Goal: Task Accomplishment & Management: Manage account settings

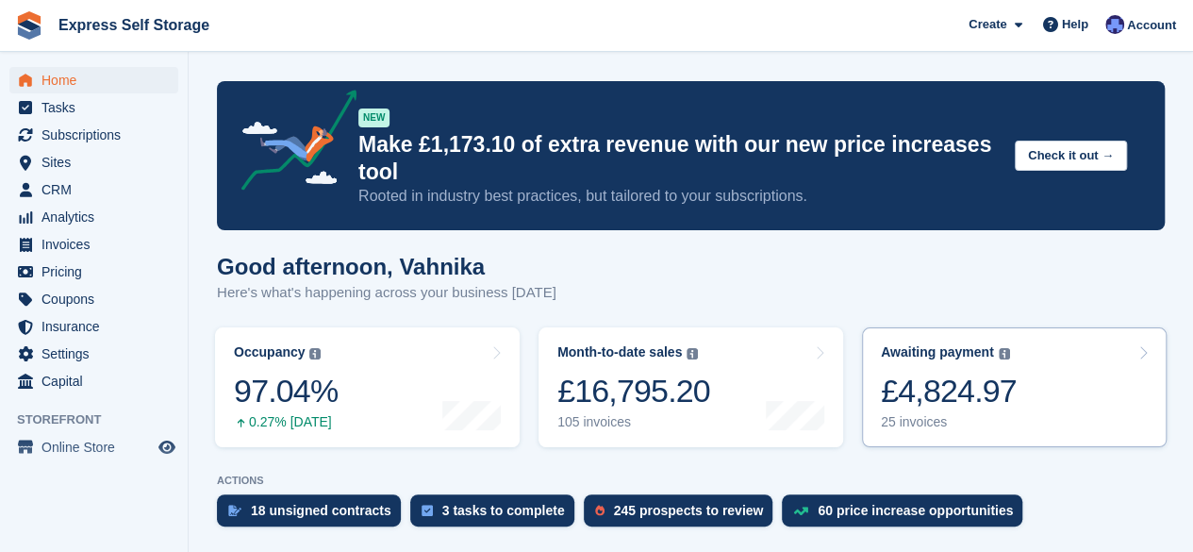
click at [959, 372] on div "£4,824.97" at bounding box center [949, 391] width 136 height 39
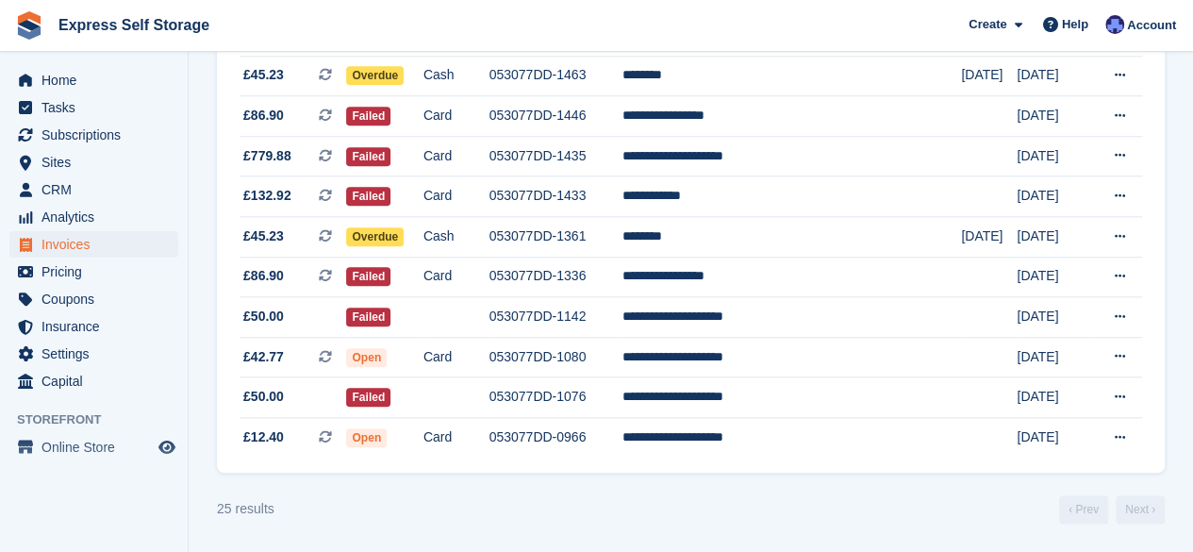
scroll to position [870, 0]
click at [134, 133] on span "Subscriptions" at bounding box center [98, 135] width 113 height 26
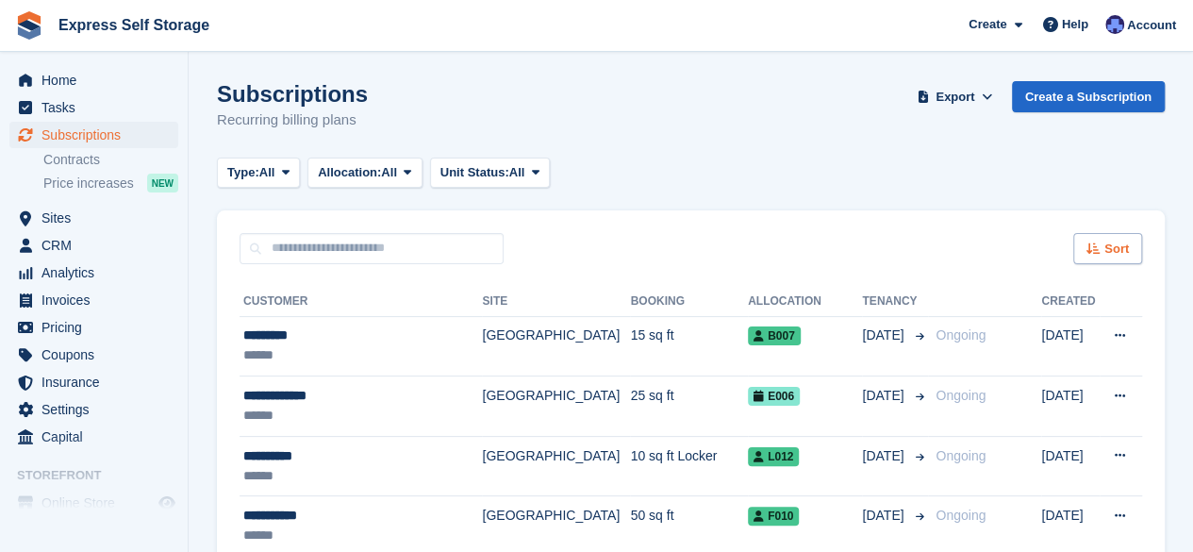
click at [1092, 234] on div "Sort" at bounding box center [1108, 248] width 69 height 31
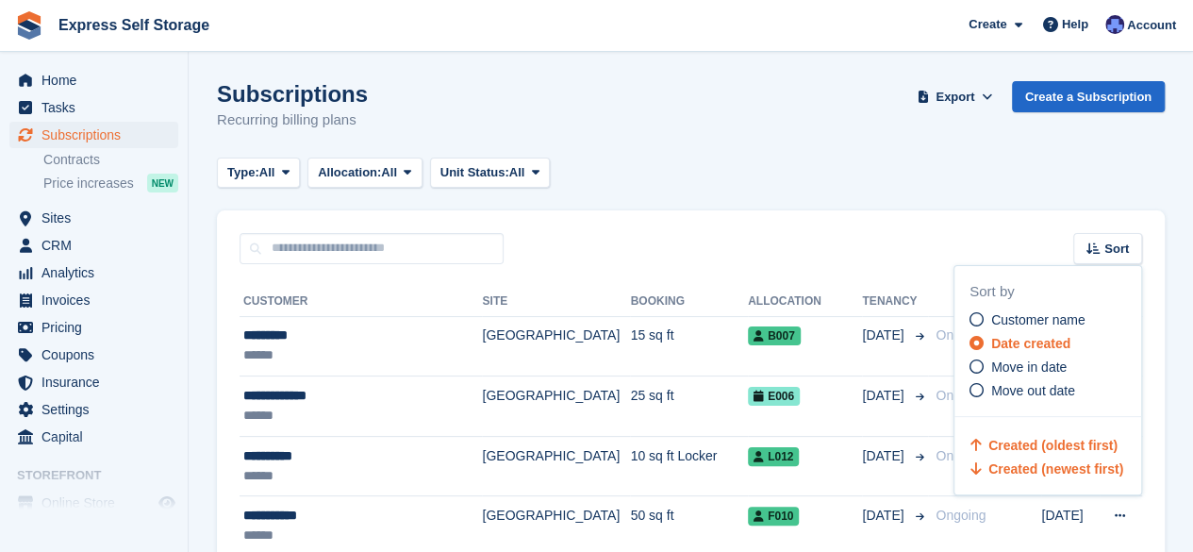
click at [991, 452] on span "Created (oldest first)" at bounding box center [1053, 445] width 129 height 15
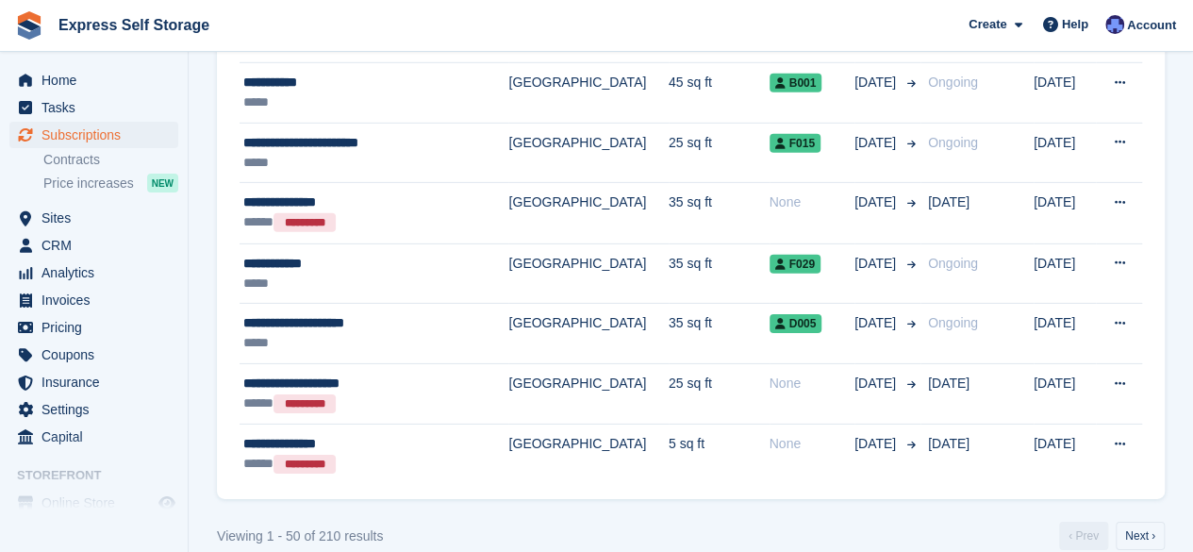
scroll to position [2860, 0]
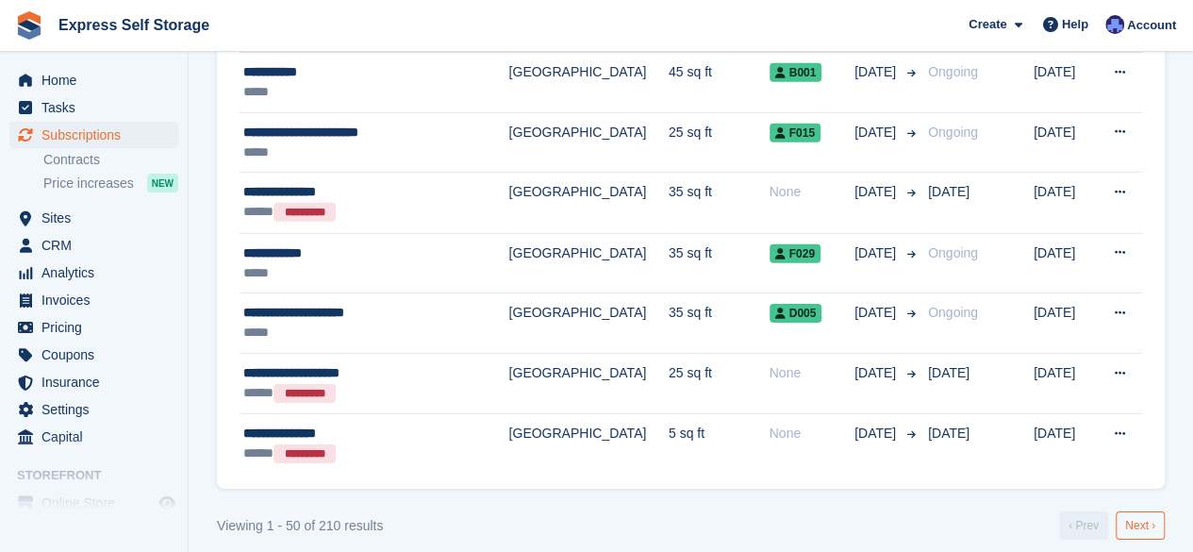
click at [1131, 515] on link "Next ›" at bounding box center [1140, 525] width 49 height 28
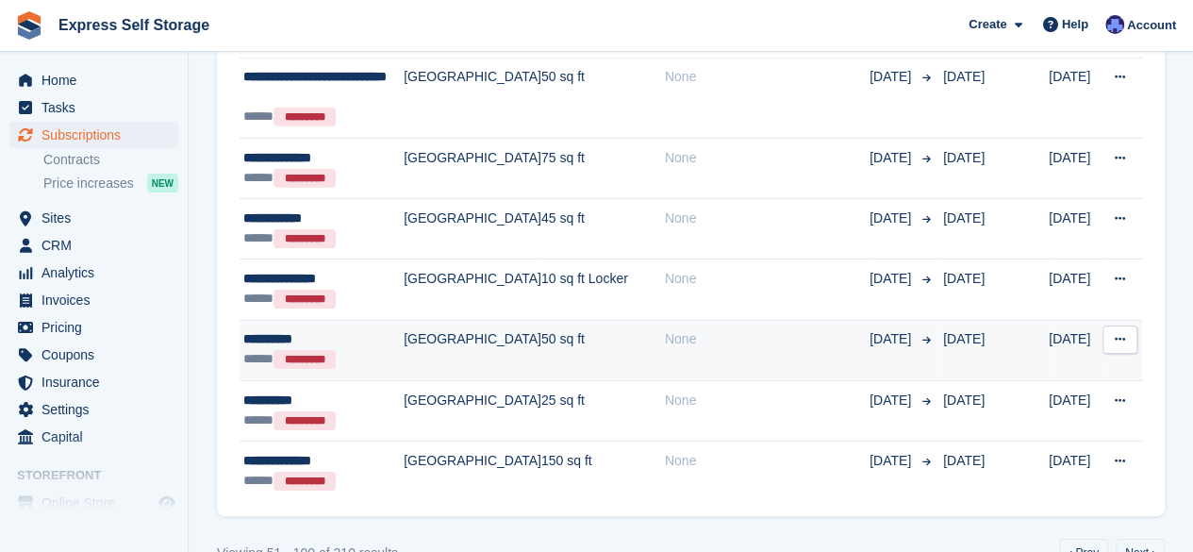
scroll to position [2939, 0]
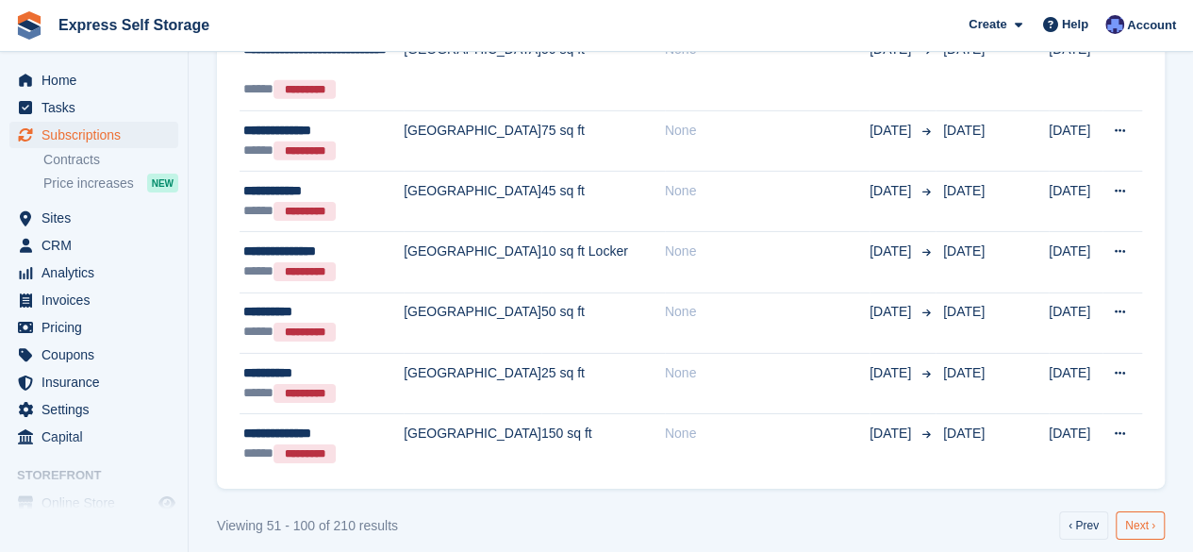
click at [1127, 511] on link "Next ›" at bounding box center [1140, 525] width 49 height 28
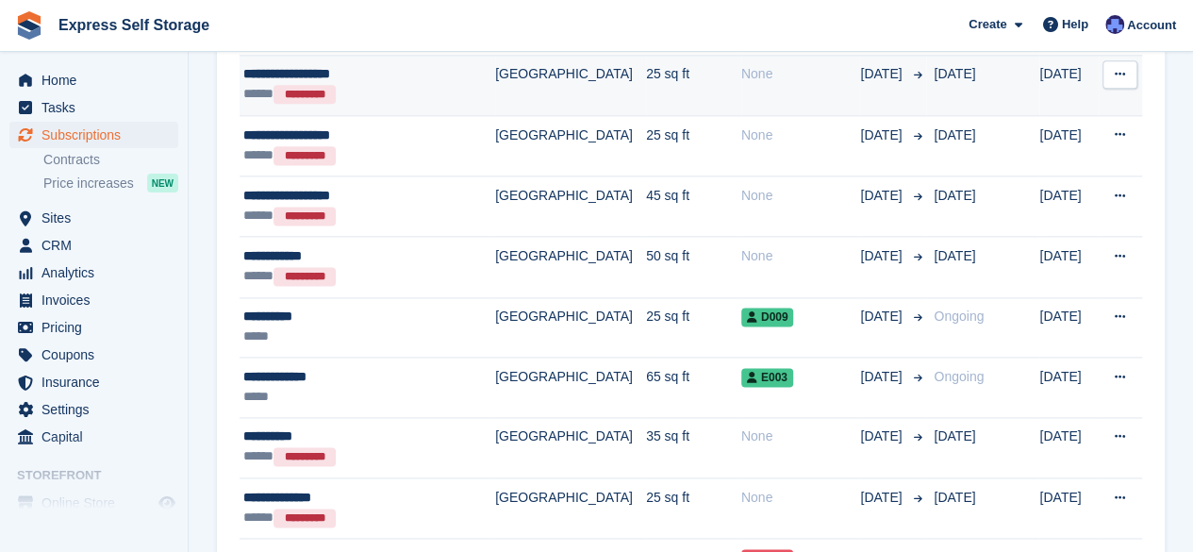
scroll to position [1321, 0]
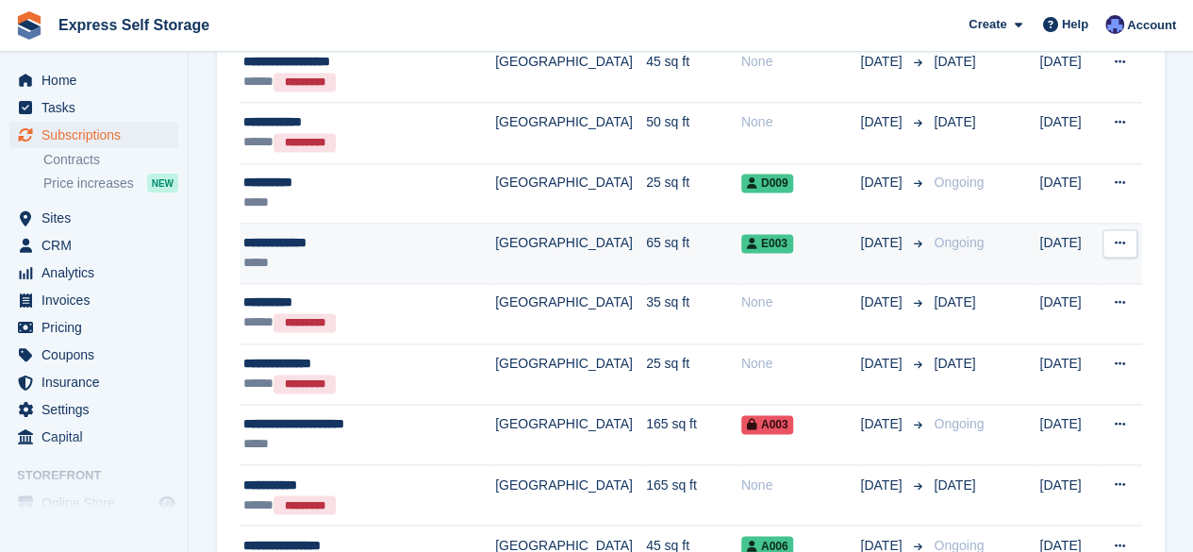
click at [327, 235] on div "**********" at bounding box center [357, 243] width 229 height 20
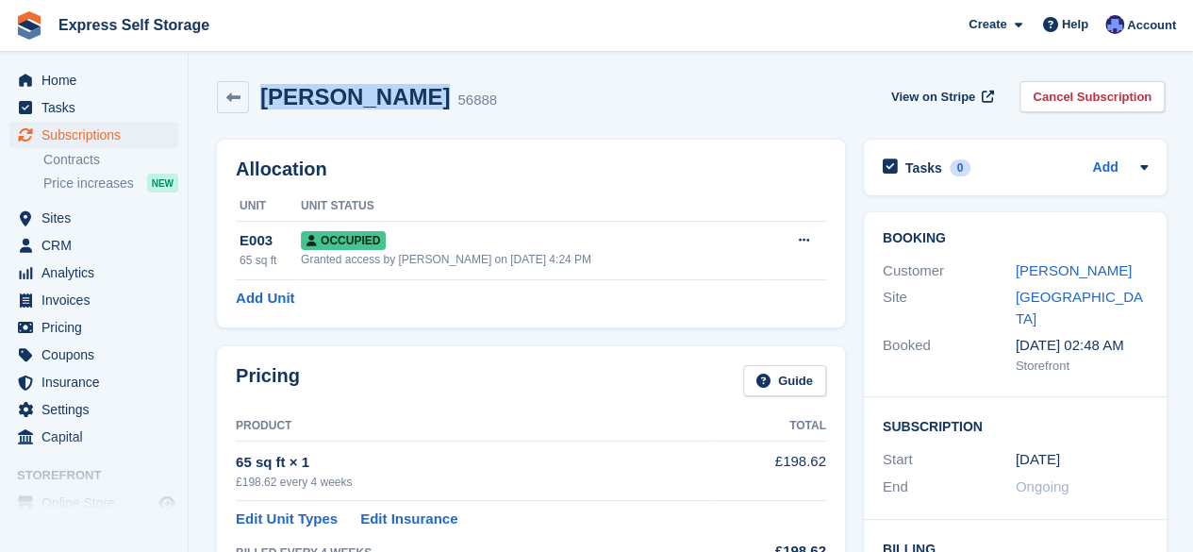
drag, startPoint x: 408, startPoint y: 103, endPoint x: 268, endPoint y: 104, distance: 139.6
click at [268, 104] on div "Dorothy Arhin 56888" at bounding box center [373, 97] width 248 height 27
copy h2 "Dorothy Arhin"
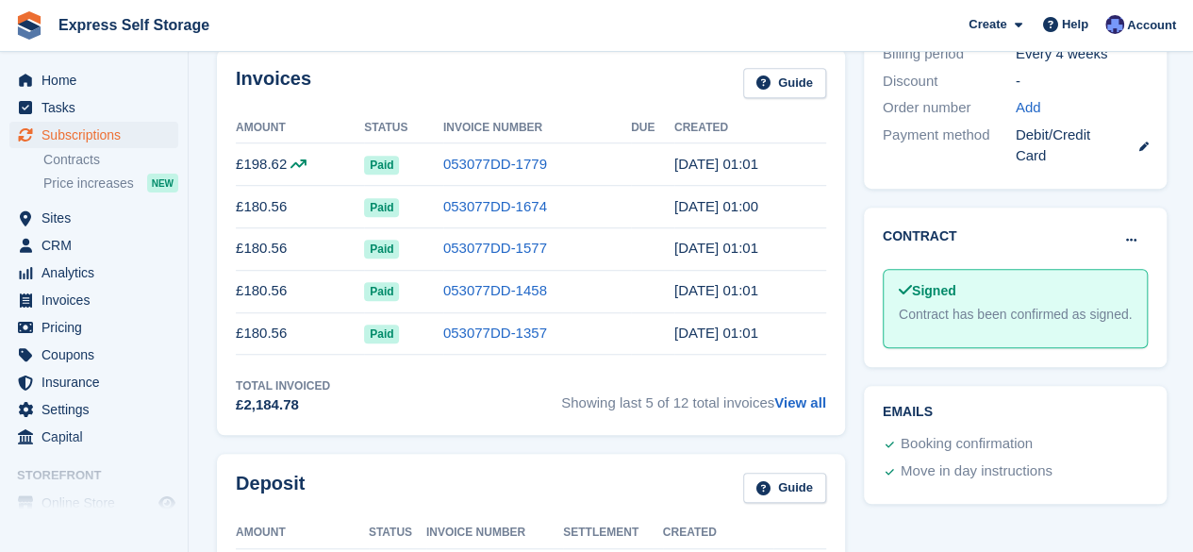
scroll to position [751, 0]
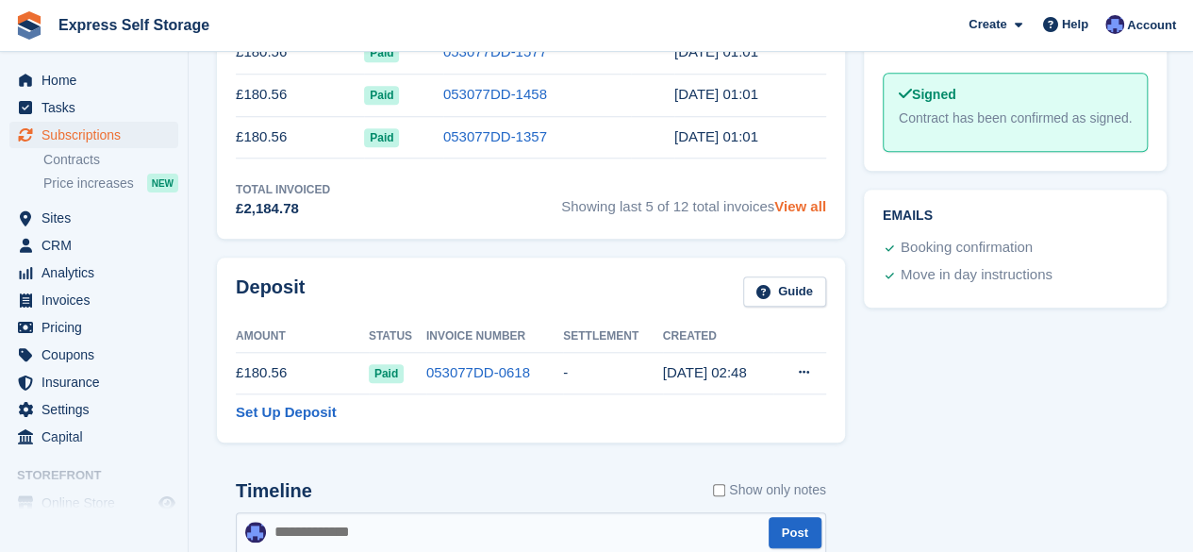
click at [802, 203] on link "View all" at bounding box center [801, 206] width 52 height 16
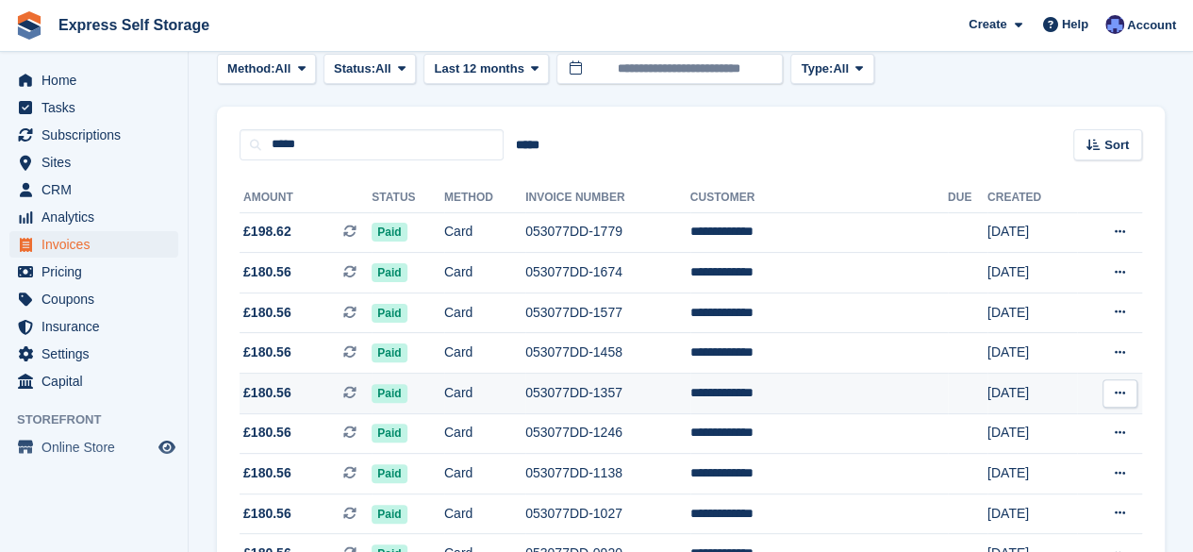
scroll to position [101, 0]
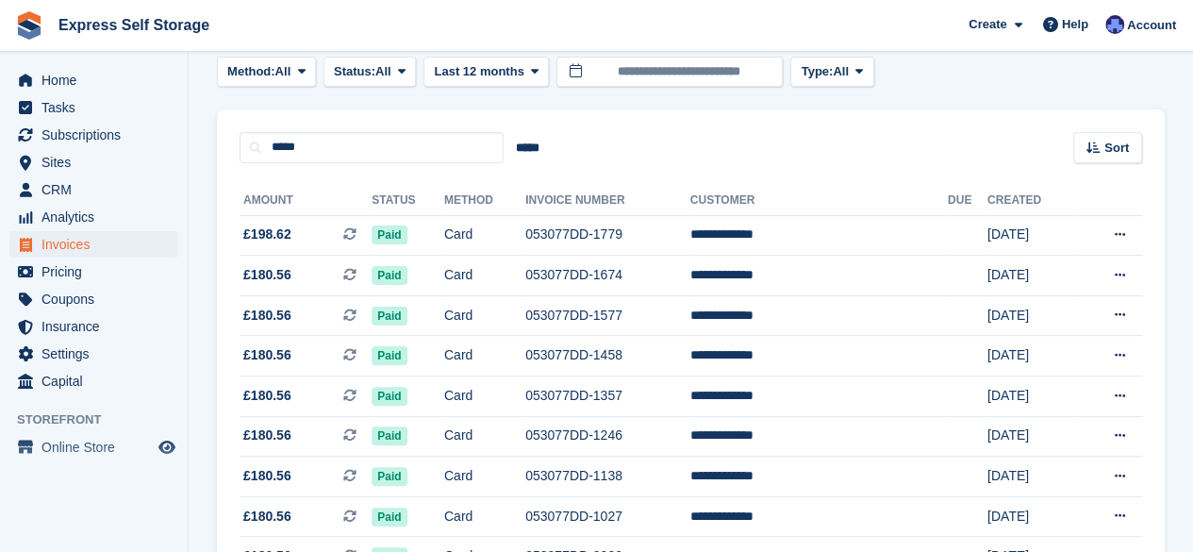
scroll to position [751, 0]
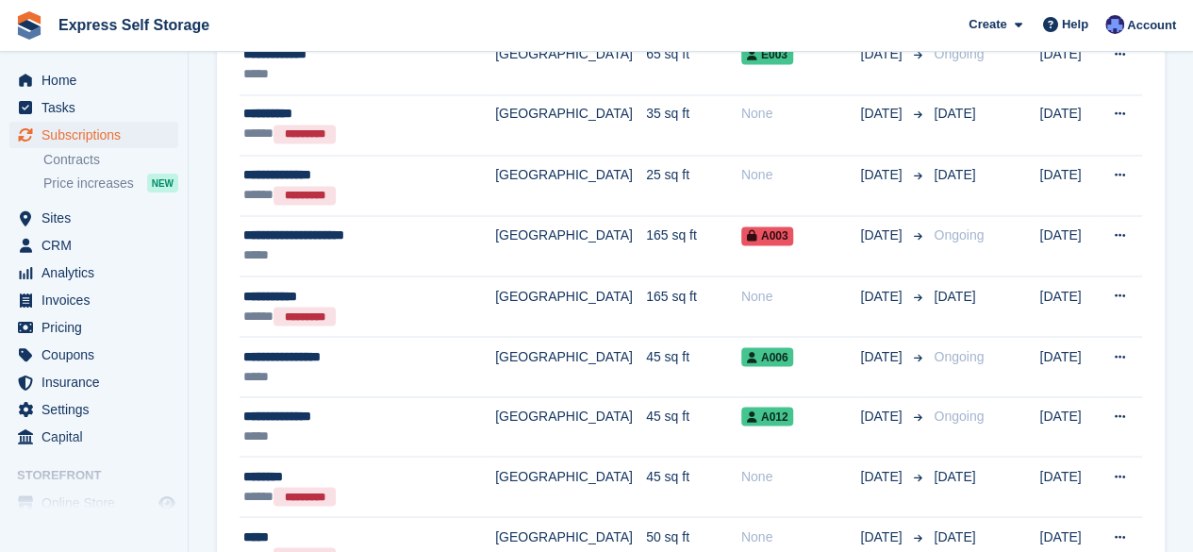
scroll to position [1604, 0]
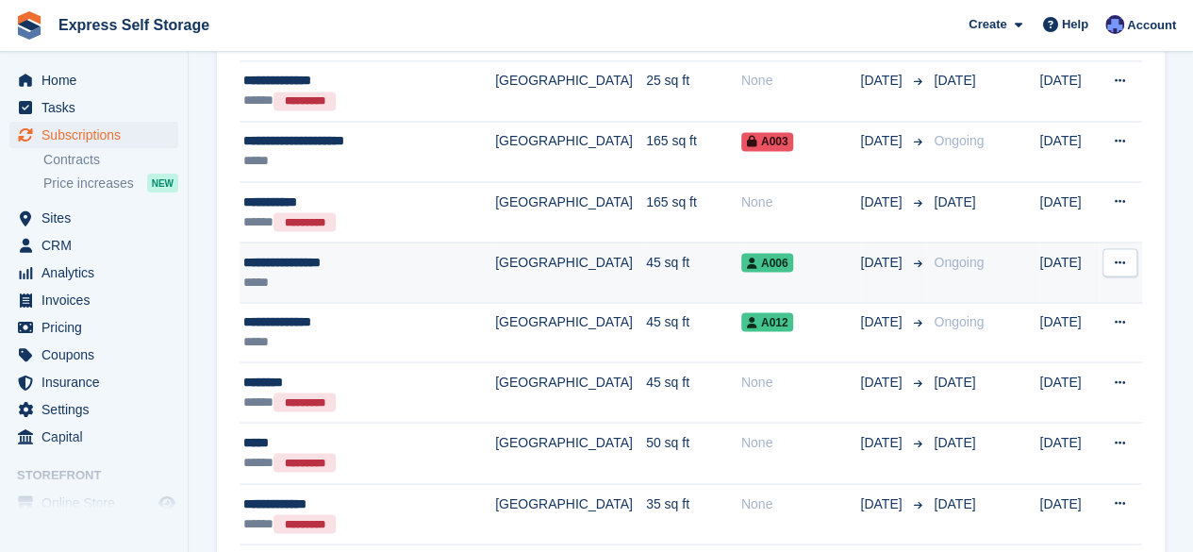
click at [334, 260] on div "**********" at bounding box center [357, 262] width 229 height 20
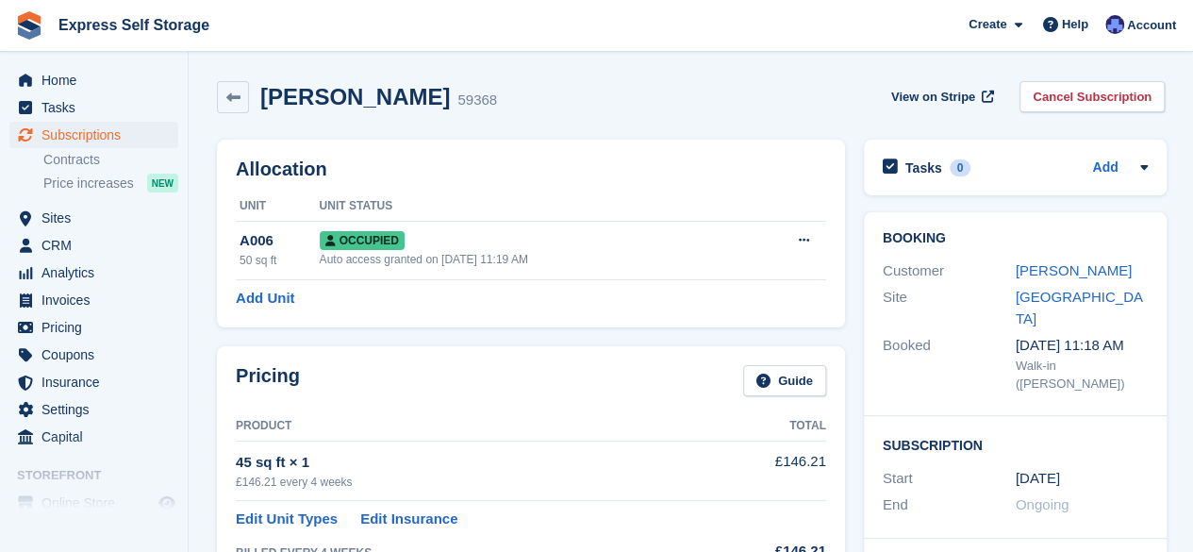
drag, startPoint x: 438, startPoint y: 98, endPoint x: 258, endPoint y: 108, distance: 179.6
click at [258, 108] on div "Gabriel Heshmati 59368" at bounding box center [373, 97] width 248 height 27
copy h2 "Gabriel Heshmati"
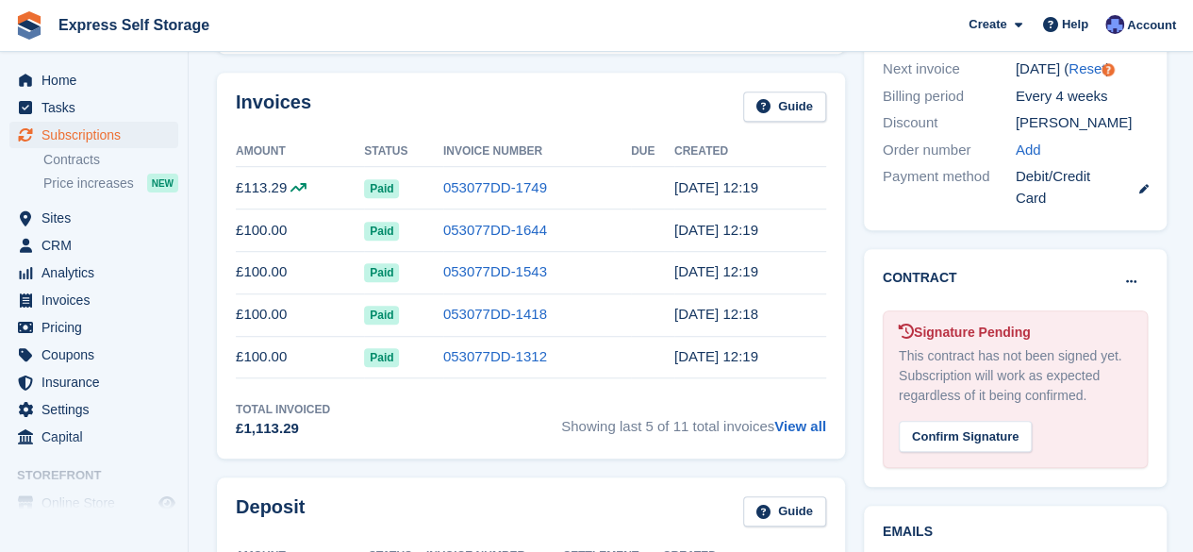
scroll to position [660, 0]
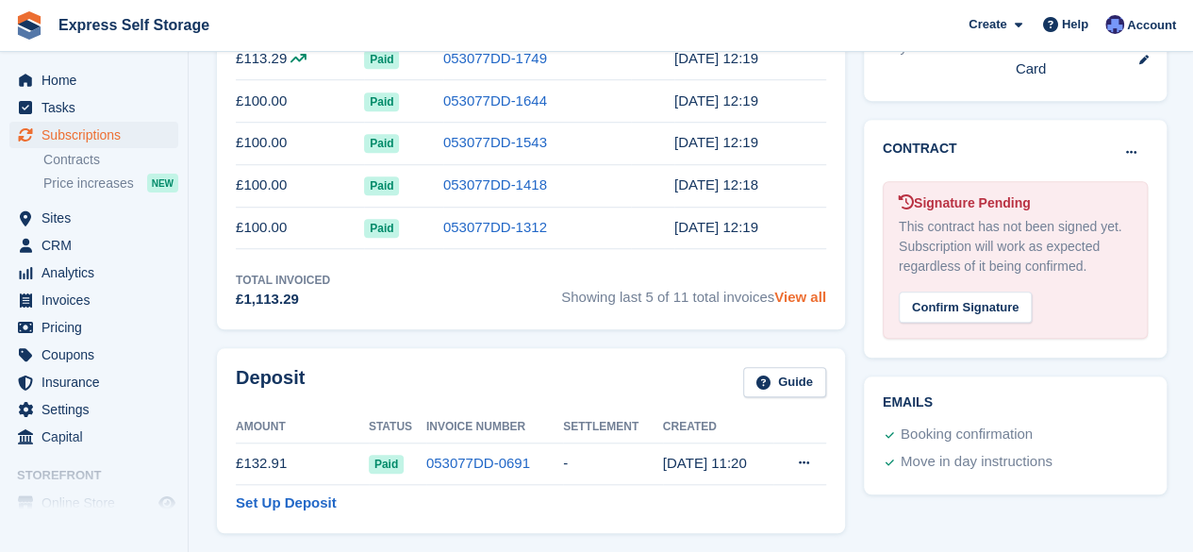
click at [798, 299] on link "View all" at bounding box center [801, 297] width 52 height 16
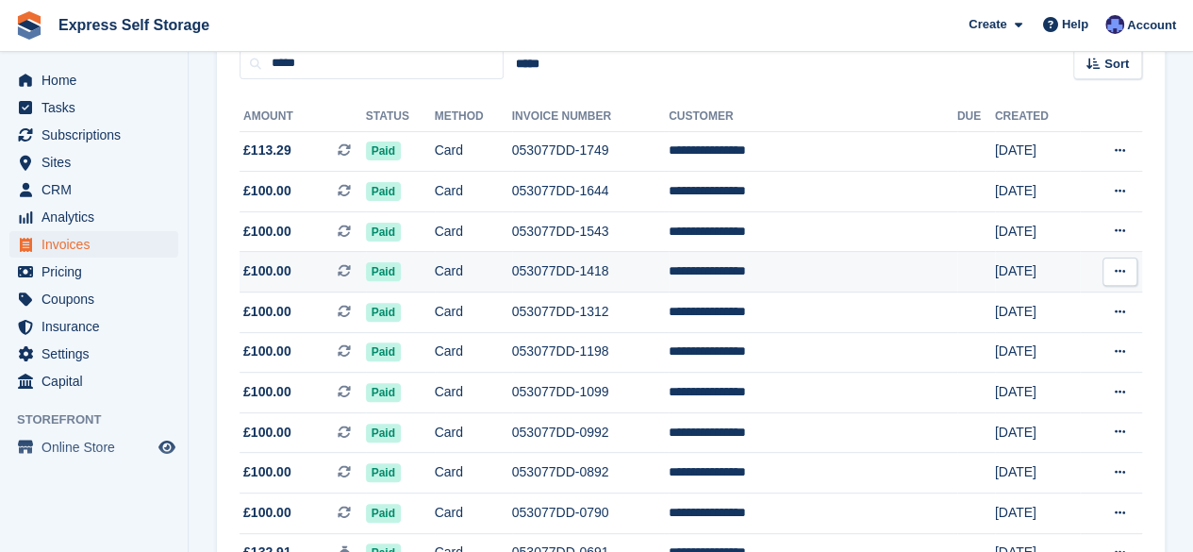
scroll to position [155, 0]
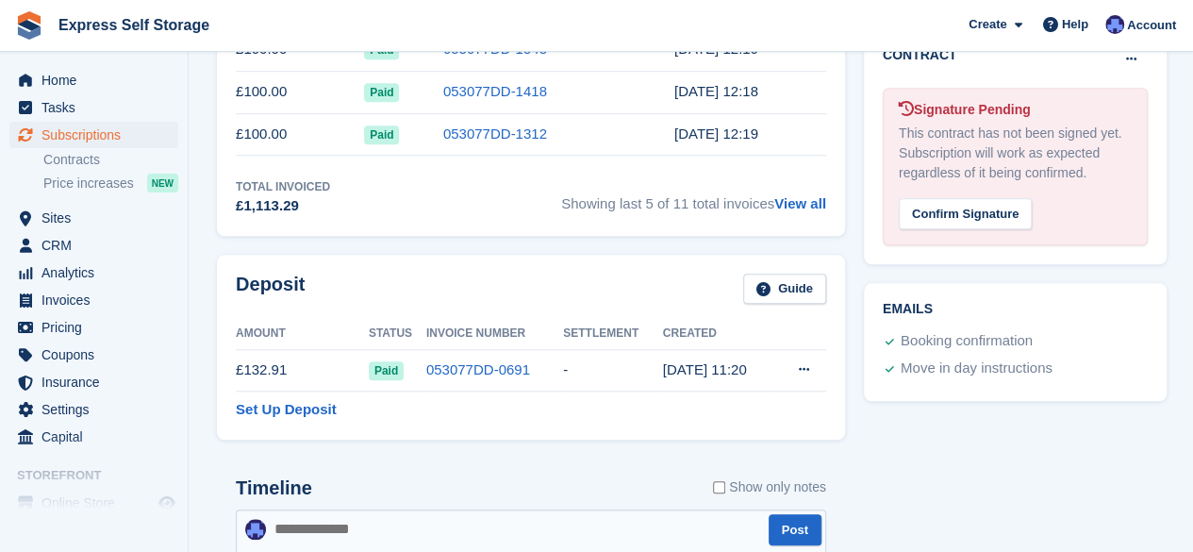
scroll to position [755, 0]
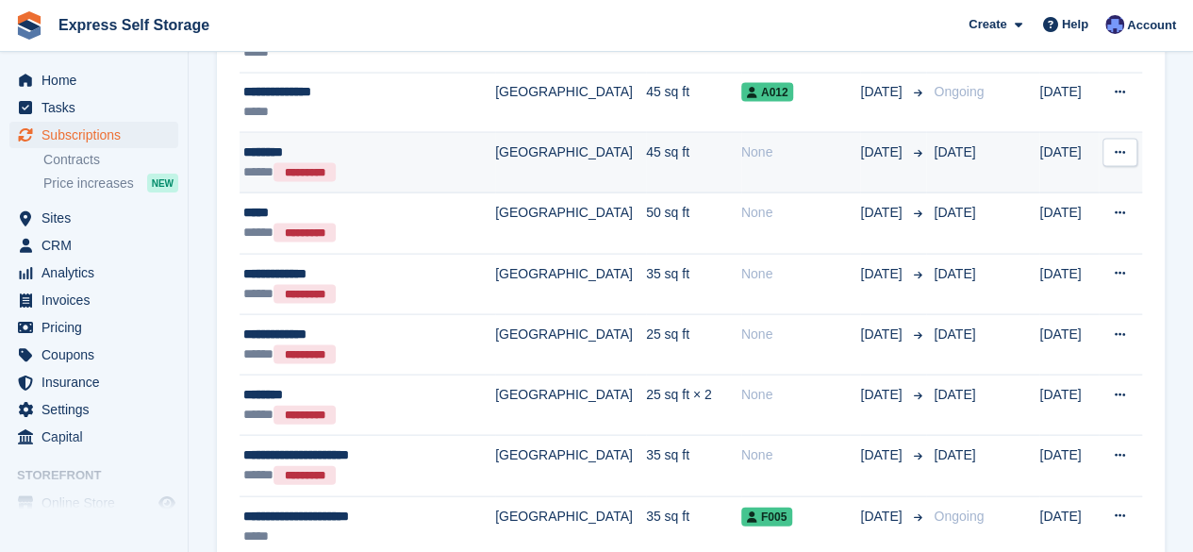
scroll to position [1793, 0]
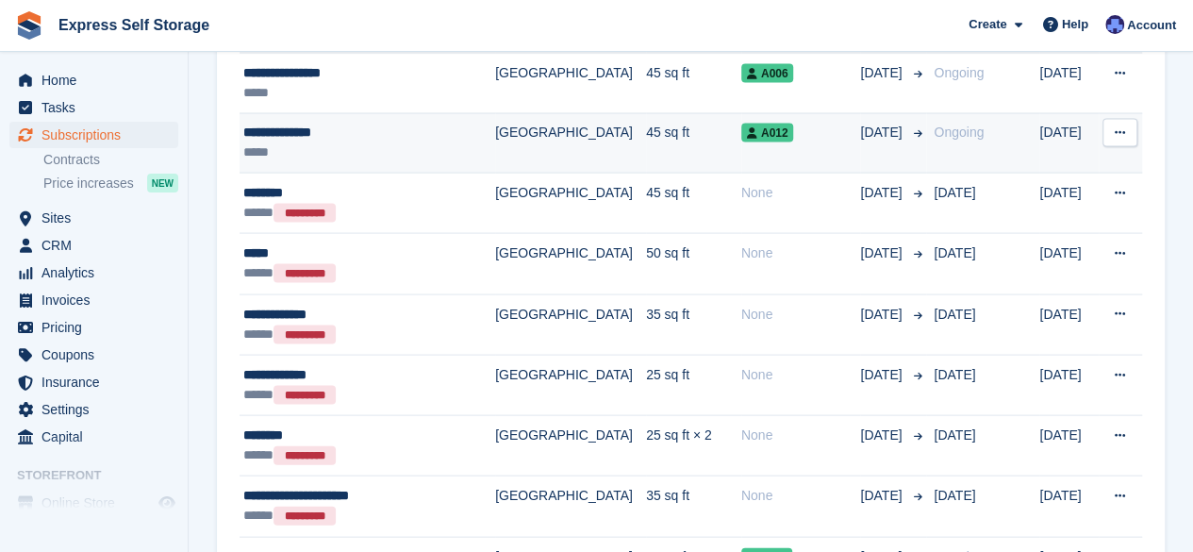
click at [530, 144] on td "[GEOGRAPHIC_DATA]" at bounding box center [570, 143] width 151 height 60
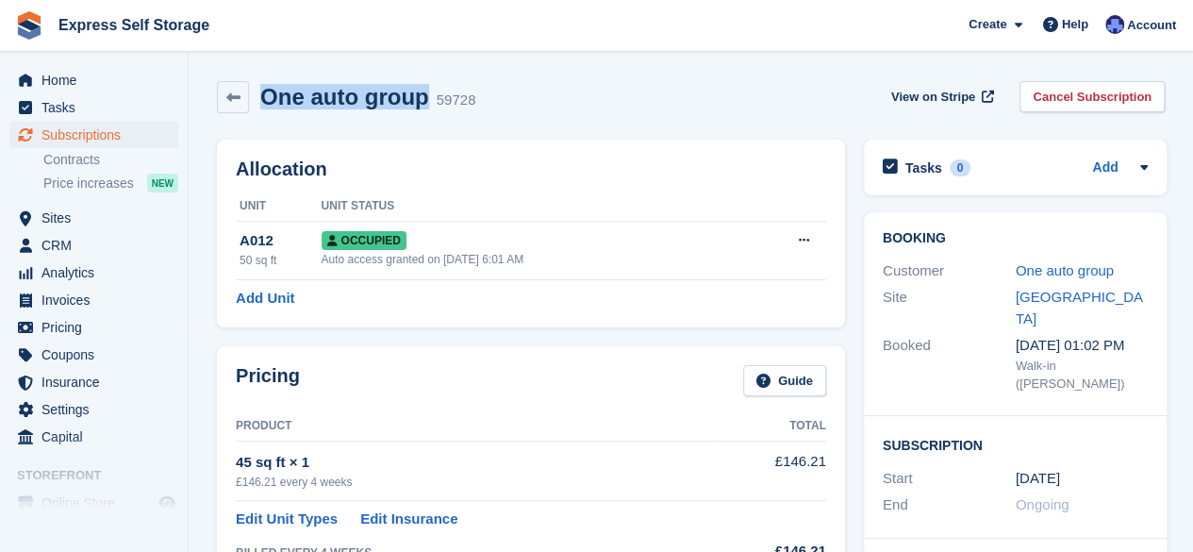
drag, startPoint x: 424, startPoint y: 99, endPoint x: 264, endPoint y: 100, distance: 159.4
click at [264, 100] on h2 "One auto group" at bounding box center [344, 96] width 169 height 25
copy h2 "One auto group"
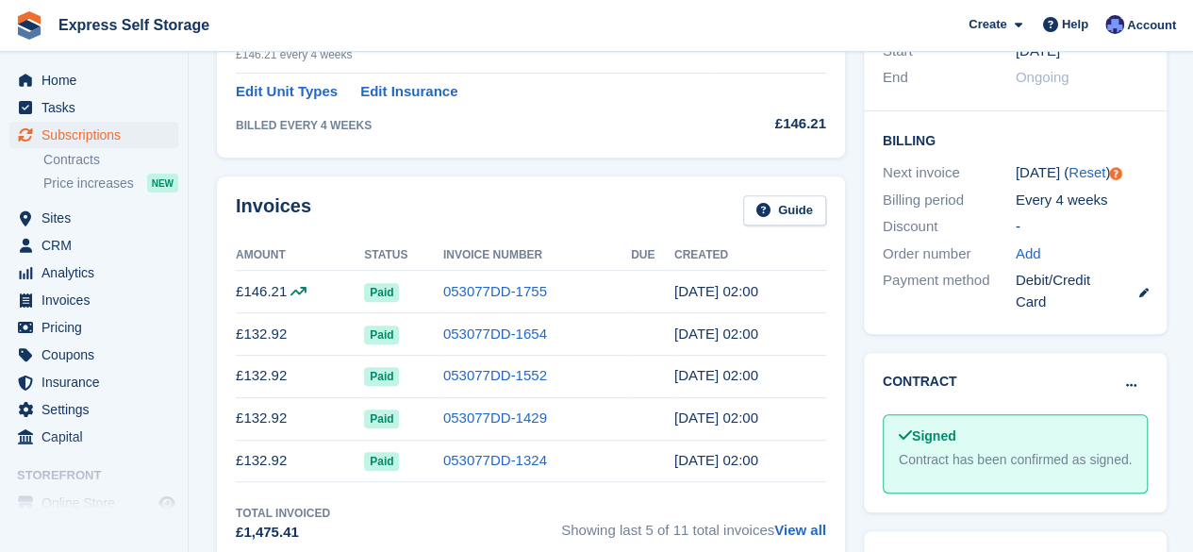
scroll to position [430, 0]
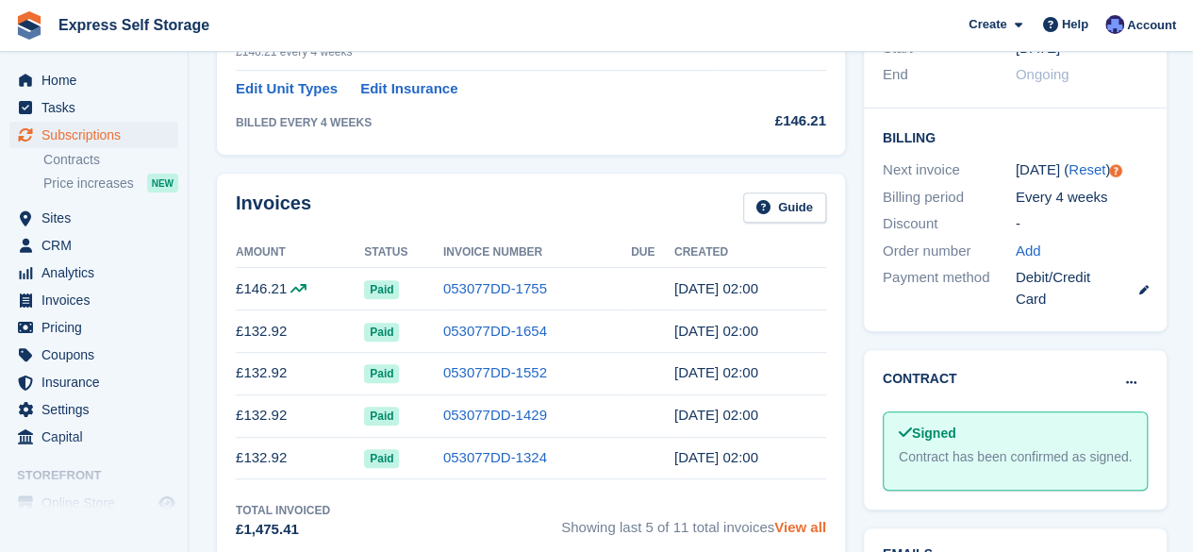
click at [799, 519] on link "View all" at bounding box center [801, 527] width 52 height 16
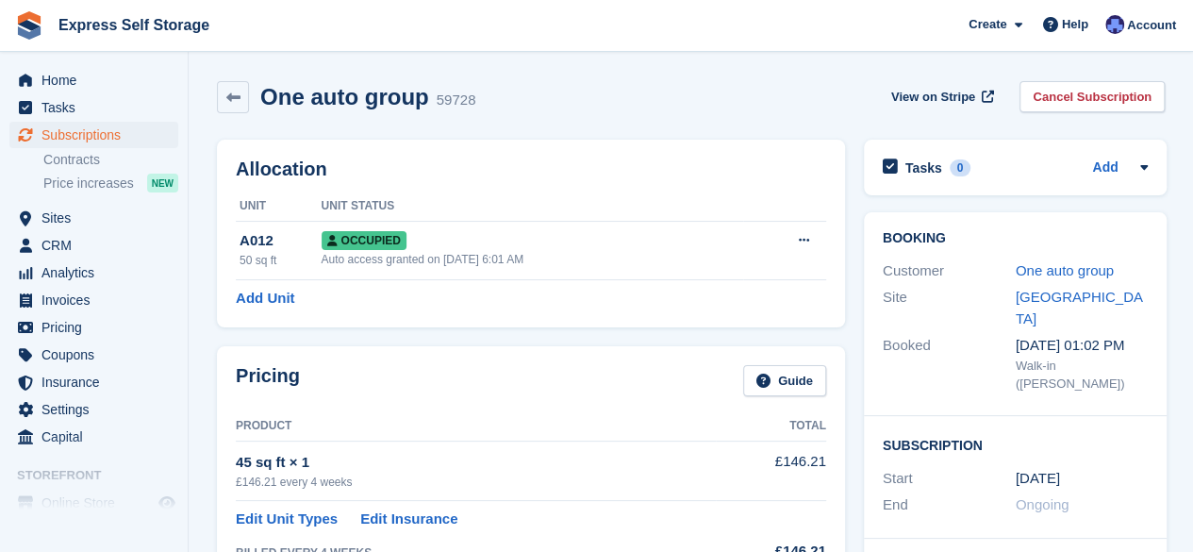
scroll to position [430, 0]
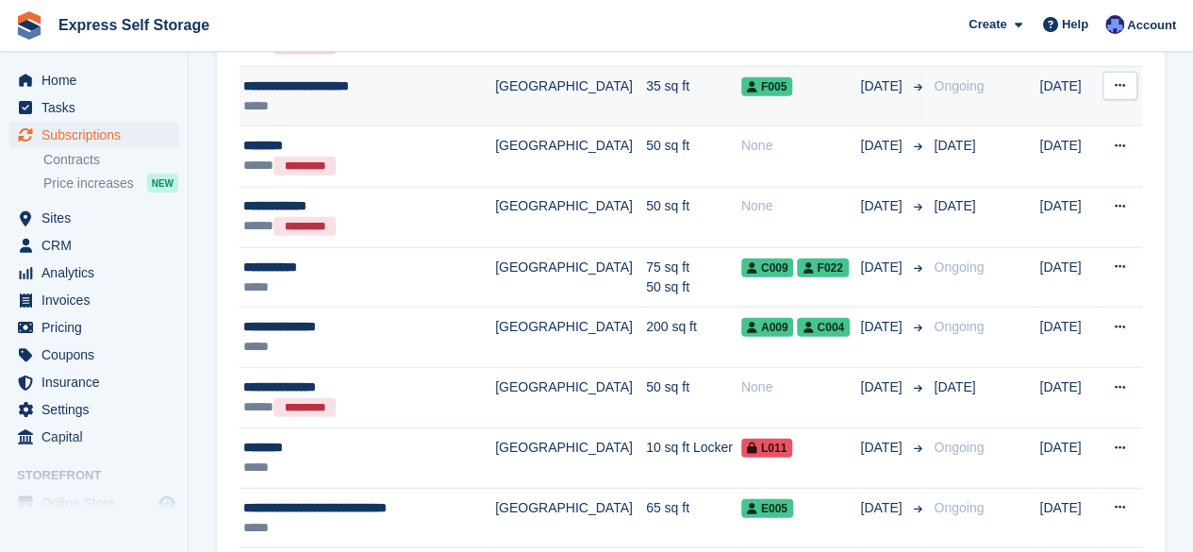
scroll to position [2264, 0]
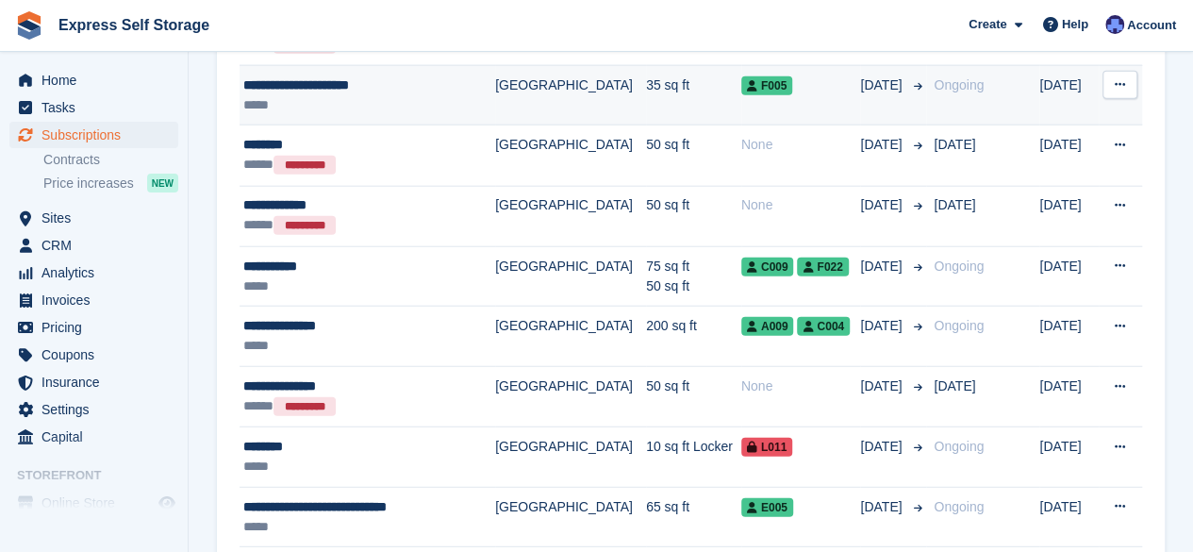
click at [525, 87] on td "[GEOGRAPHIC_DATA]" at bounding box center [570, 95] width 151 height 60
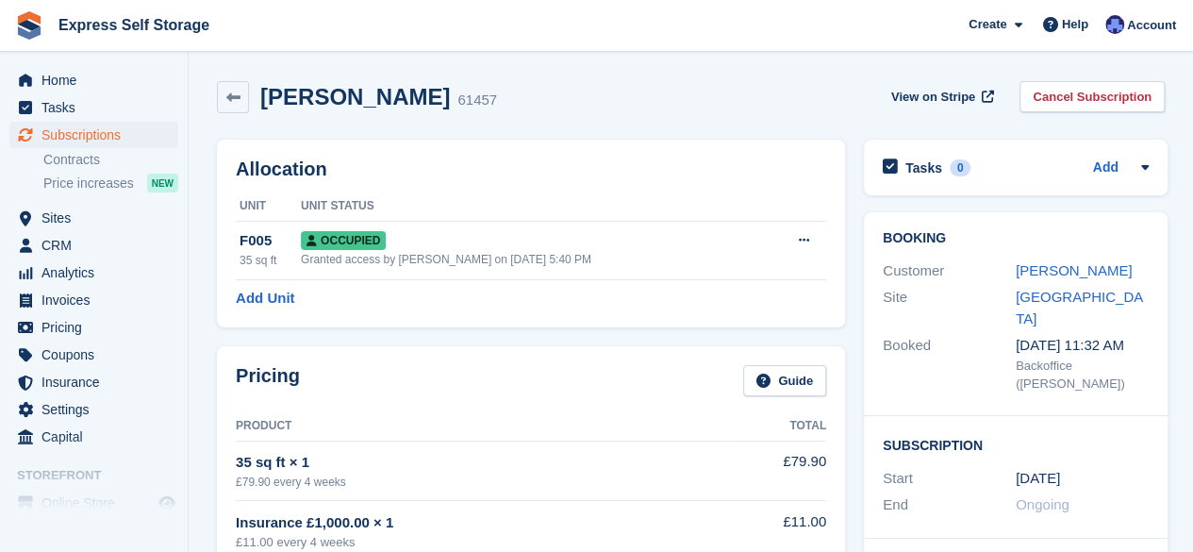
drag, startPoint x: 532, startPoint y: 102, endPoint x: 262, endPoint y: 101, distance: 269.8
click at [262, 101] on div "JILL SANDRA BAINBRIDGE 61457" at bounding box center [373, 97] width 248 height 27
copy h2 "JILL SANDRA BAINBRIDGE"
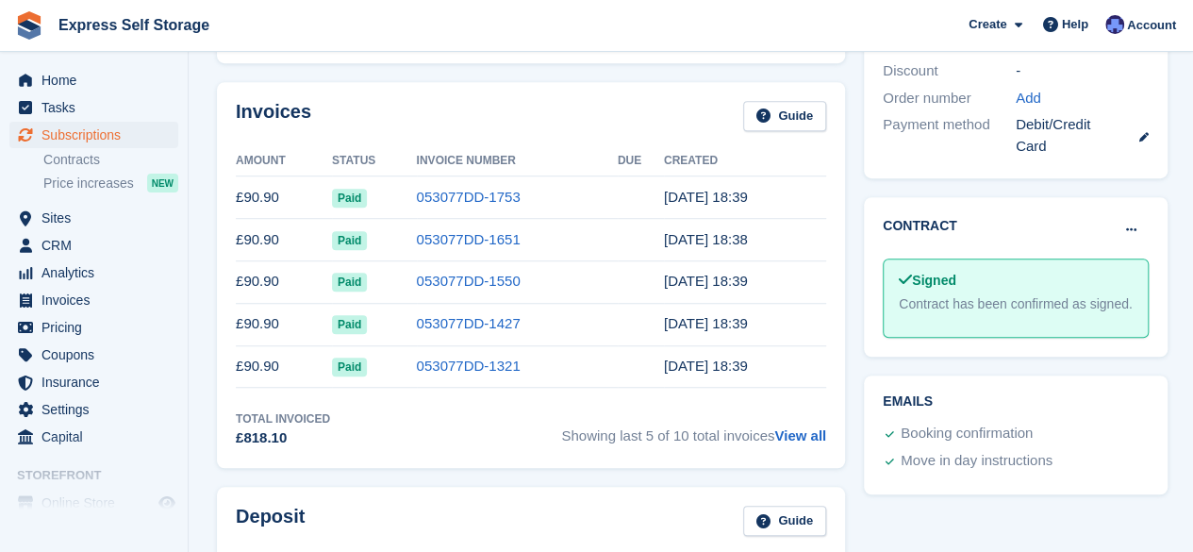
scroll to position [660, 0]
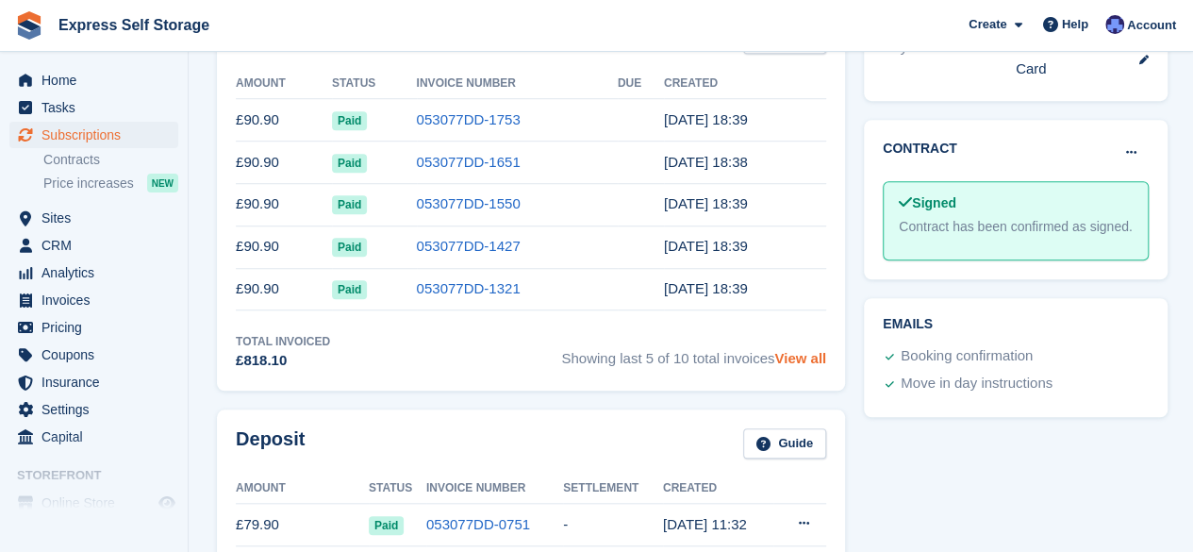
click at [783, 350] on link "View all" at bounding box center [801, 358] width 52 height 16
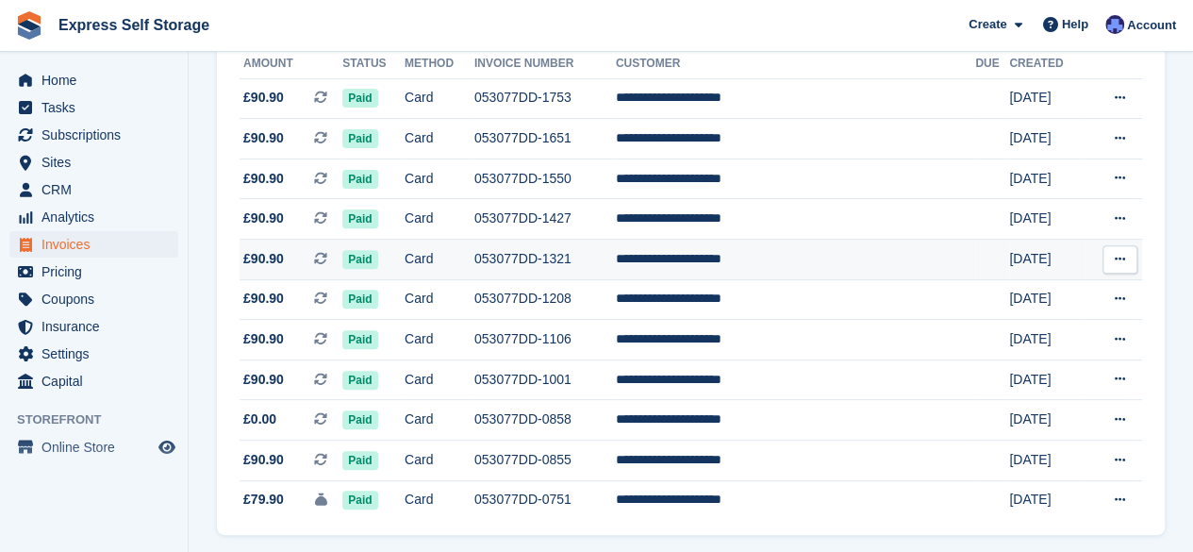
scroll to position [208, 0]
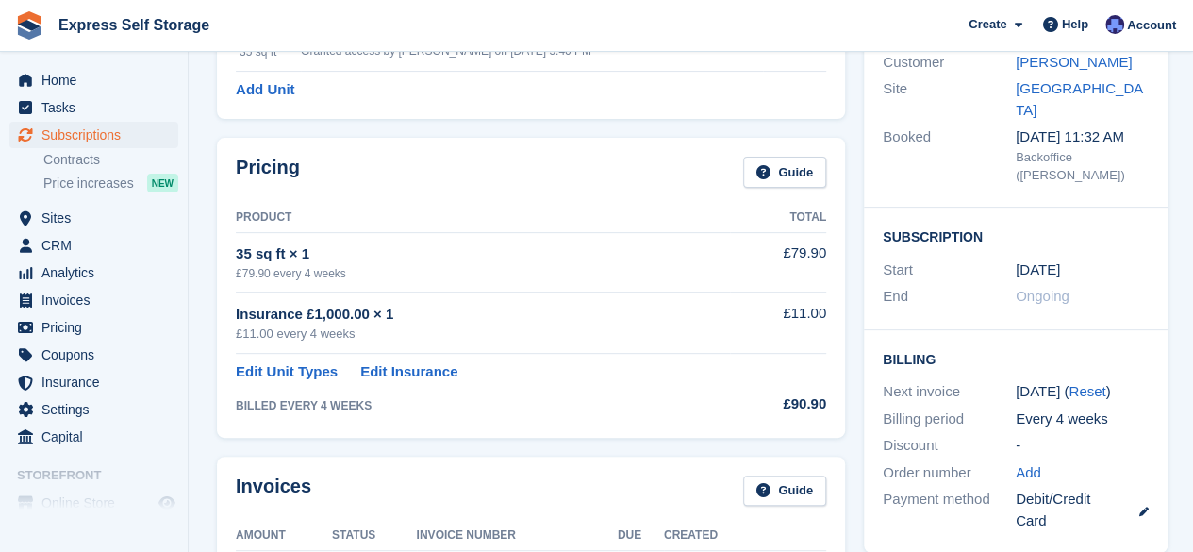
scroll to position [660, 0]
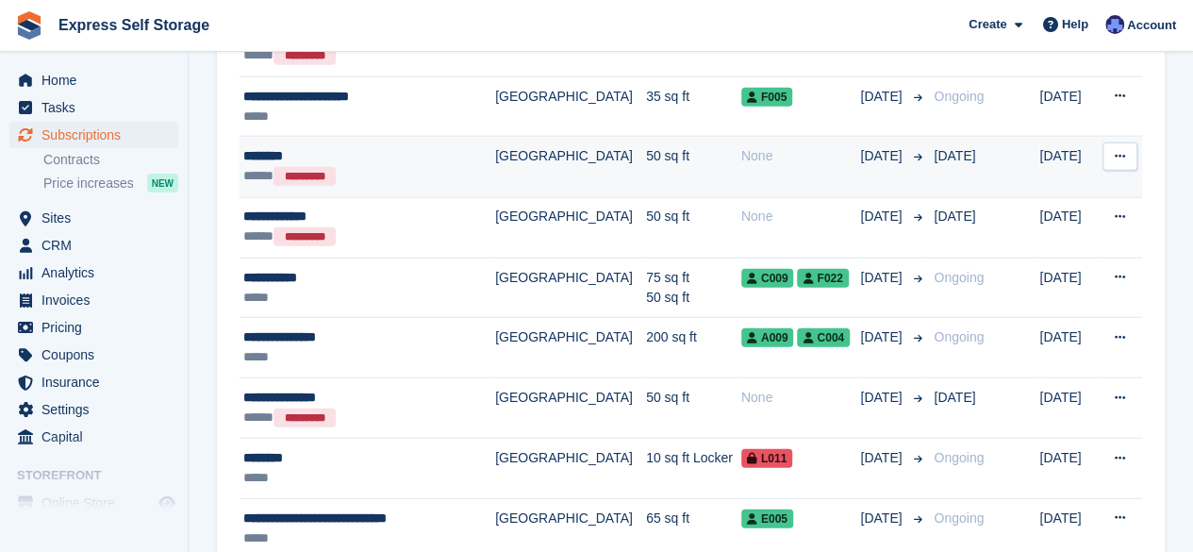
scroll to position [2359, 0]
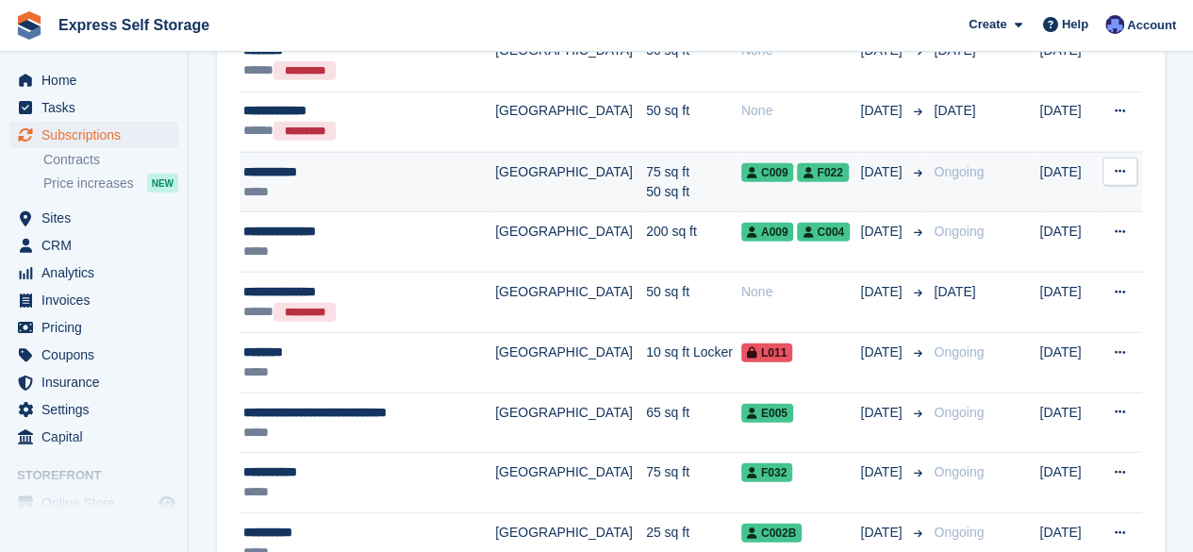
click at [495, 185] on td "[GEOGRAPHIC_DATA]" at bounding box center [570, 182] width 151 height 60
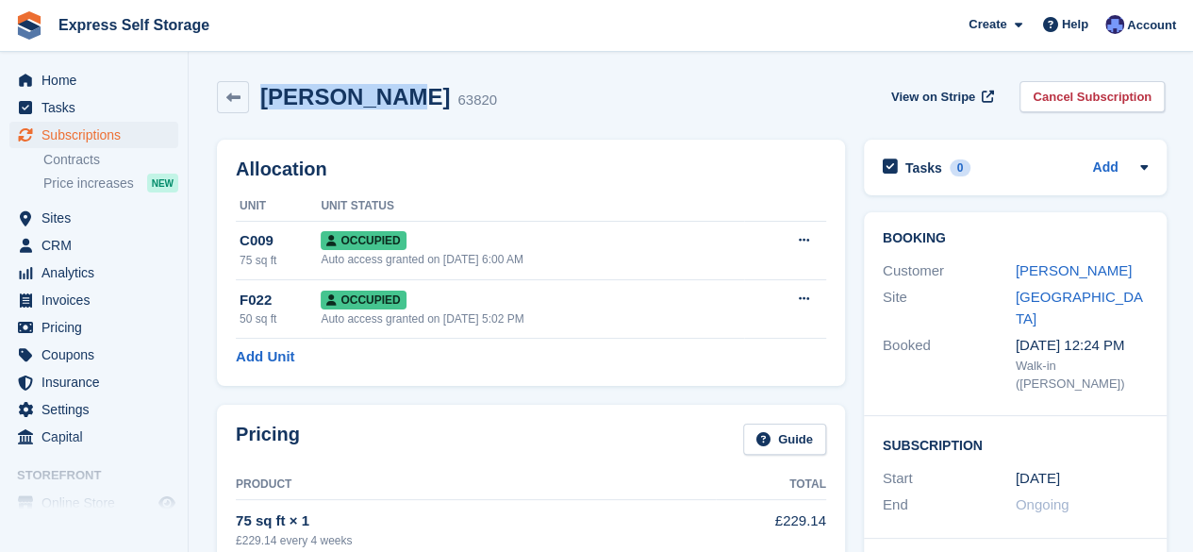
drag, startPoint x: 379, startPoint y: 100, endPoint x: 253, endPoint y: 103, distance: 126.5
click at [253, 103] on div "[PERSON_NAME] 63820" at bounding box center [373, 97] width 248 height 27
copy h2 "Dave Oliver"
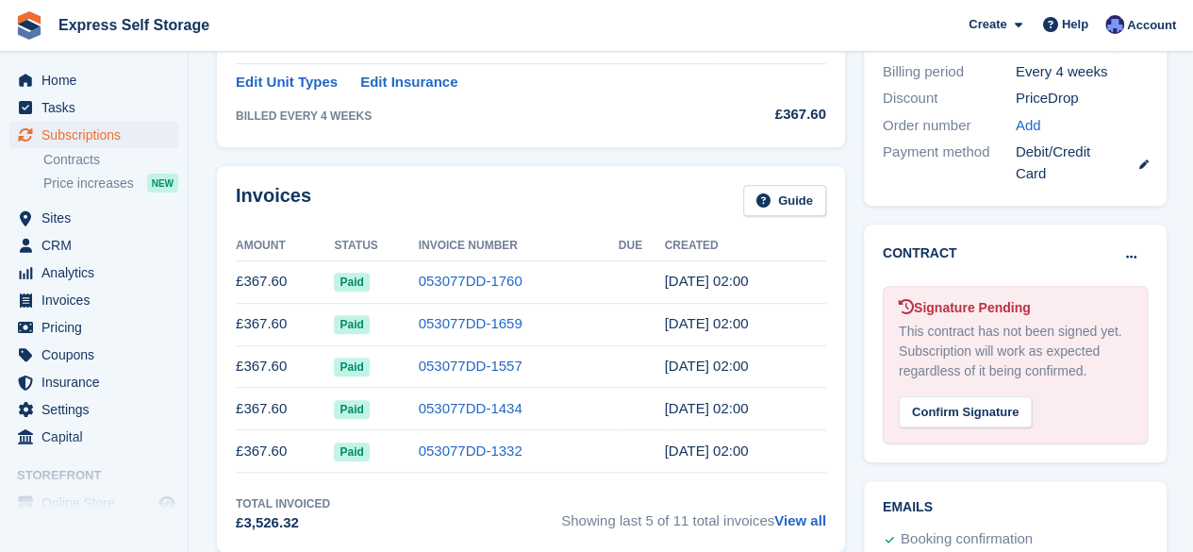
scroll to position [660, 0]
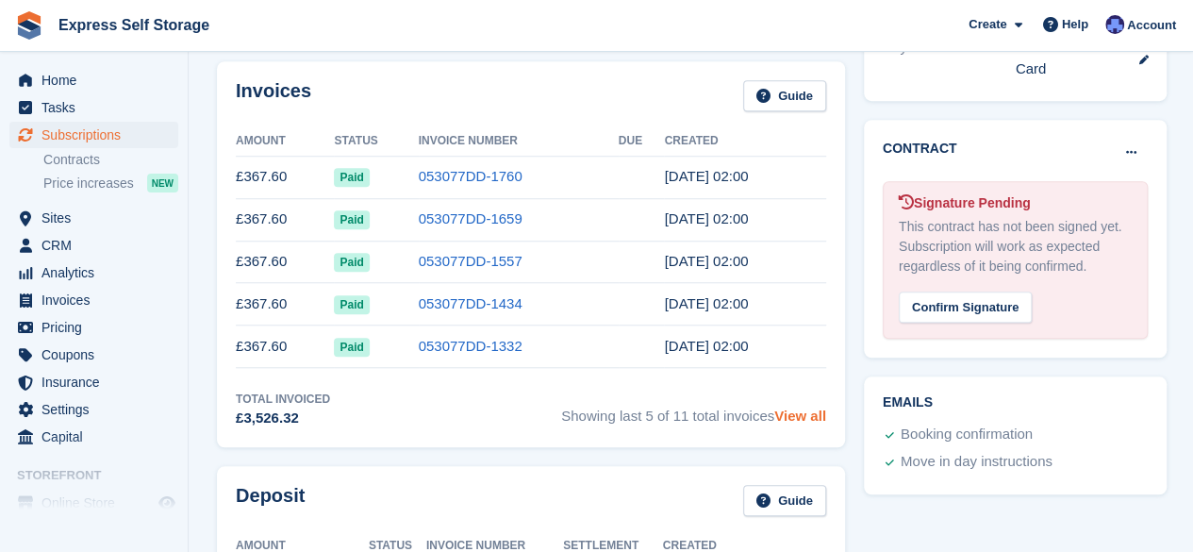
click at [787, 416] on link "View all" at bounding box center [801, 416] width 52 height 16
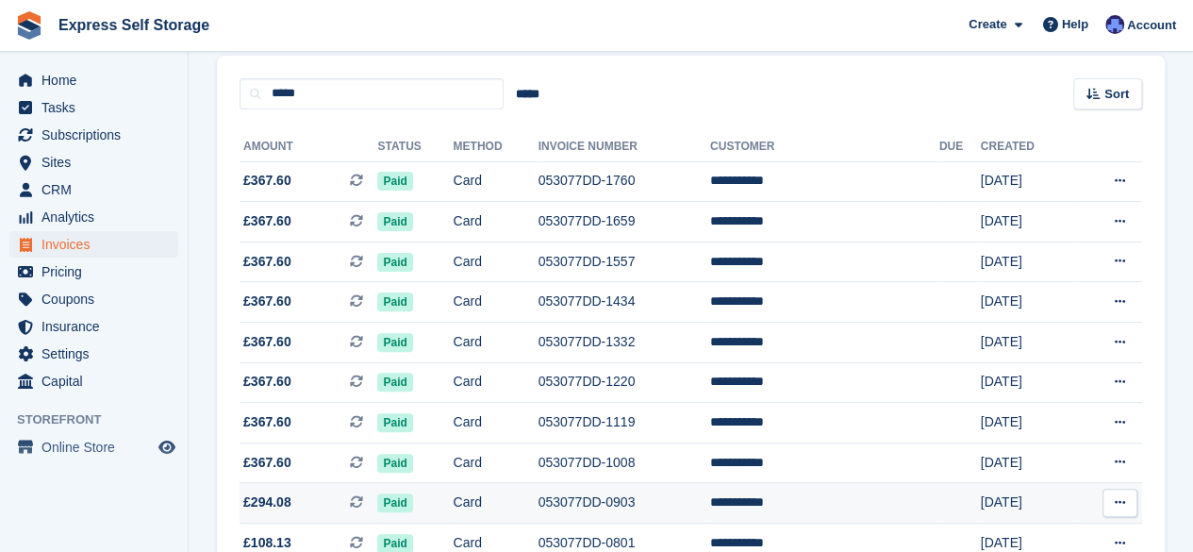
scroll to position [343, 0]
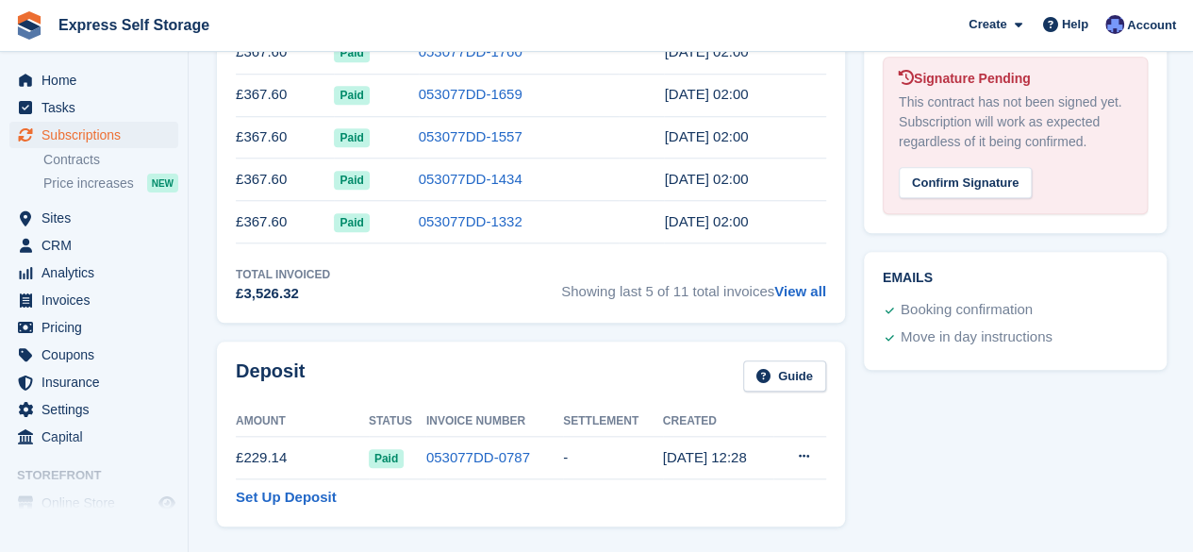
scroll to position [734, 0]
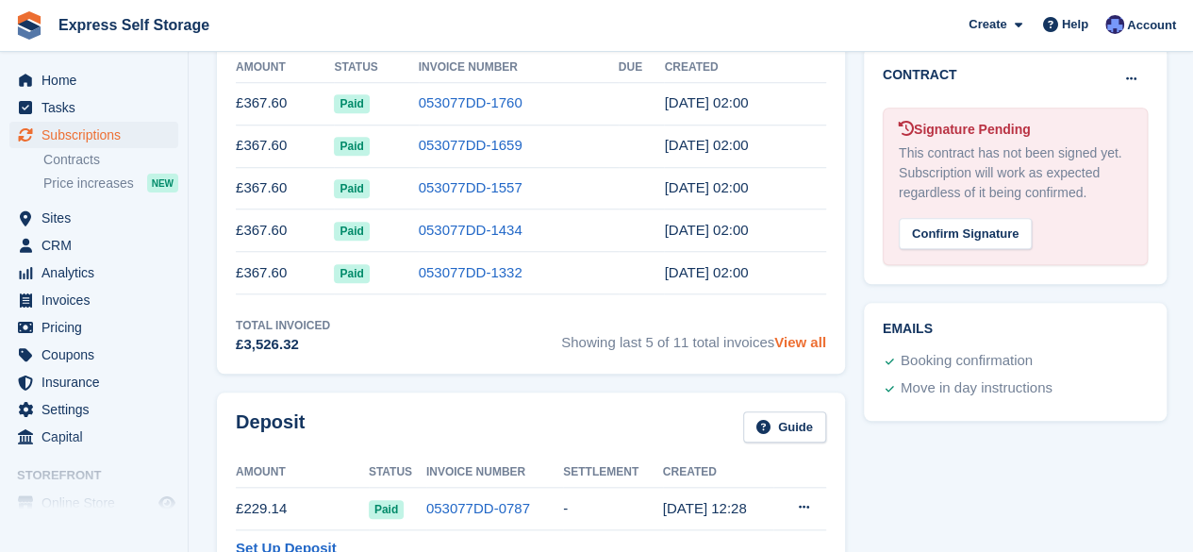
click at [809, 334] on link "View all" at bounding box center [801, 342] width 52 height 16
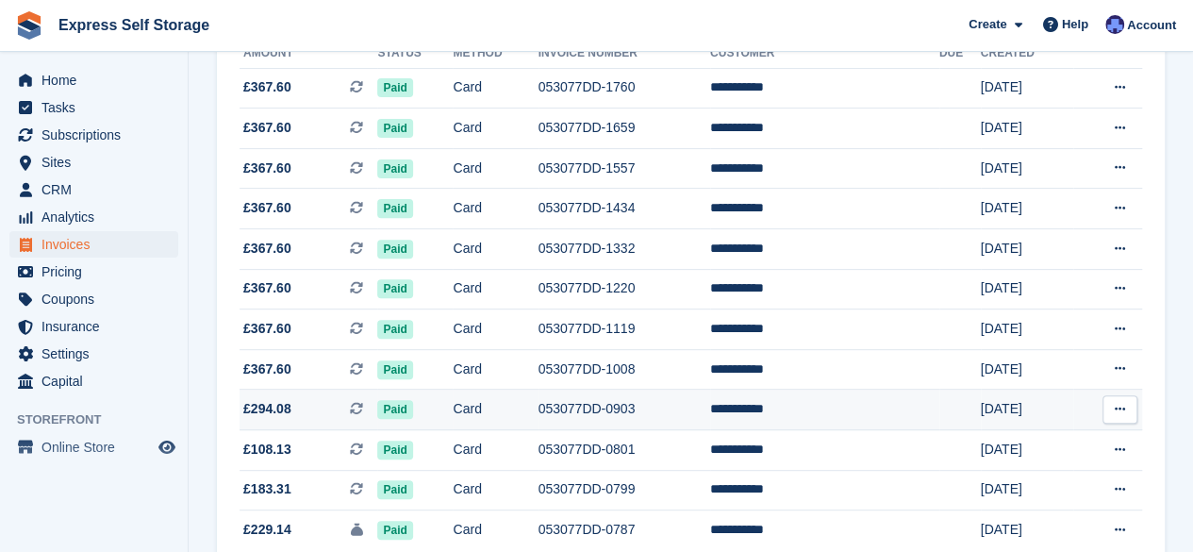
scroll to position [60, 0]
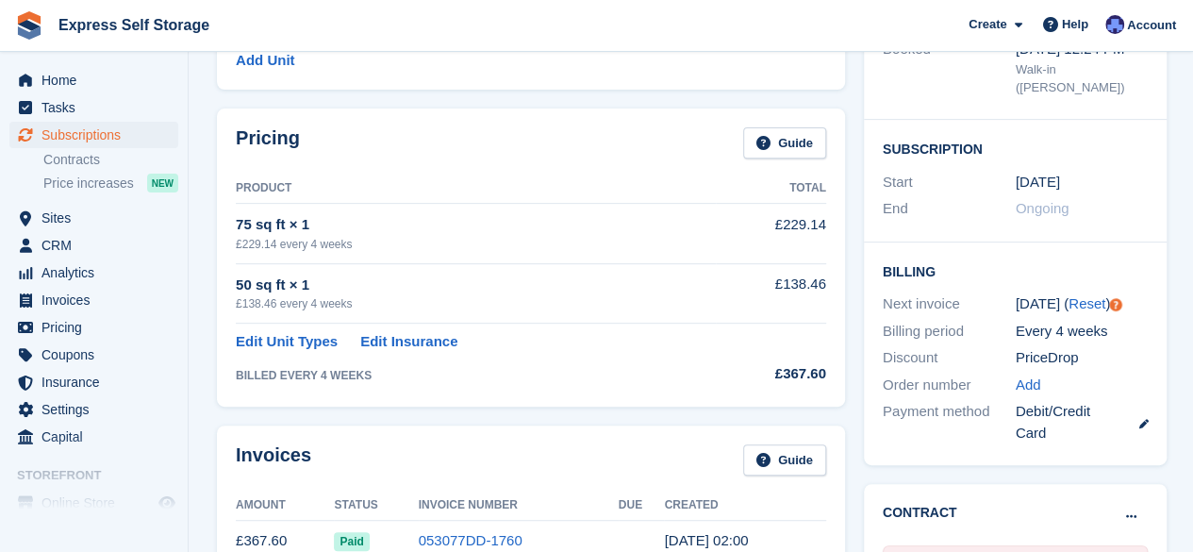
scroll to position [262, 0]
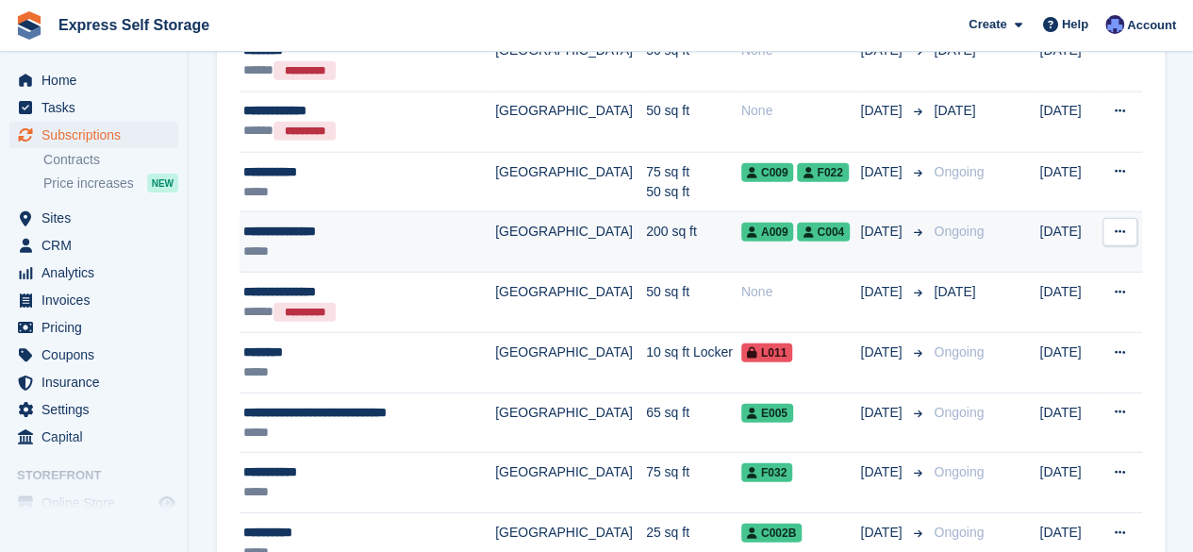
scroll to position [2453, 0]
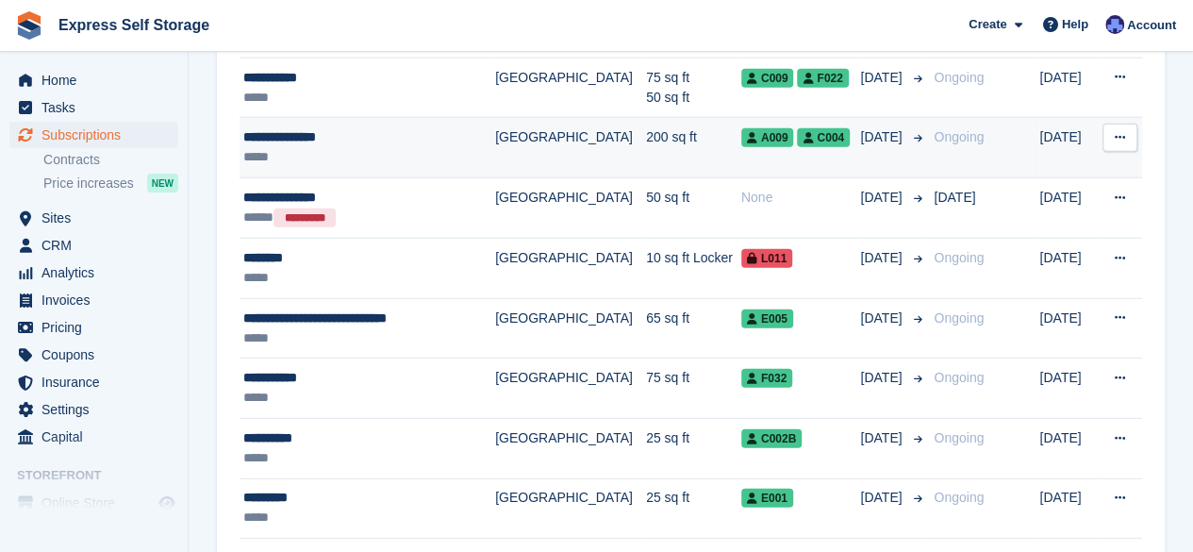
click at [495, 152] on td "[GEOGRAPHIC_DATA]" at bounding box center [570, 148] width 151 height 60
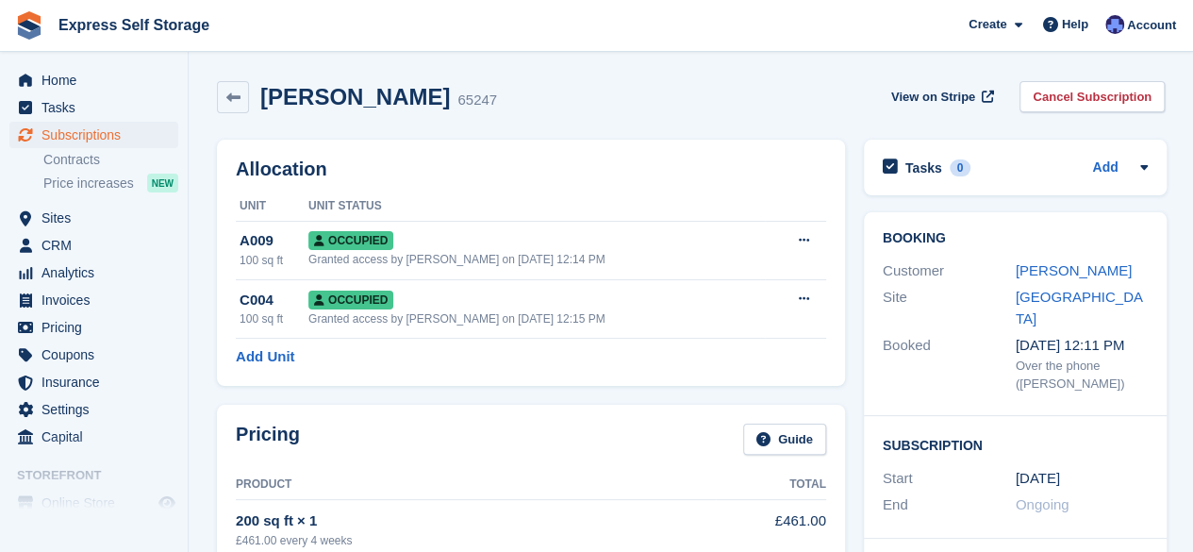
drag, startPoint x: 428, startPoint y: 100, endPoint x: 260, endPoint y: 93, distance: 168.1
click at [260, 93] on h2 "[PERSON_NAME]" at bounding box center [355, 96] width 190 height 25
copy h2 "[PERSON_NAME]"
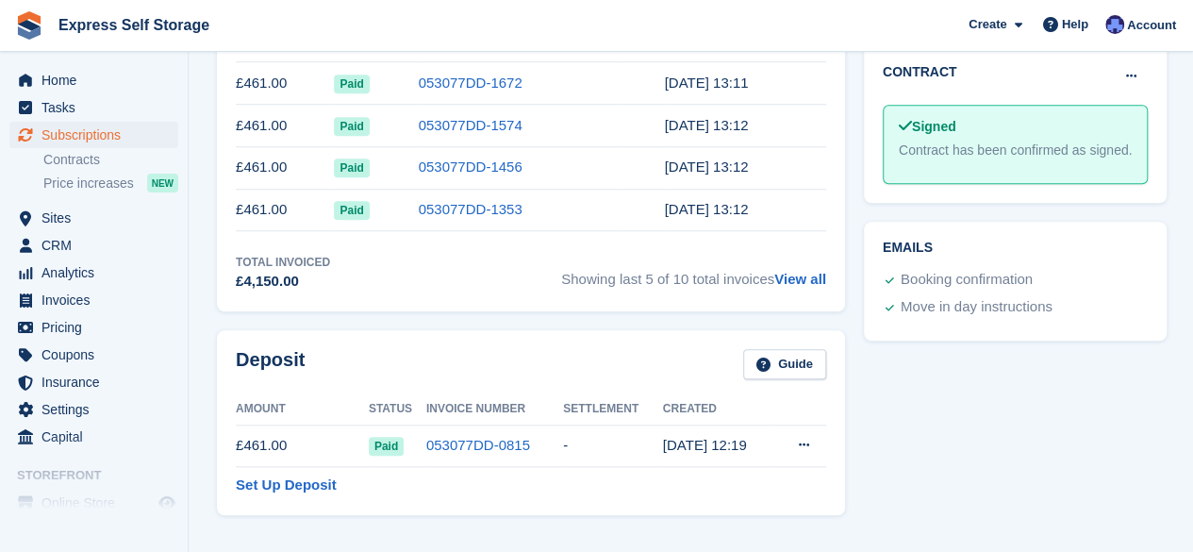
scroll to position [755, 0]
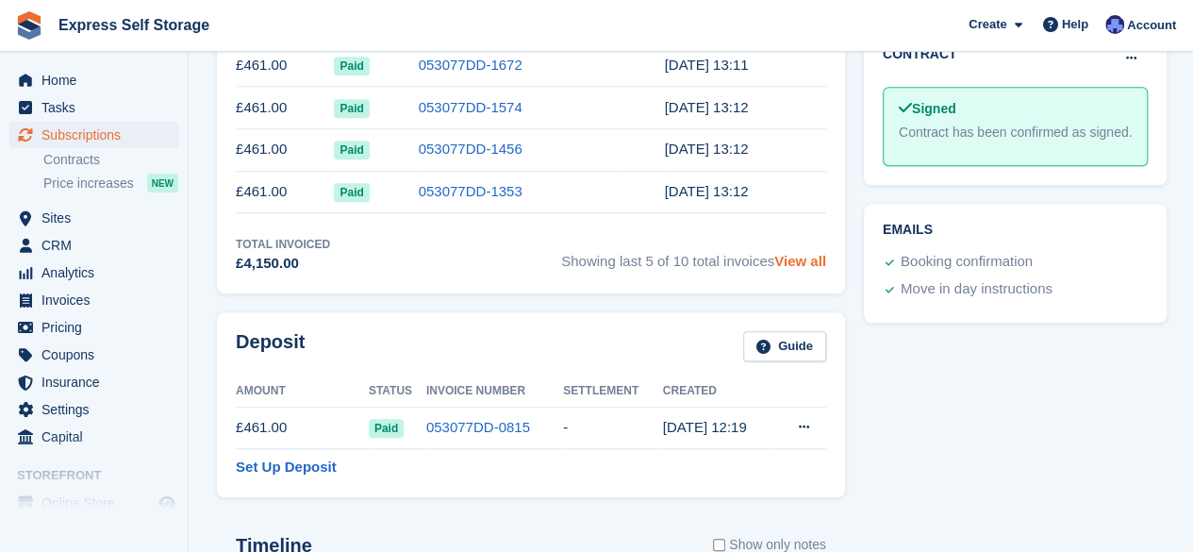
click at [817, 258] on link "View all" at bounding box center [801, 261] width 52 height 16
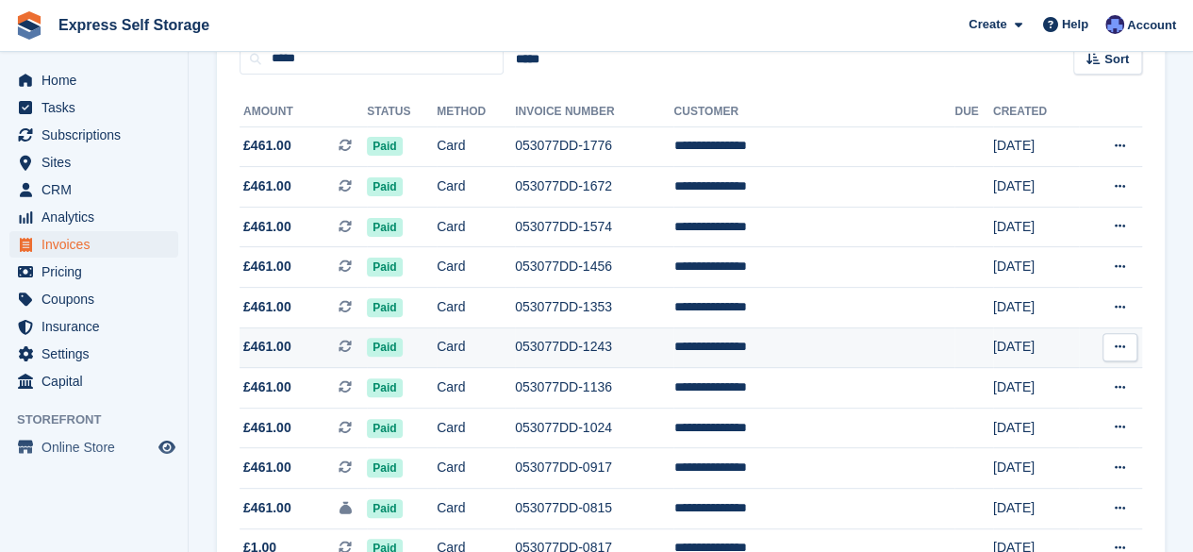
scroll to position [303, 0]
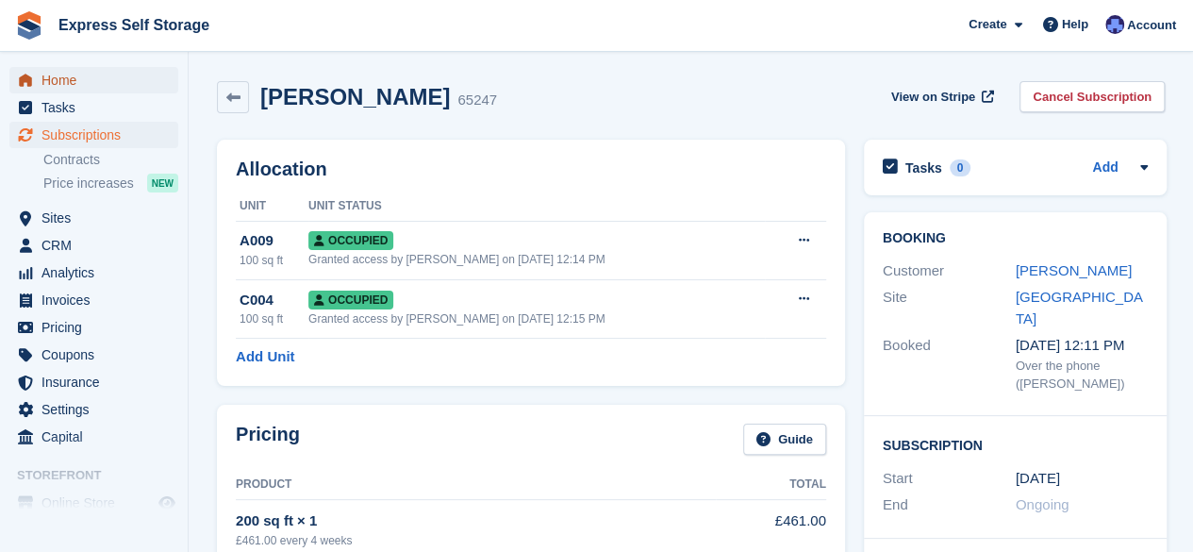
click at [92, 92] on span "Home" at bounding box center [98, 80] width 113 height 26
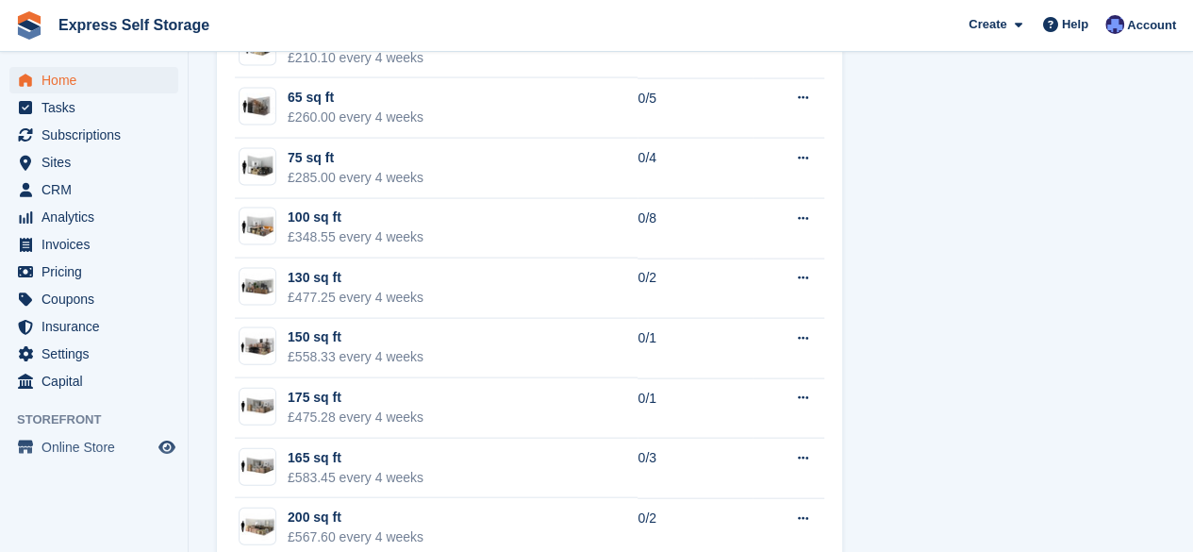
scroll to position [1887, 0]
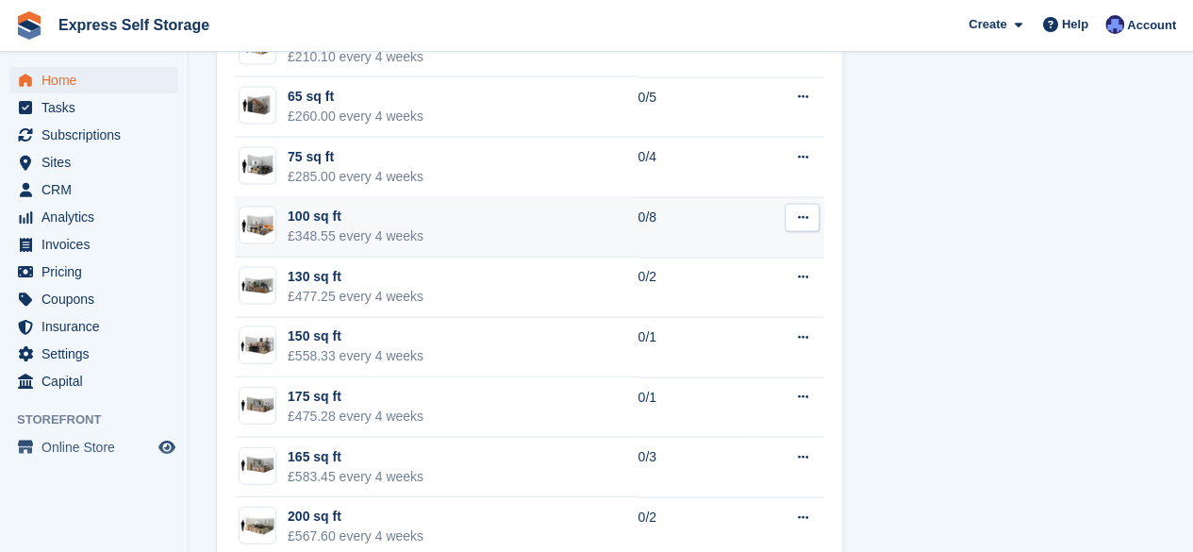
click at [451, 206] on td "100 sq ft £348.55 every 4 weeks" at bounding box center [436, 228] width 403 height 60
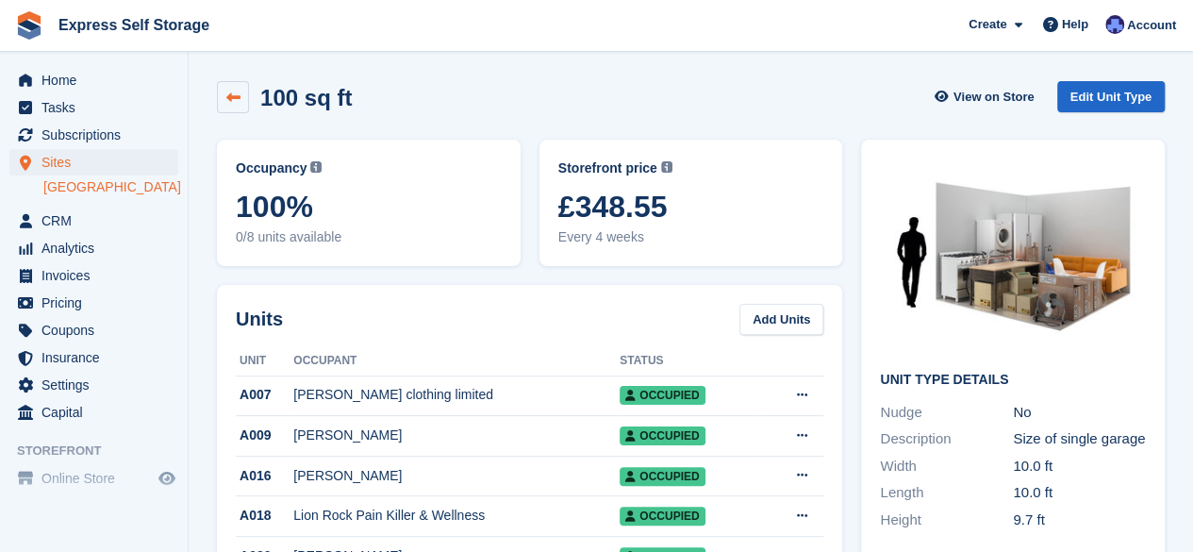
click at [225, 93] on link at bounding box center [233, 97] width 32 height 32
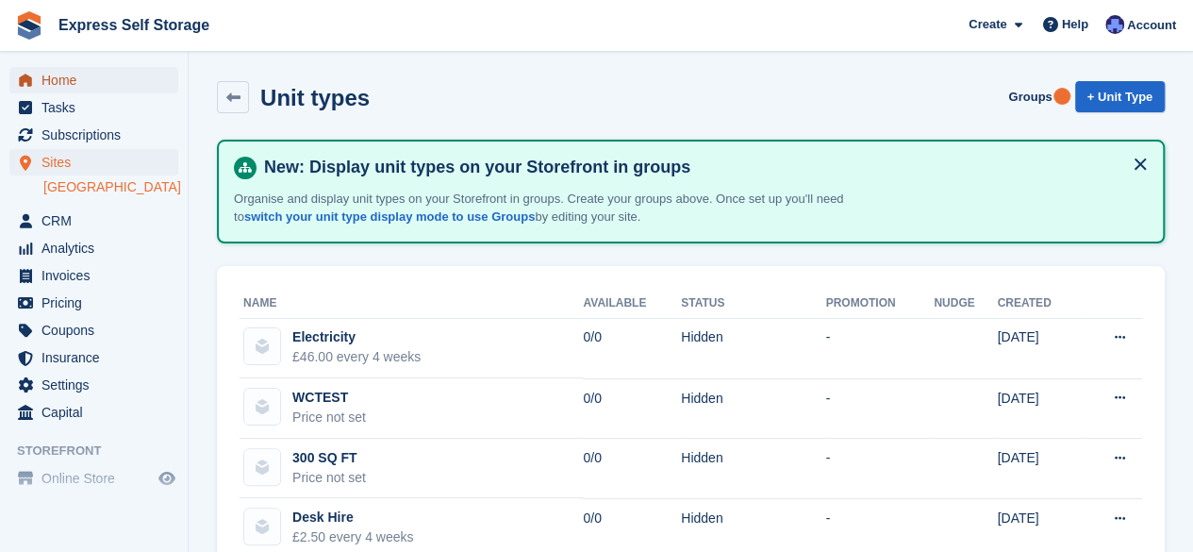
click at [100, 80] on span "Home" at bounding box center [98, 80] width 113 height 26
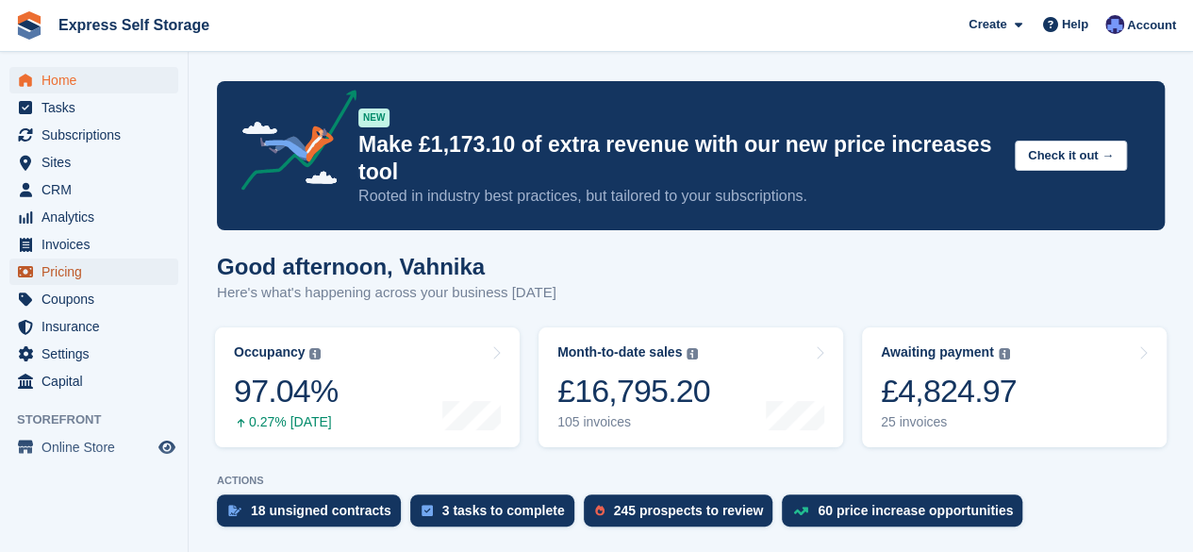
click at [94, 265] on span "Pricing" at bounding box center [98, 271] width 113 height 26
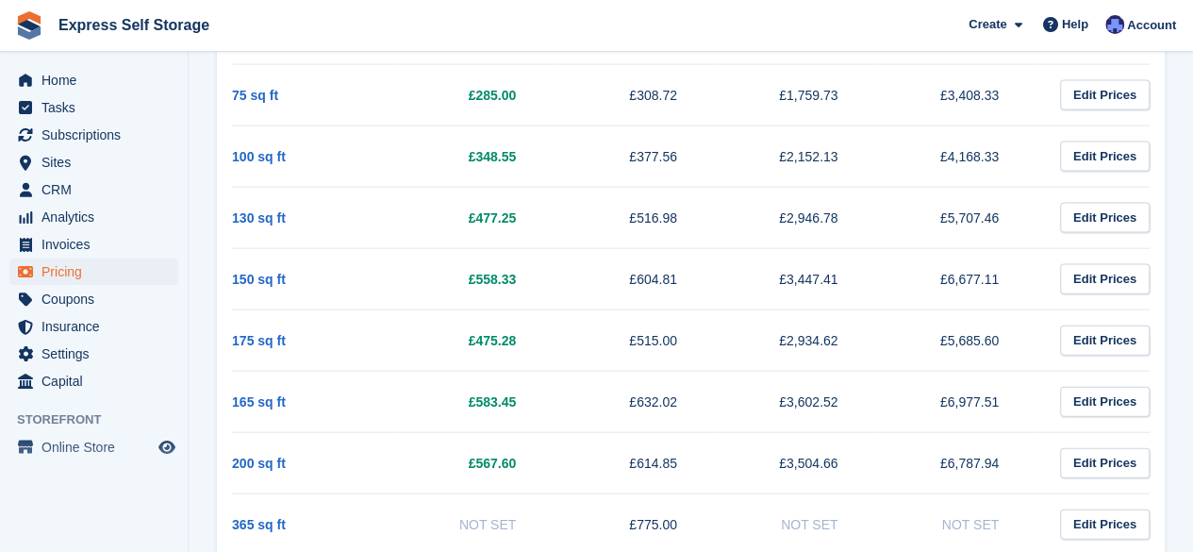
scroll to position [1981, 0]
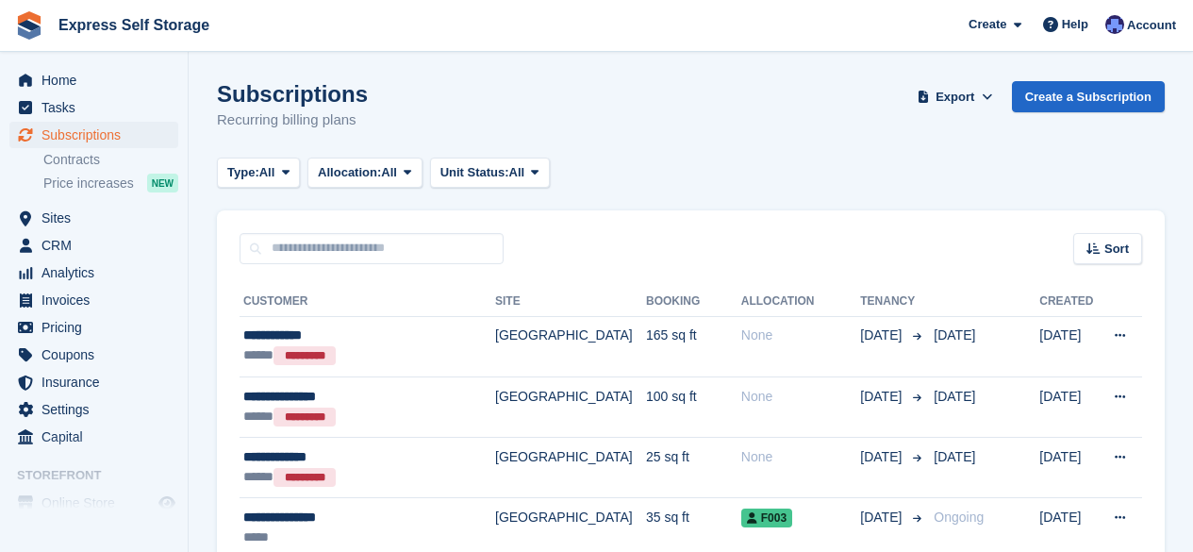
scroll to position [2453, 0]
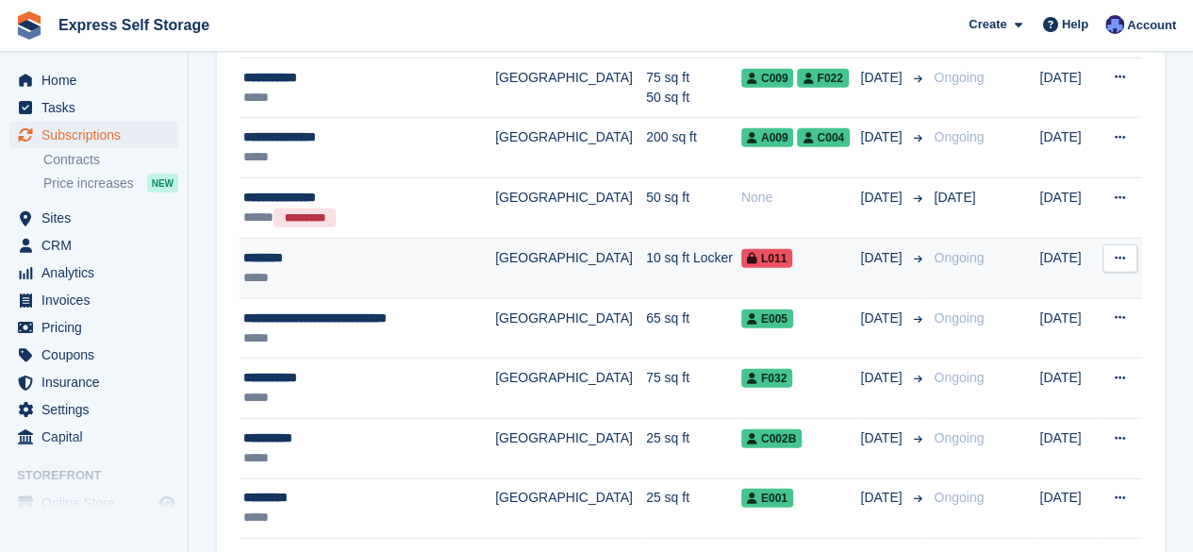
click at [554, 264] on td "[GEOGRAPHIC_DATA]" at bounding box center [570, 269] width 151 height 60
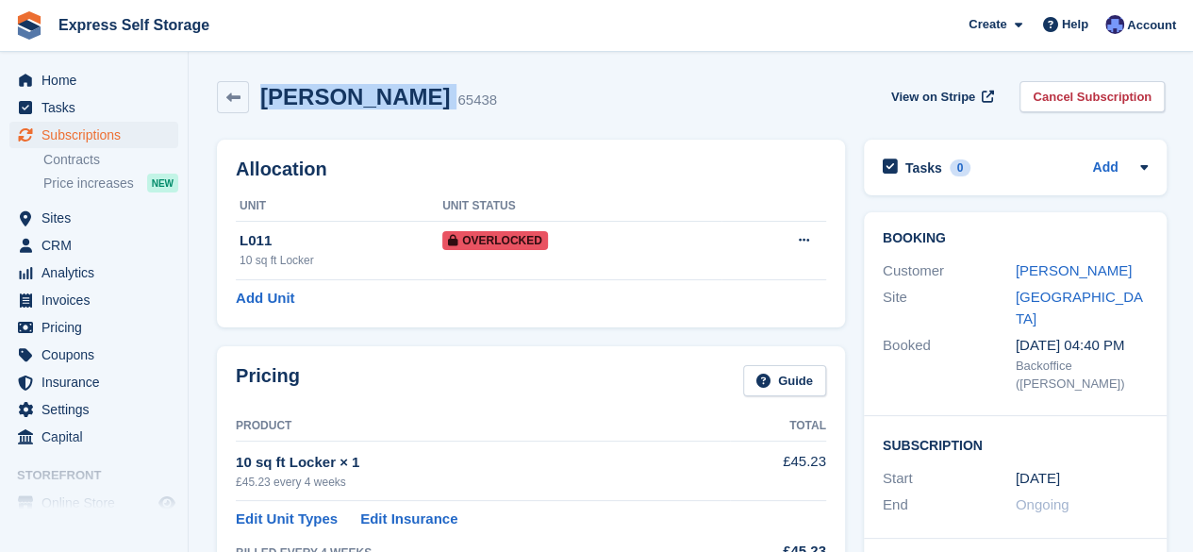
drag, startPoint x: 345, startPoint y: 98, endPoint x: 262, endPoint y: 99, distance: 83.0
click at [262, 99] on div "Eric Eno 65438" at bounding box center [373, 97] width 248 height 27
copy div "Eric Eno"
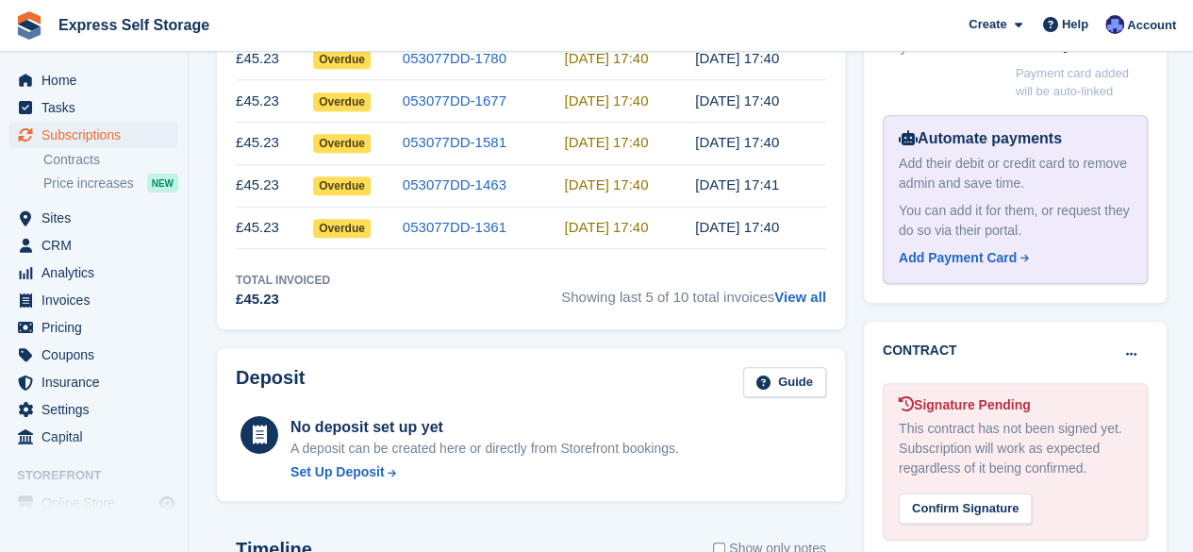
scroll to position [755, 0]
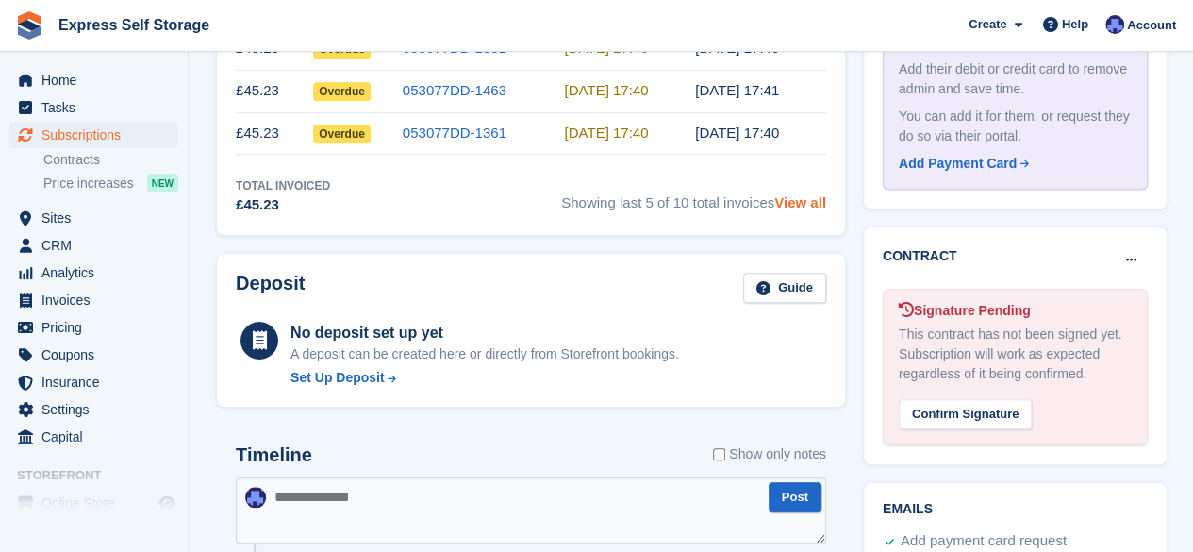
click at [794, 208] on link "View all" at bounding box center [801, 202] width 52 height 16
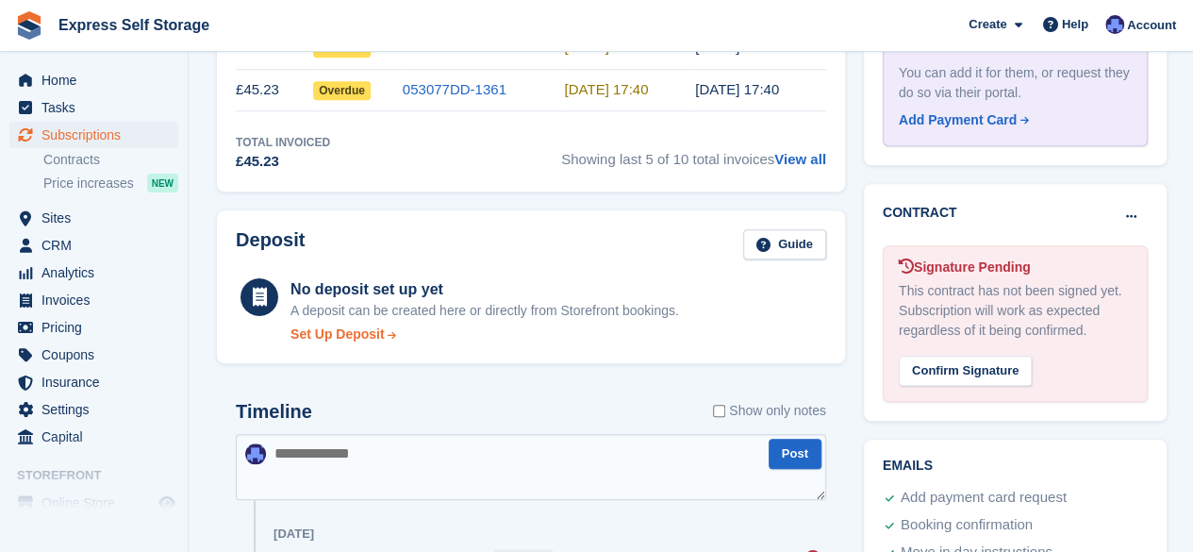
scroll to position [871, 0]
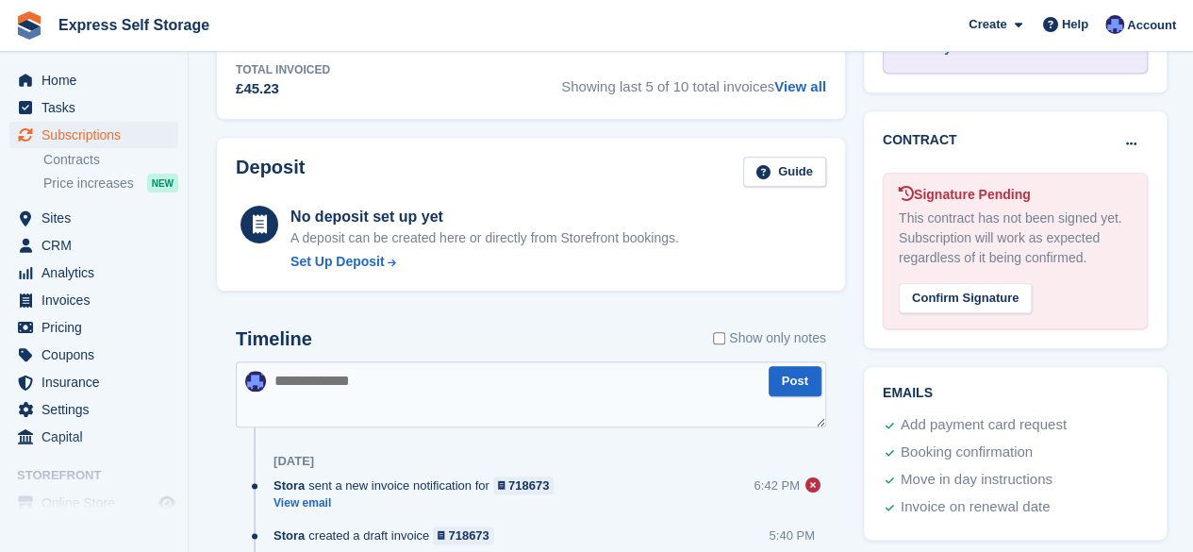
click at [808, 92] on span "Showing last 5 of 10 total invoices View all" at bounding box center [693, 80] width 265 height 39
click at [809, 84] on link "View all" at bounding box center [801, 86] width 52 height 16
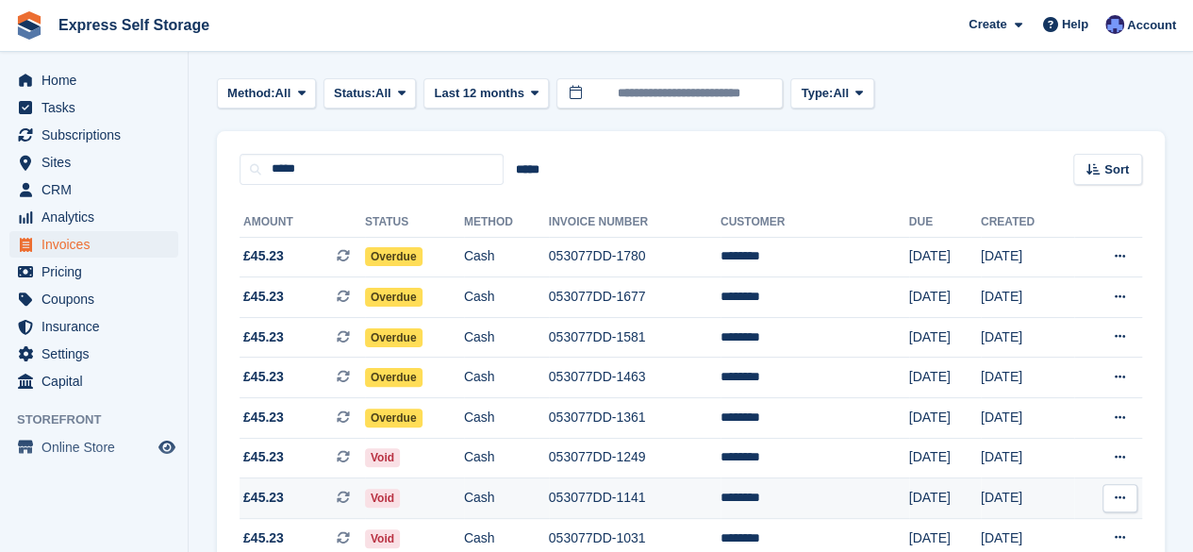
scroll to position [74, 0]
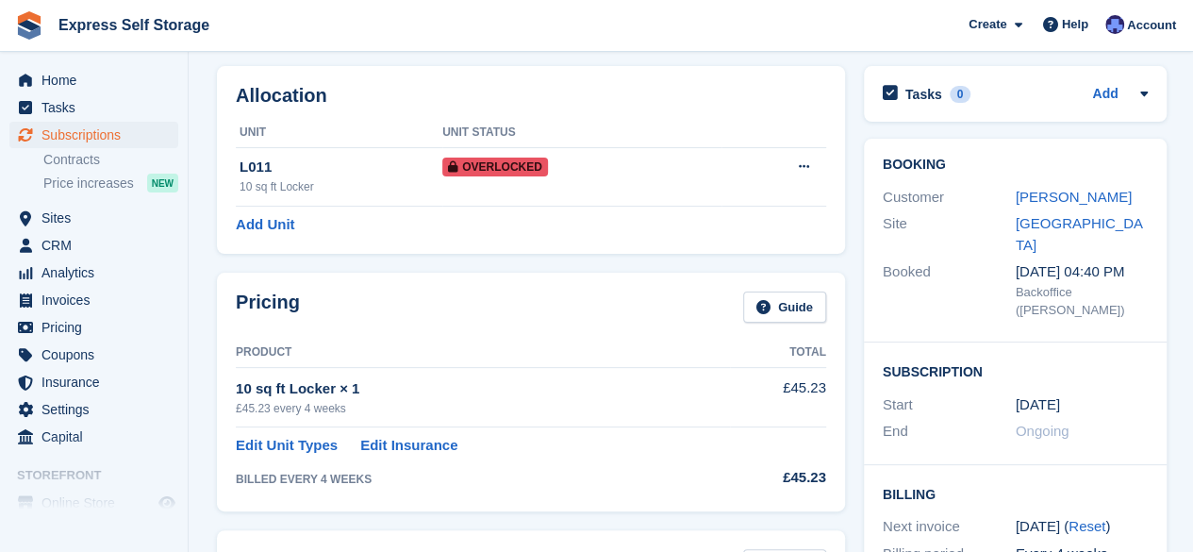
scroll to position [871, 0]
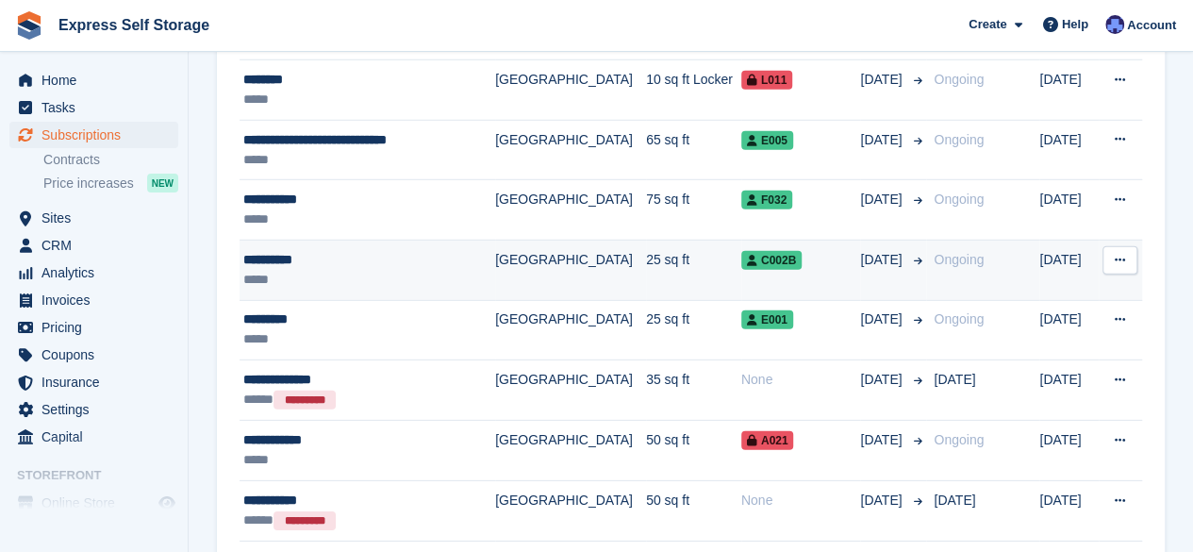
scroll to position [2642, 0]
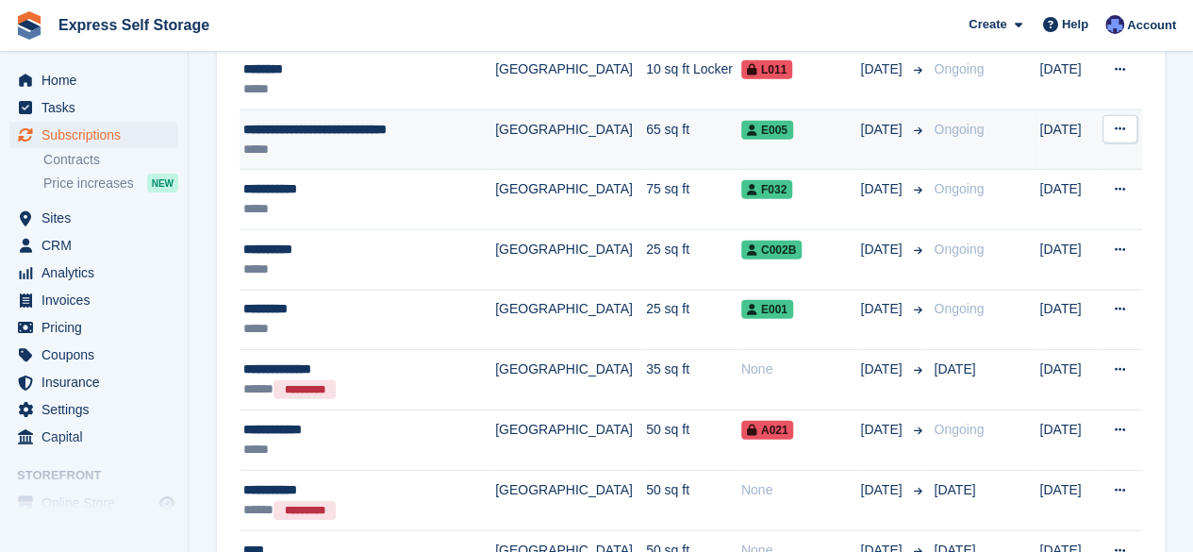
click at [646, 138] on td "65 sq ft" at bounding box center [693, 139] width 95 height 60
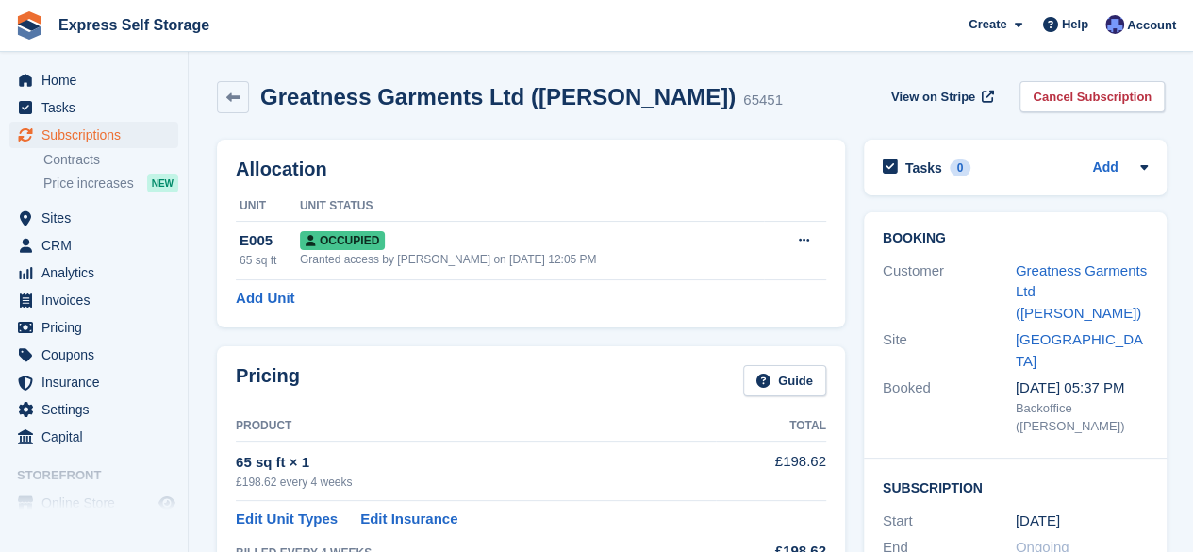
drag, startPoint x: 707, startPoint y: 98, endPoint x: 251, endPoint y: 85, distance: 455.9
click at [251, 85] on div "Greatness Garments Ltd (Margaret Thomas) 65451" at bounding box center [516, 97] width 534 height 27
copy h2 "Greatness Garments Ltd (Margaret Thomas)"
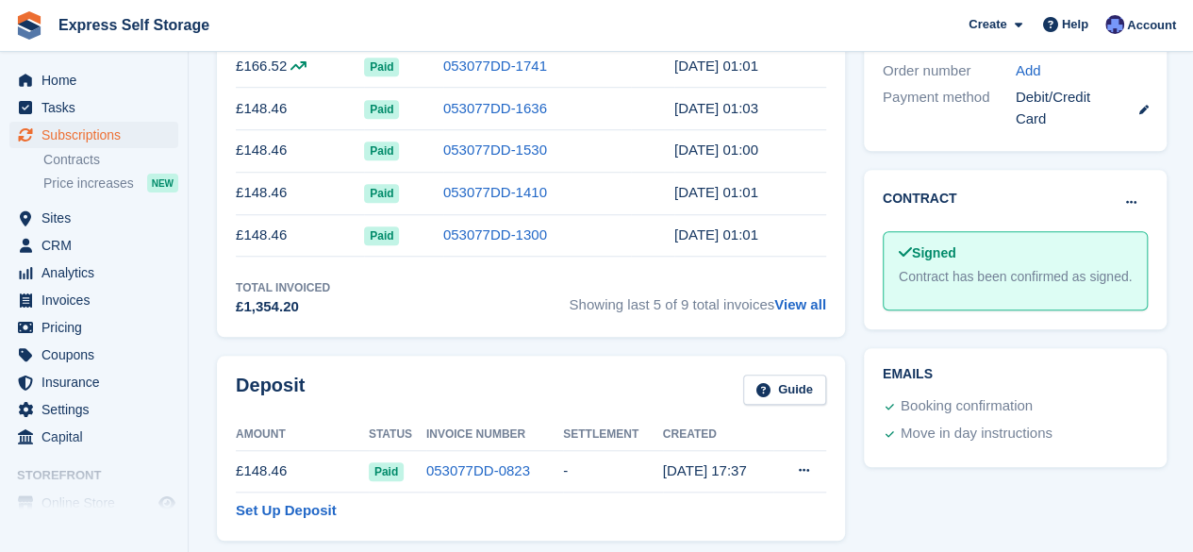
scroll to position [660, 0]
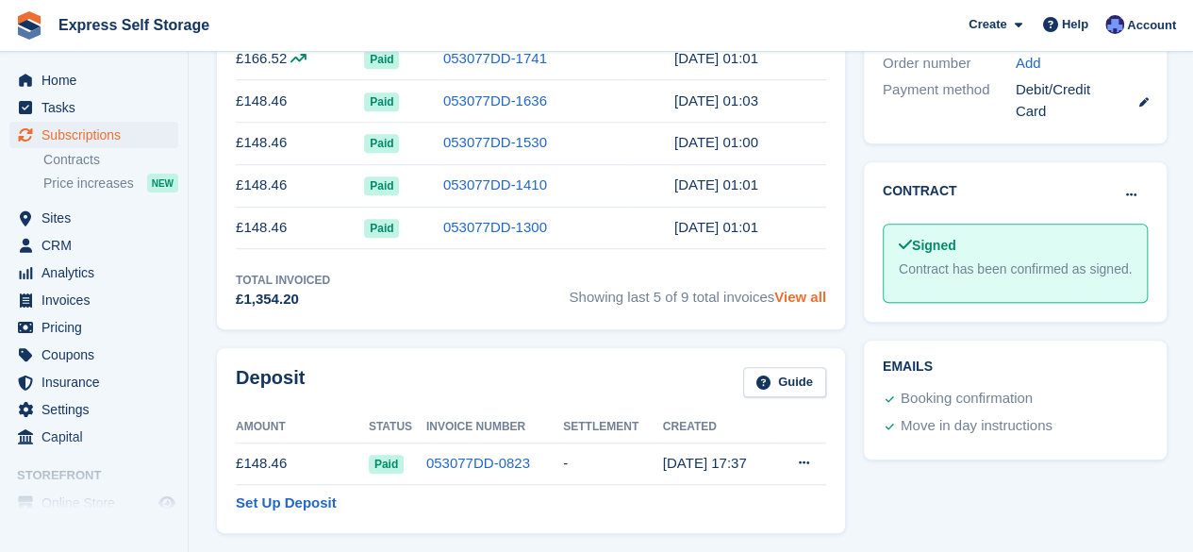
click at [782, 289] on link "View all" at bounding box center [801, 297] width 52 height 16
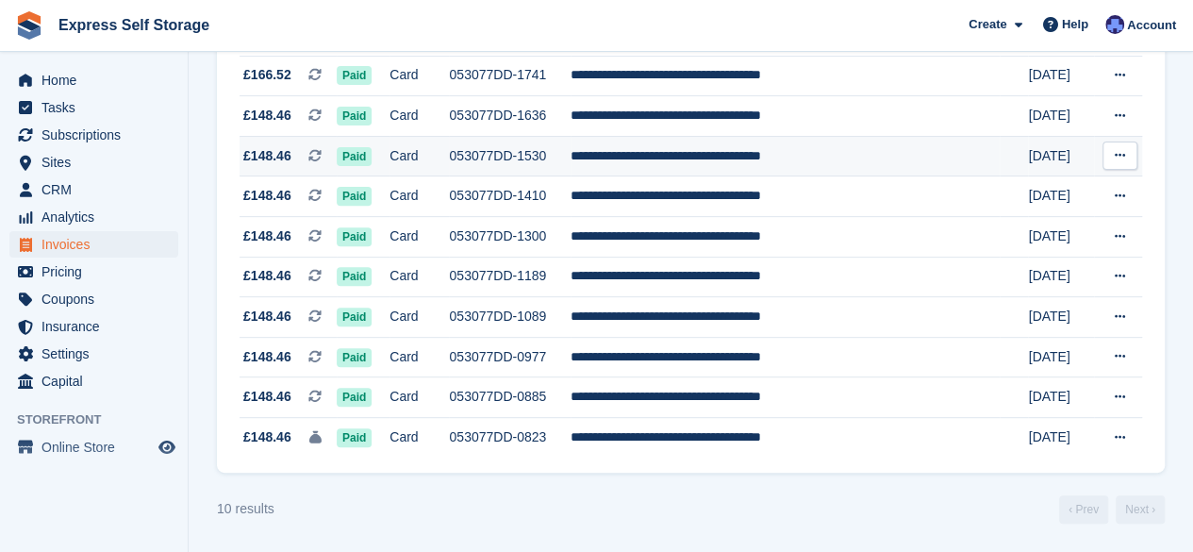
scroll to position [168, 0]
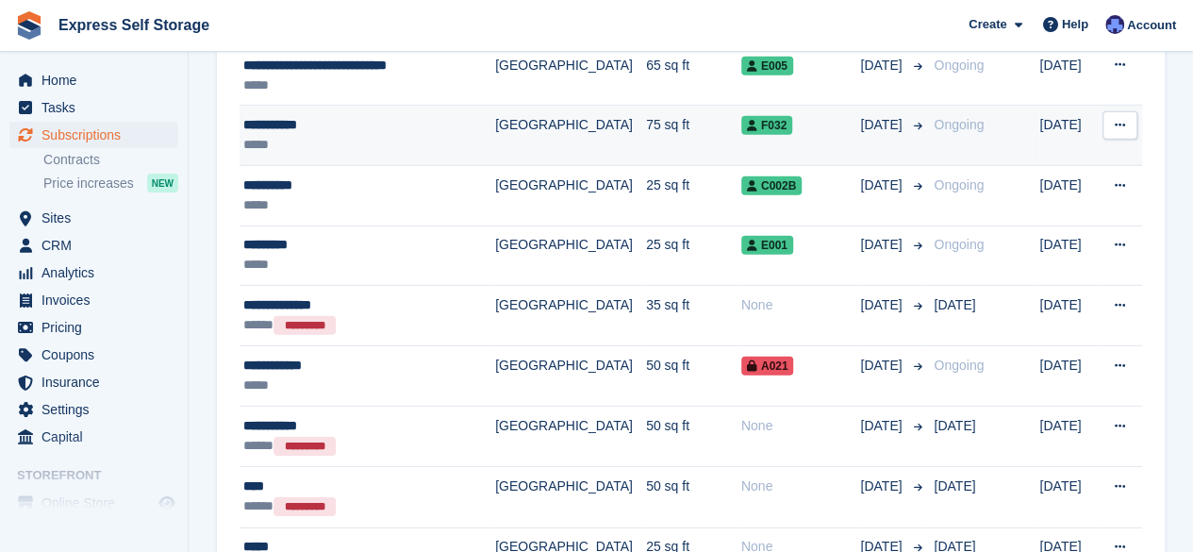
scroll to position [2736, 0]
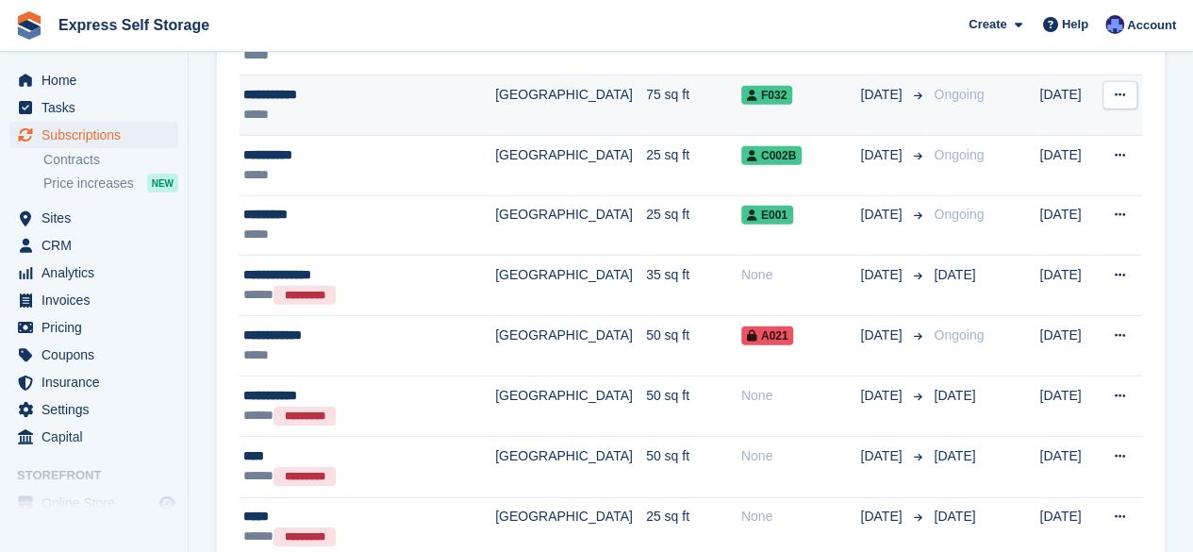
click at [646, 108] on td "75 sq ft" at bounding box center [693, 105] width 95 height 60
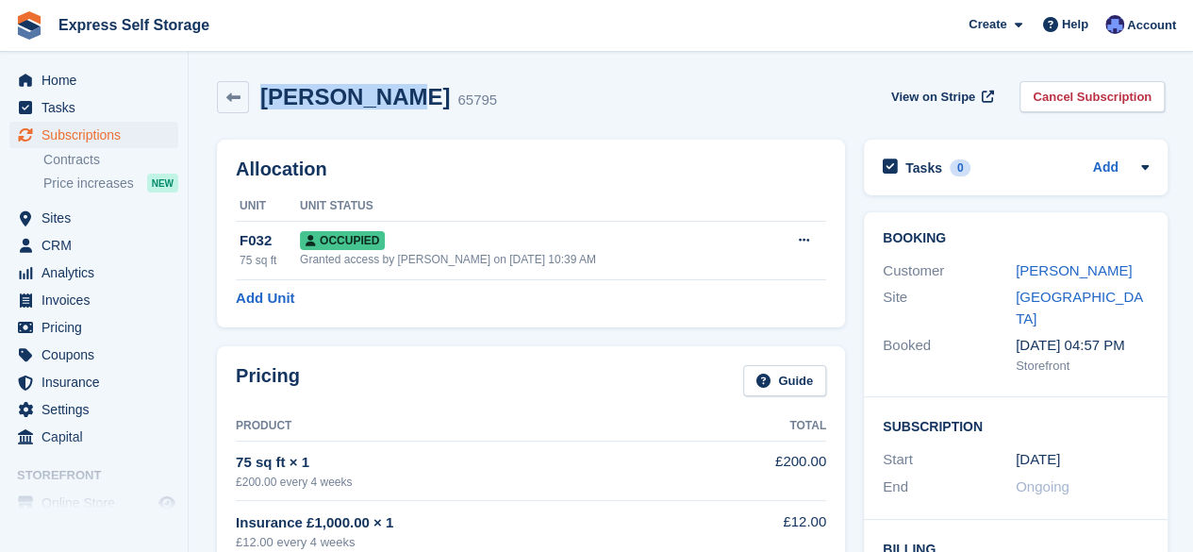
drag, startPoint x: 375, startPoint y: 99, endPoint x: 267, endPoint y: 99, distance: 108.5
click at [267, 99] on div "Glora Badri 65795" at bounding box center [373, 97] width 248 height 27
copy h2 "Glora Badri"
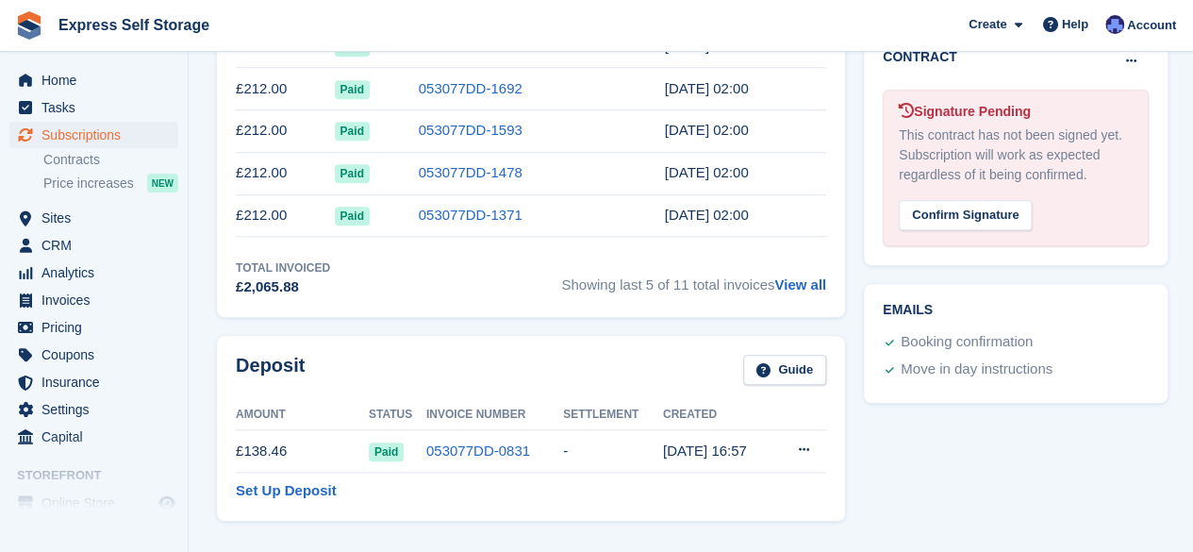
scroll to position [755, 0]
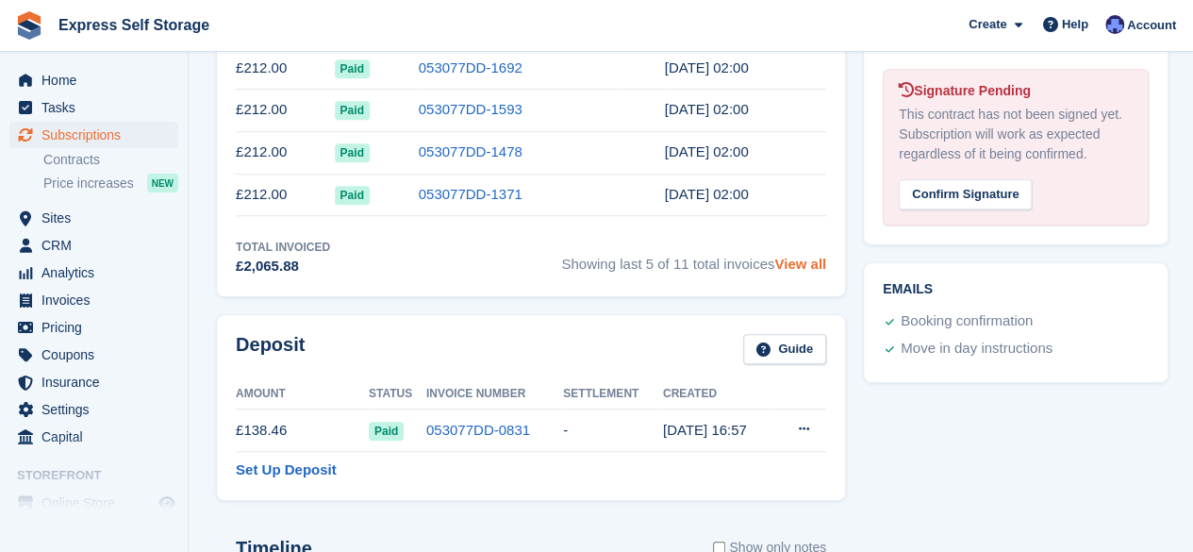
click at [813, 267] on link "View all" at bounding box center [801, 264] width 52 height 16
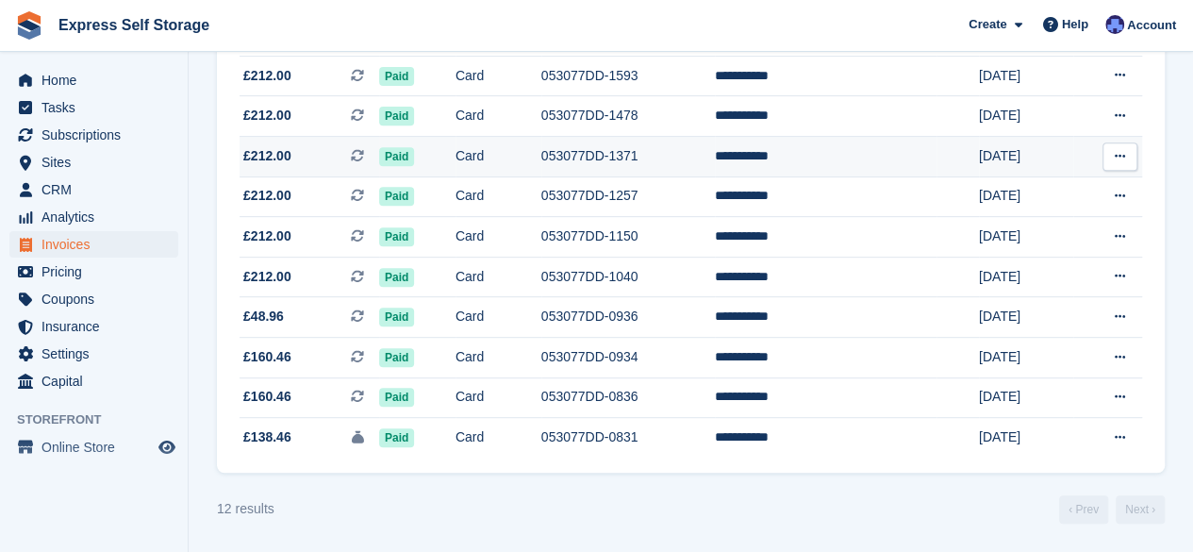
scroll to position [249, 0]
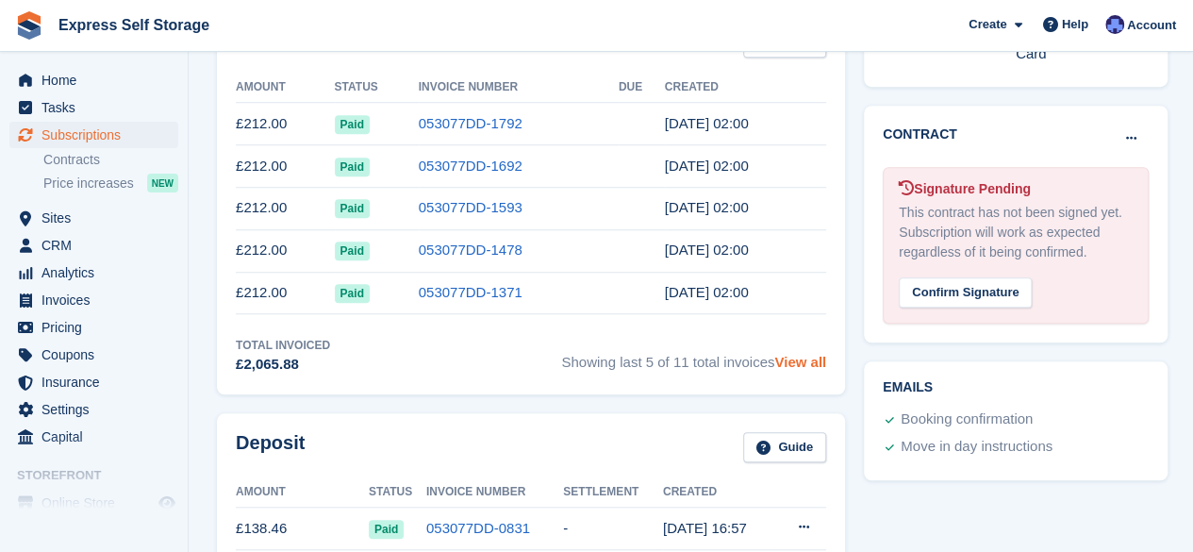
scroll to position [660, 0]
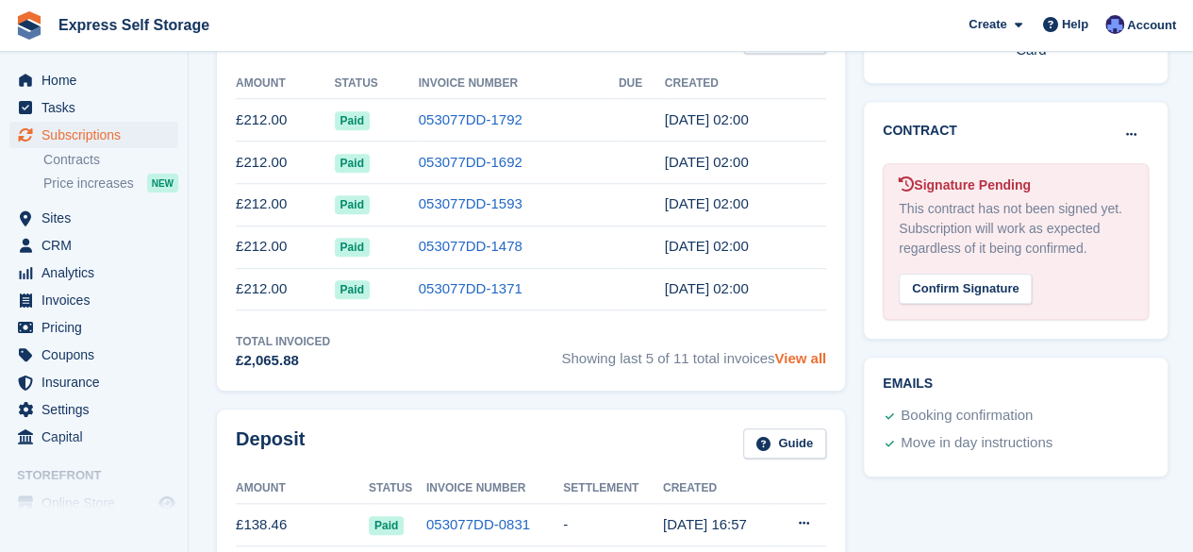
click at [791, 355] on link "View all" at bounding box center [801, 358] width 52 height 16
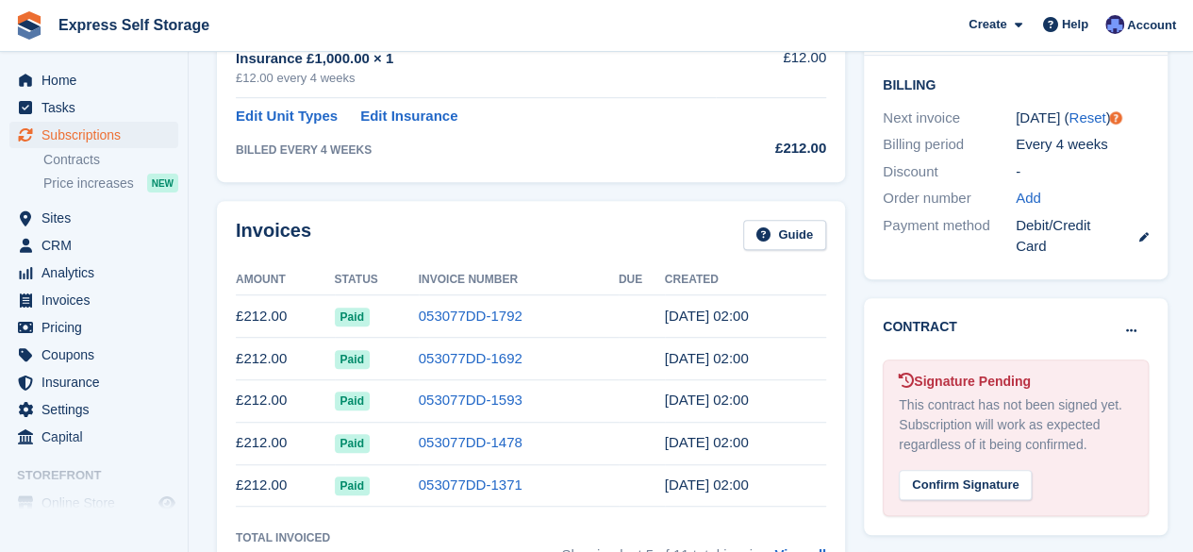
scroll to position [87, 0]
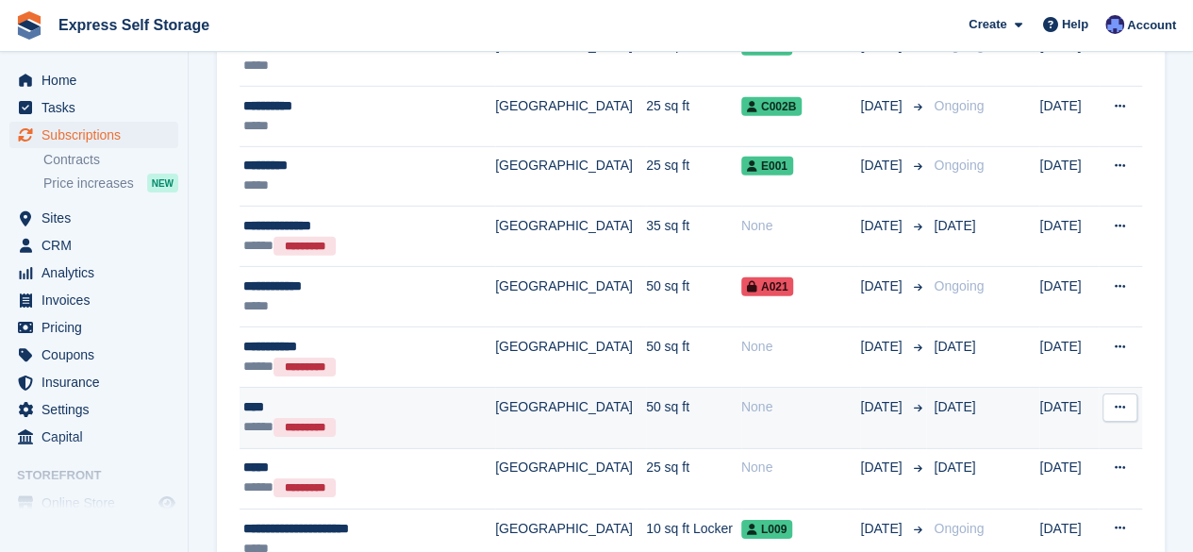
scroll to position [2691, 0]
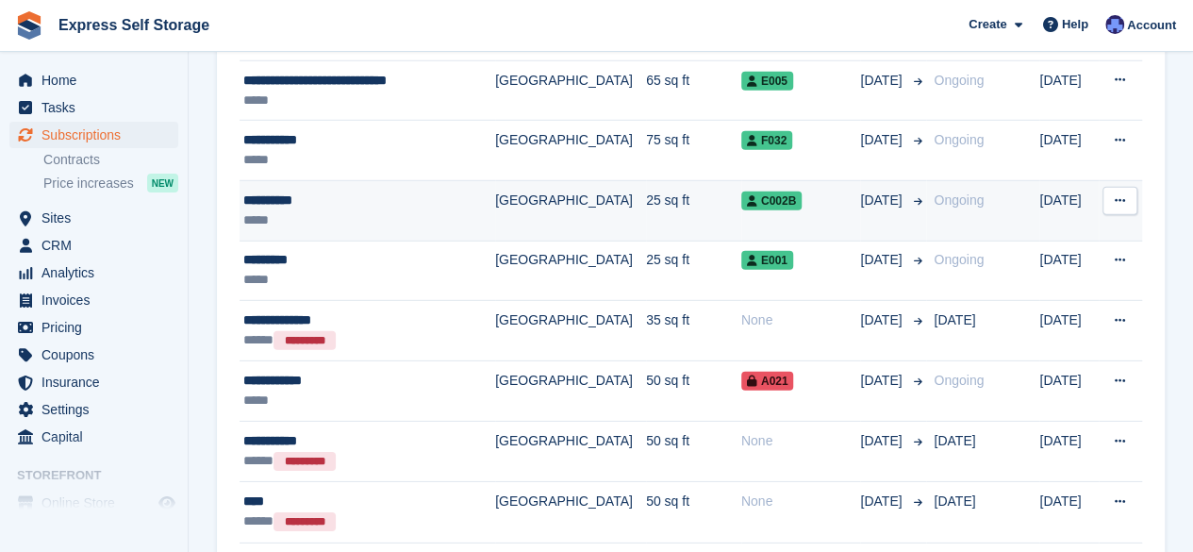
click at [529, 211] on td "[GEOGRAPHIC_DATA]" at bounding box center [570, 211] width 151 height 60
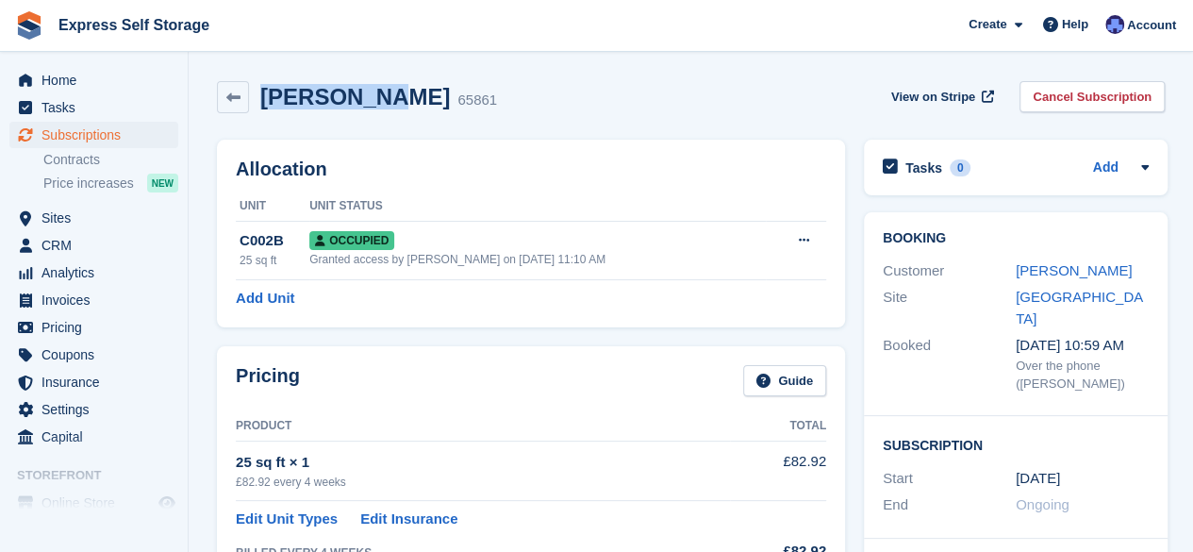
drag, startPoint x: 376, startPoint y: 95, endPoint x: 265, endPoint y: 97, distance: 111.3
click at [265, 97] on div "[PERSON_NAME] 65861" at bounding box center [373, 97] width 248 height 27
copy h2 "Dipak Shah"
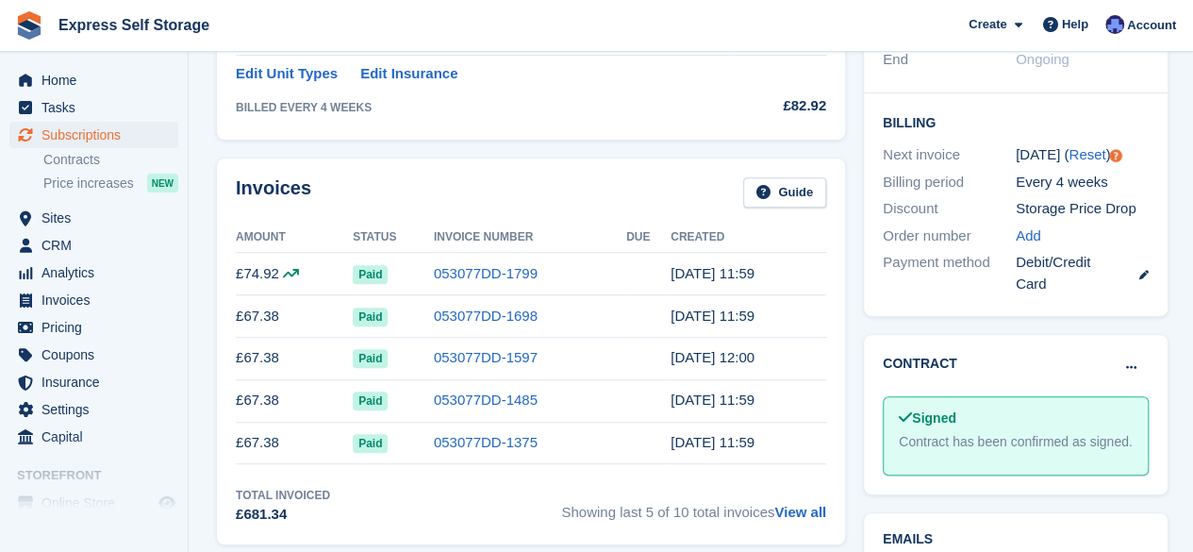
scroll to position [566, 0]
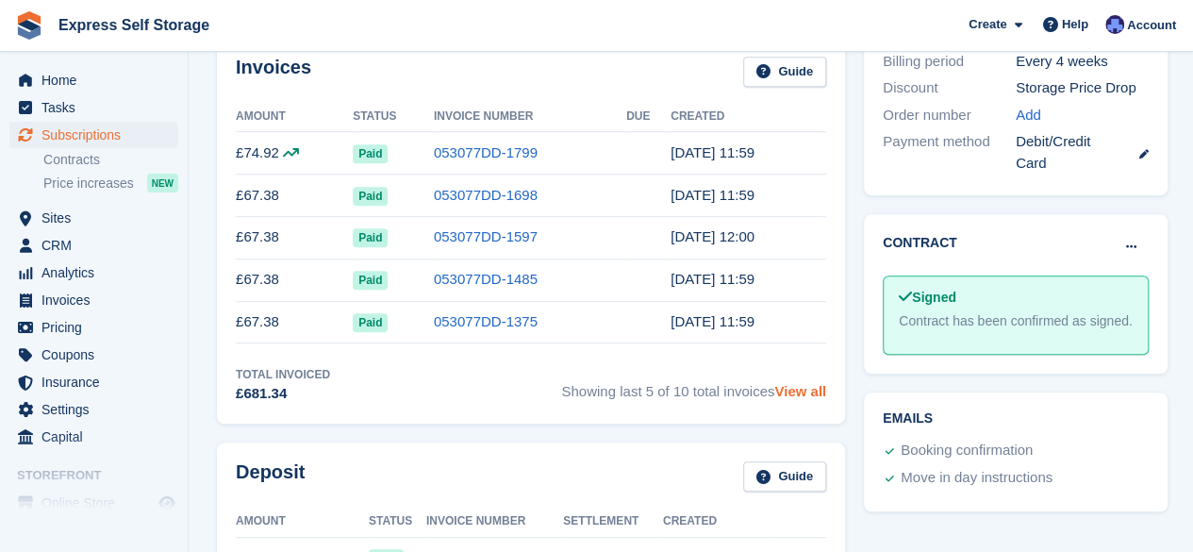
click at [796, 383] on link "View all" at bounding box center [801, 391] width 52 height 16
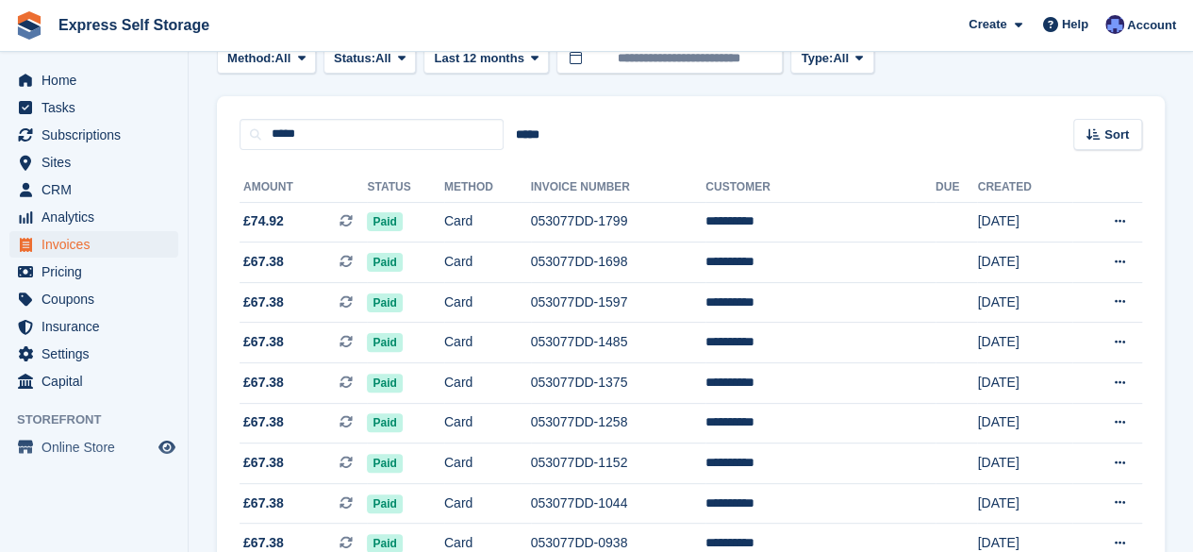
scroll to position [303, 0]
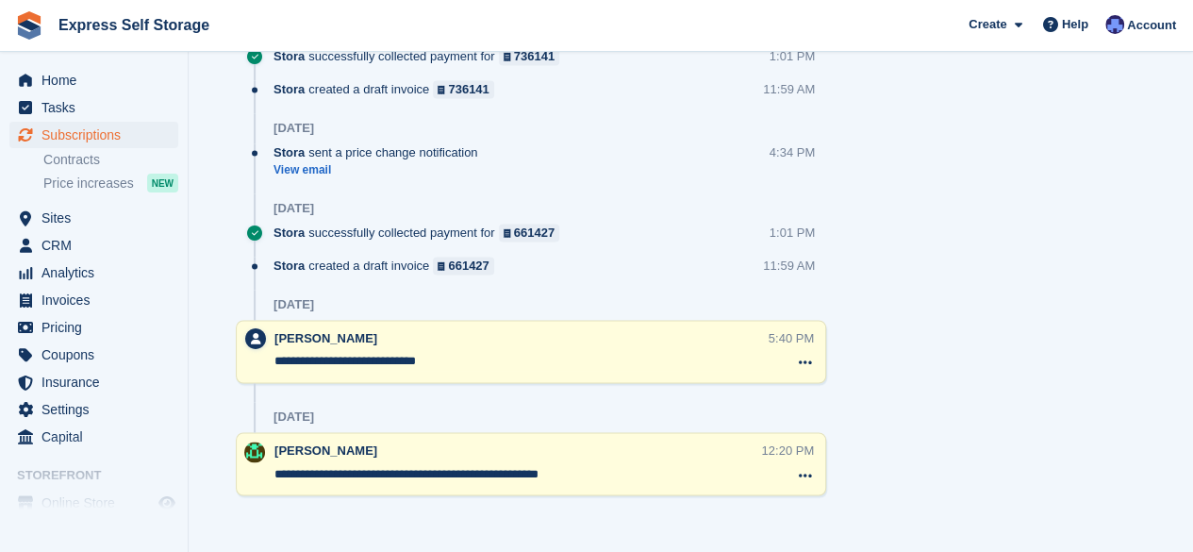
scroll to position [1334, 0]
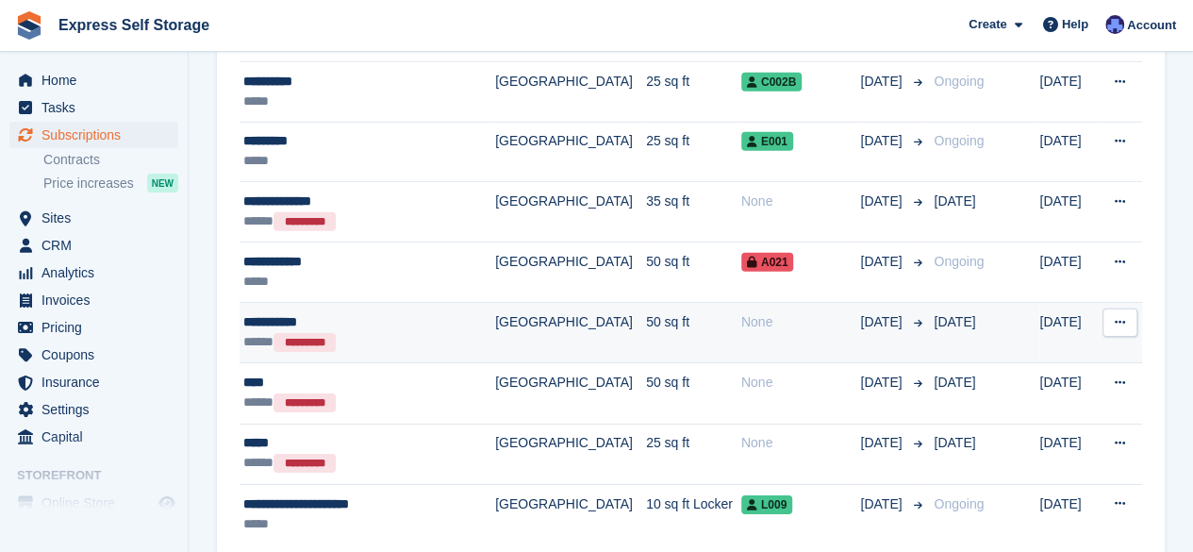
scroll to position [2785, 0]
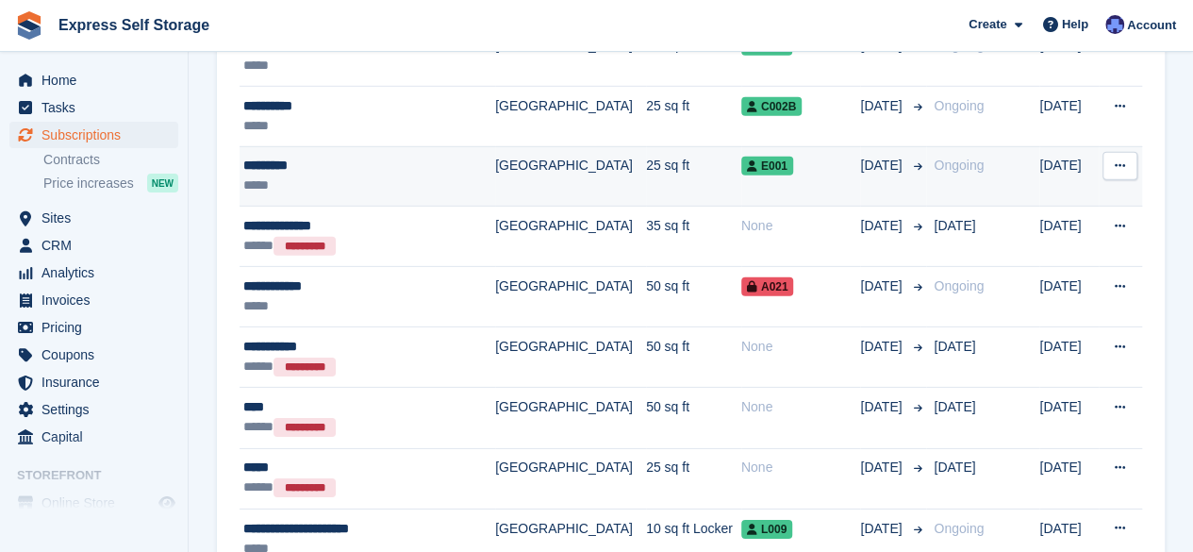
click at [517, 153] on td "[GEOGRAPHIC_DATA]" at bounding box center [570, 176] width 151 height 60
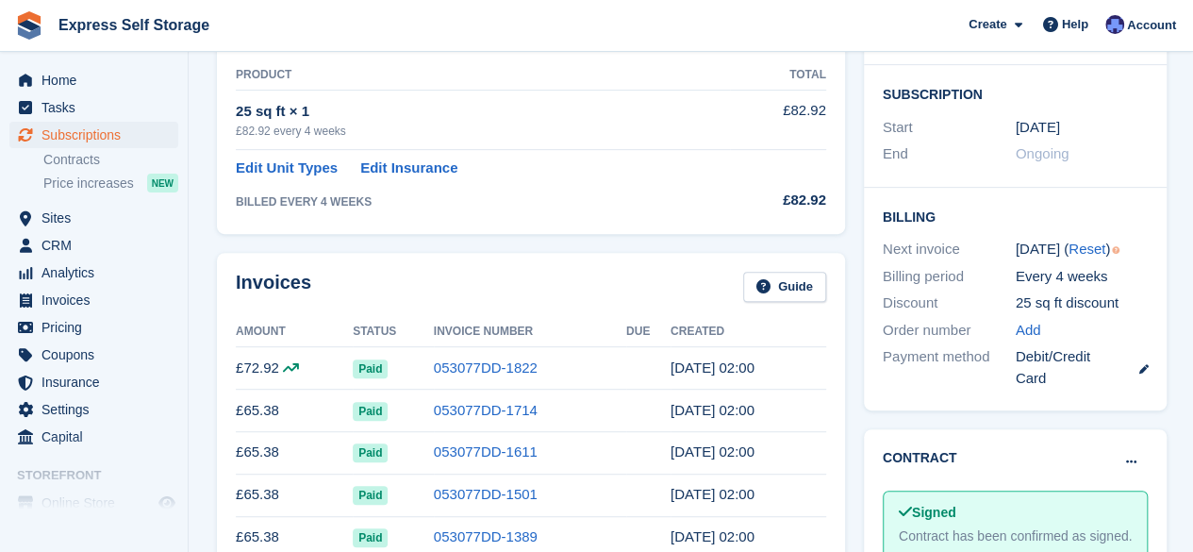
scroll to position [472, 0]
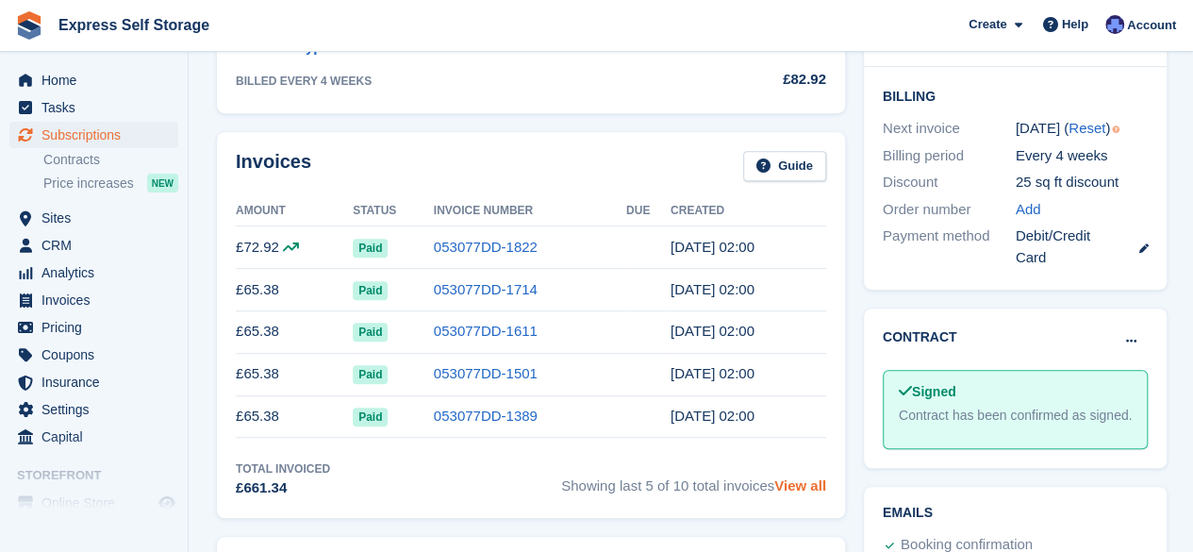
click at [779, 480] on link "View all" at bounding box center [801, 485] width 52 height 16
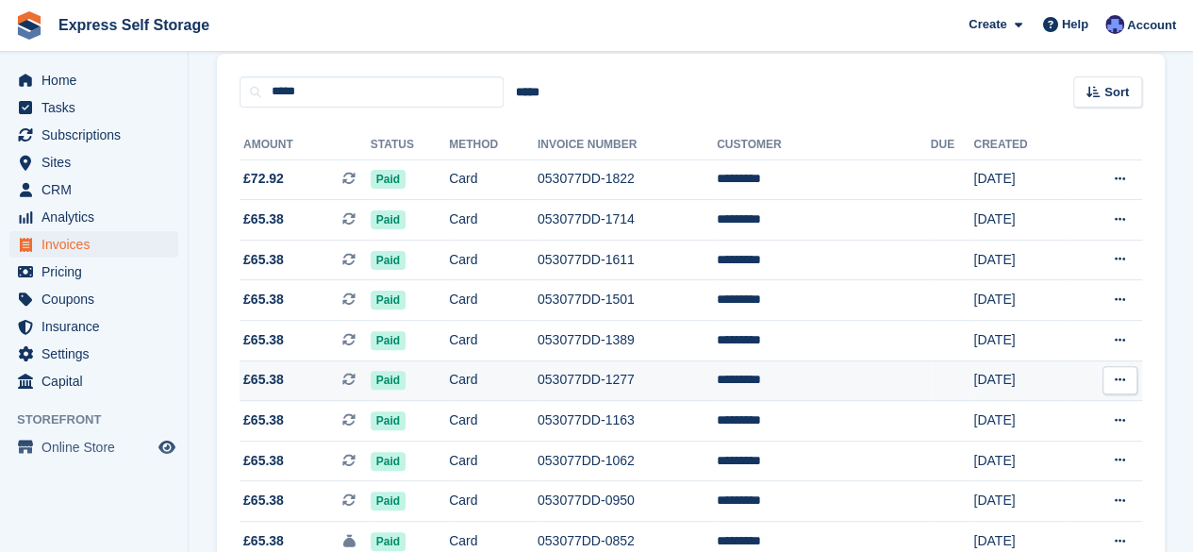
scroll to position [114, 0]
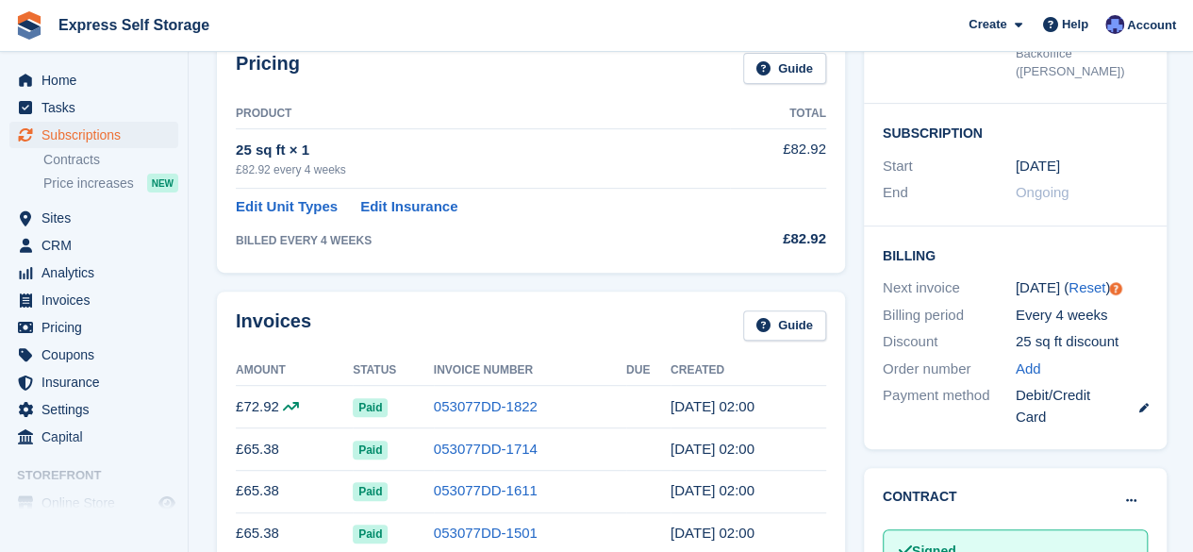
scroll to position [283, 0]
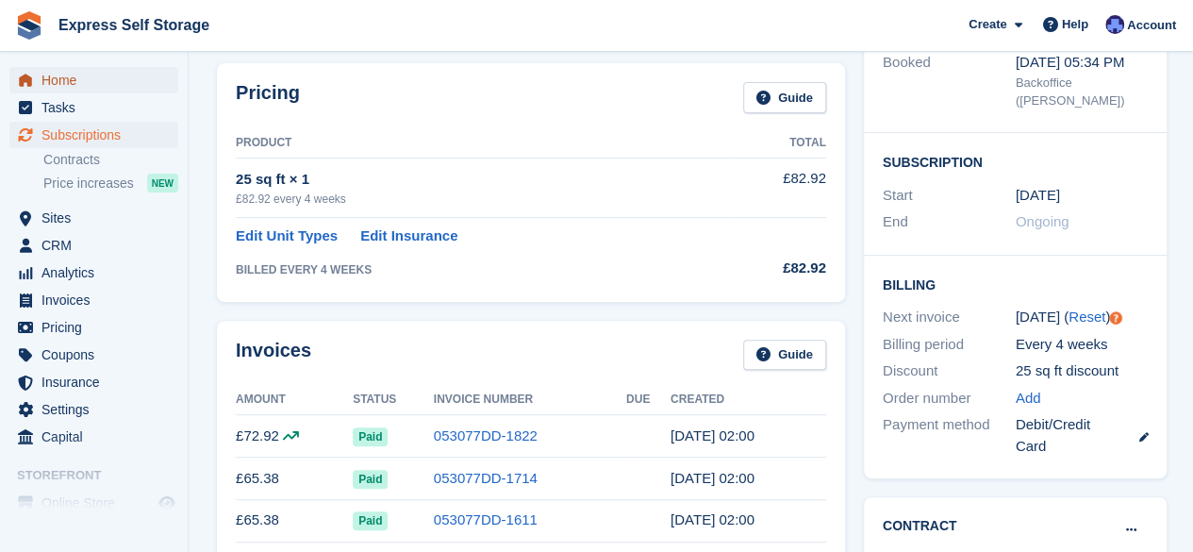
click at [152, 80] on span "Home" at bounding box center [98, 80] width 113 height 26
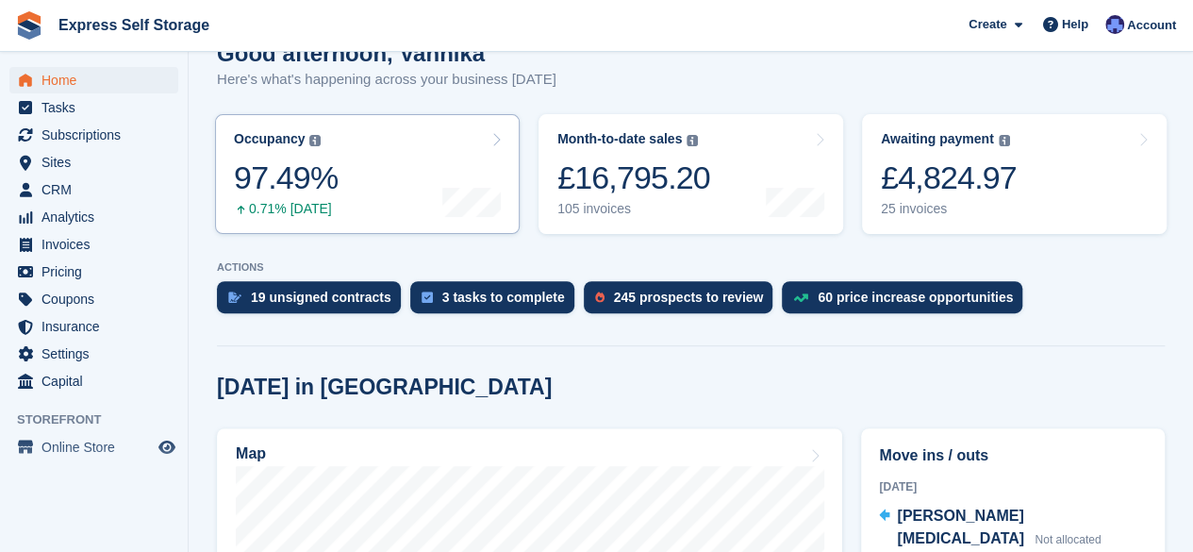
scroll to position [219, 0]
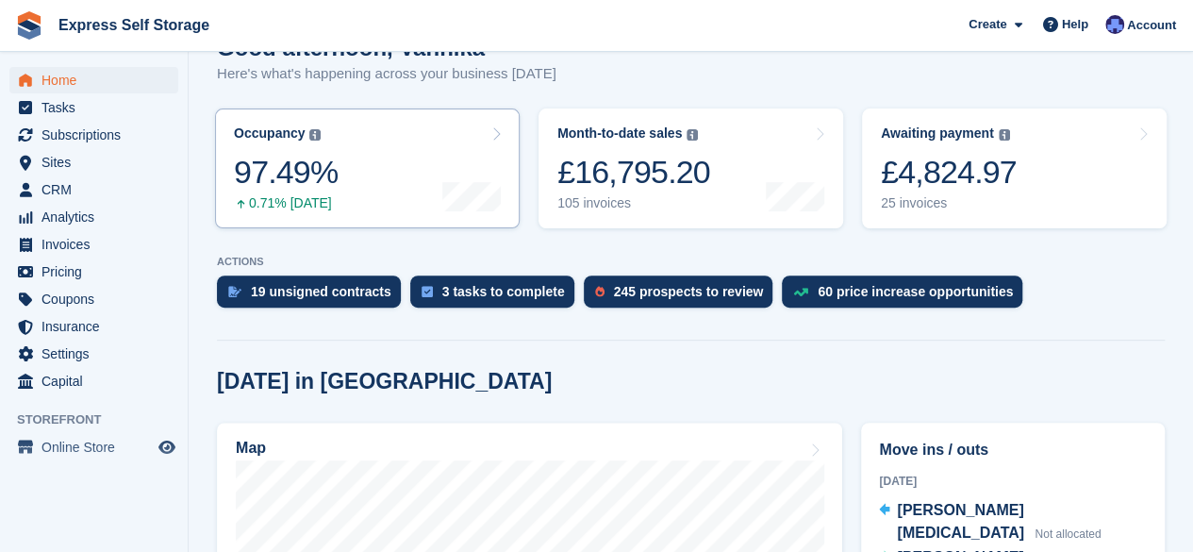
click at [381, 137] on link "Occupancy The percentage of all currently allocated units in terms of area. Inc…" at bounding box center [367, 168] width 305 height 120
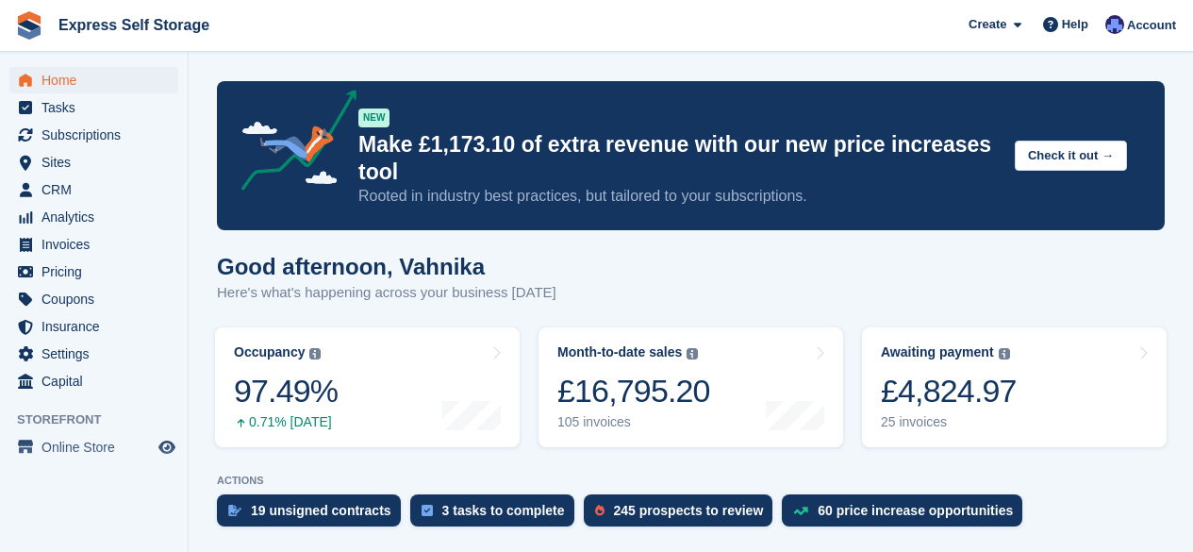
scroll to position [219, 0]
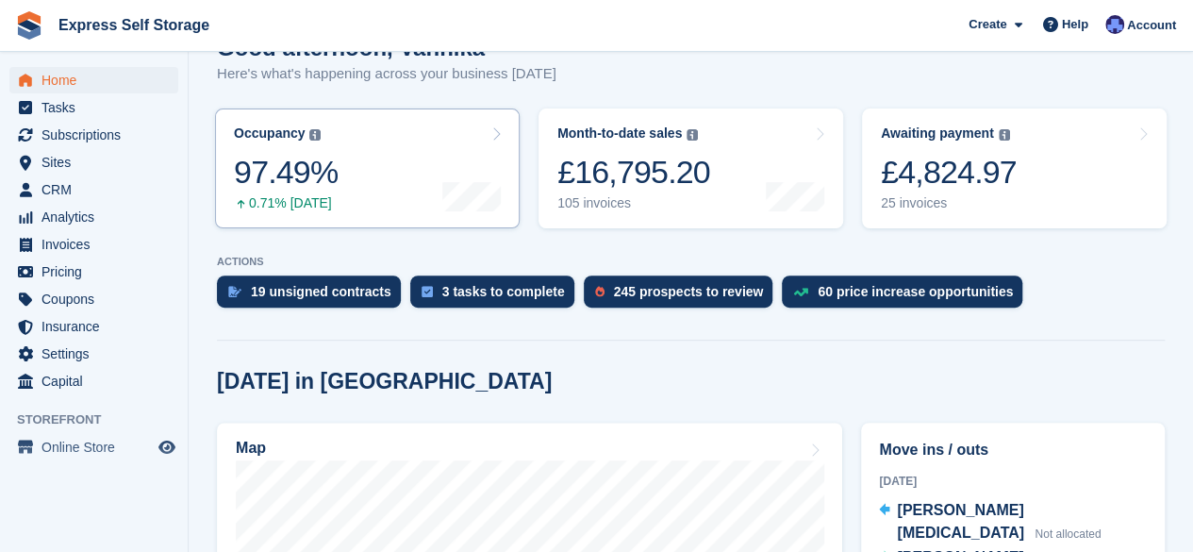
click at [413, 152] on link "Occupancy The percentage of all currently allocated units in terms of area. Inc…" at bounding box center [367, 168] width 305 height 120
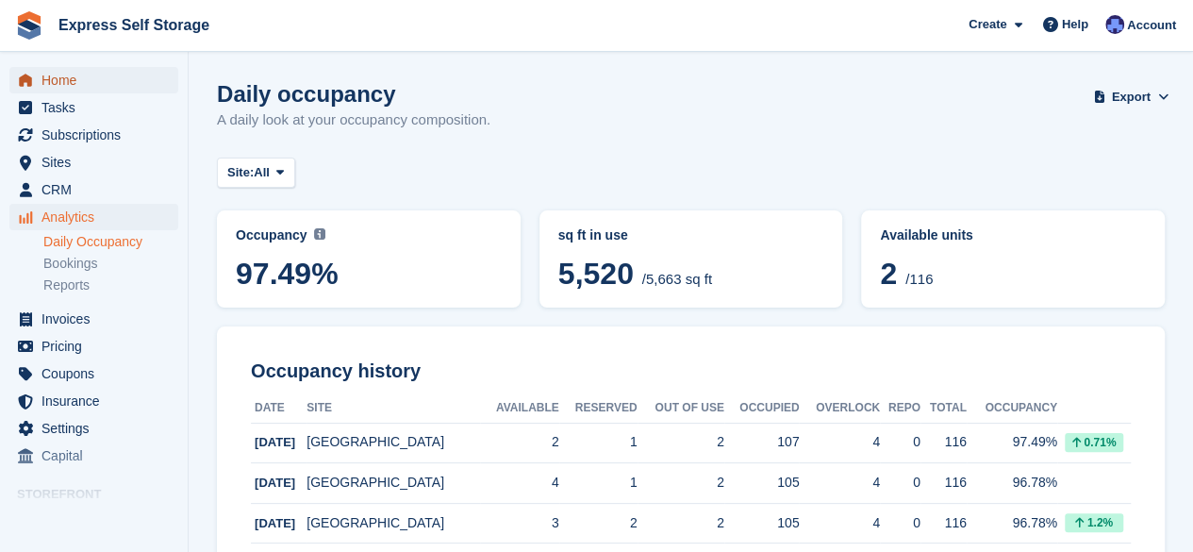
click at [157, 83] on link "Home" at bounding box center [93, 80] width 169 height 26
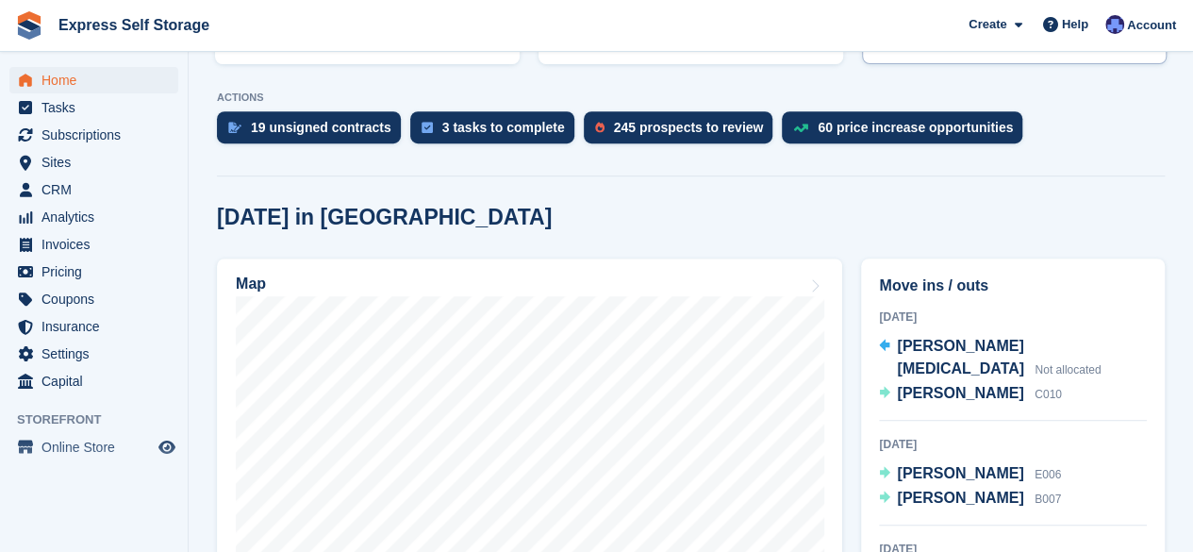
scroll to position [510, 0]
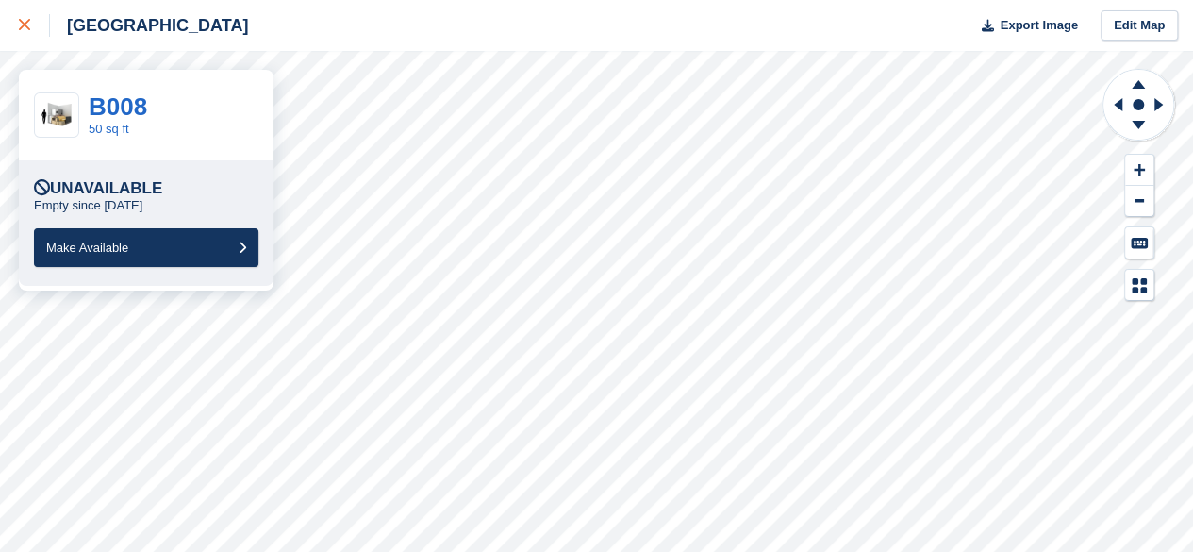
click at [25, 39] on link at bounding box center [25, 25] width 50 height 51
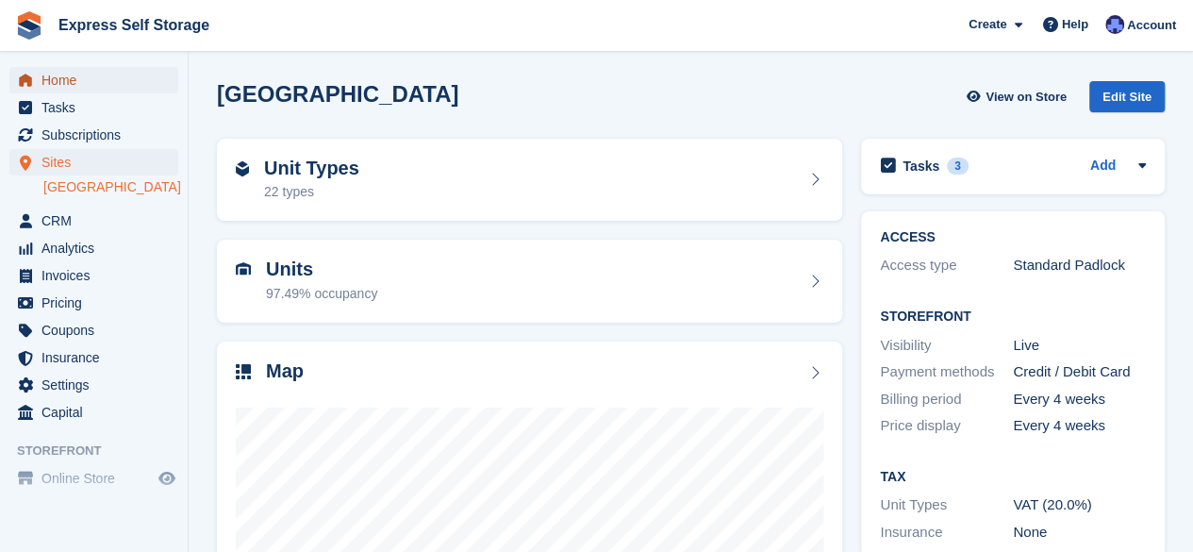
click at [57, 84] on span "Home" at bounding box center [98, 80] width 113 height 26
click at [375, 167] on div "Unit Types 22 types" at bounding box center [530, 180] width 588 height 45
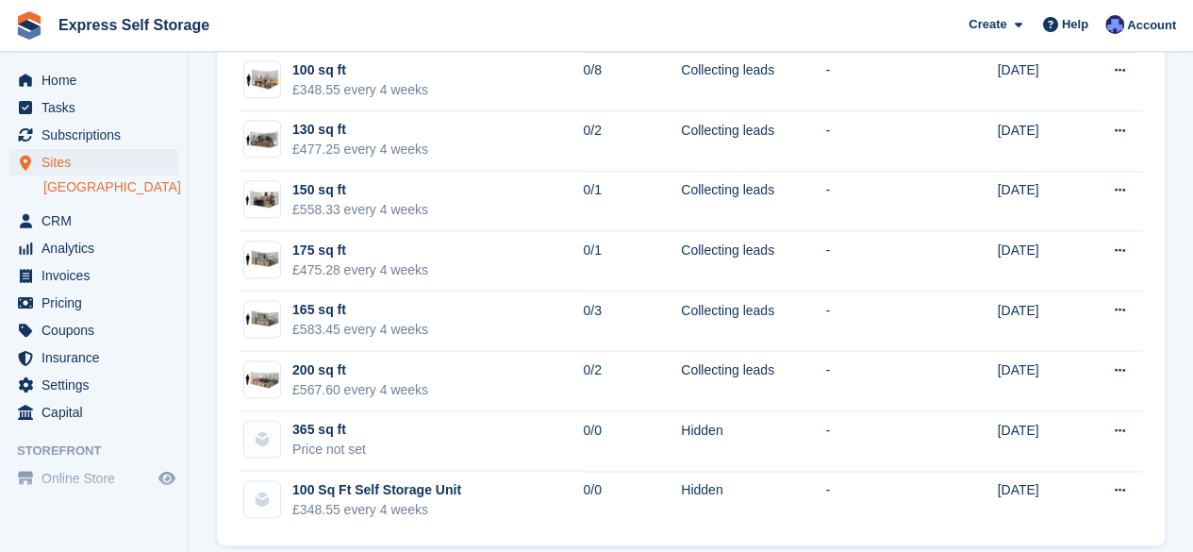
scroll to position [1121, 0]
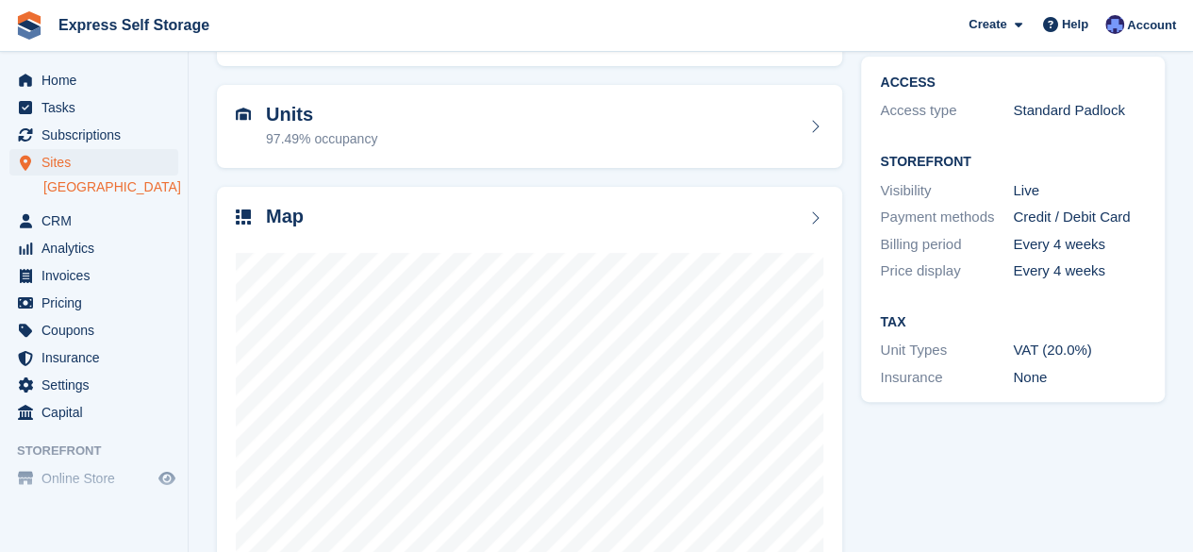
scroll to position [252, 0]
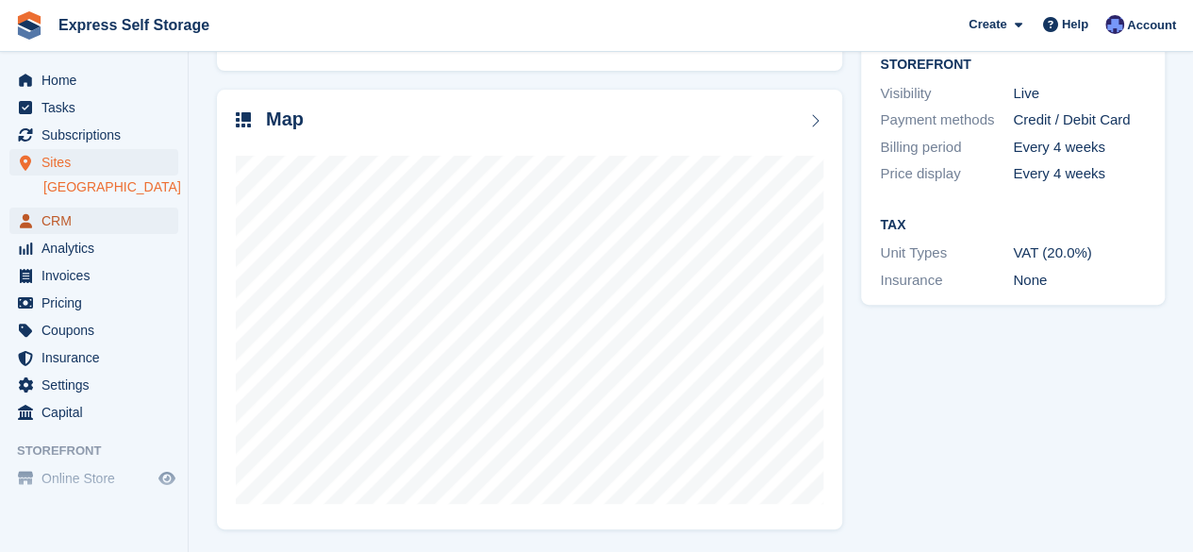
click at [143, 214] on span "CRM" at bounding box center [98, 221] width 113 height 26
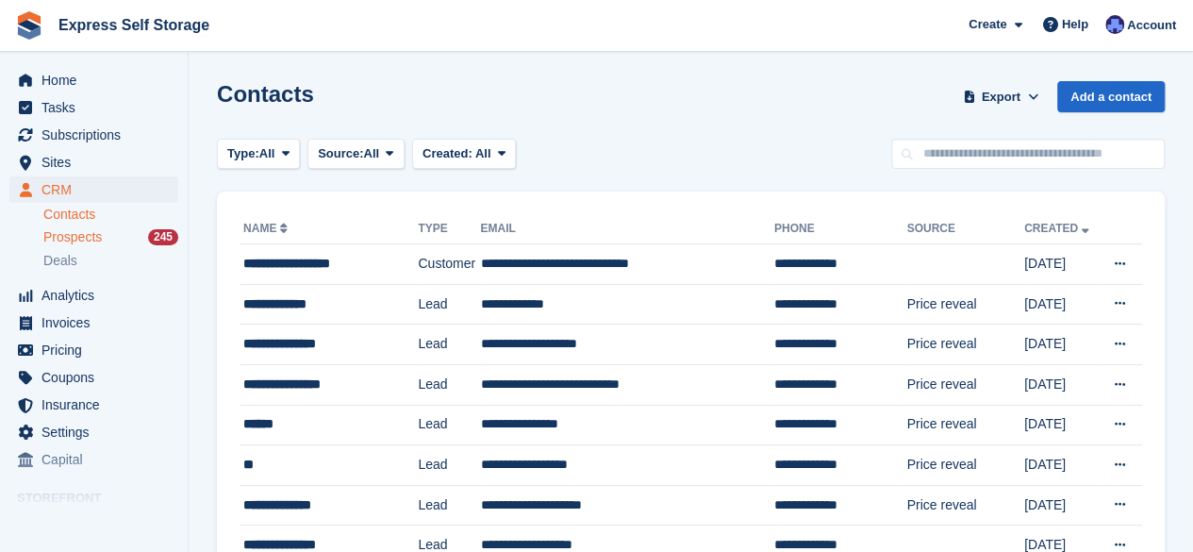
click at [139, 236] on div "Prospects 245" at bounding box center [110, 237] width 135 height 18
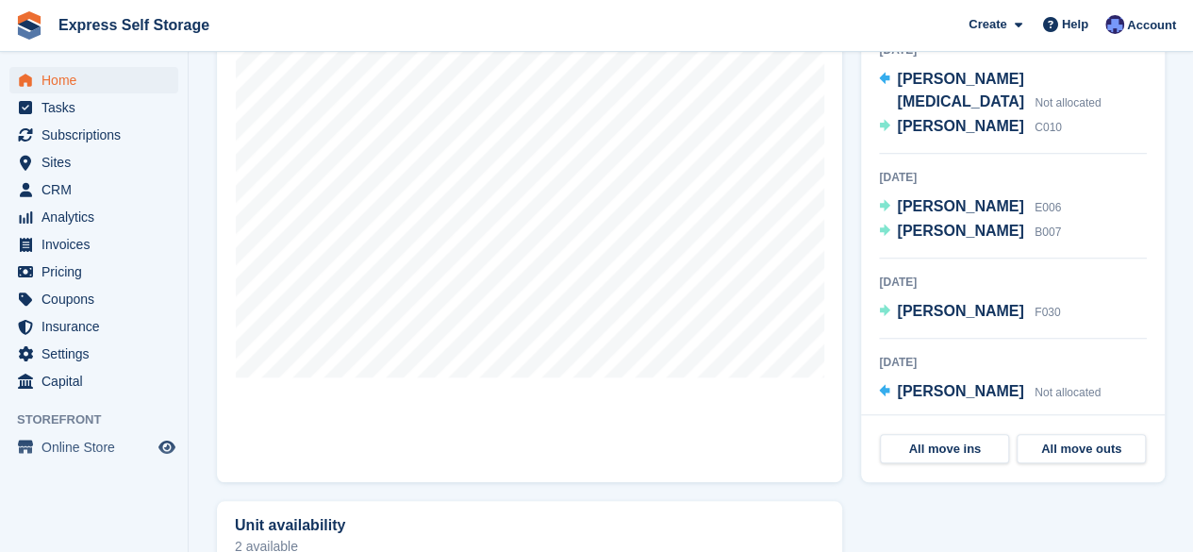
scroll to position [273, 0]
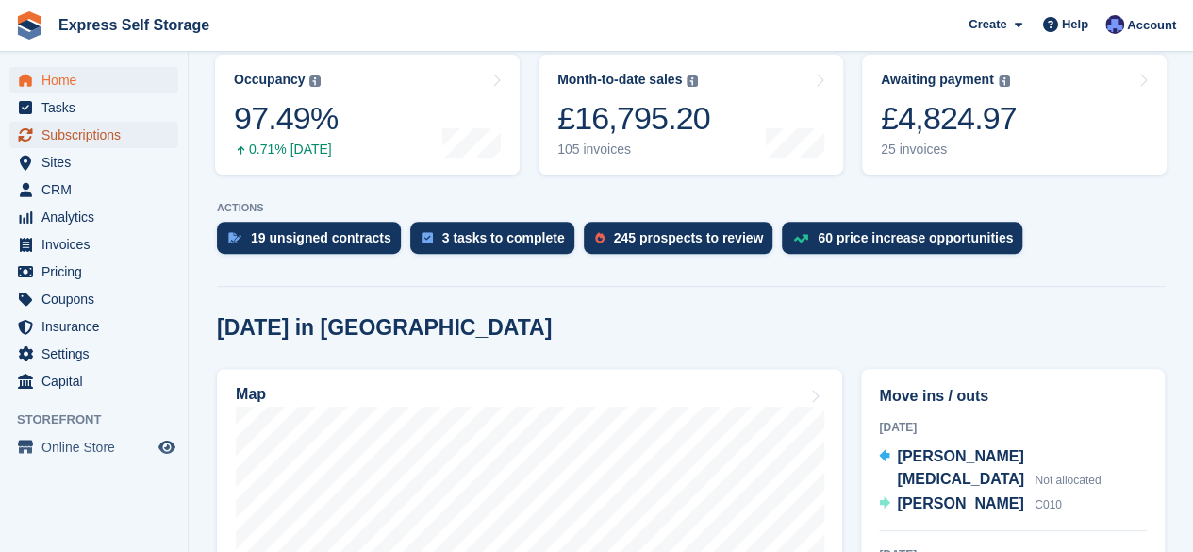
click at [91, 126] on span "Subscriptions" at bounding box center [98, 135] width 113 height 26
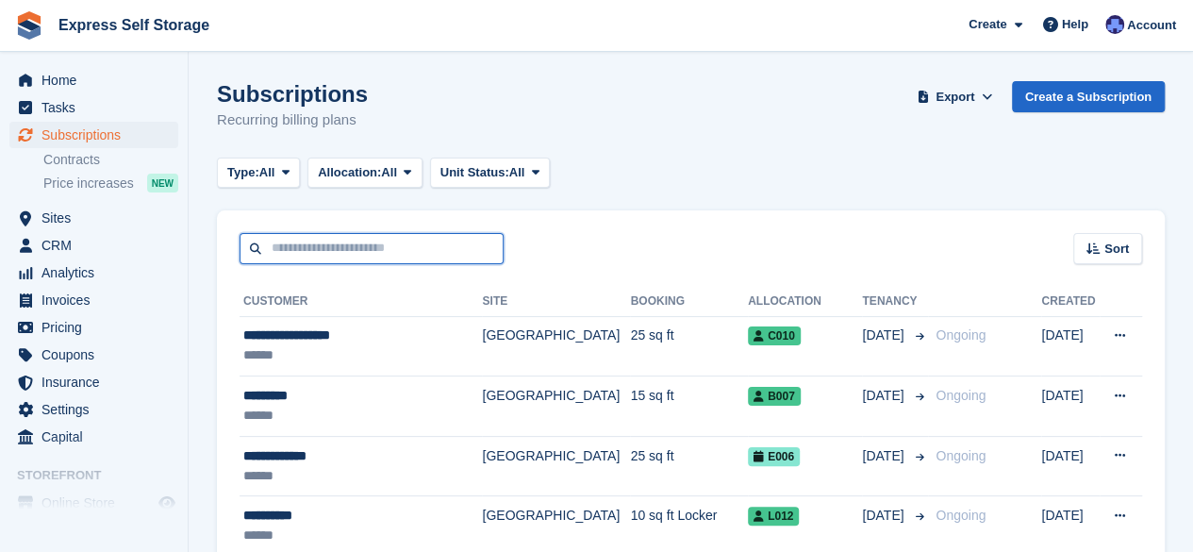
click at [383, 262] on input "text" at bounding box center [372, 248] width 264 height 31
type input "*****"
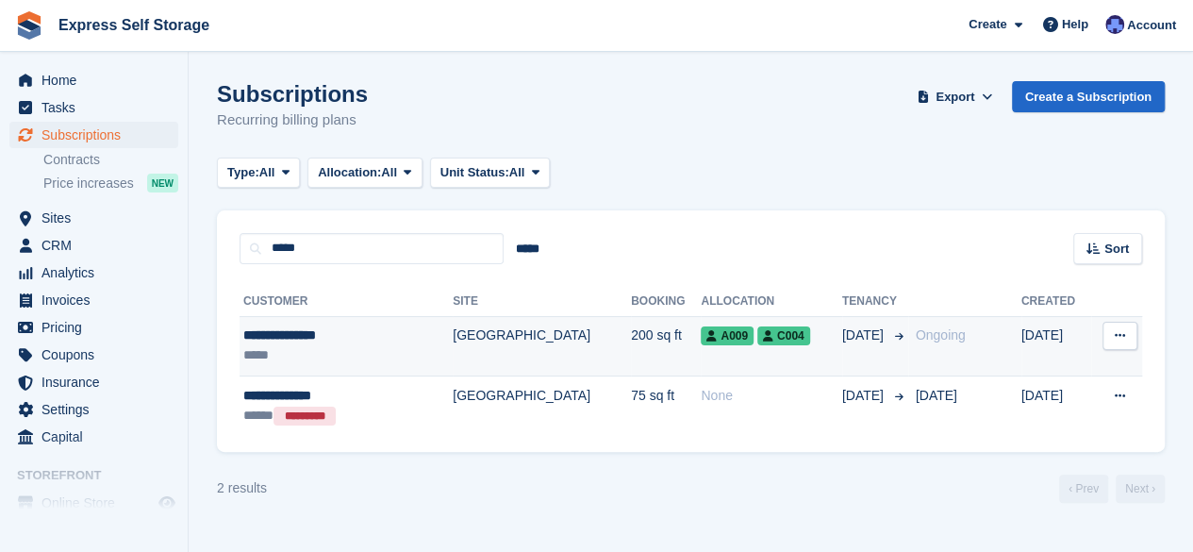
click at [392, 339] on div "**********" at bounding box center [323, 335] width 161 height 20
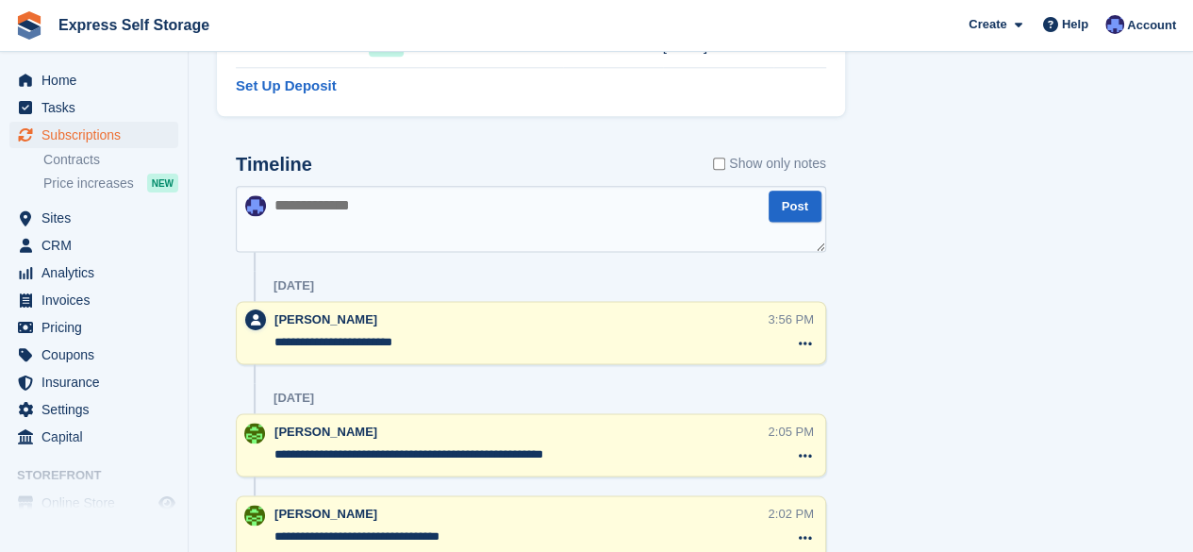
scroll to position [1108, 0]
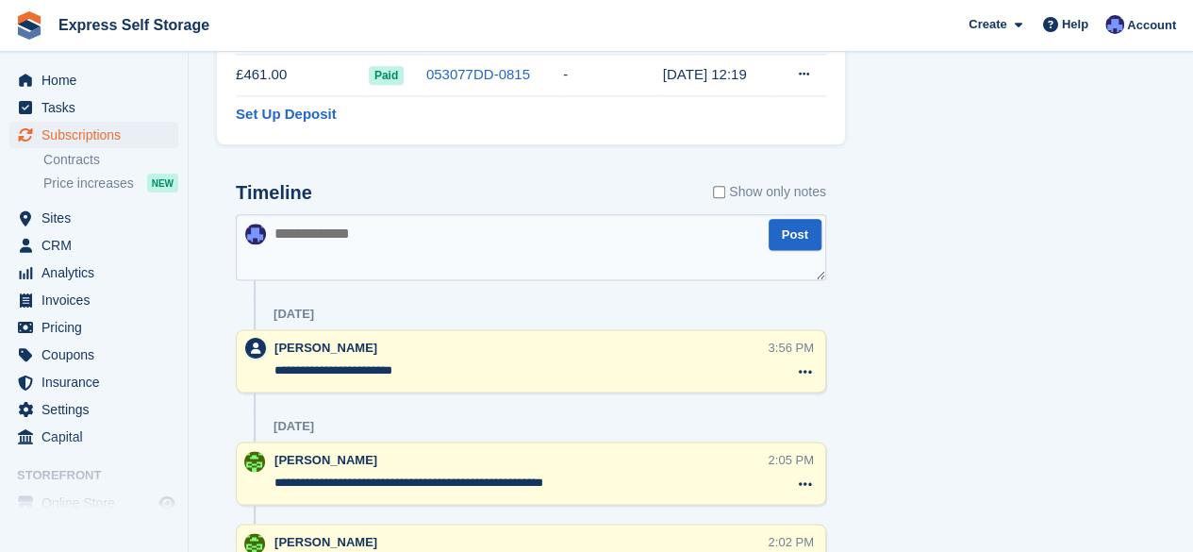
click at [500, 249] on textarea at bounding box center [531, 247] width 591 height 66
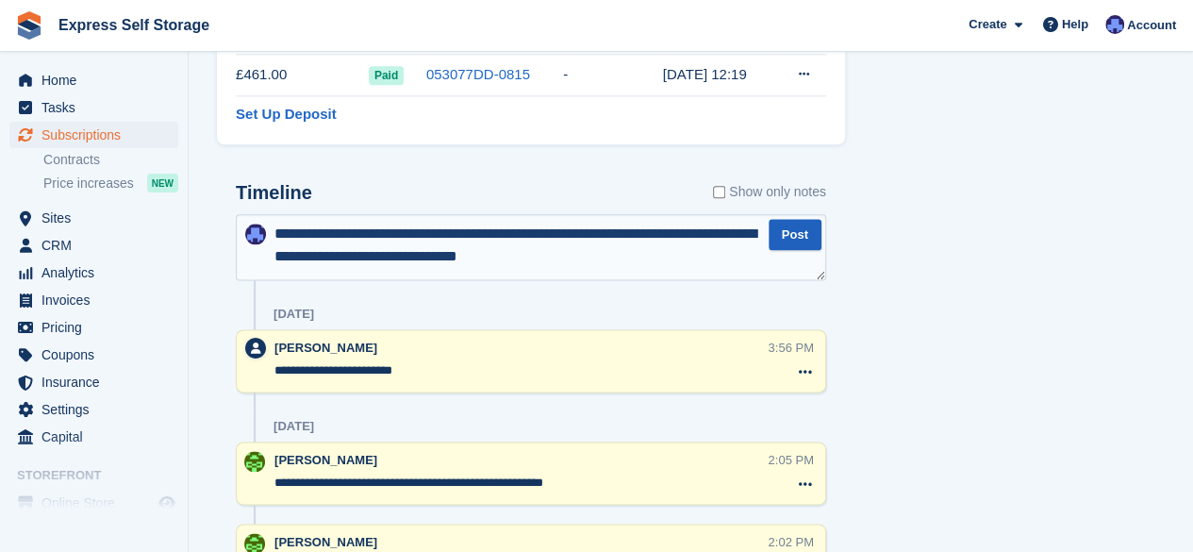
type textarea "**********"
click at [802, 231] on button "Post" at bounding box center [795, 234] width 53 height 31
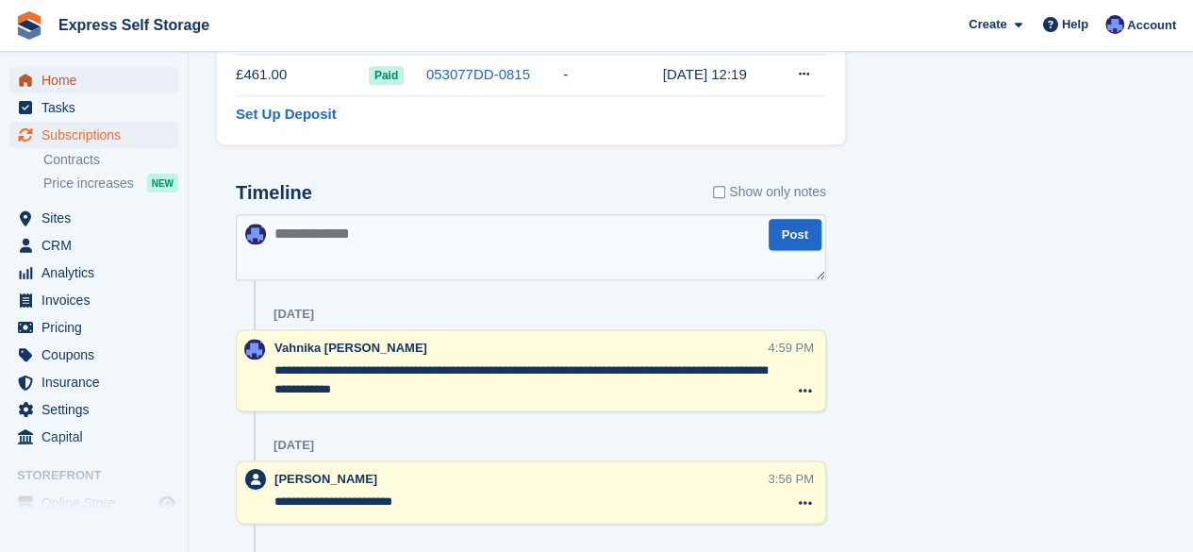
click at [49, 76] on span "Home" at bounding box center [98, 80] width 113 height 26
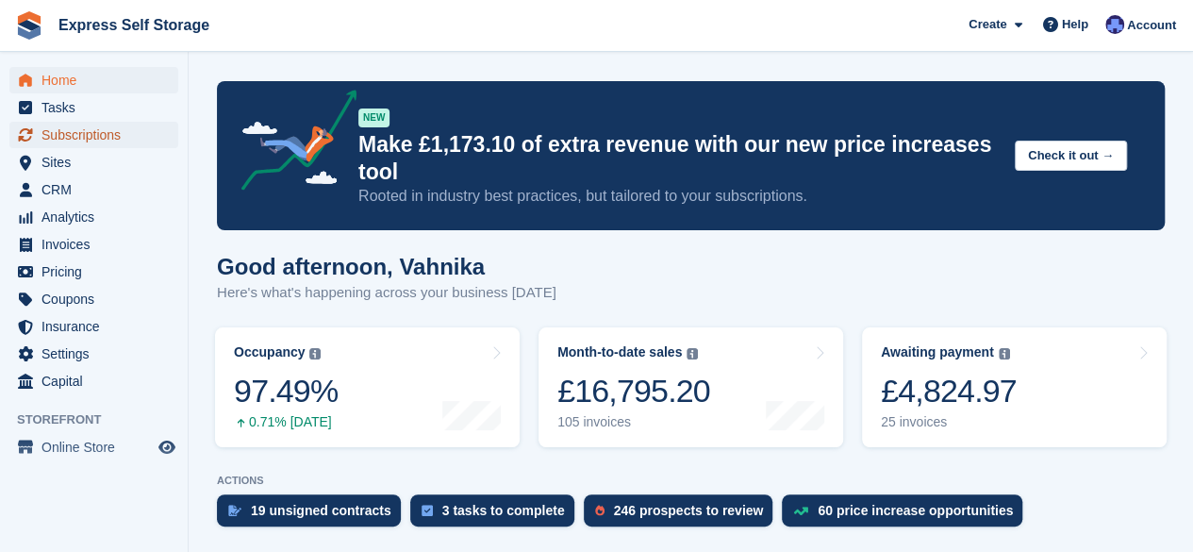
click at [58, 139] on span "Subscriptions" at bounding box center [98, 135] width 113 height 26
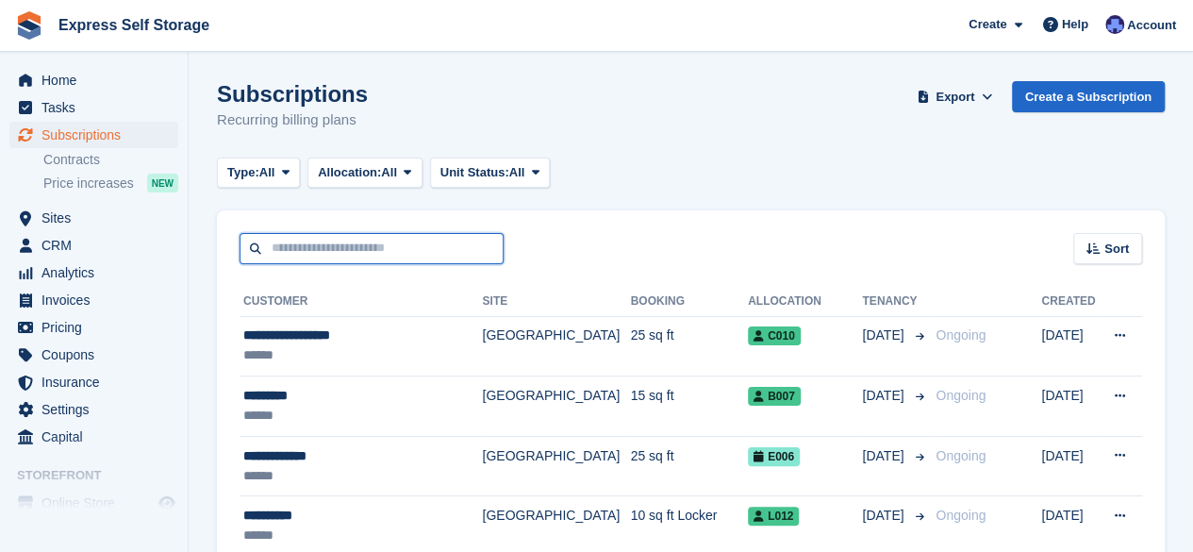
click at [340, 244] on input "text" at bounding box center [372, 248] width 264 height 31
type input "****"
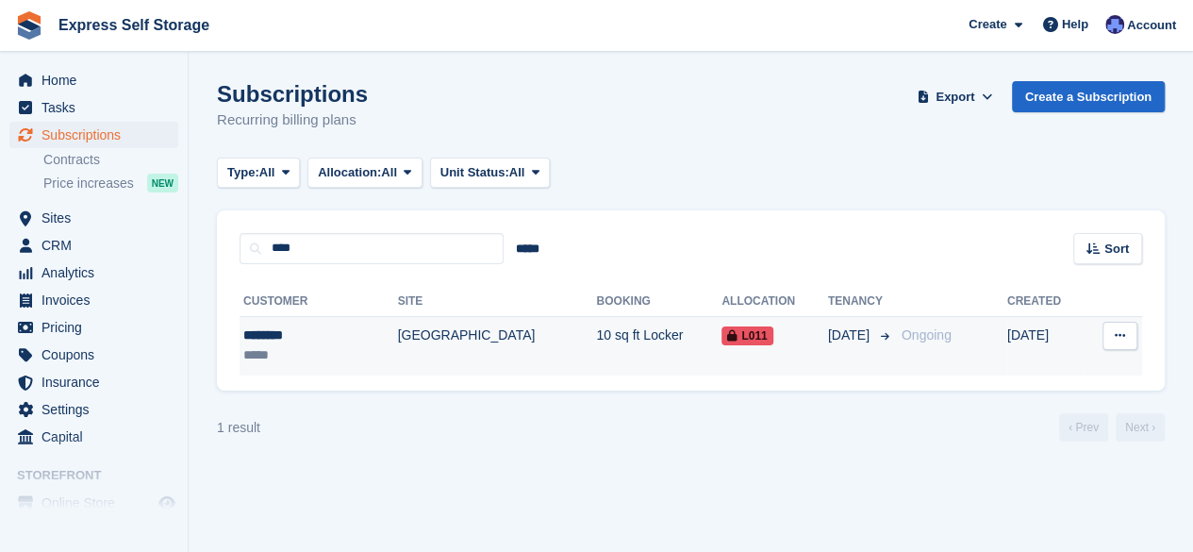
click at [423, 335] on td "[GEOGRAPHIC_DATA]" at bounding box center [497, 345] width 199 height 59
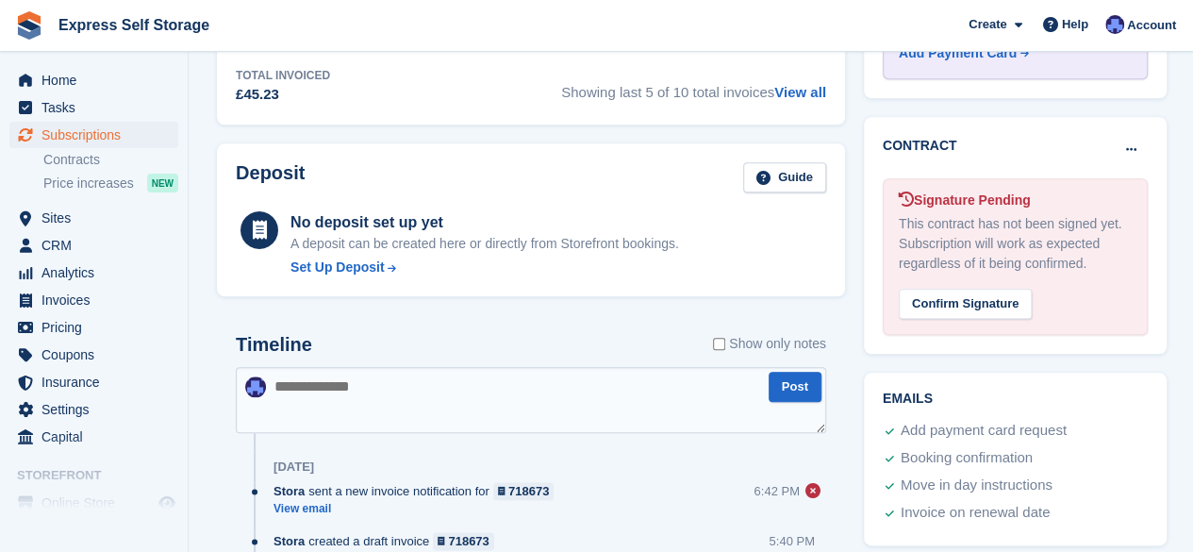
scroll to position [566, 0]
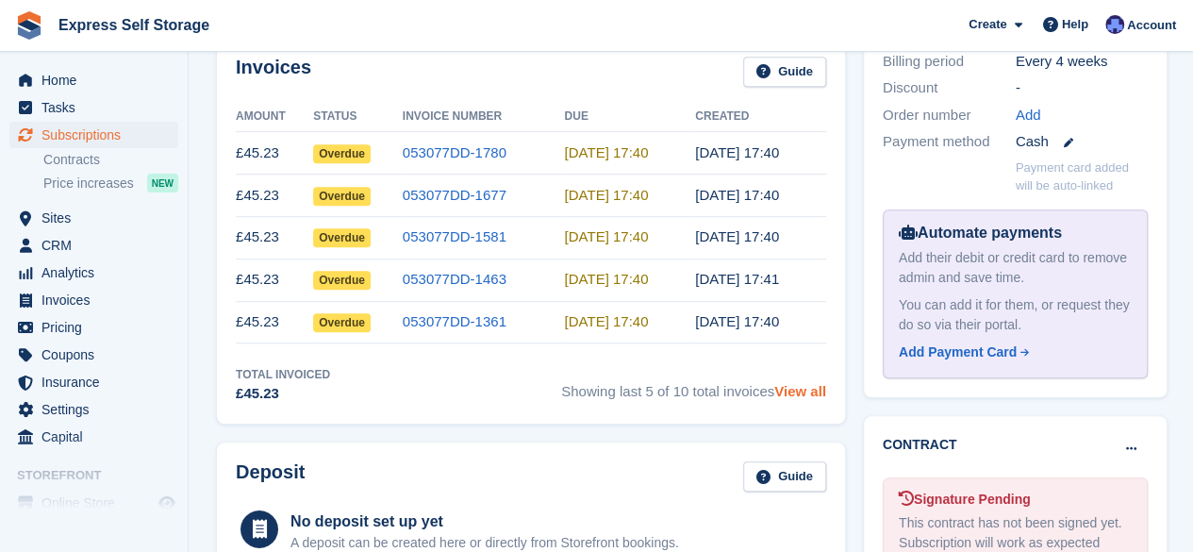
click at [783, 390] on link "View all" at bounding box center [801, 391] width 52 height 16
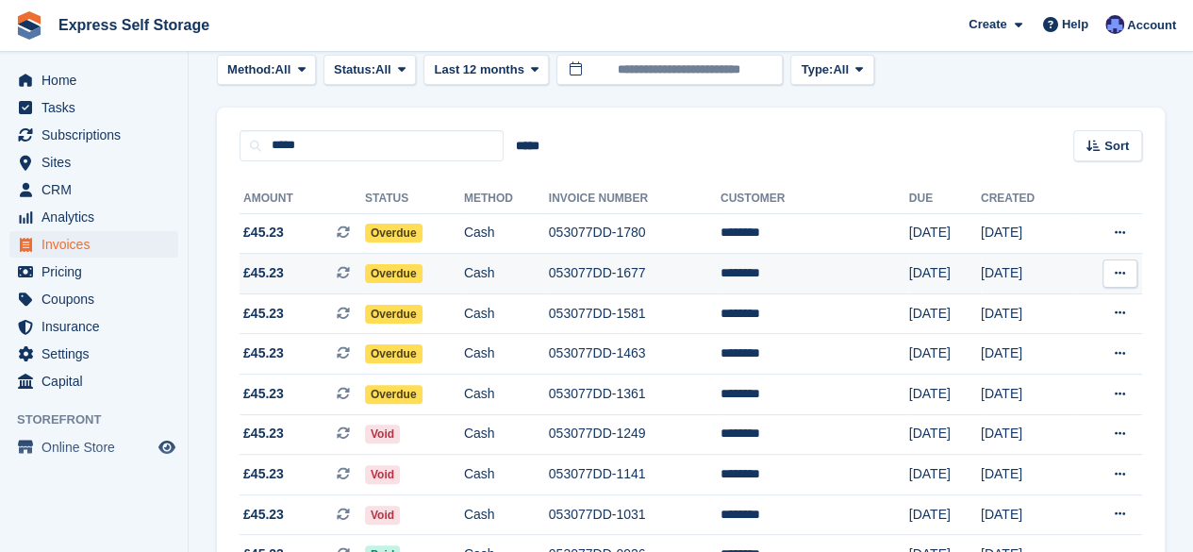
scroll to position [74, 0]
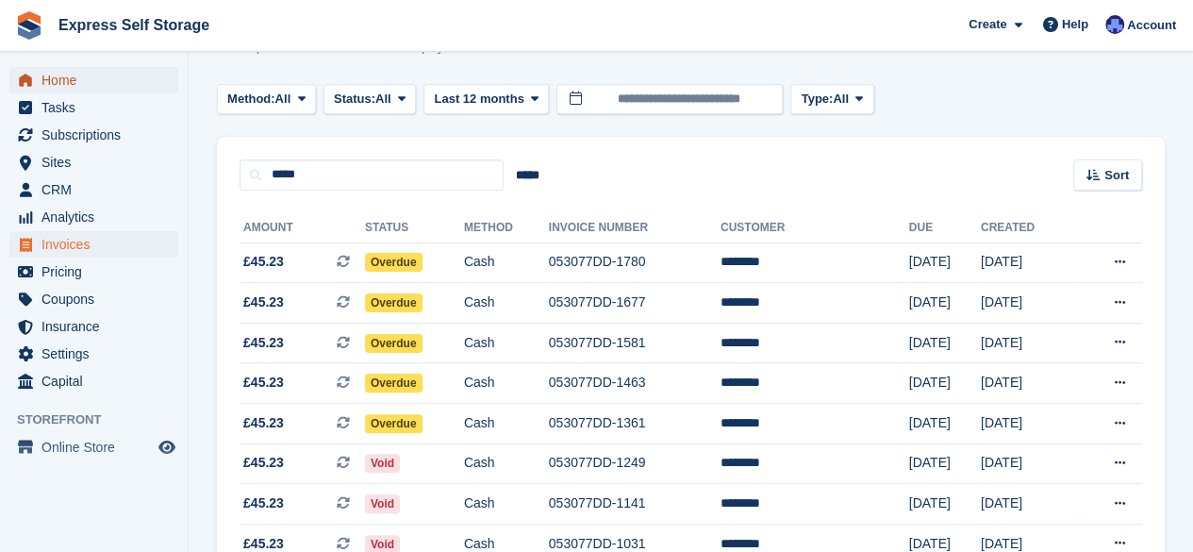
click at [101, 82] on span "Home" at bounding box center [98, 80] width 113 height 26
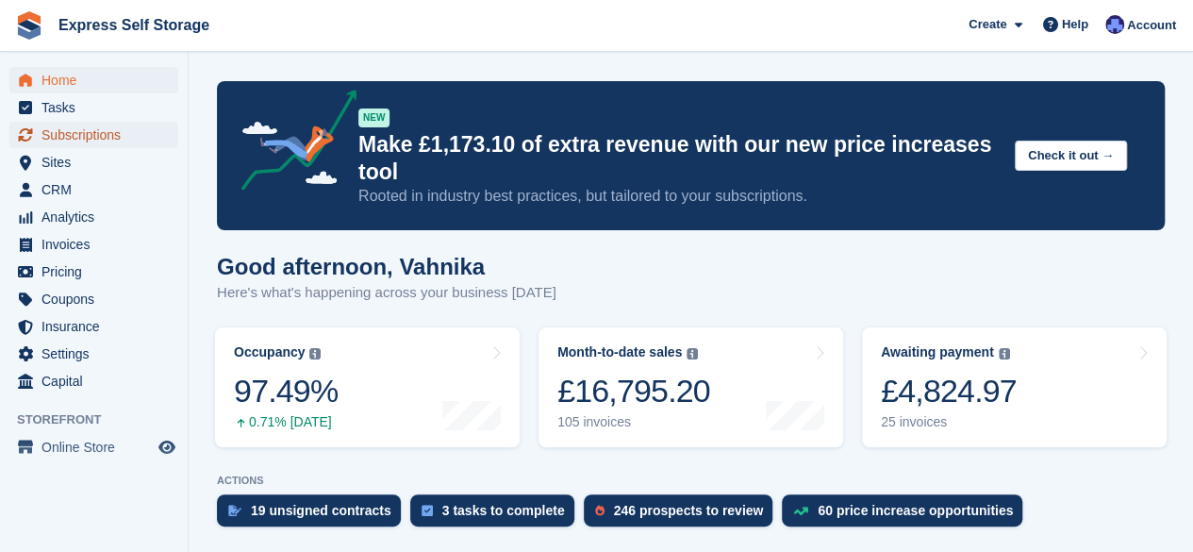
click at [176, 131] on link "Subscriptions" at bounding box center [93, 135] width 169 height 26
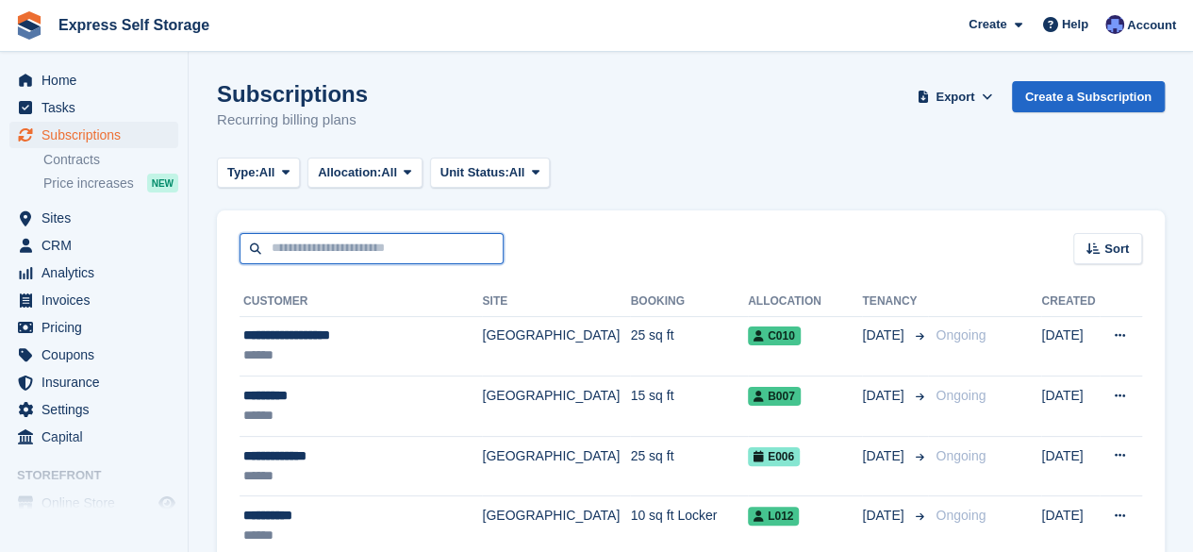
click at [347, 259] on input "text" at bounding box center [372, 248] width 264 height 31
paste input "**********"
type input "**********"
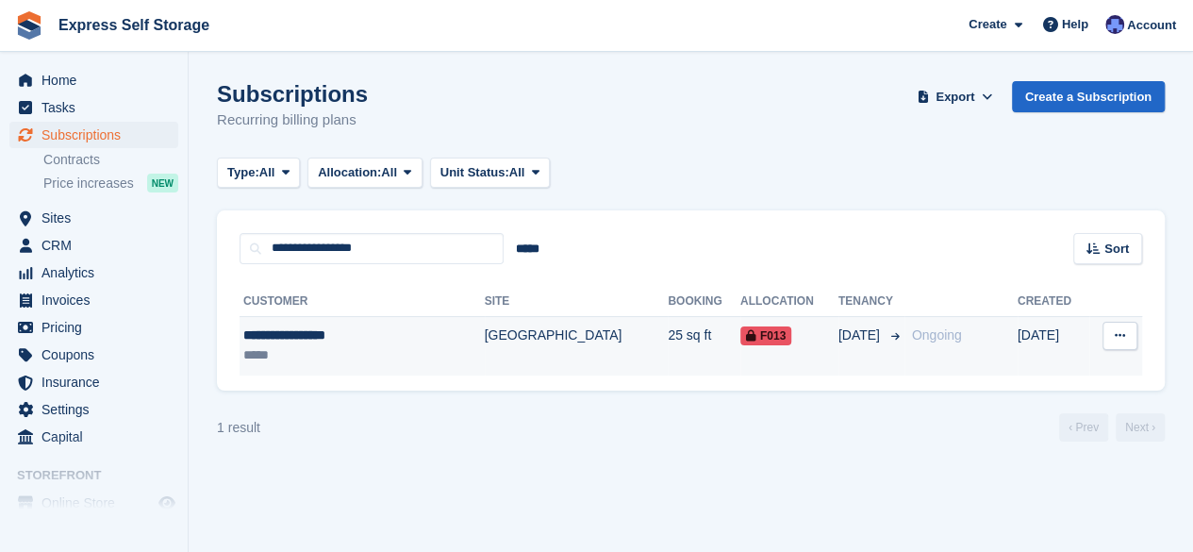
click at [485, 333] on td "[GEOGRAPHIC_DATA]" at bounding box center [577, 345] width 184 height 59
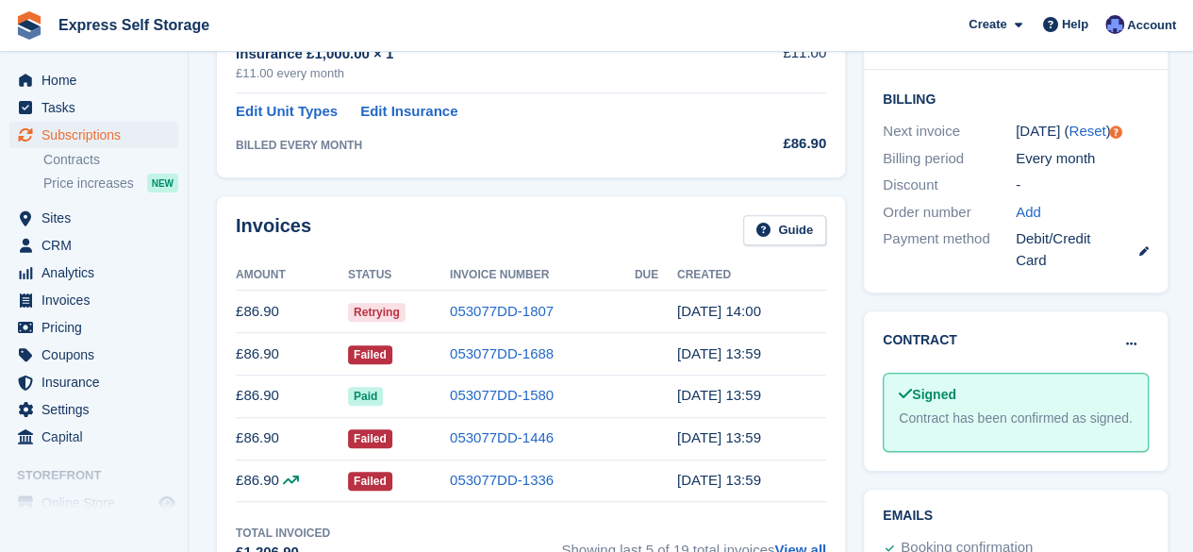
scroll to position [660, 0]
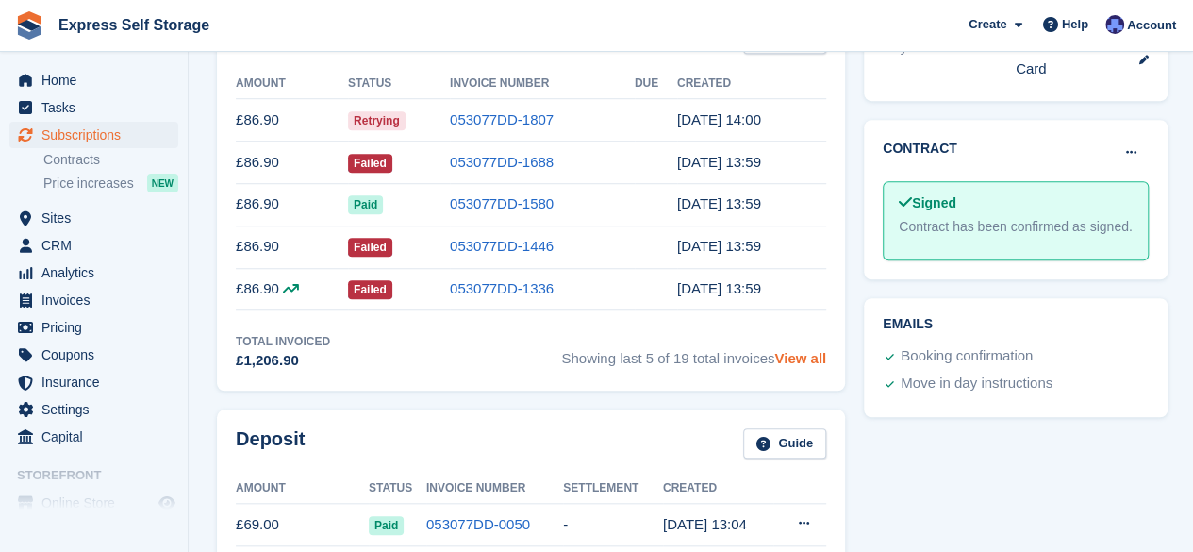
click at [792, 359] on link "View all" at bounding box center [801, 358] width 52 height 16
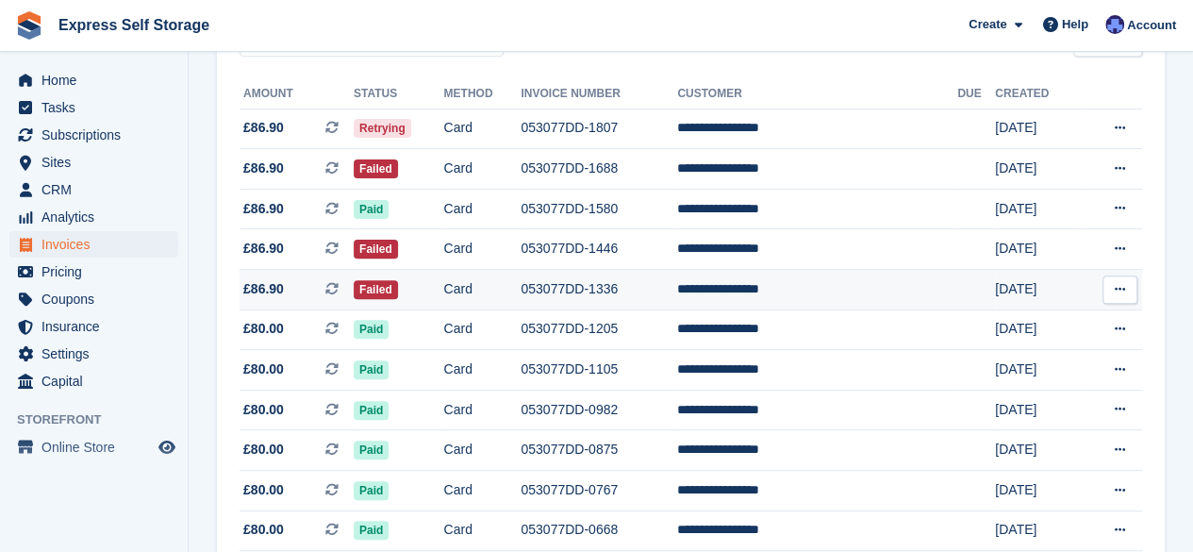
scroll to position [343, 0]
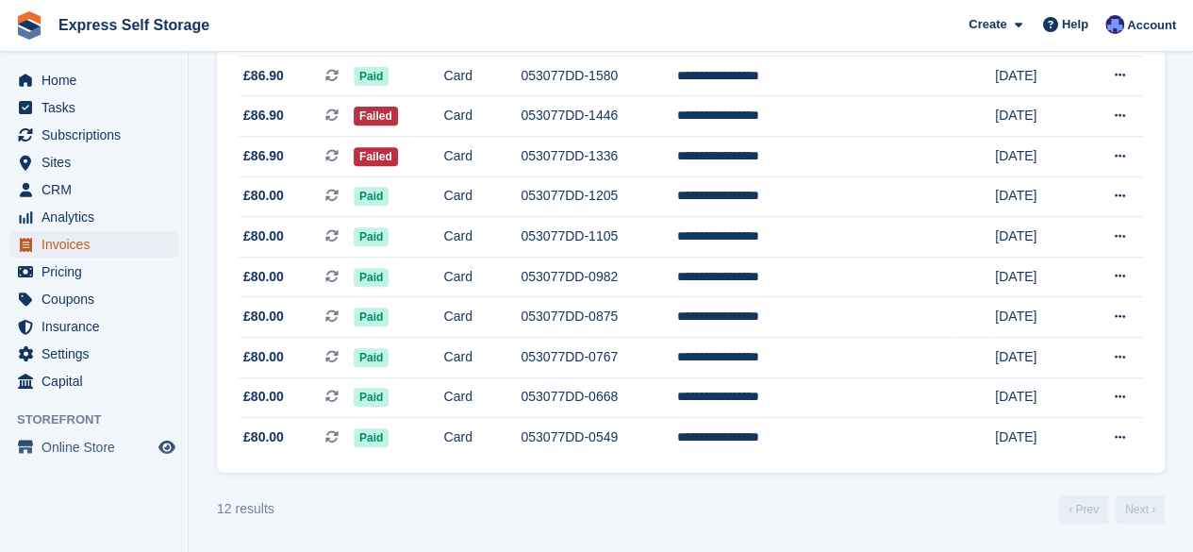
click at [55, 246] on span "Invoices" at bounding box center [98, 244] width 113 height 26
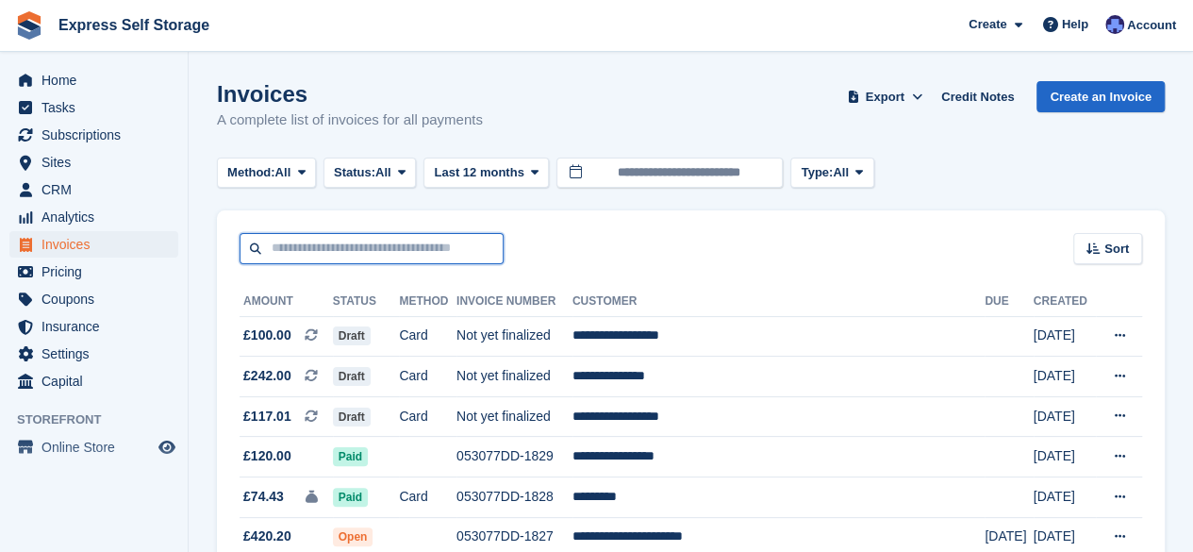
click at [426, 248] on input "text" at bounding box center [372, 248] width 264 height 31
paste input "**********"
type input "**********"
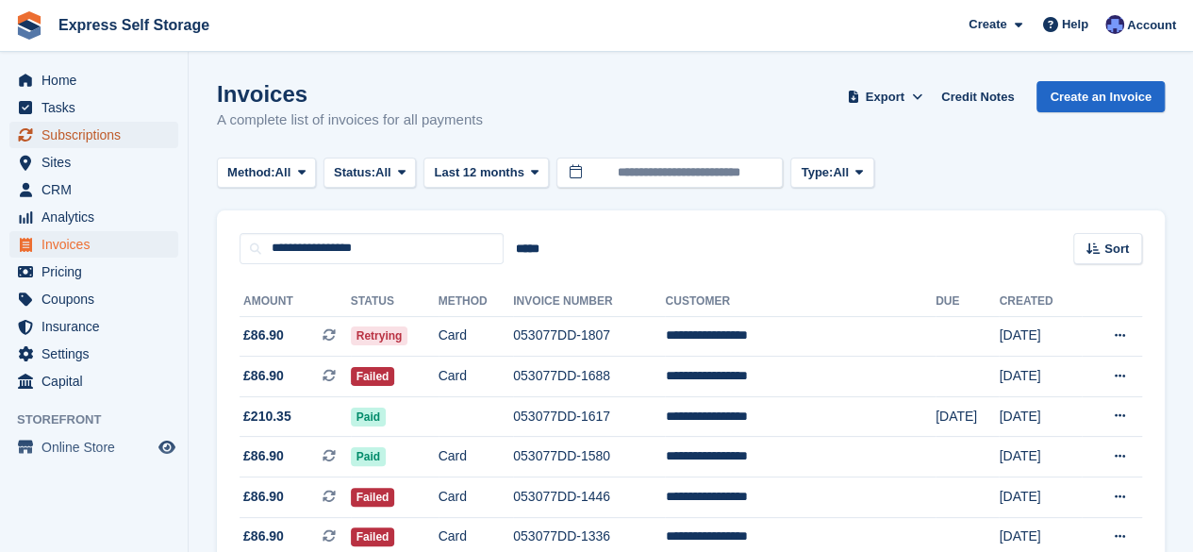
click at [89, 131] on span "Subscriptions" at bounding box center [98, 135] width 113 height 26
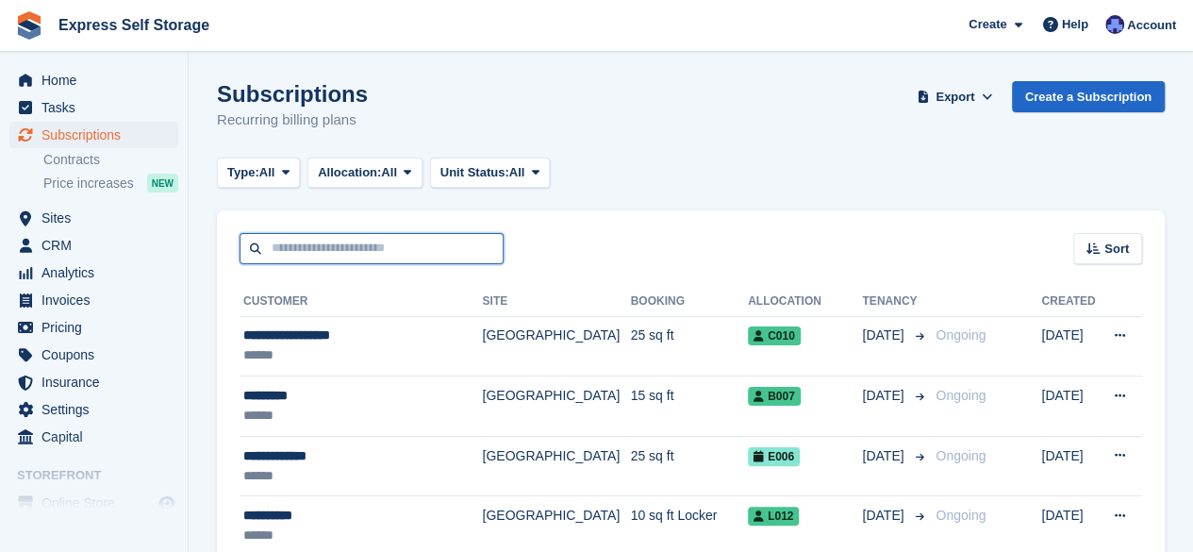
click at [372, 254] on input "text" at bounding box center [372, 248] width 264 height 31
paste input "**********"
type input "**********"
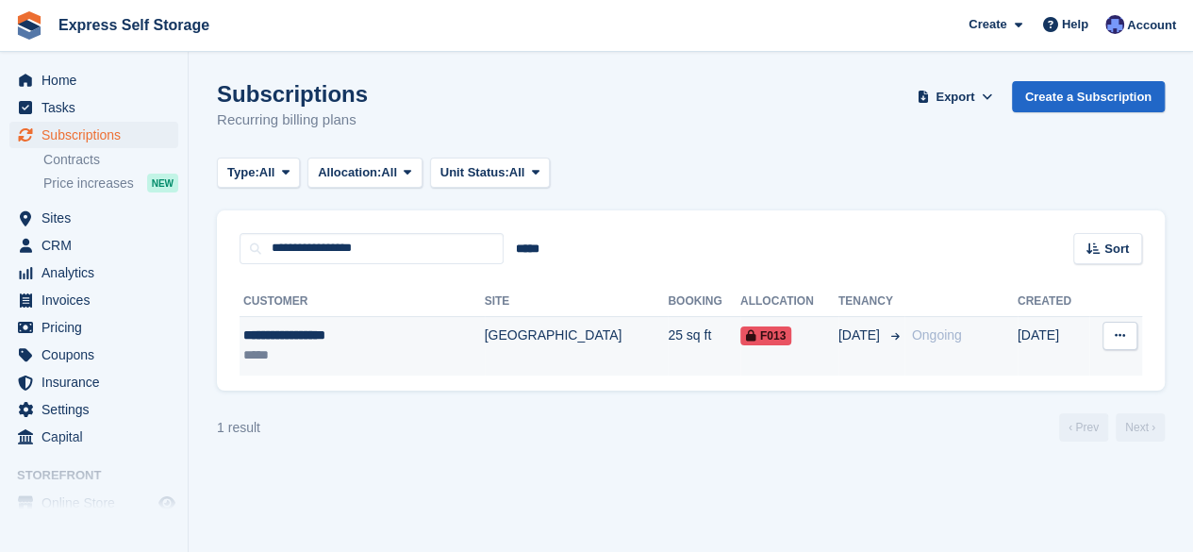
click at [397, 354] on div "*****" at bounding box center [332, 355] width 179 height 20
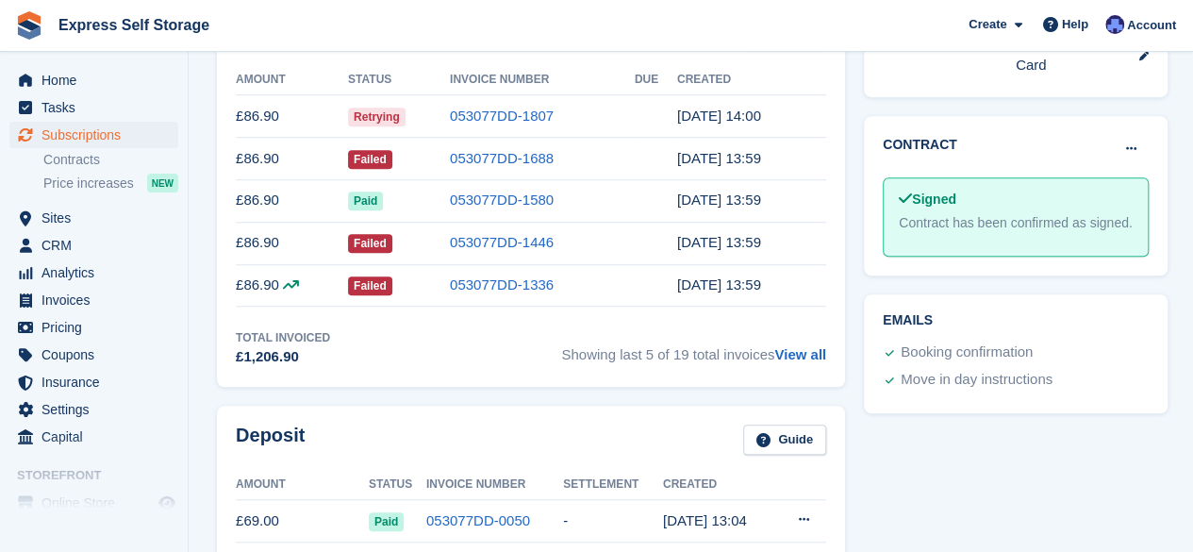
scroll to position [849, 0]
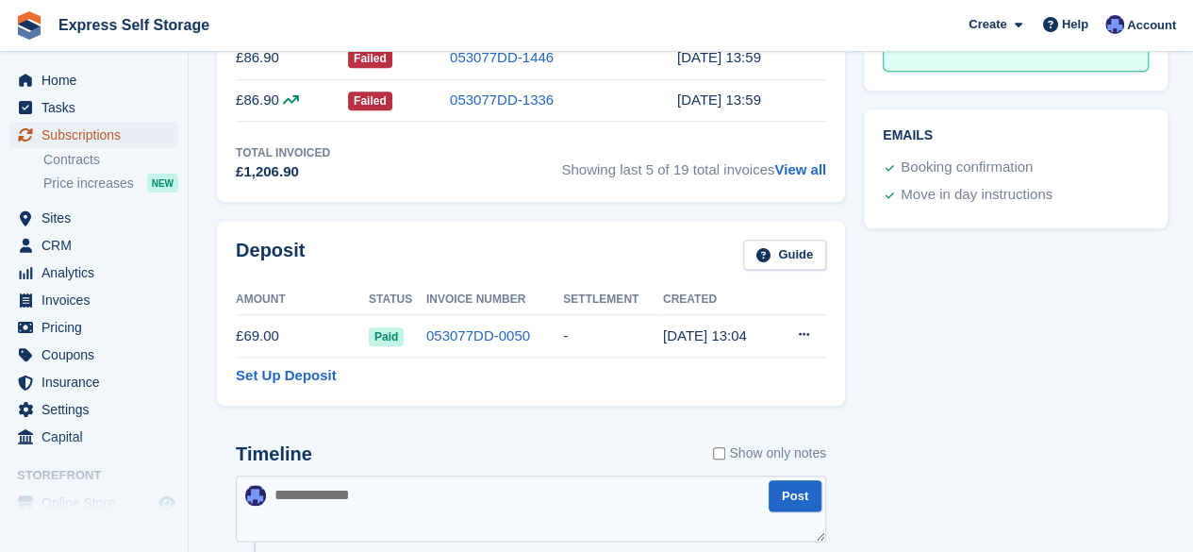
click at [44, 139] on span "Subscriptions" at bounding box center [98, 135] width 113 height 26
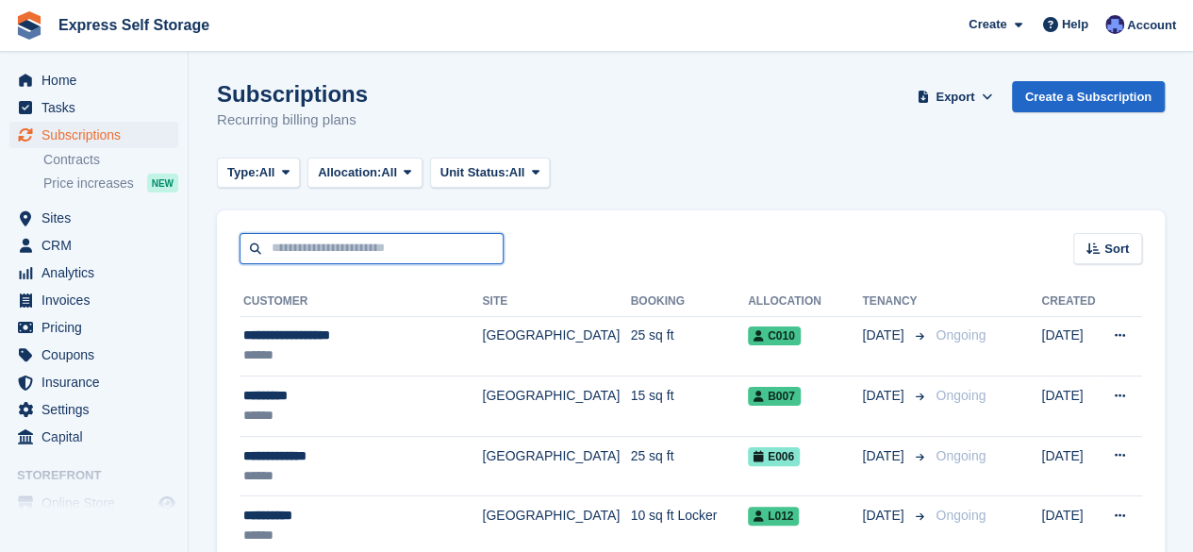
click at [309, 246] on input "text" at bounding box center [372, 248] width 264 height 31
paste input "**********"
type input "**********"
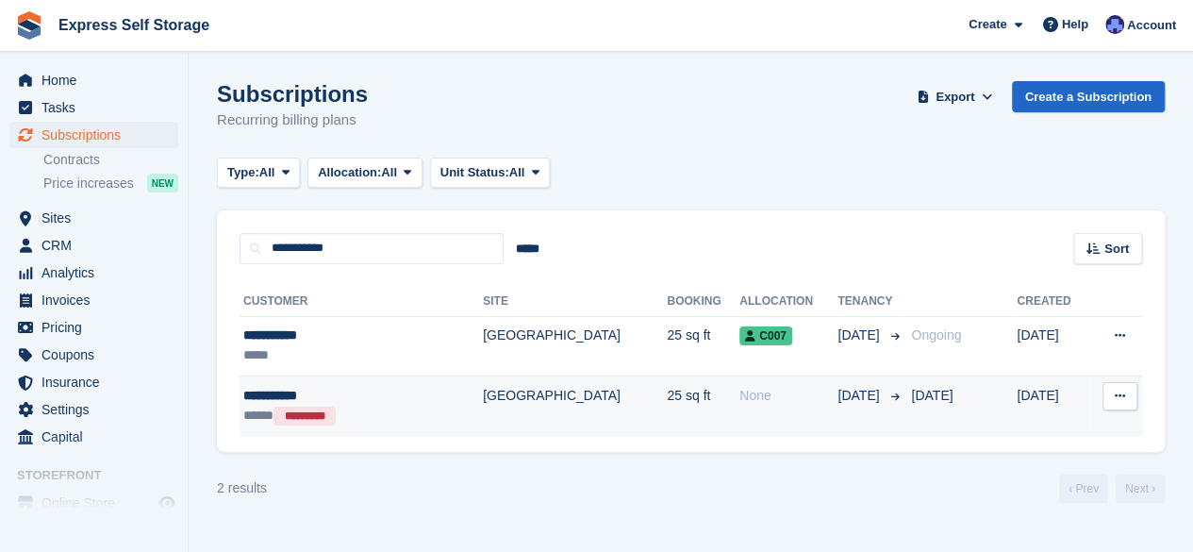
click at [360, 394] on div "**********" at bounding box center [332, 396] width 178 height 20
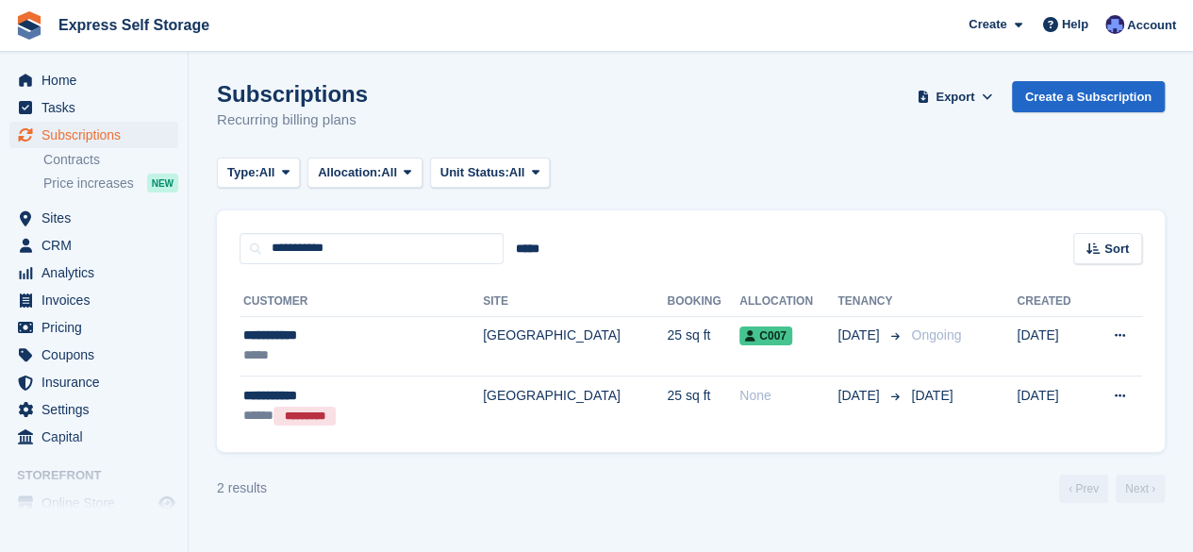
drag, startPoint x: 549, startPoint y: 333, endPoint x: 530, endPoint y: 312, distance: 28.1
click at [549, 333] on td "[GEOGRAPHIC_DATA]" at bounding box center [575, 346] width 184 height 60
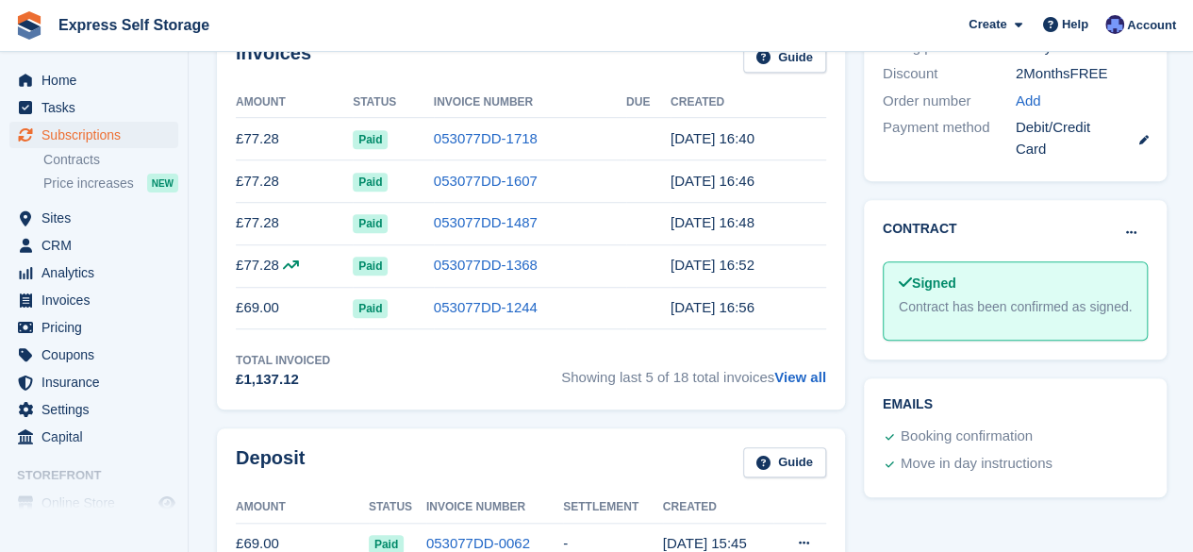
scroll to position [660, 0]
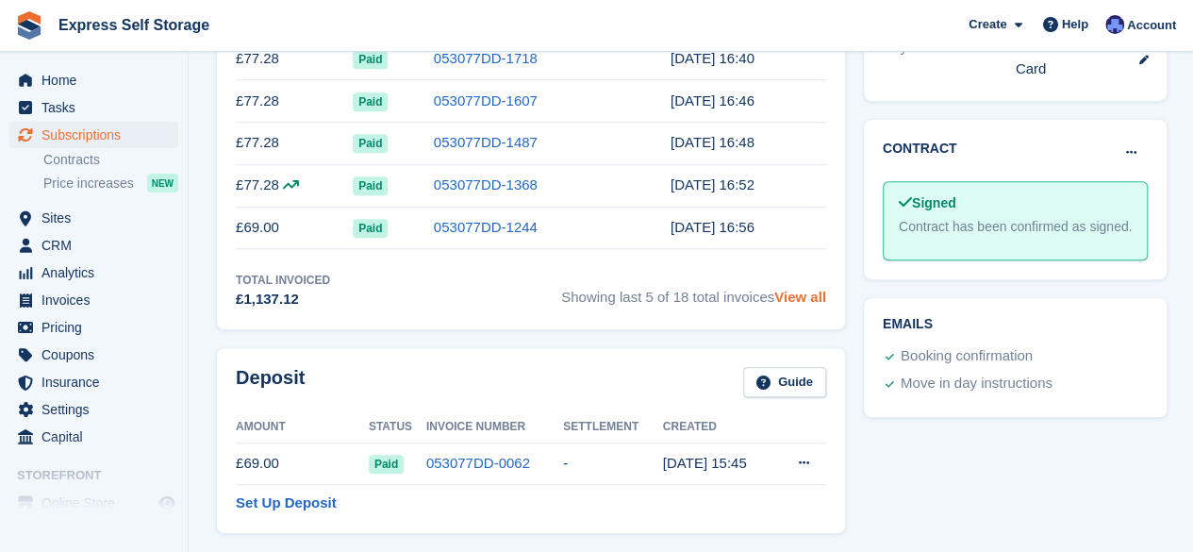
click at [788, 301] on link "View all" at bounding box center [801, 297] width 52 height 16
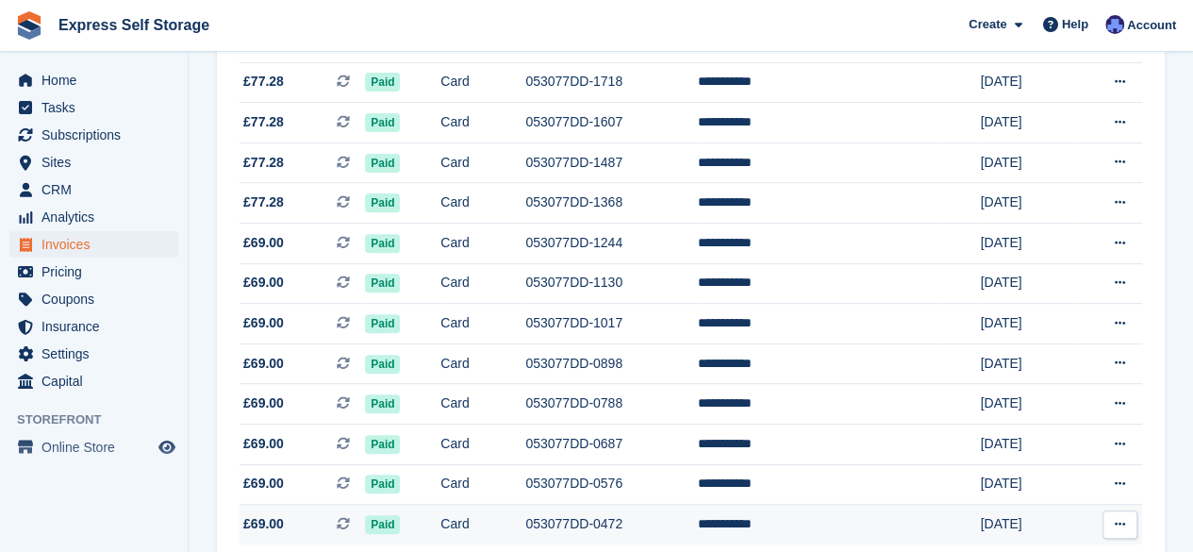
scroll to position [155, 0]
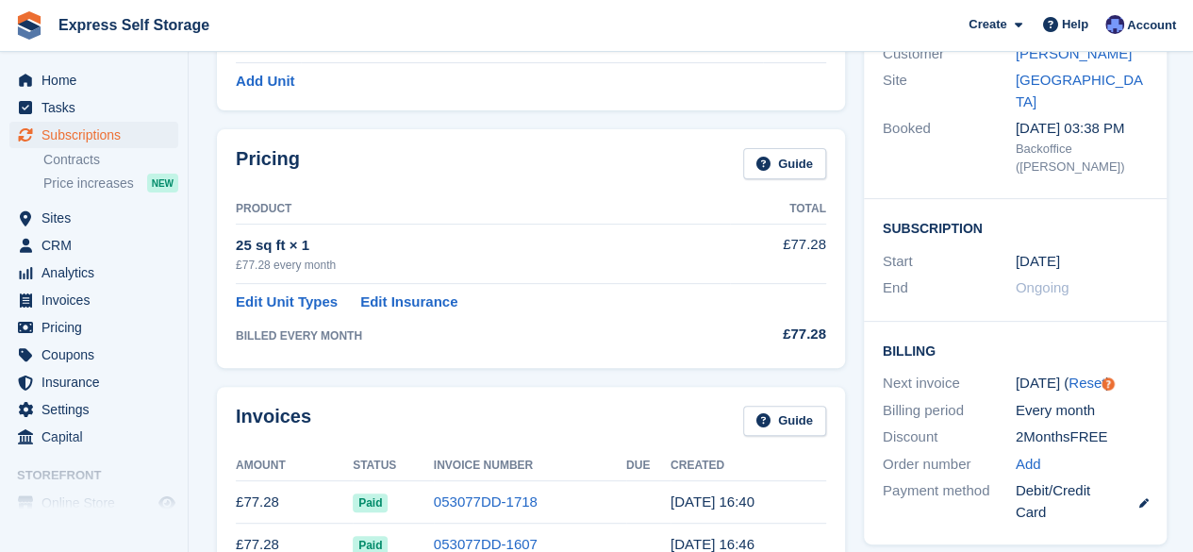
scroll to position [189, 0]
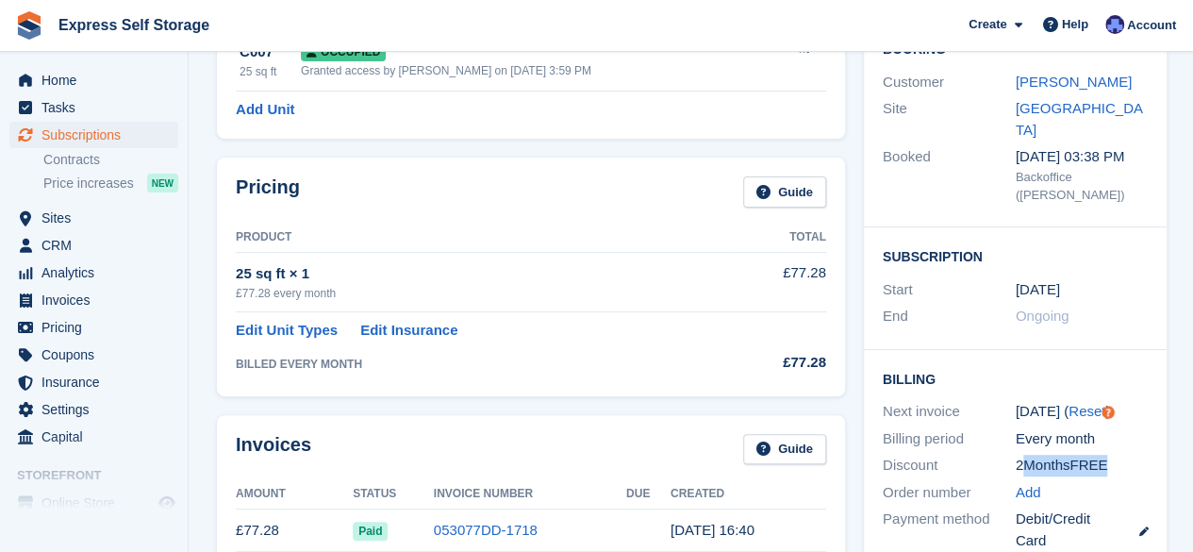
drag, startPoint x: 1023, startPoint y: 423, endPoint x: 1121, endPoint y: 422, distance: 98.1
click at [1121, 455] on div "2MonthsFREE" at bounding box center [1082, 466] width 133 height 22
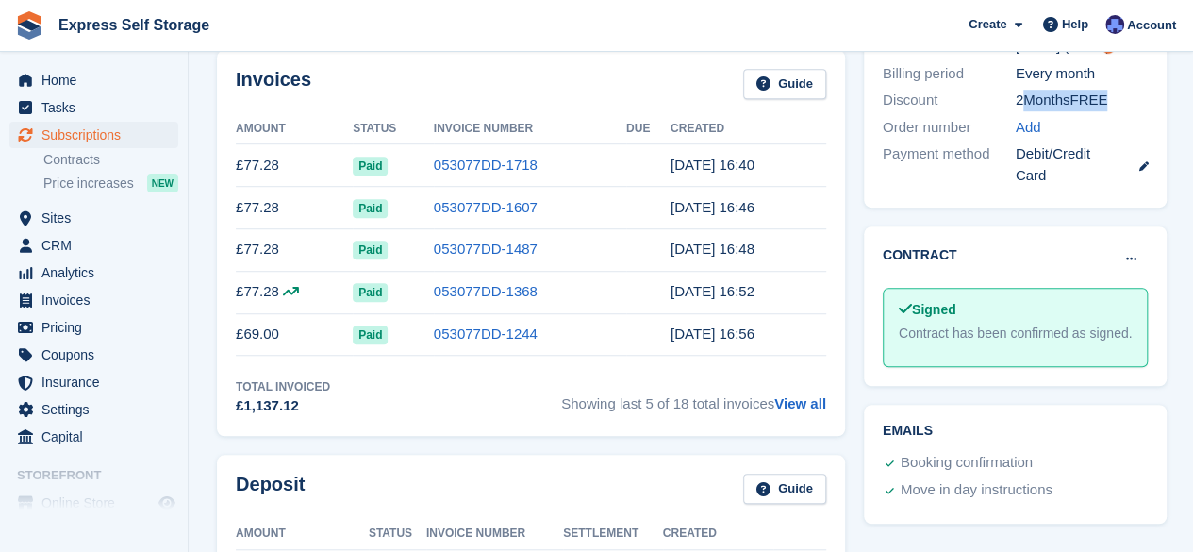
scroll to position [566, 0]
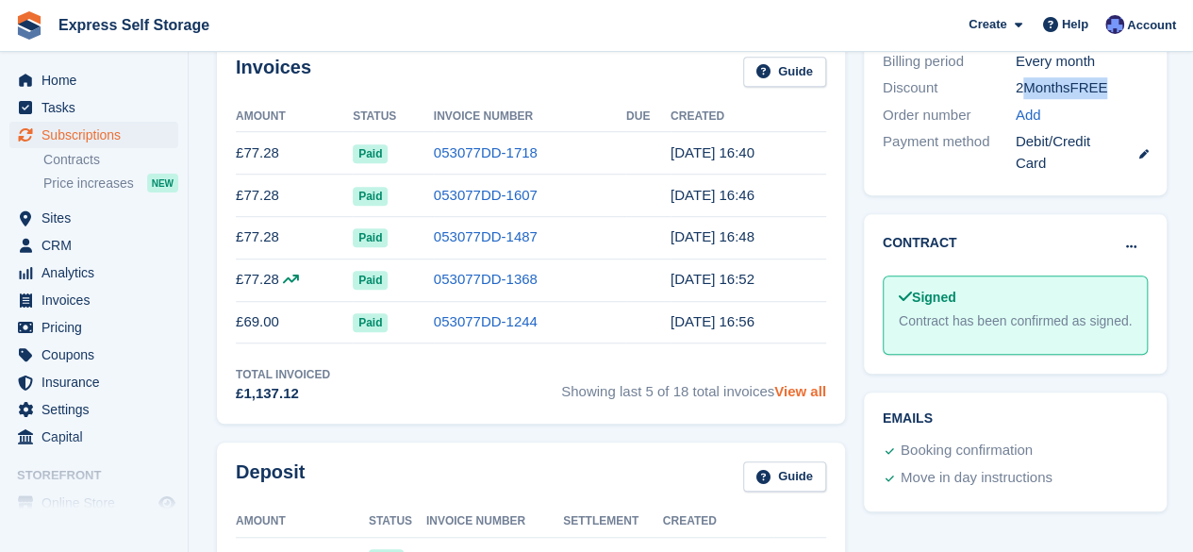
click at [785, 384] on link "View all" at bounding box center [801, 391] width 52 height 16
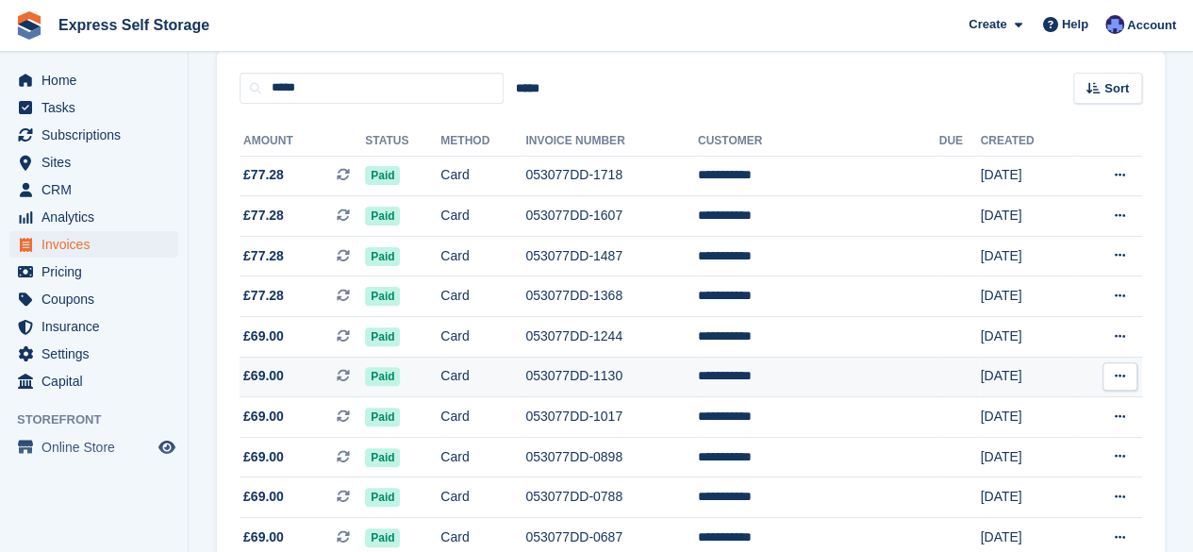
scroll to position [155, 0]
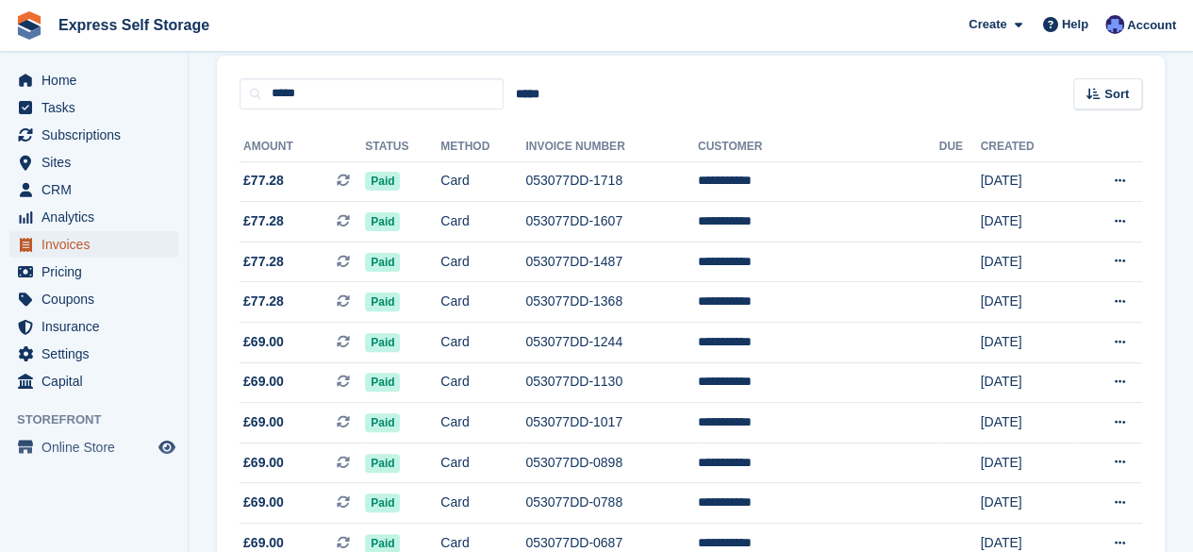
click at [72, 239] on span "Invoices" at bounding box center [98, 244] width 113 height 26
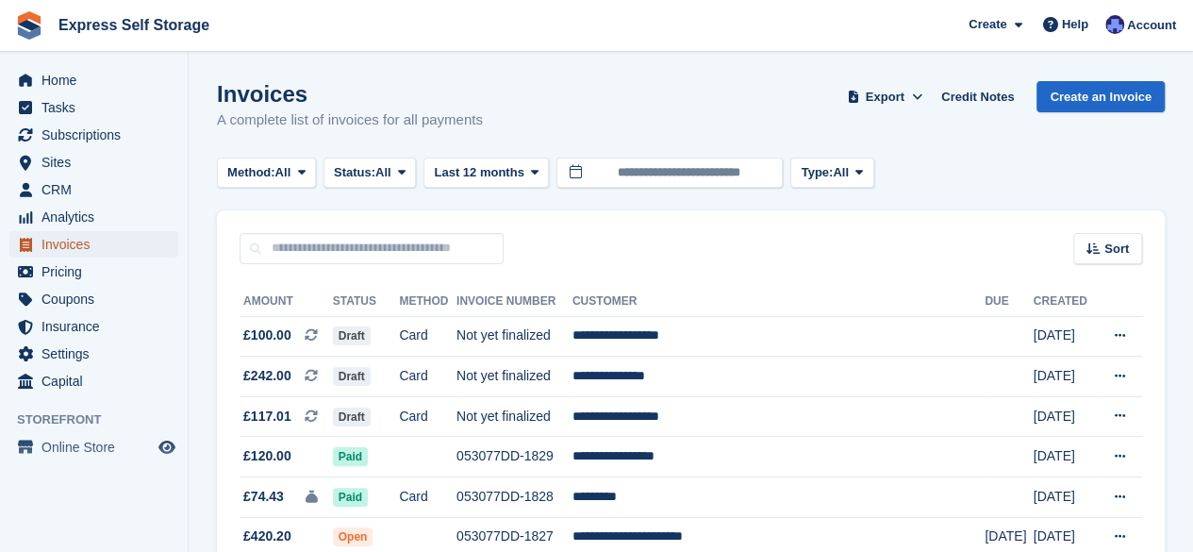
click at [95, 237] on span "Invoices" at bounding box center [98, 244] width 113 height 26
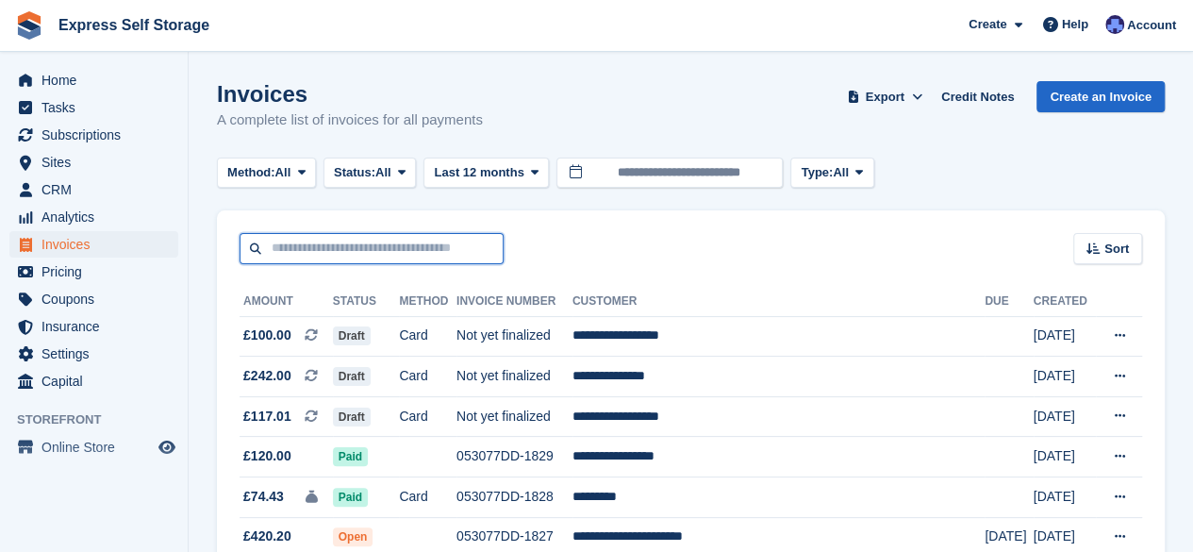
click at [304, 250] on input "text" at bounding box center [372, 248] width 264 height 31
paste input "**********"
type input "**********"
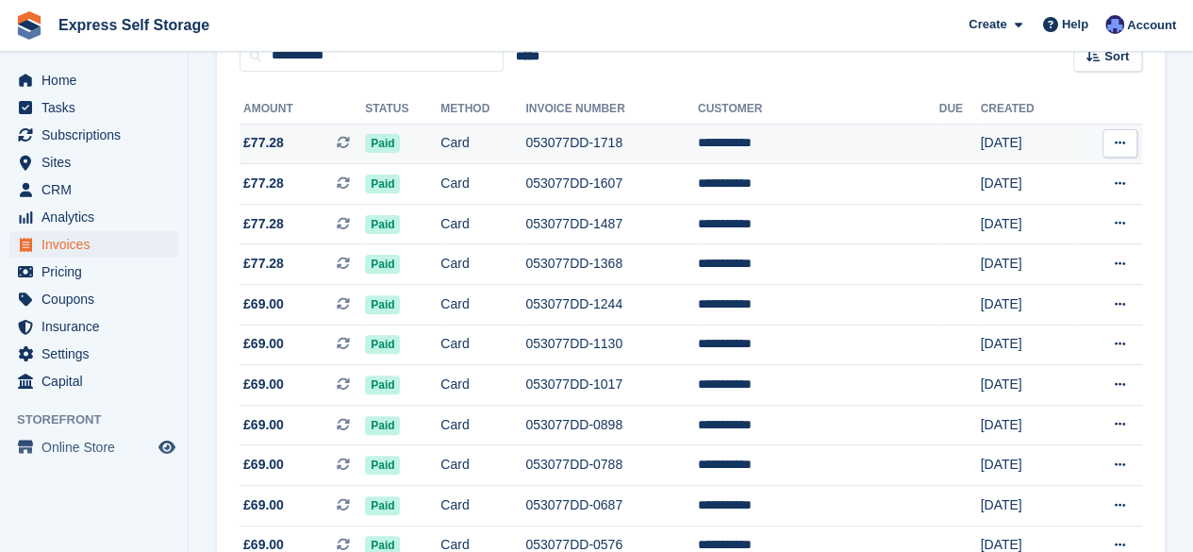
scroll to position [155, 0]
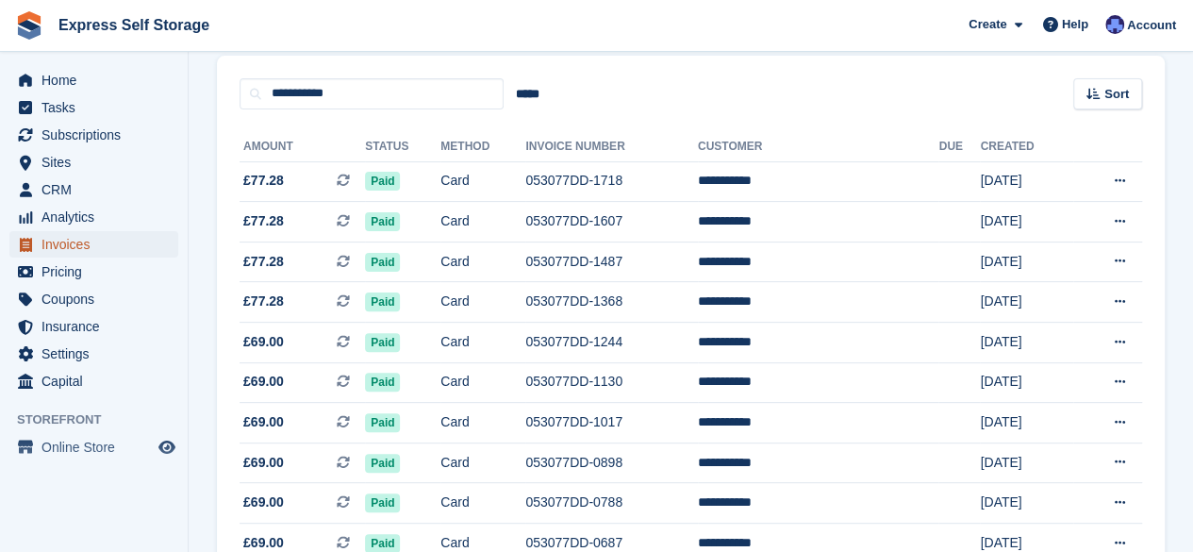
click at [64, 243] on span "Invoices" at bounding box center [98, 244] width 113 height 26
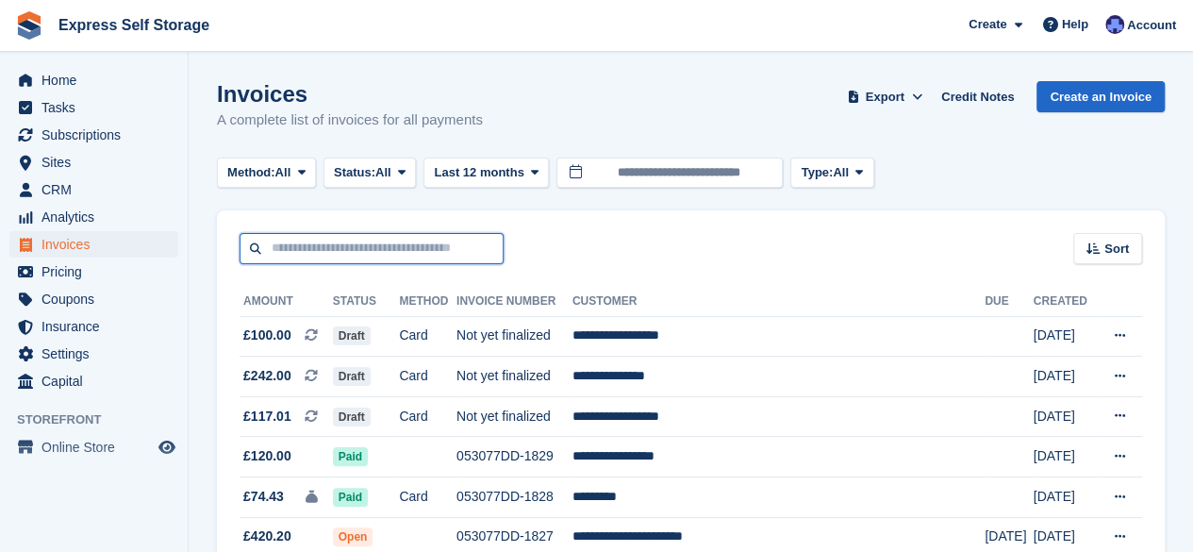
click at [442, 246] on input "text" at bounding box center [372, 248] width 264 height 31
paste input "**********"
type input "**********"
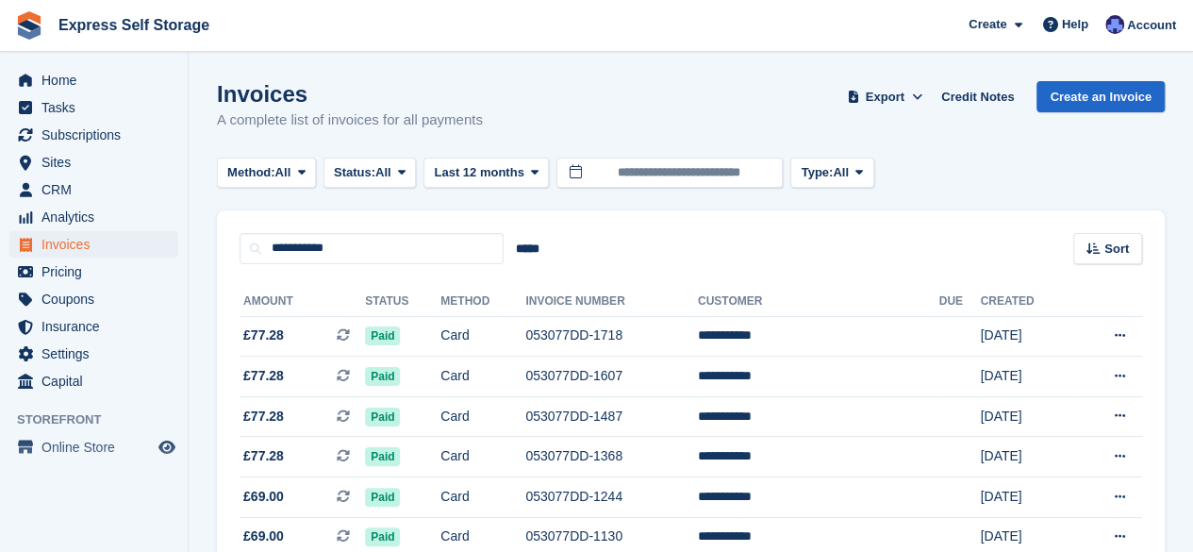
click at [92, 148] on ul "Subscriptions Subscriptions" at bounding box center [94, 135] width 188 height 27
click at [92, 144] on span "Subscriptions" at bounding box center [98, 135] width 113 height 26
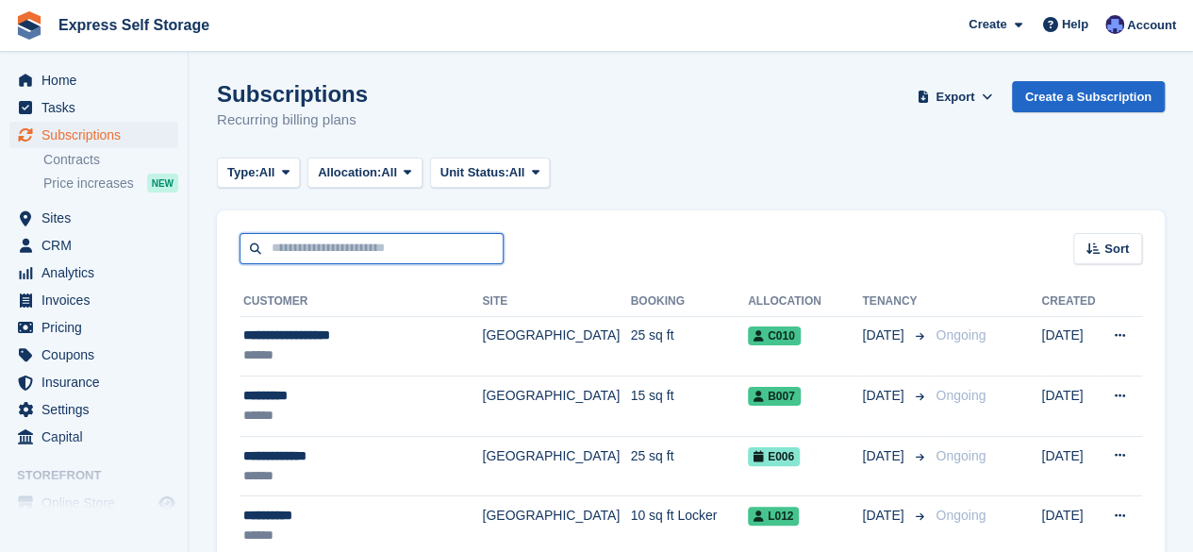
click at [417, 250] on input "text" at bounding box center [372, 248] width 264 height 31
paste input "**********"
type input "**********"
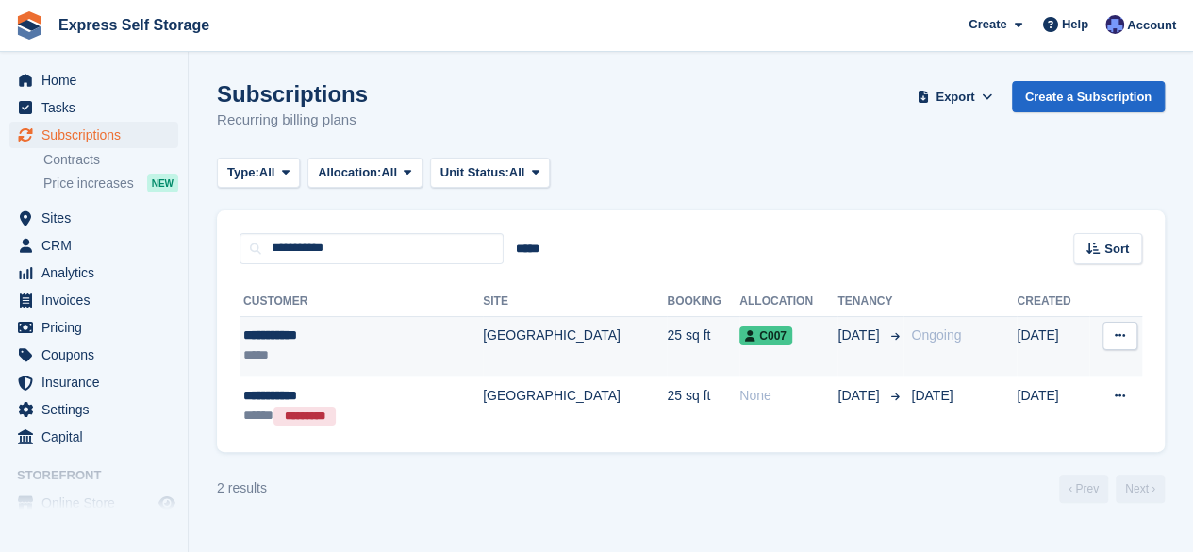
click at [667, 340] on td "25 sq ft" at bounding box center [703, 346] width 73 height 60
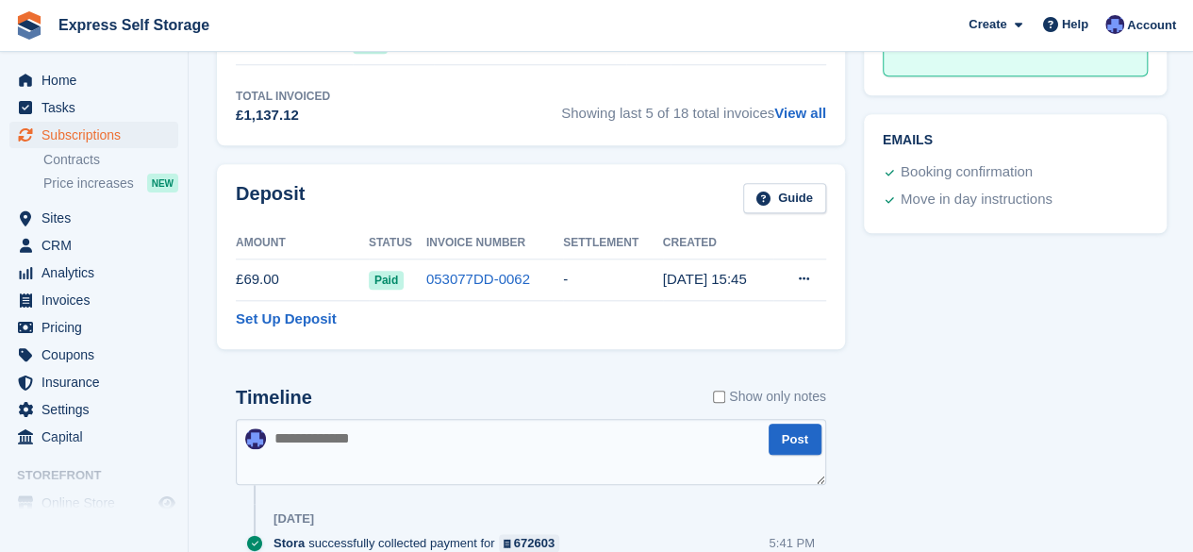
scroll to position [755, 0]
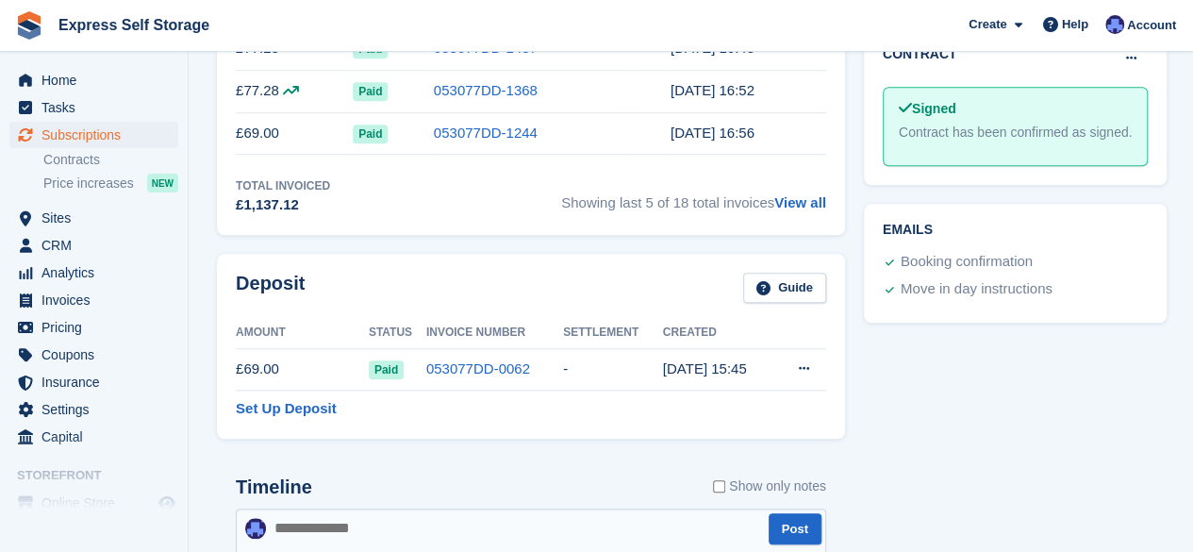
click at [823, 208] on link "View all" at bounding box center [801, 202] width 52 height 16
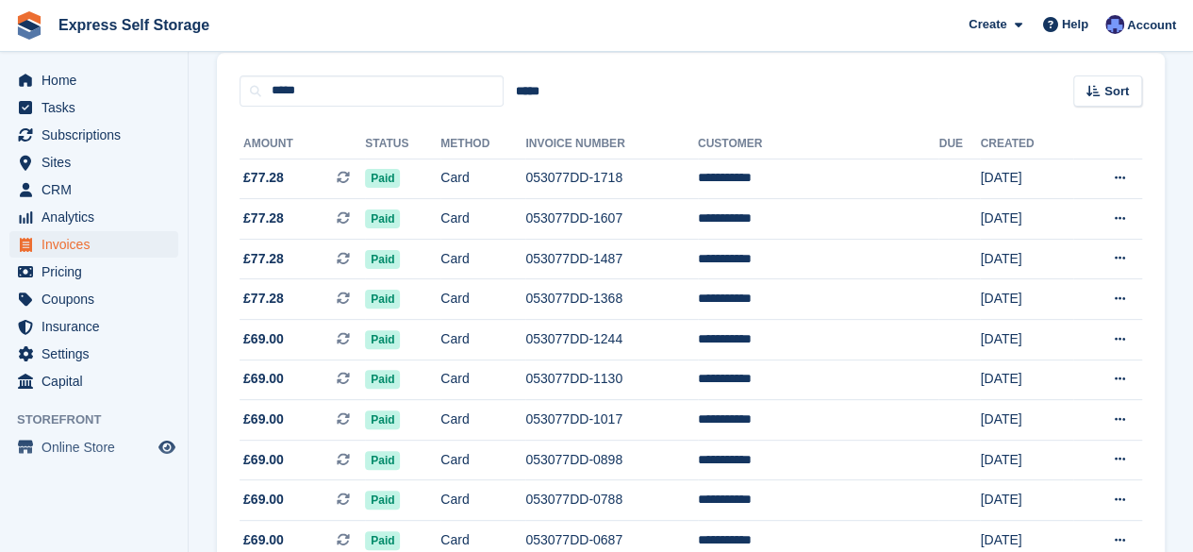
scroll to position [155, 0]
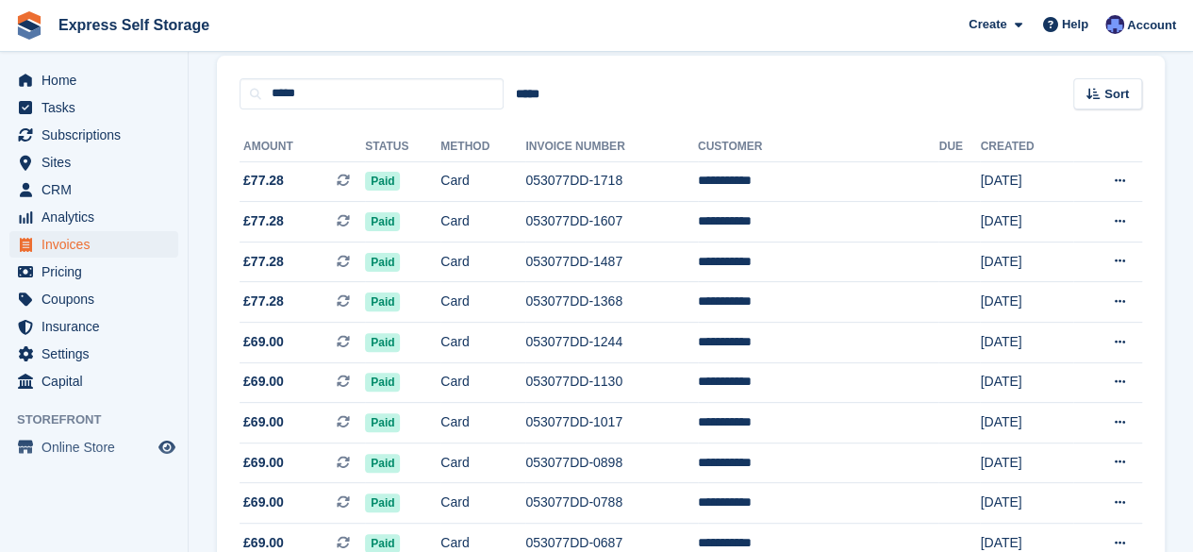
scroll to position [755, 0]
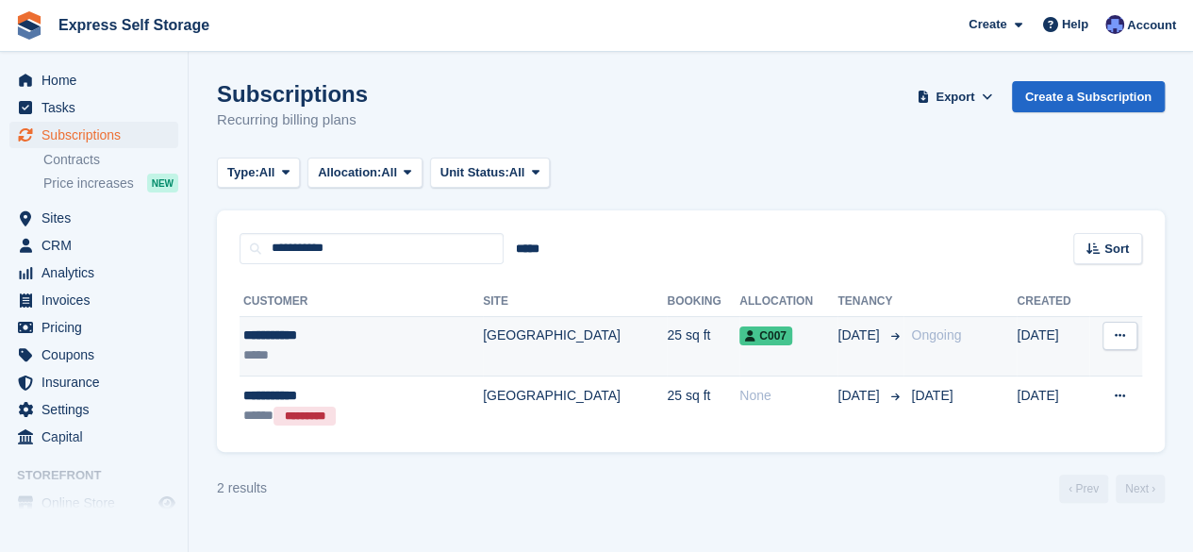
click at [904, 341] on td "Ongoing" at bounding box center [960, 346] width 113 height 60
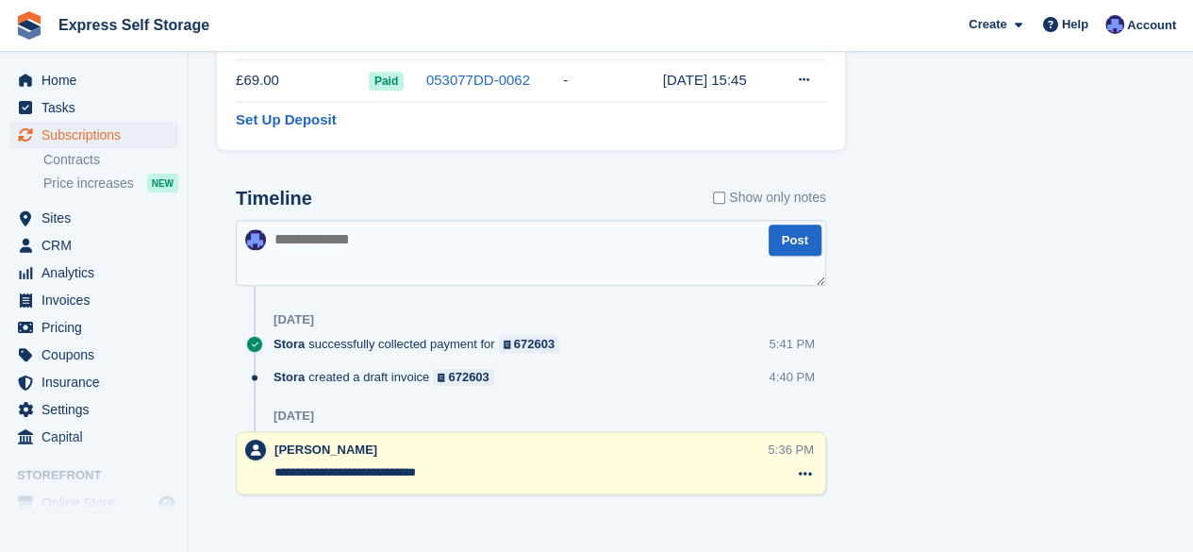
scroll to position [1046, 0]
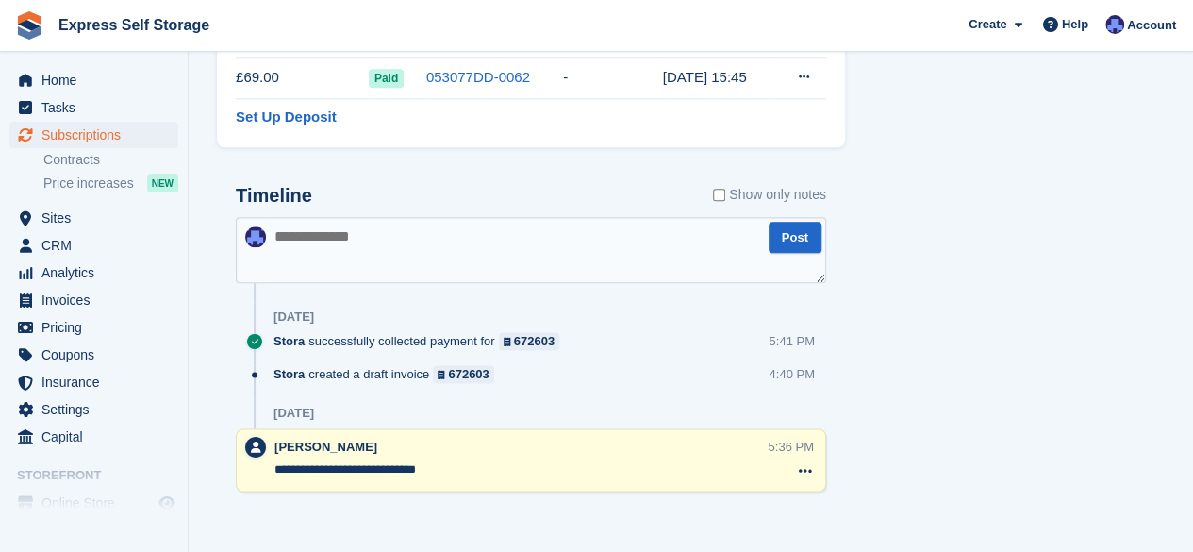
click at [555, 236] on textarea at bounding box center [531, 250] width 591 height 66
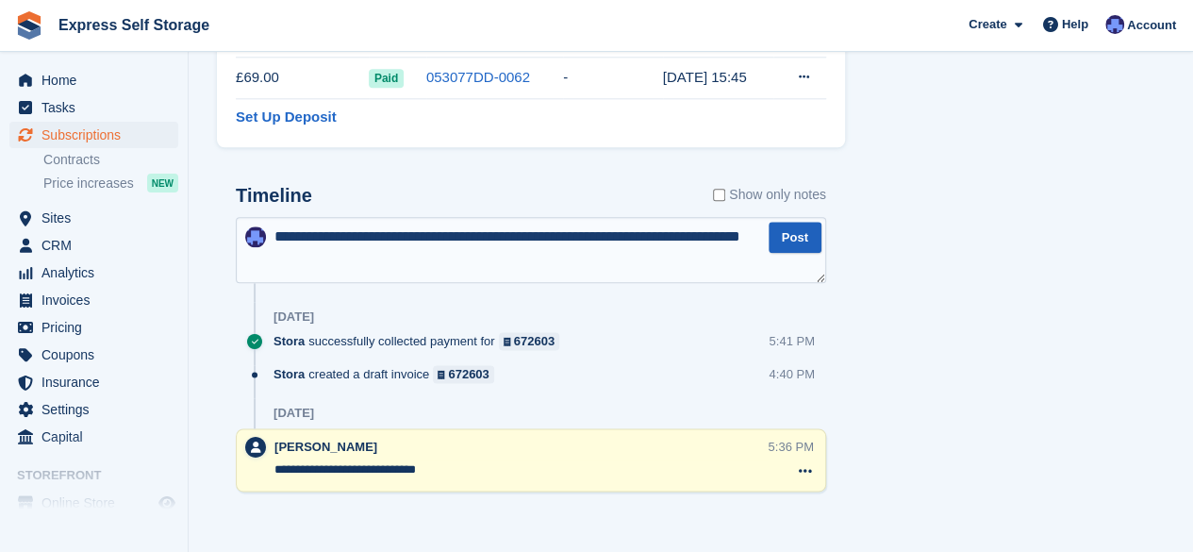
type textarea "**********"
click at [779, 241] on button "Post" at bounding box center [795, 237] width 53 height 31
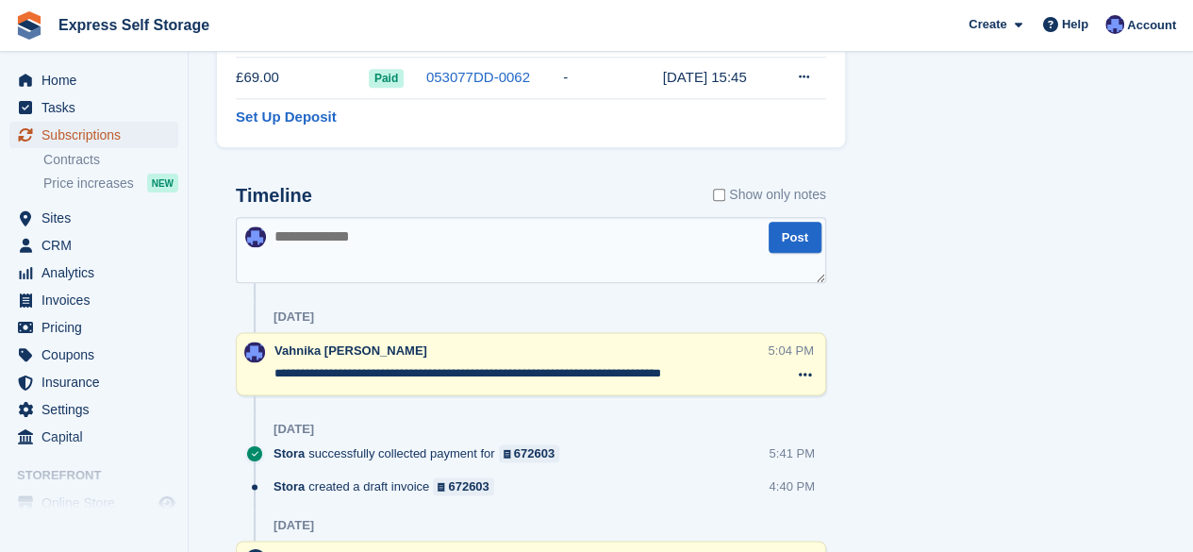
click at [33, 133] on span "menu" at bounding box center [25, 135] width 23 height 23
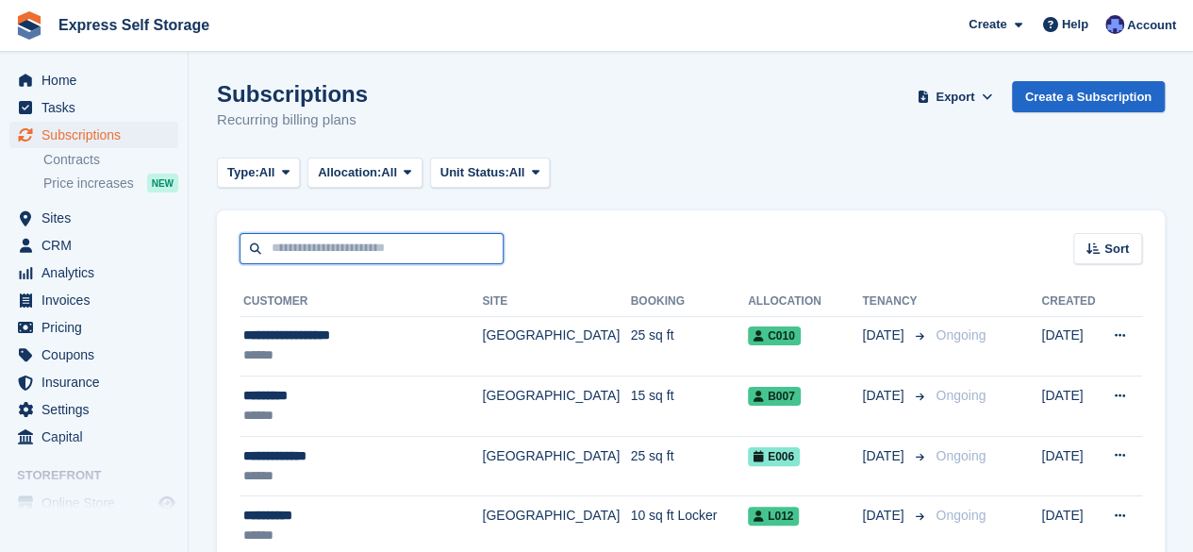
click at [438, 245] on input "text" at bounding box center [372, 248] width 264 height 31
paste input "**********"
type input "**********"
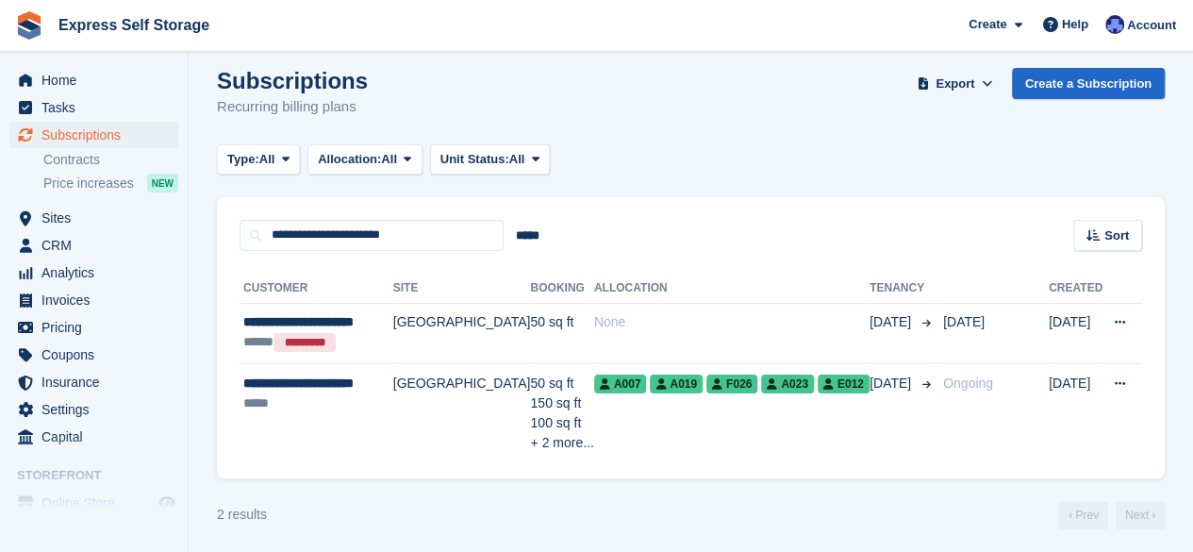
scroll to position [17, 0]
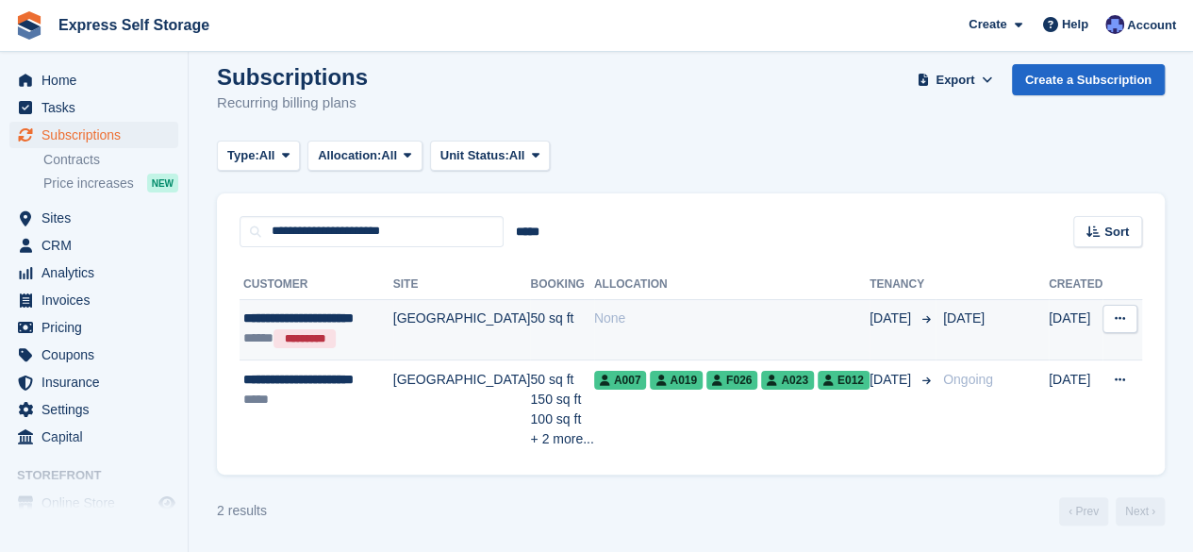
click at [594, 333] on td "None" at bounding box center [731, 329] width 275 height 60
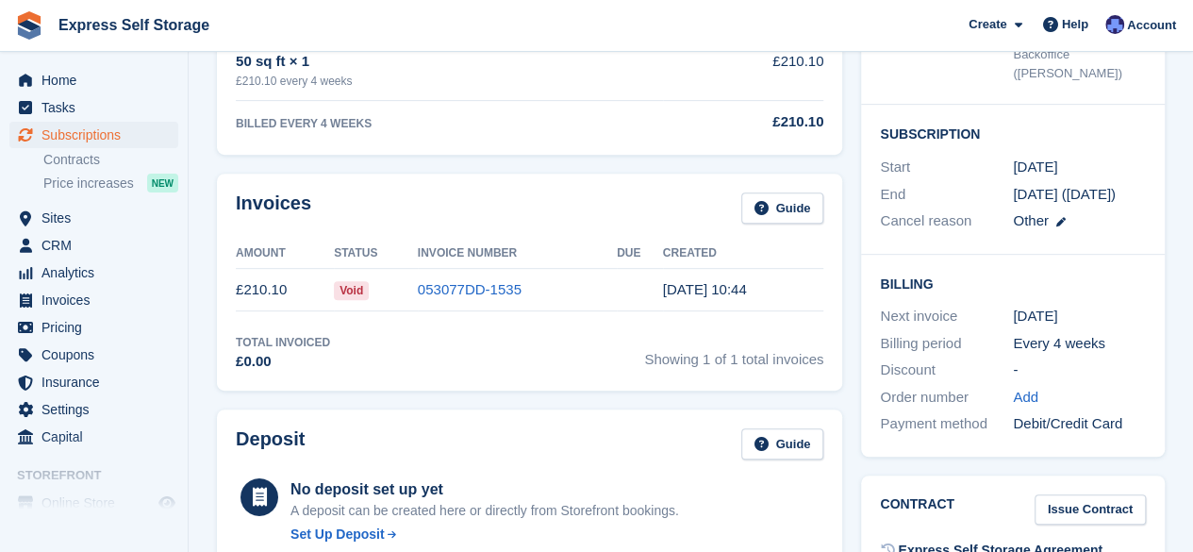
scroll to position [377, 0]
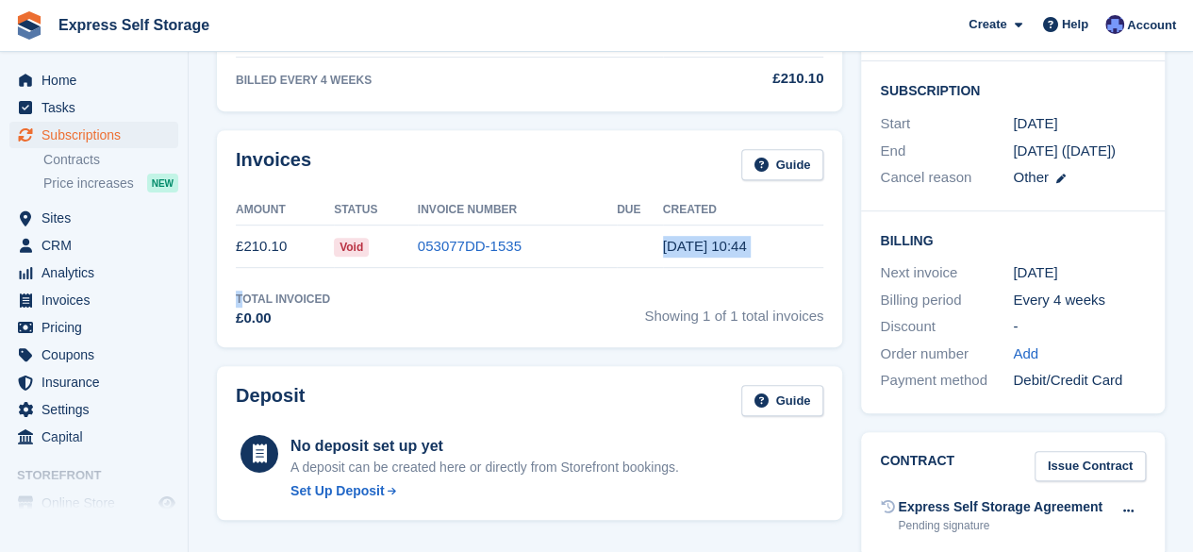
drag, startPoint x: 613, startPoint y: 259, endPoint x: 242, endPoint y: 282, distance: 372.4
click at [242, 282] on div "Invoices Guide Amount Status Invoice Number Due Created £210.10 Void 053077DD-1…" at bounding box center [529, 238] width 625 height 217
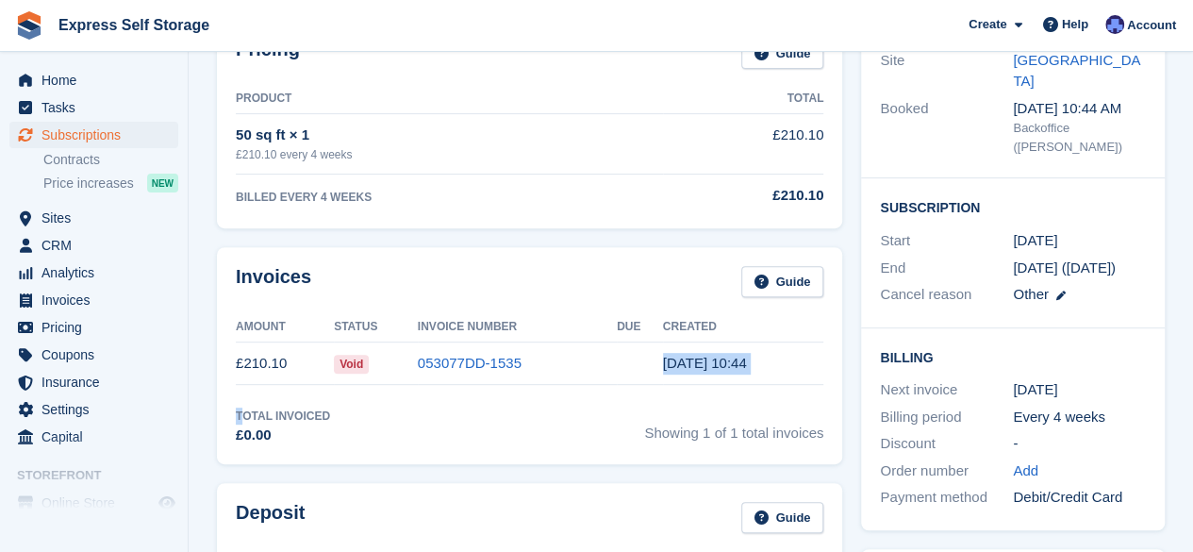
scroll to position [0, 0]
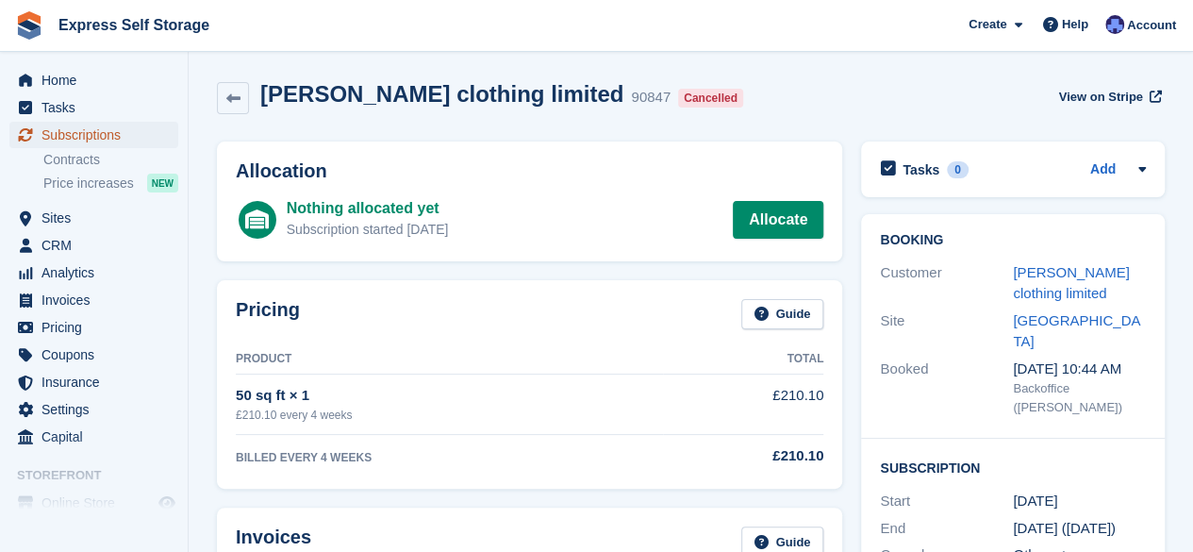
click at [157, 144] on link "Subscriptions" at bounding box center [93, 135] width 169 height 26
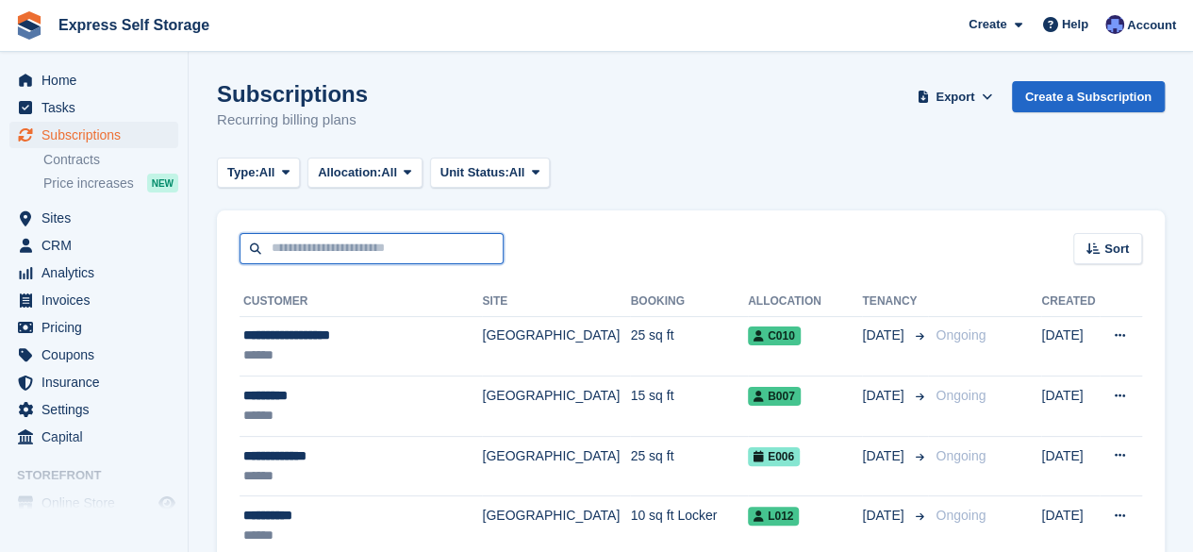
click at [421, 246] on input "text" at bounding box center [372, 248] width 264 height 31
paste input "**********"
type input "**********"
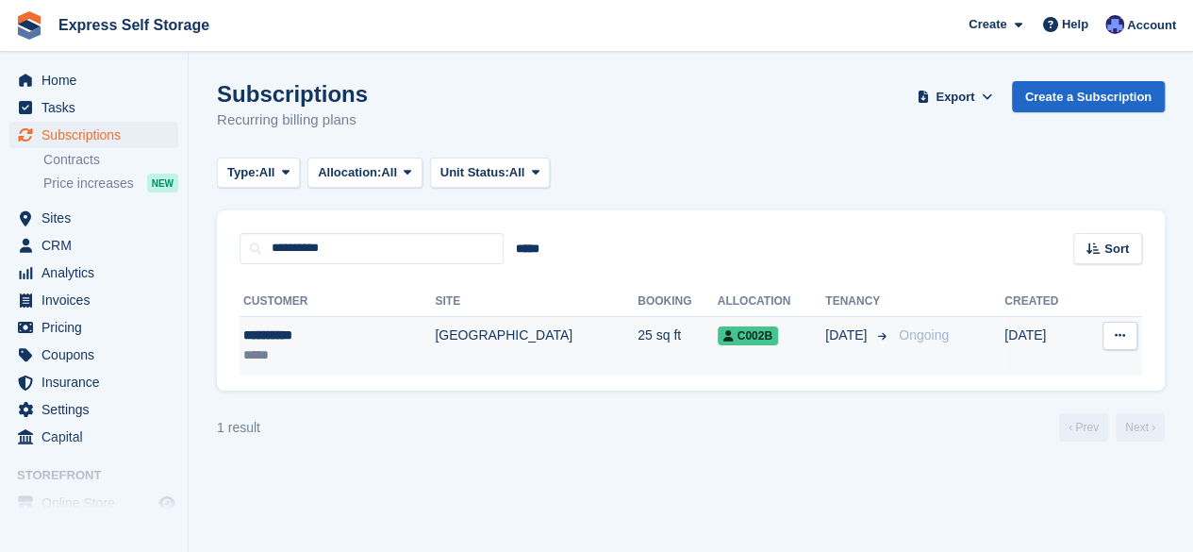
click at [489, 333] on td "[GEOGRAPHIC_DATA]" at bounding box center [536, 345] width 203 height 59
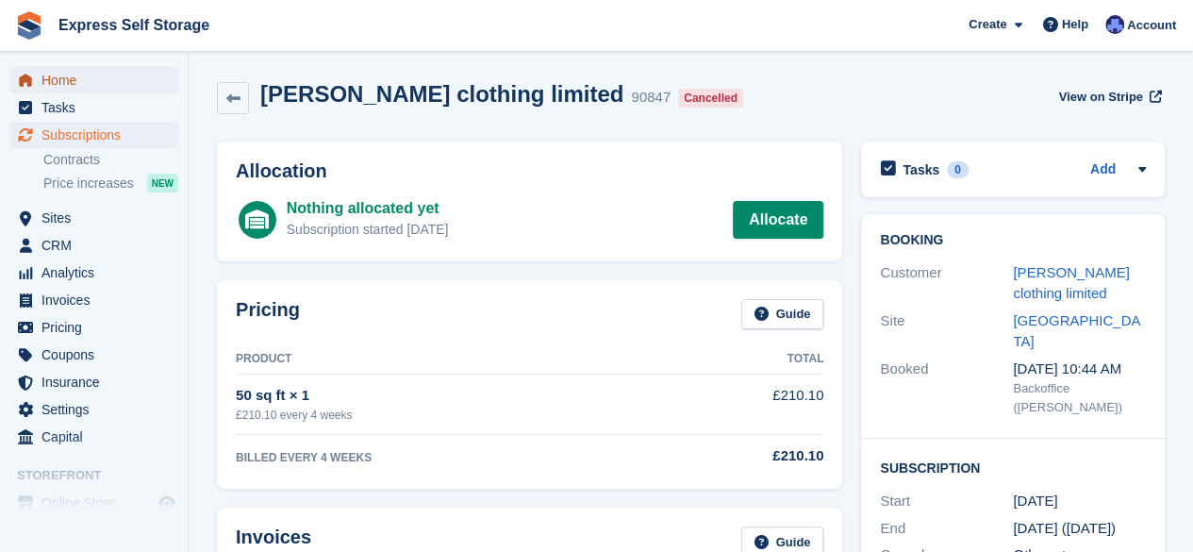
click at [94, 83] on span "Home" at bounding box center [98, 80] width 113 height 26
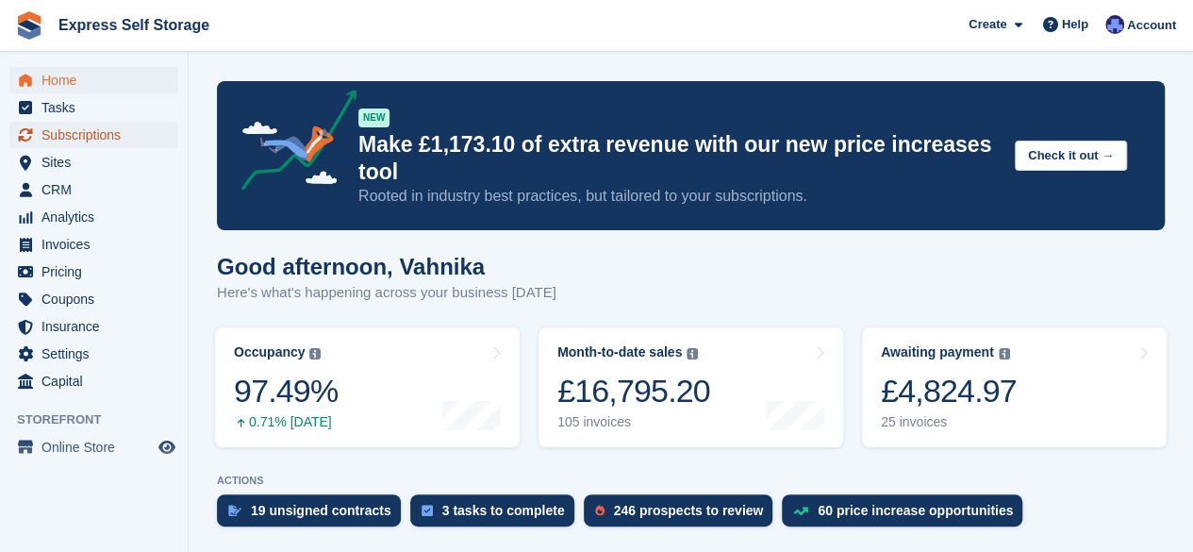
click at [102, 141] on span "Subscriptions" at bounding box center [98, 135] width 113 height 26
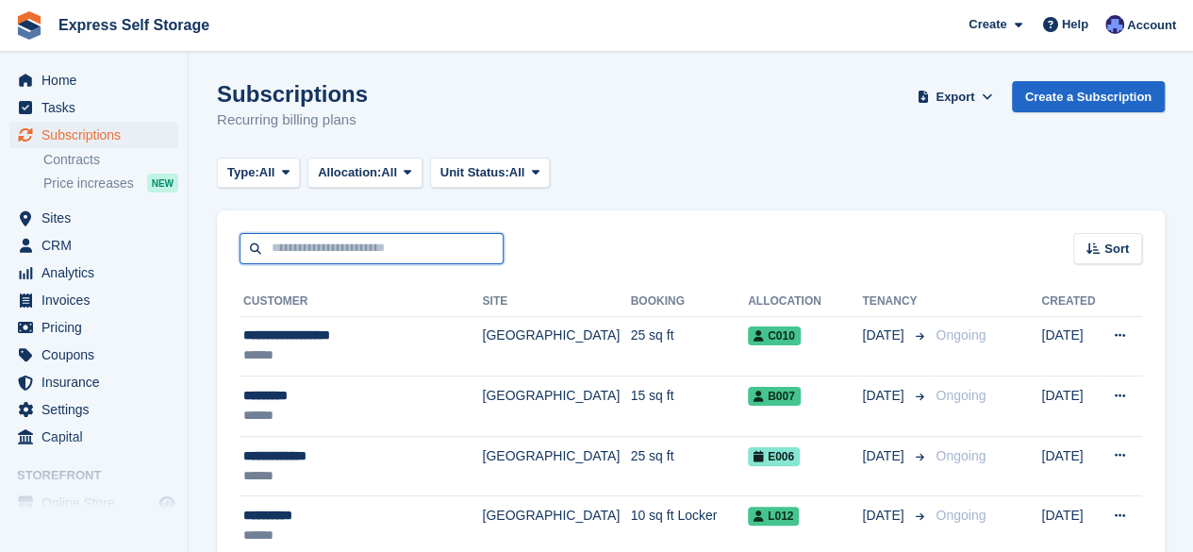
click at [452, 252] on input "text" at bounding box center [372, 248] width 264 height 31
click at [418, 235] on input "******" at bounding box center [372, 248] width 264 height 31
type input "**********"
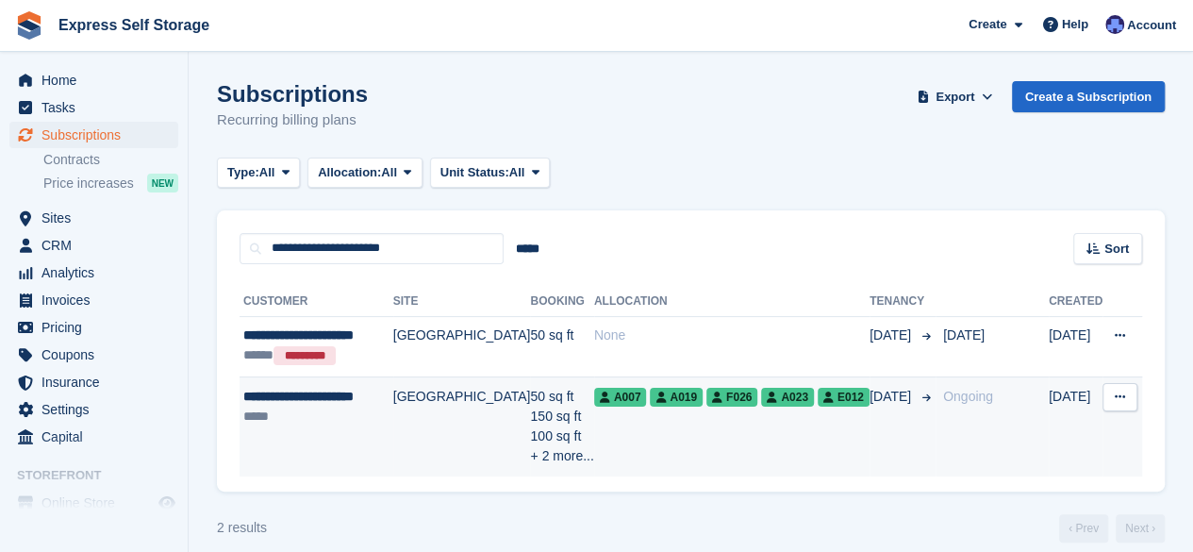
click at [442, 420] on td "[GEOGRAPHIC_DATA]" at bounding box center [462, 425] width 138 height 99
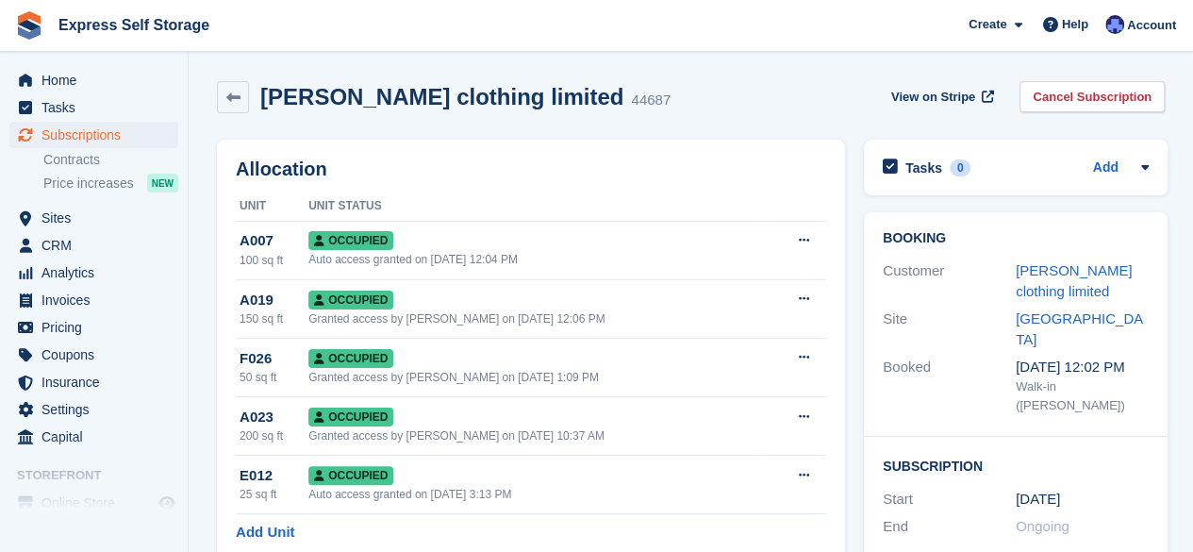
scroll to position [94, 0]
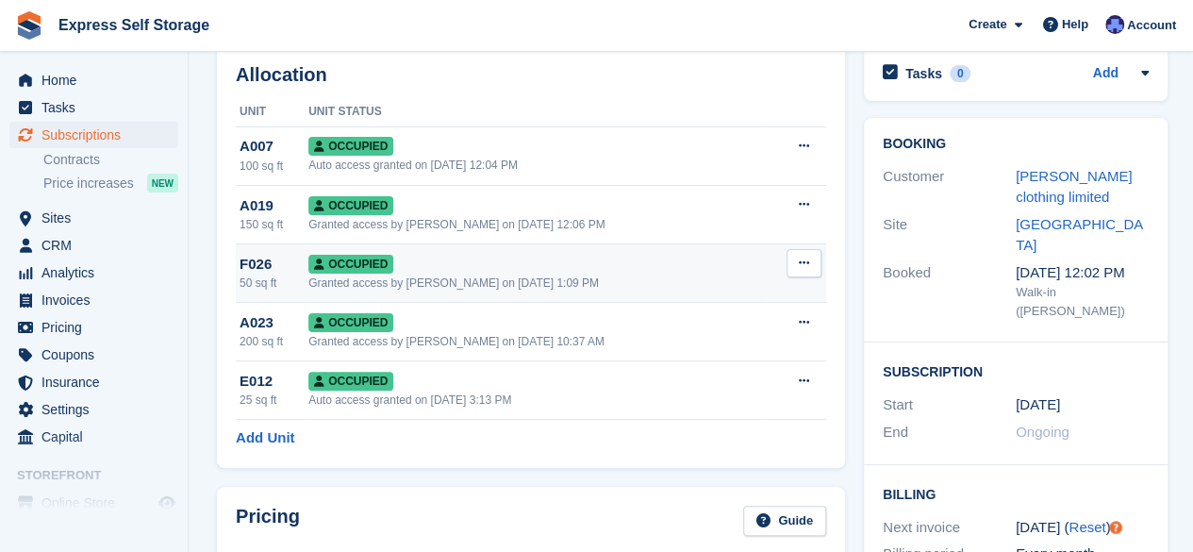
click at [504, 280] on div "Granted access by Shakiyra Davis on 25th Jun, 1:09 PM" at bounding box center [537, 283] width 457 height 17
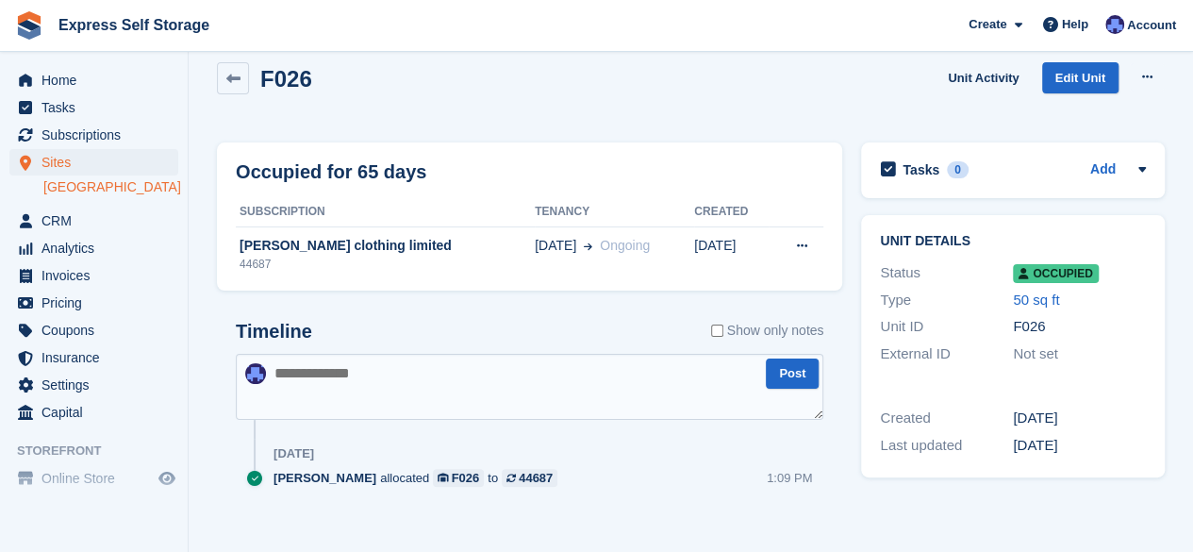
scroll to position [35, 0]
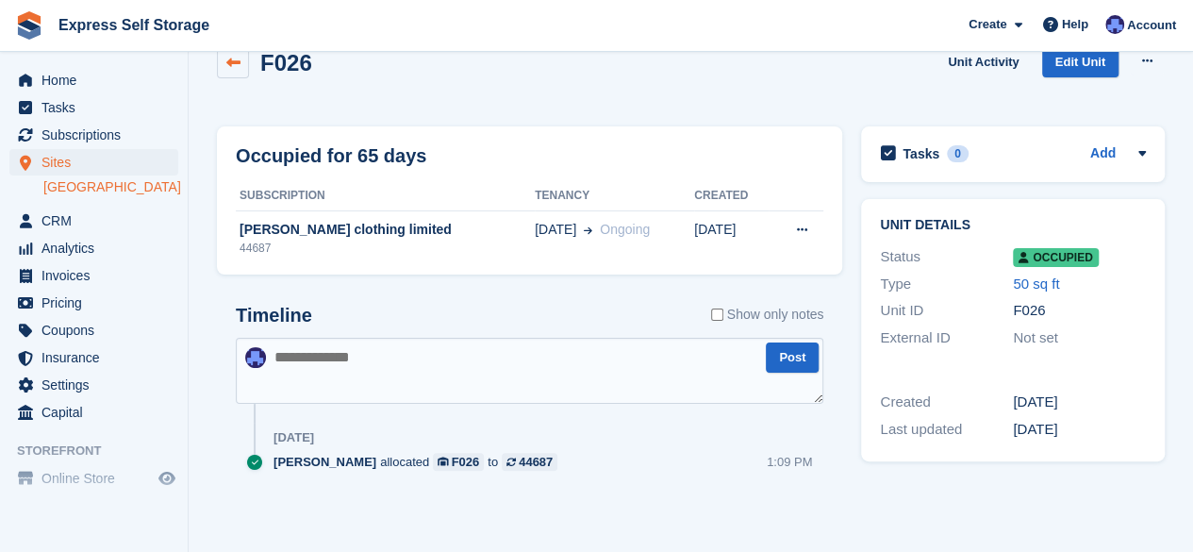
click at [234, 71] on link at bounding box center [233, 62] width 32 height 32
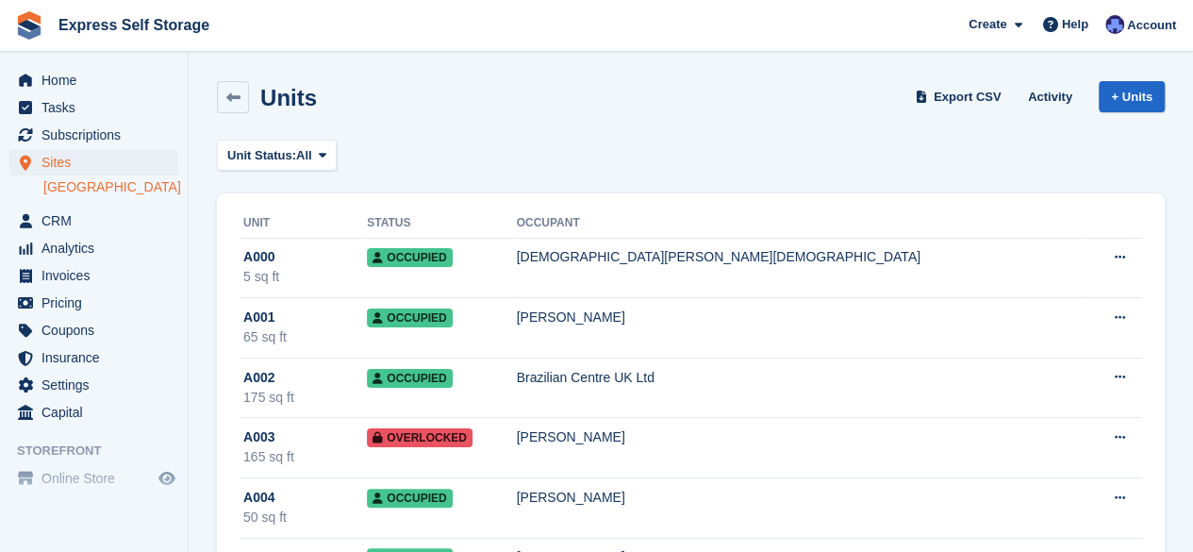
scroll to position [35, 0]
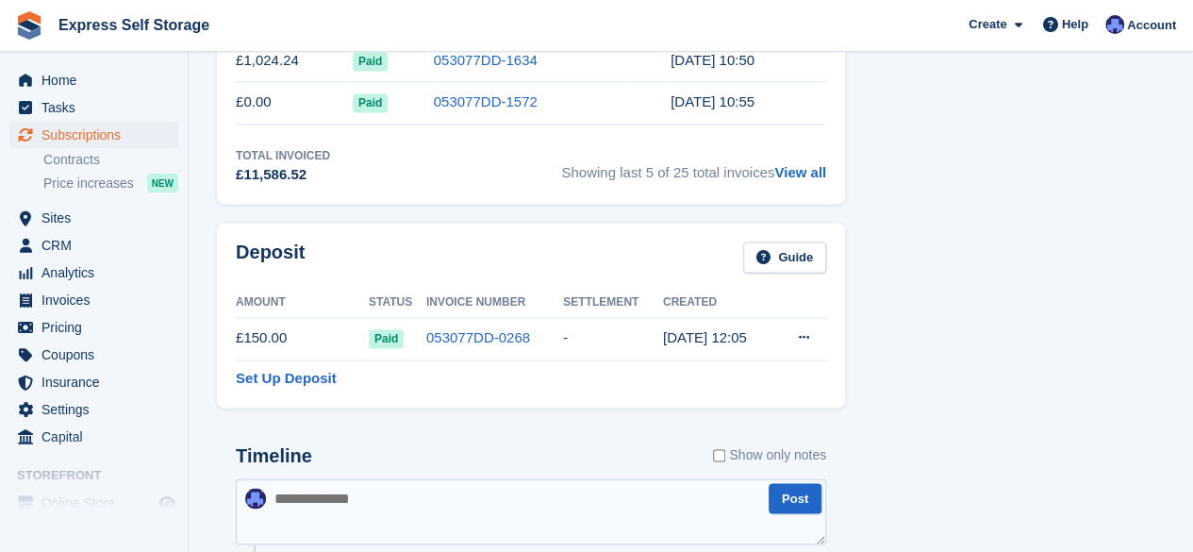
scroll to position [1226, 0]
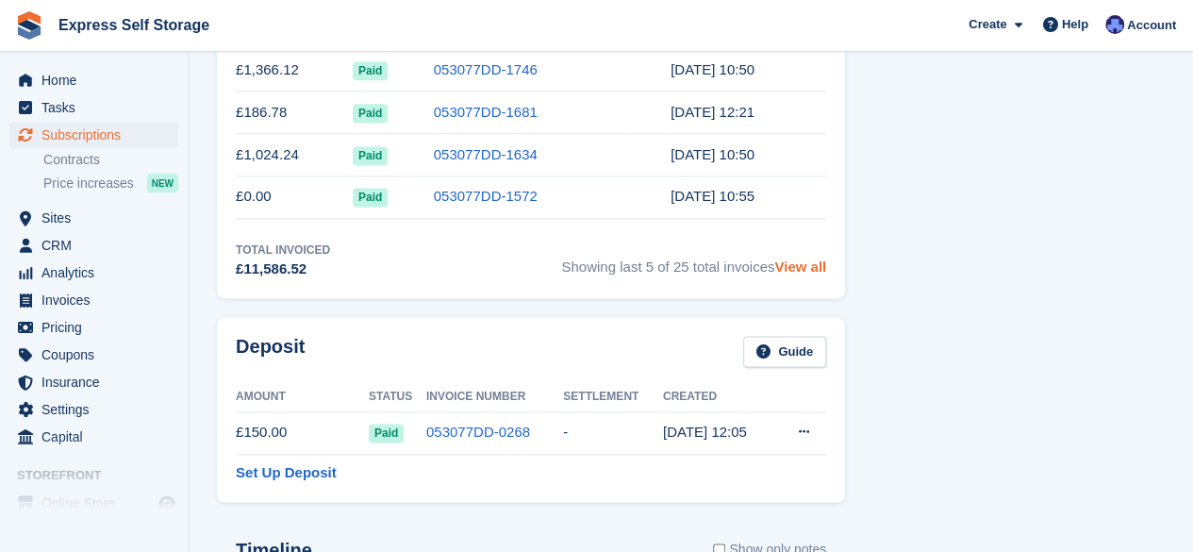
click at [794, 269] on link "View all" at bounding box center [801, 266] width 52 height 16
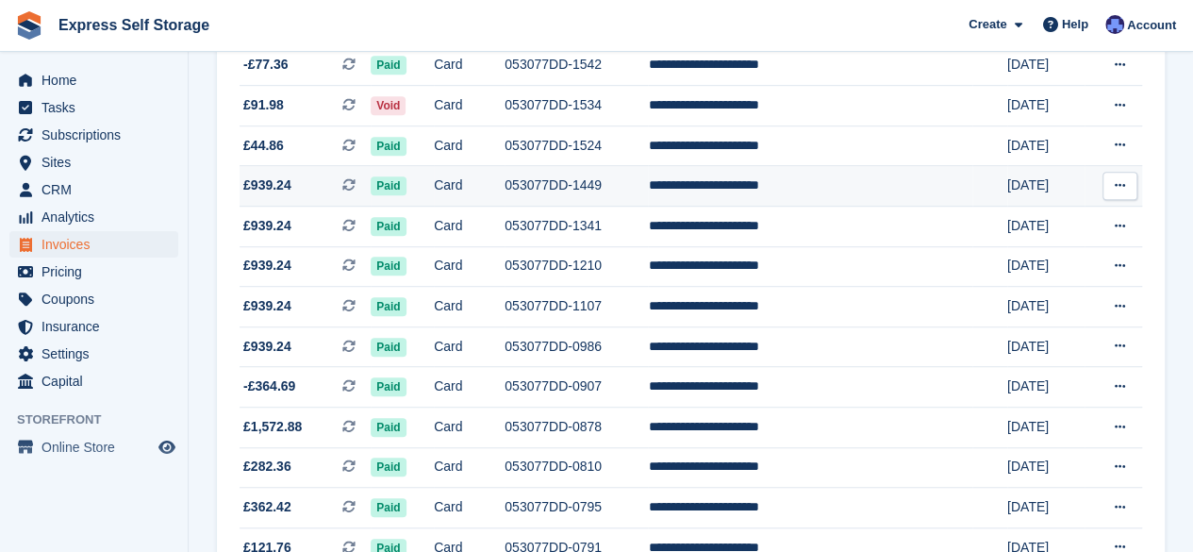
scroll to position [377, 0]
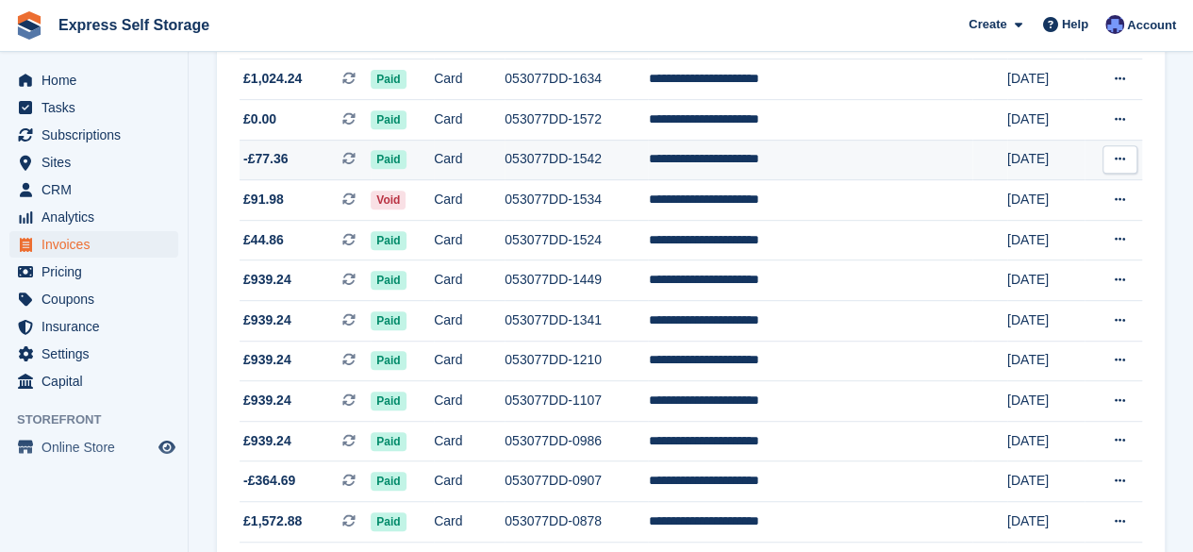
click at [478, 165] on td "Card" at bounding box center [469, 160] width 71 height 41
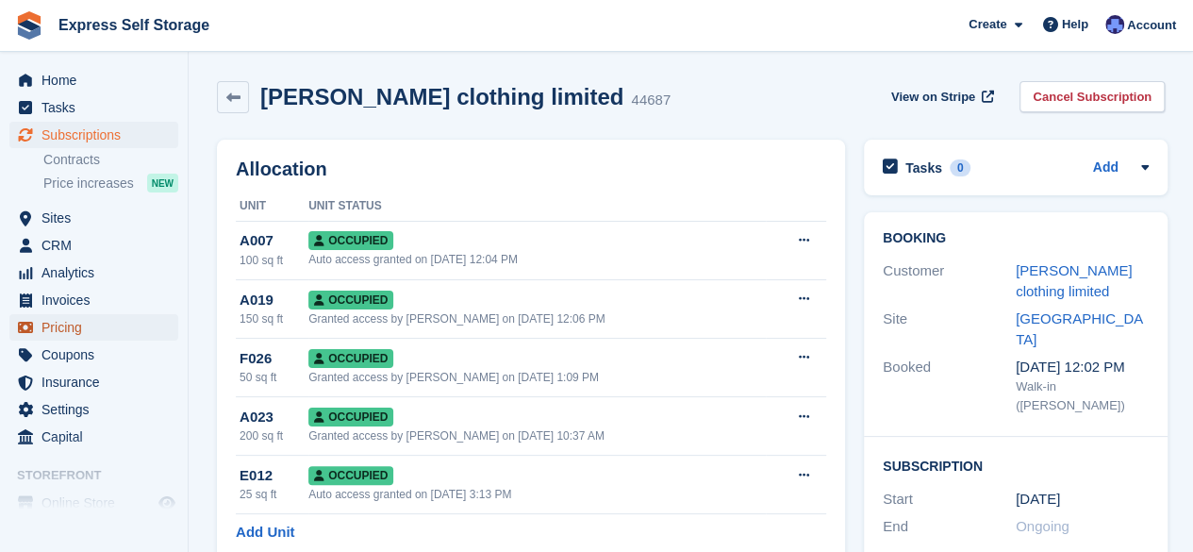
click at [87, 324] on span "Pricing" at bounding box center [98, 327] width 113 height 26
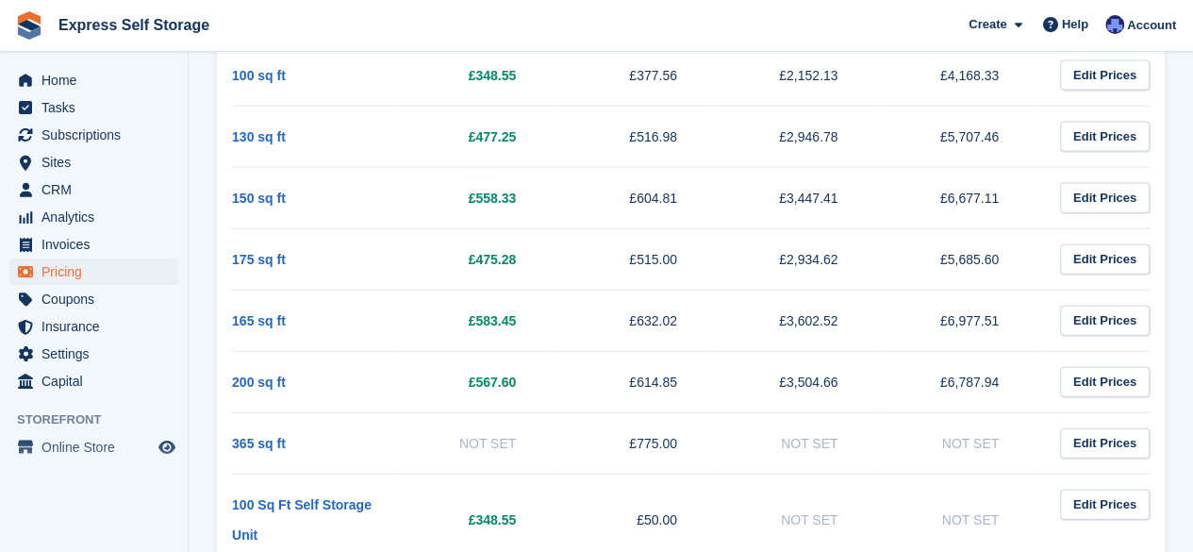
scroll to position [2069, 0]
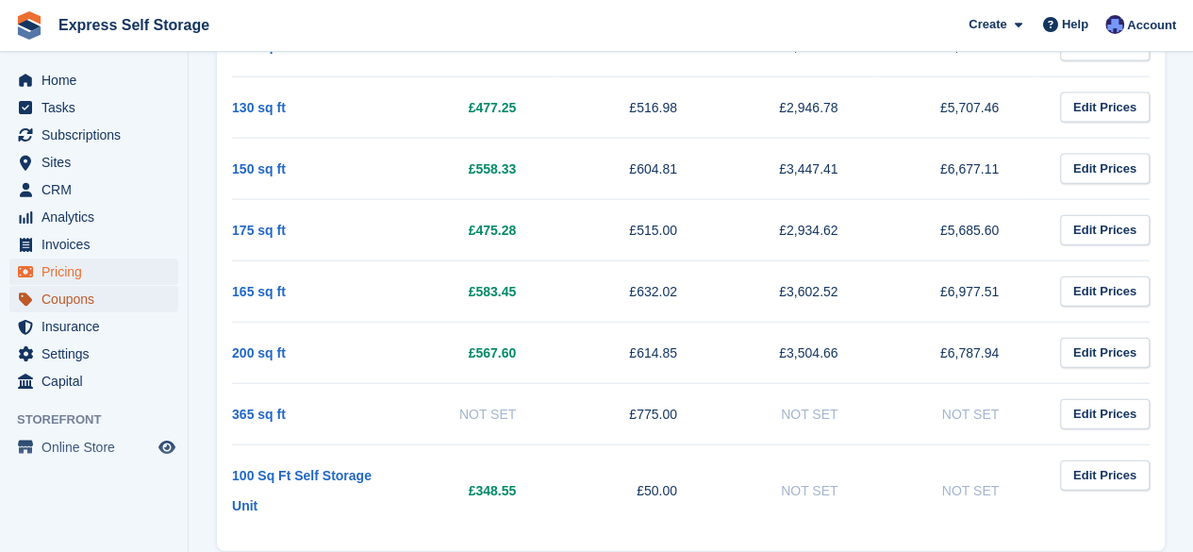
click at [119, 300] on span "Coupons" at bounding box center [98, 299] width 113 height 26
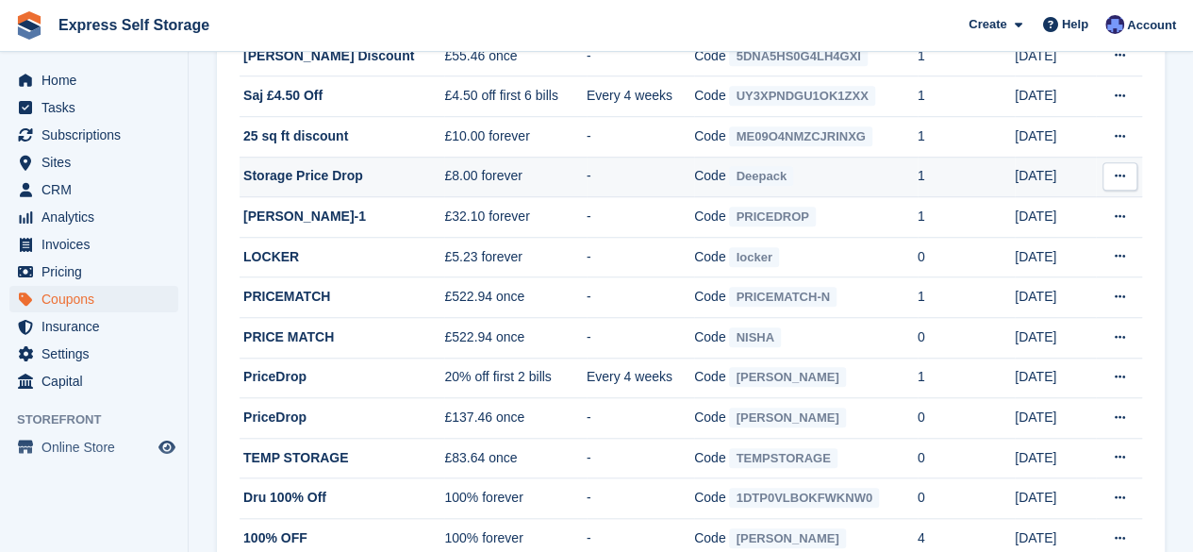
scroll to position [660, 0]
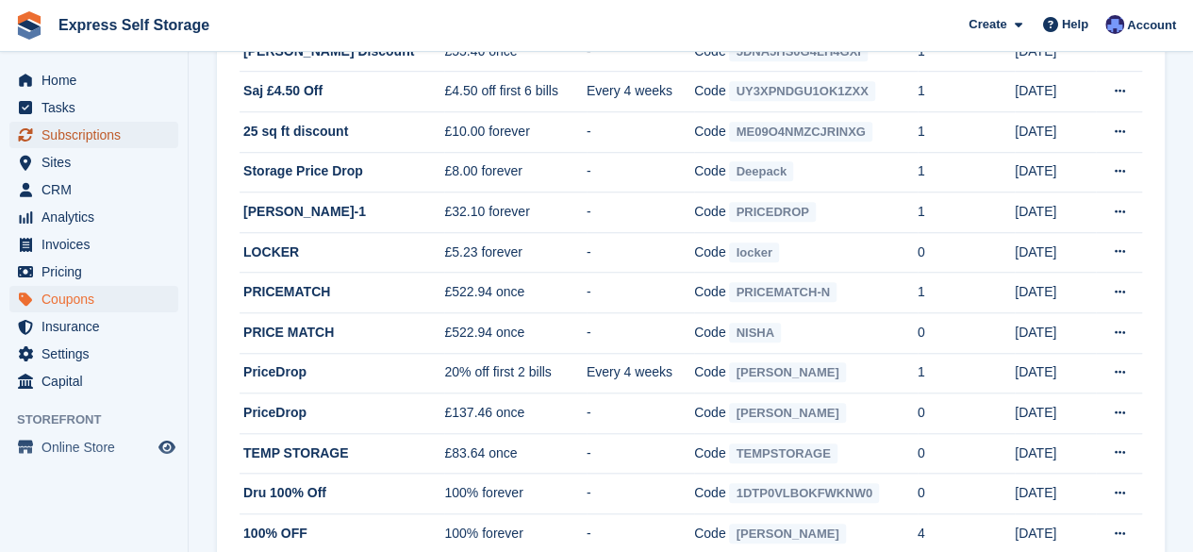
click at [119, 131] on span "Subscriptions" at bounding box center [98, 135] width 113 height 26
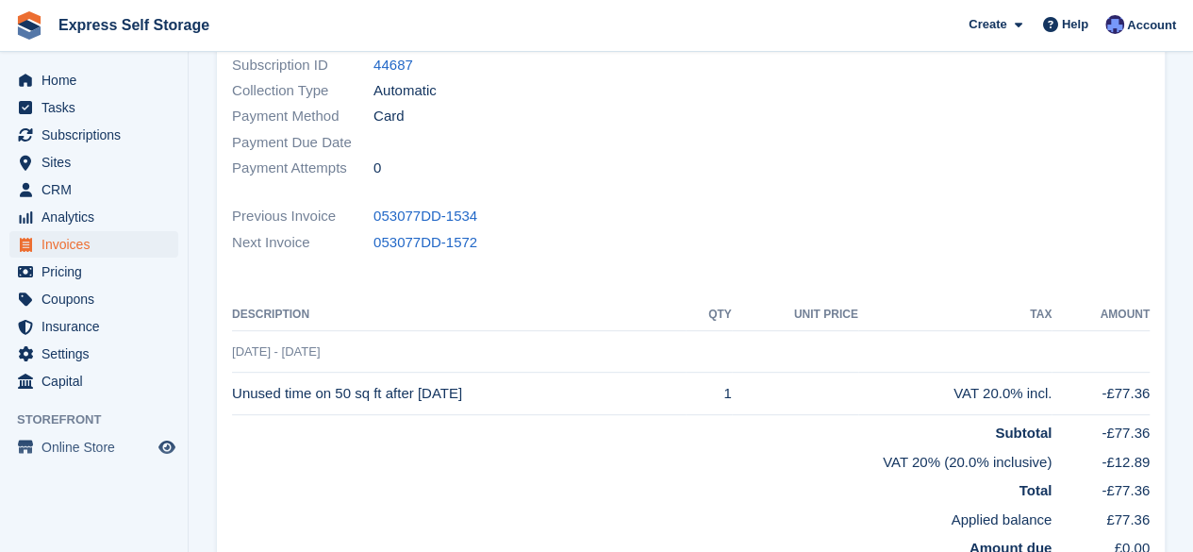
scroll to position [377, 0]
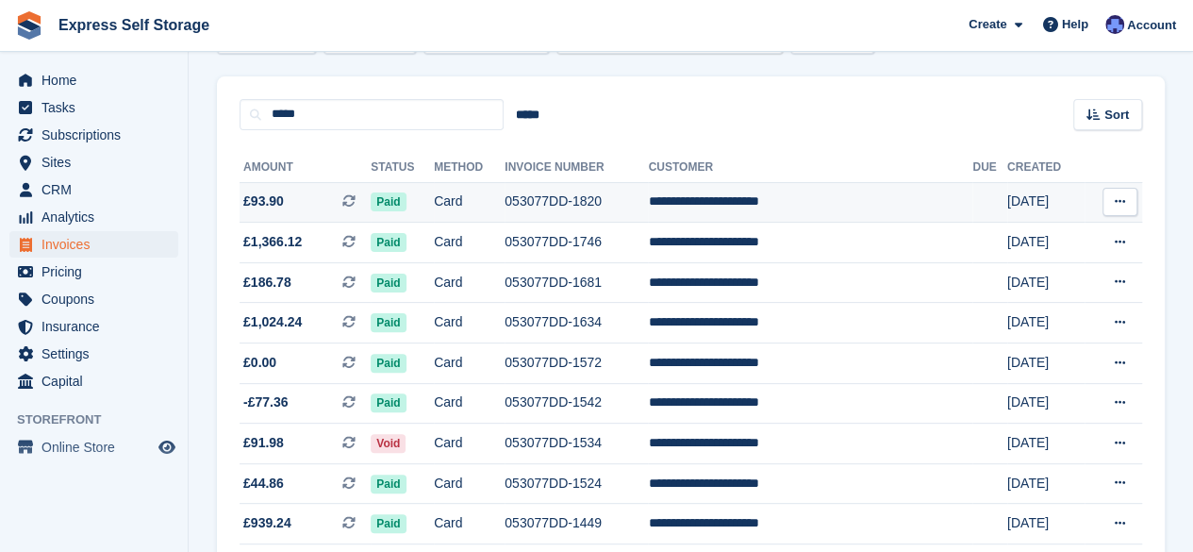
scroll to position [47, 0]
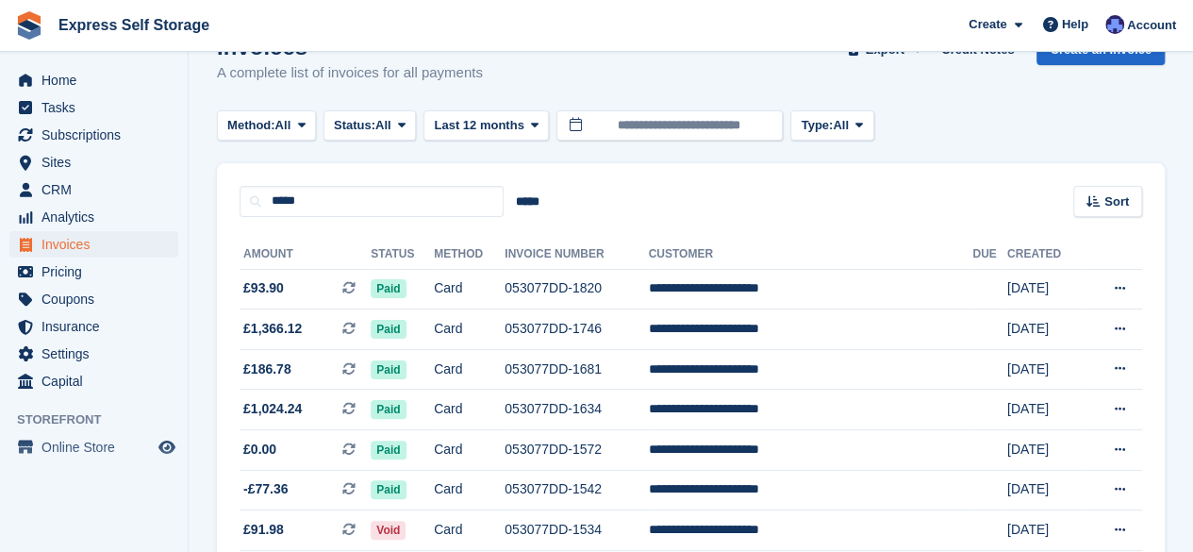
click at [397, 181] on div "***** ***** Sort Sort by Date created Created (oldest first) Created (newest fi…" at bounding box center [691, 190] width 948 height 54
click at [83, 252] on span "Invoices" at bounding box center [98, 244] width 113 height 26
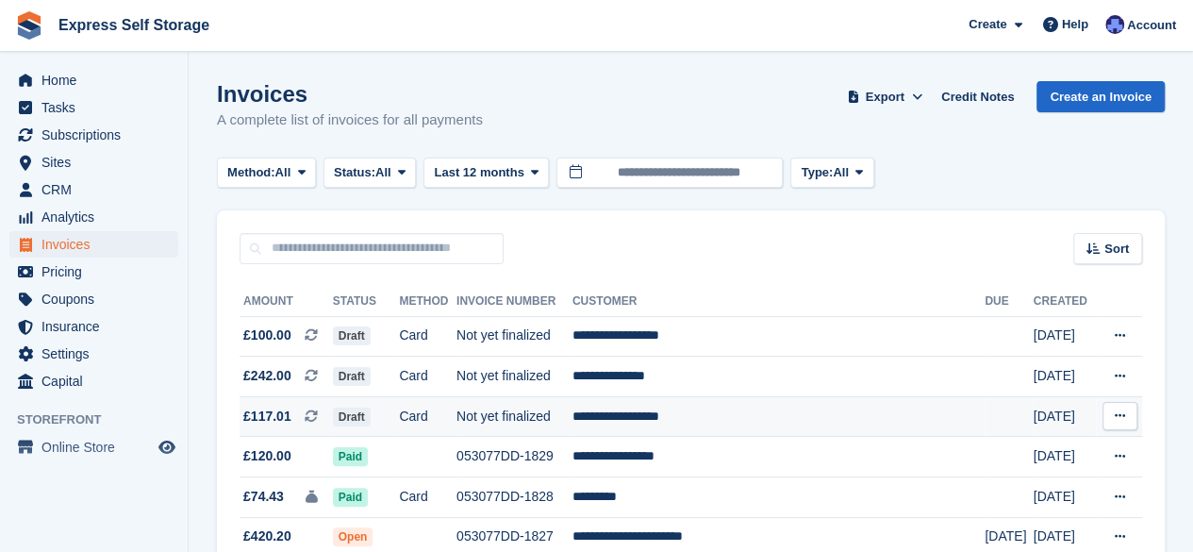
click at [1124, 409] on button at bounding box center [1120, 416] width 35 height 28
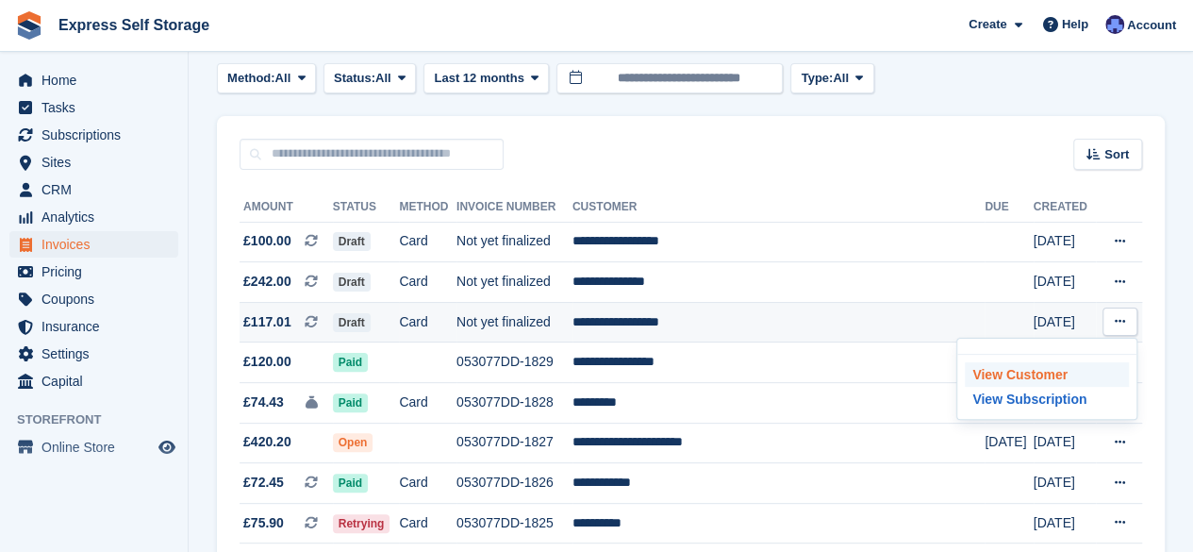
scroll to position [189, 0]
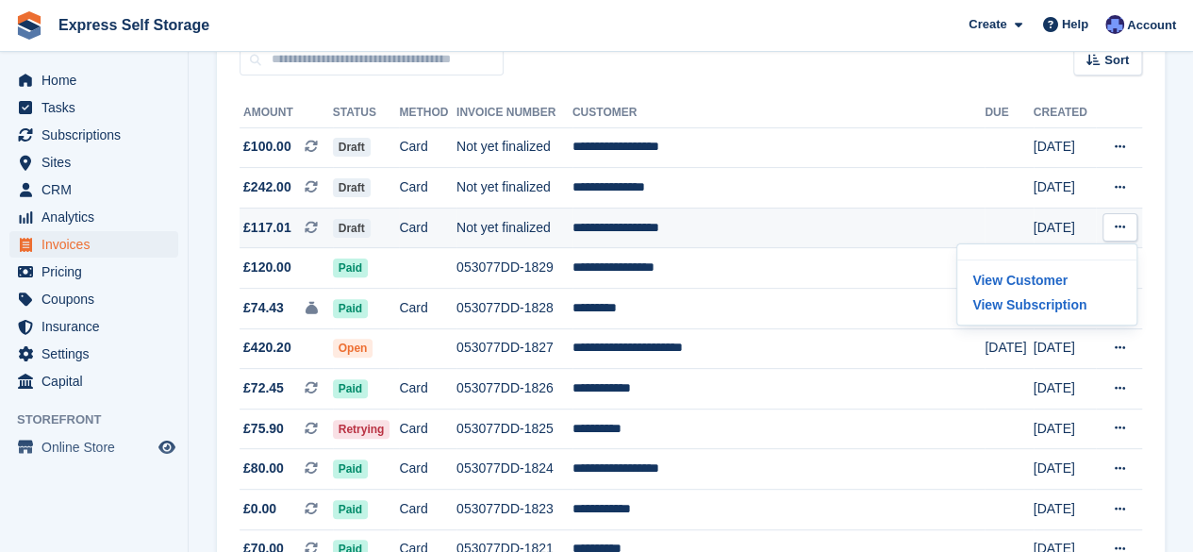
click at [775, 225] on td "**********" at bounding box center [779, 228] width 412 height 41
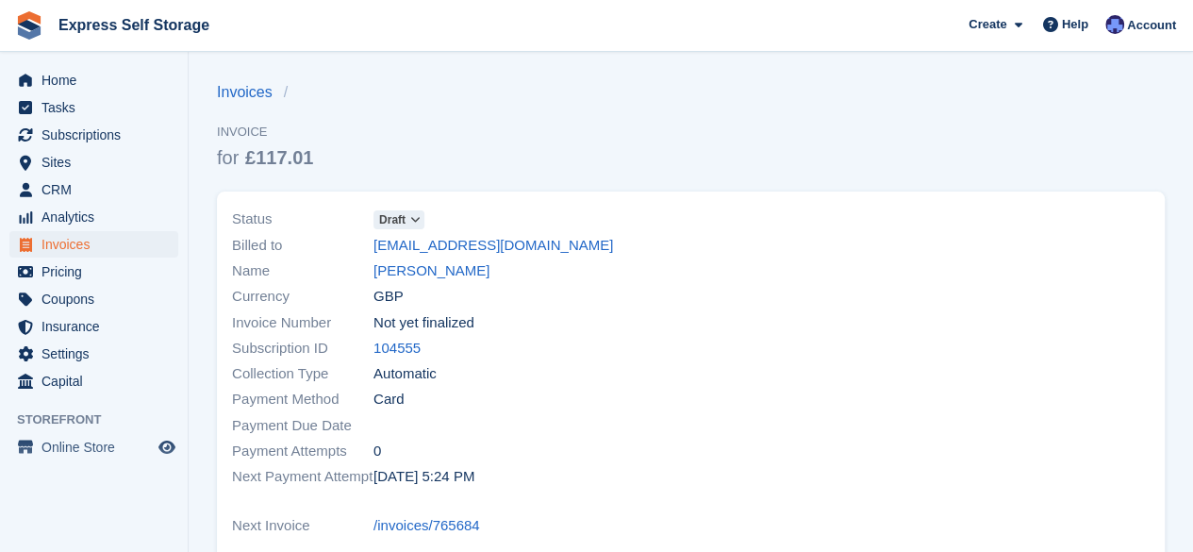
click at [392, 225] on span "Draft" at bounding box center [392, 219] width 26 height 17
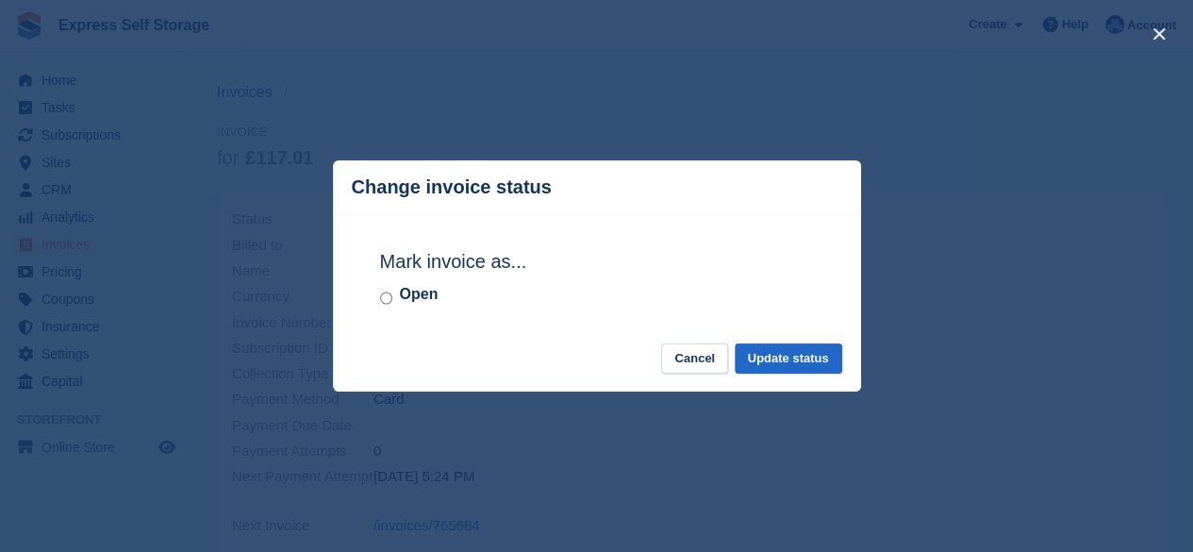
click at [476, 469] on div "close" at bounding box center [596, 276] width 1193 height 552
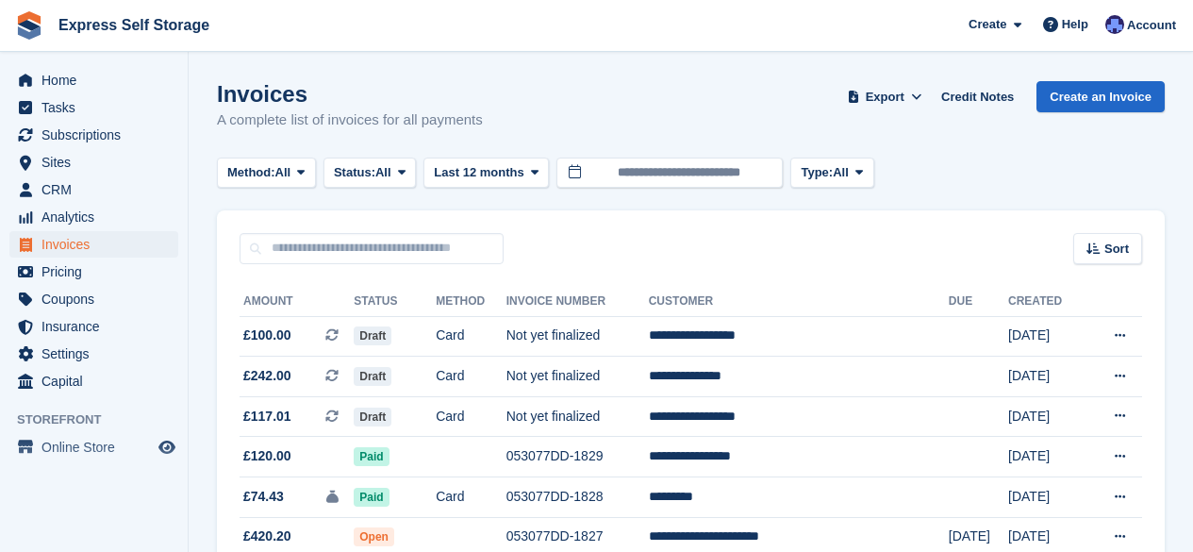
scroll to position [189, 0]
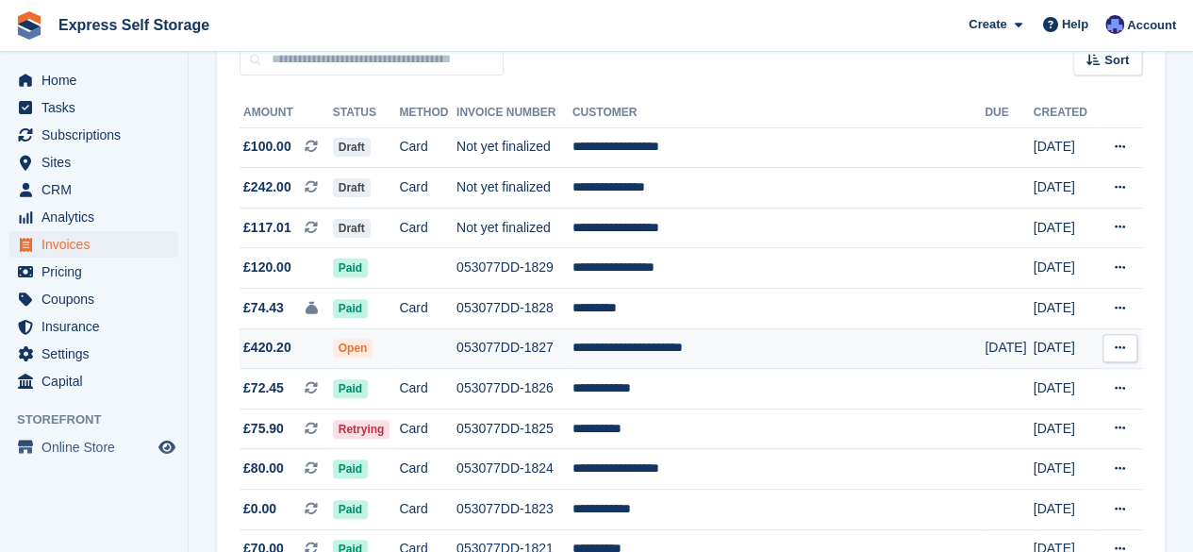
click at [885, 344] on td "**********" at bounding box center [779, 348] width 412 height 41
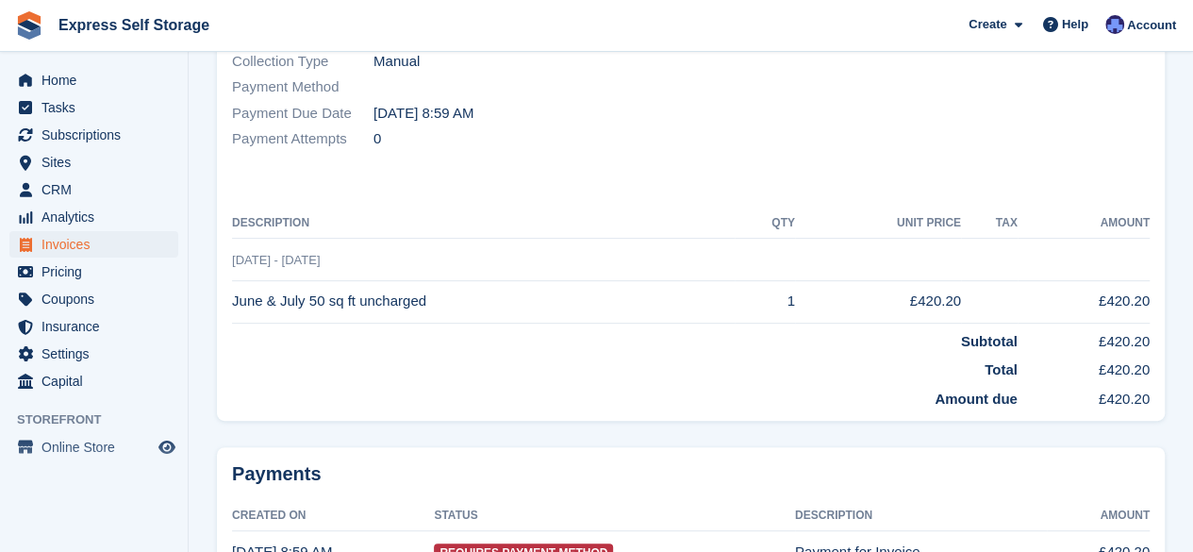
scroll to position [138, 0]
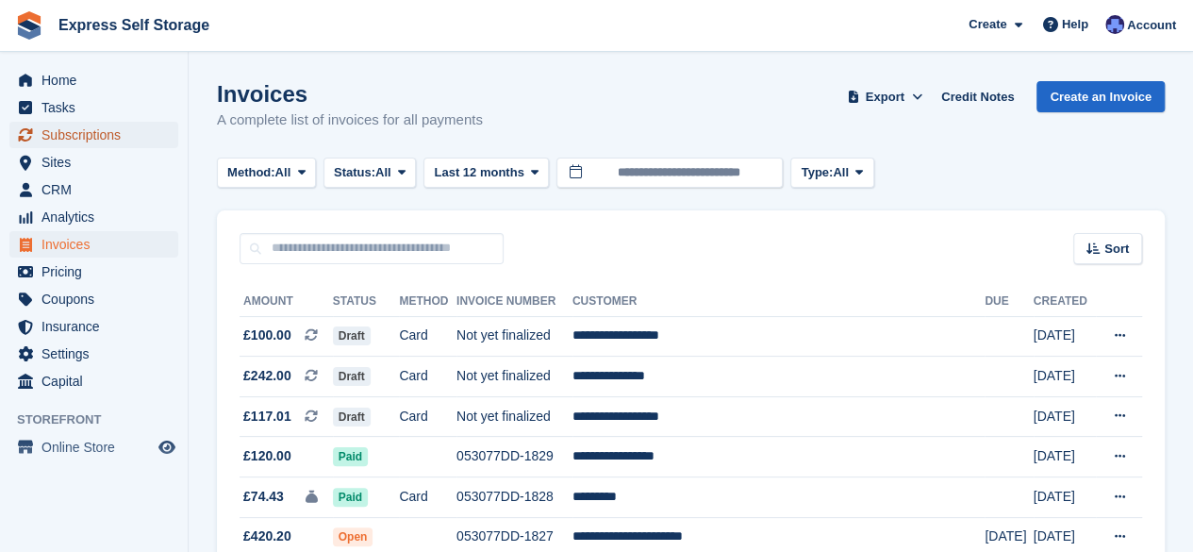
click at [68, 131] on span "Subscriptions" at bounding box center [98, 135] width 113 height 26
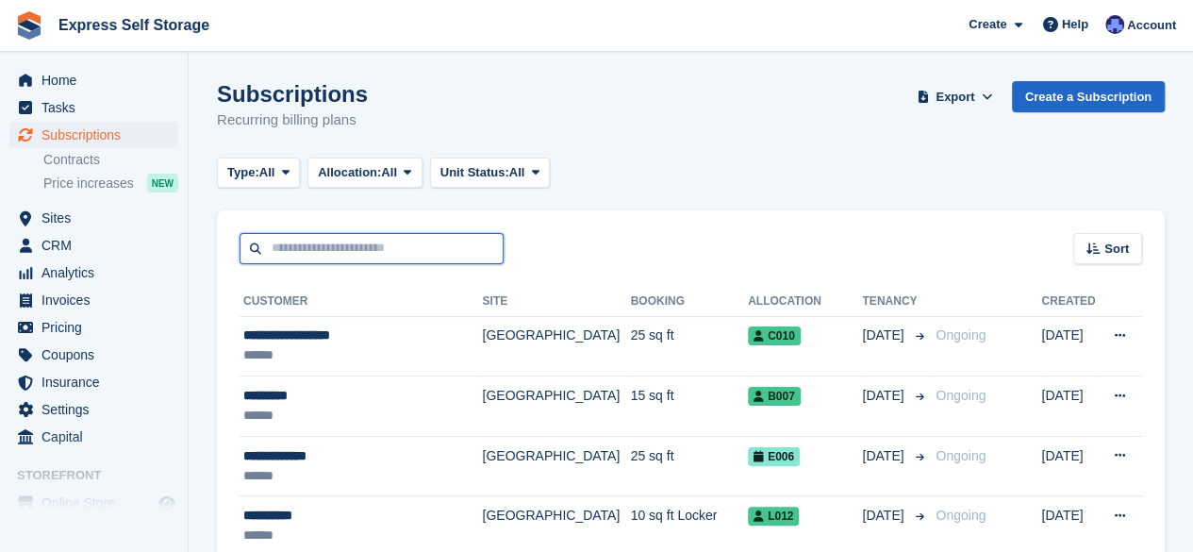
click at [426, 246] on input "text" at bounding box center [372, 248] width 264 height 31
paste input "**********"
type input "**********"
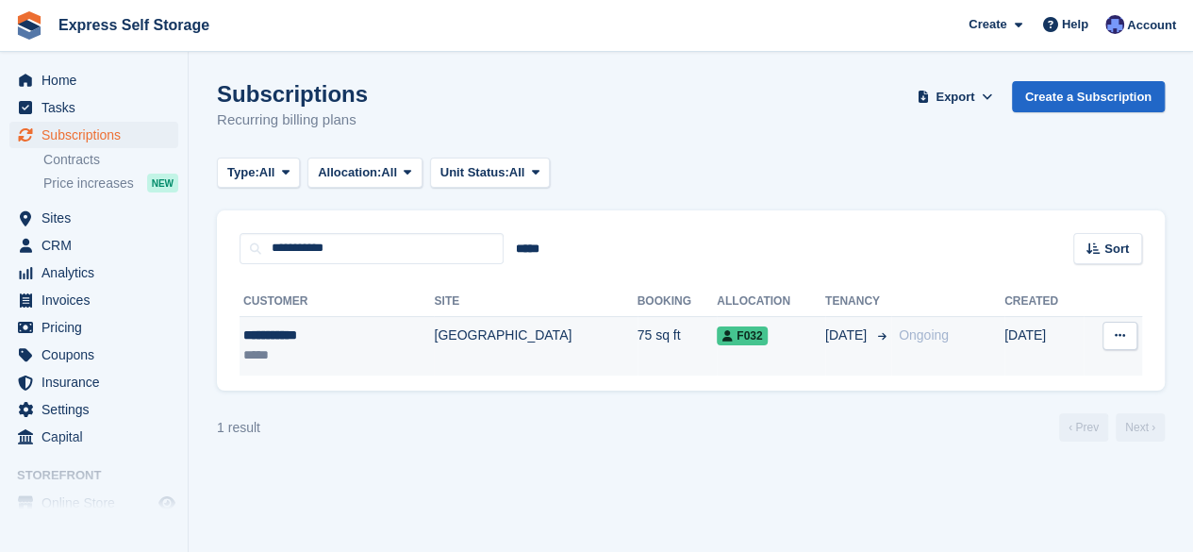
click at [638, 352] on td "75 sq ft" at bounding box center [678, 345] width 80 height 59
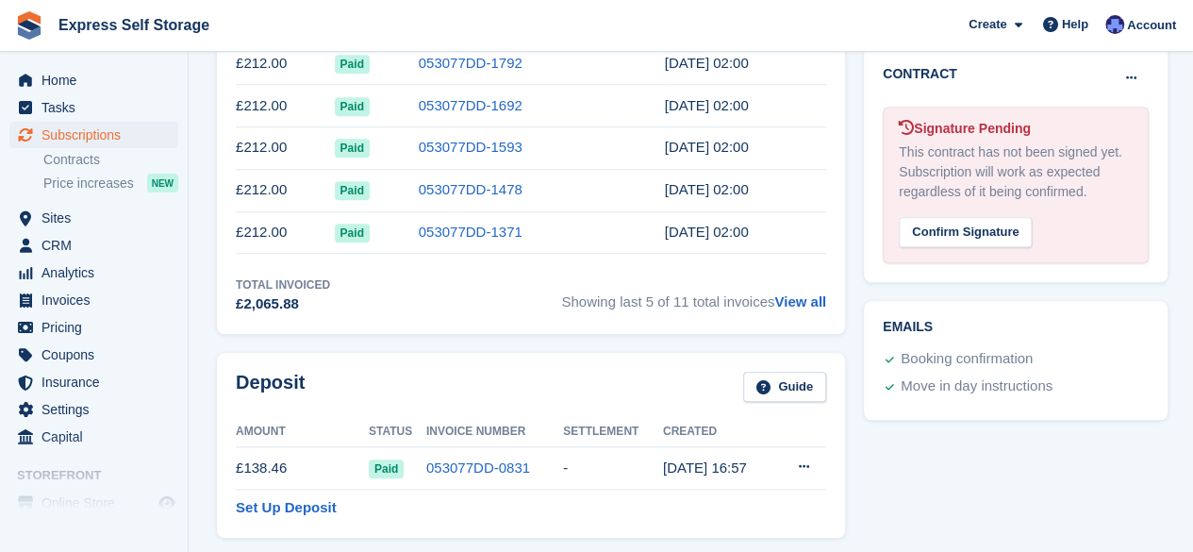
scroll to position [755, 0]
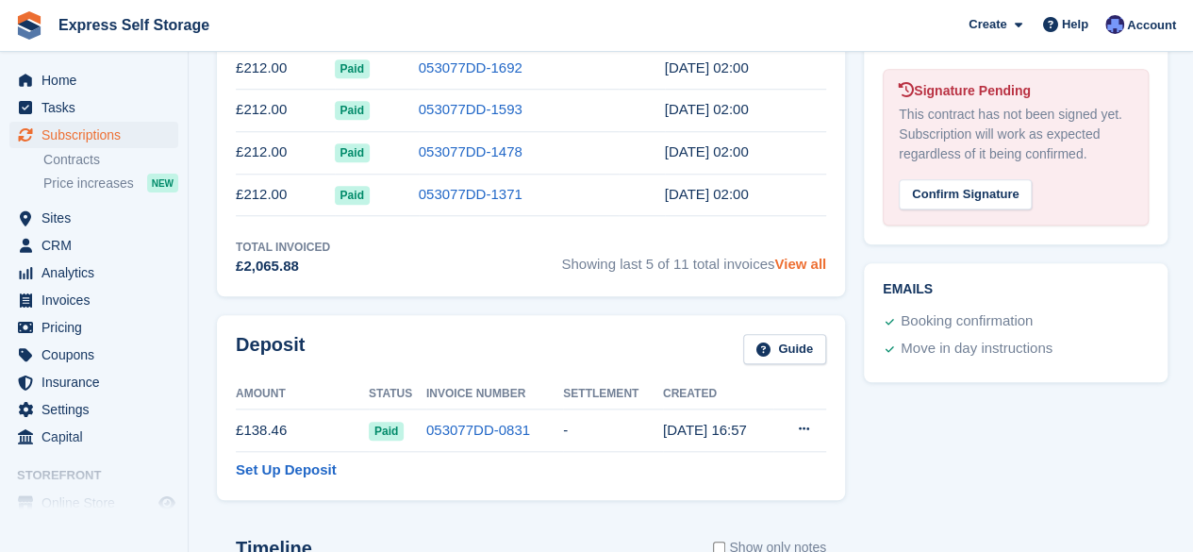
click at [806, 263] on link "View all" at bounding box center [801, 264] width 52 height 16
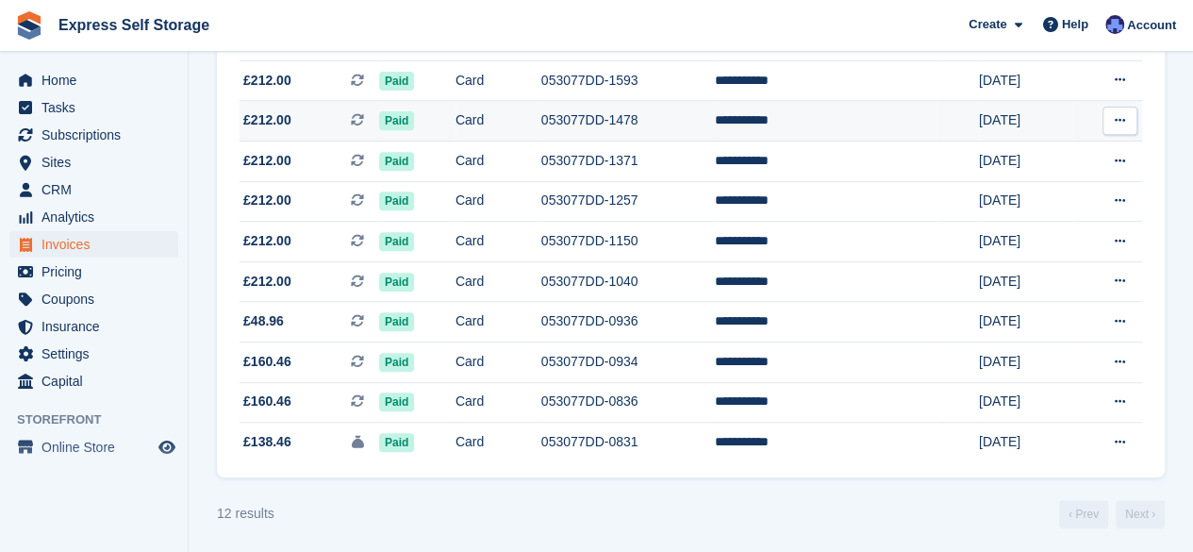
scroll to position [343, 0]
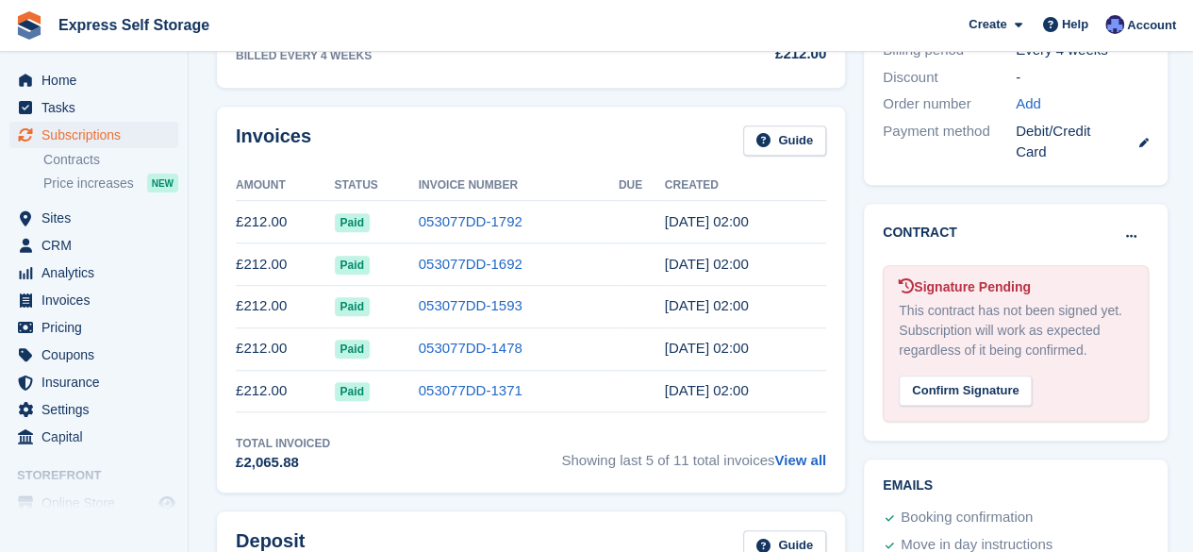
scroll to position [747, 0]
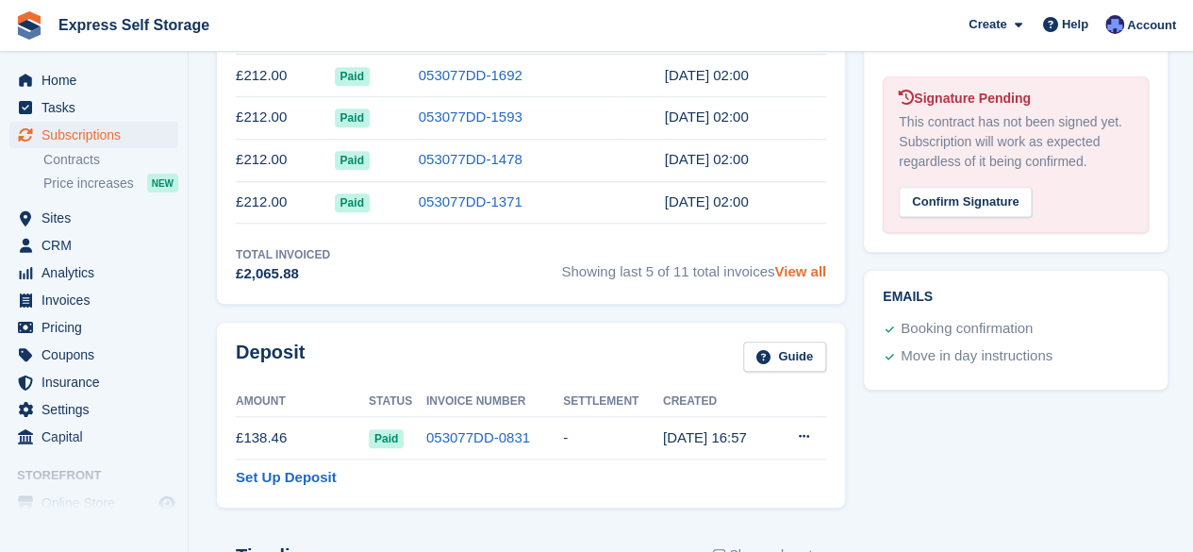
click at [796, 275] on link "View all" at bounding box center [801, 271] width 52 height 16
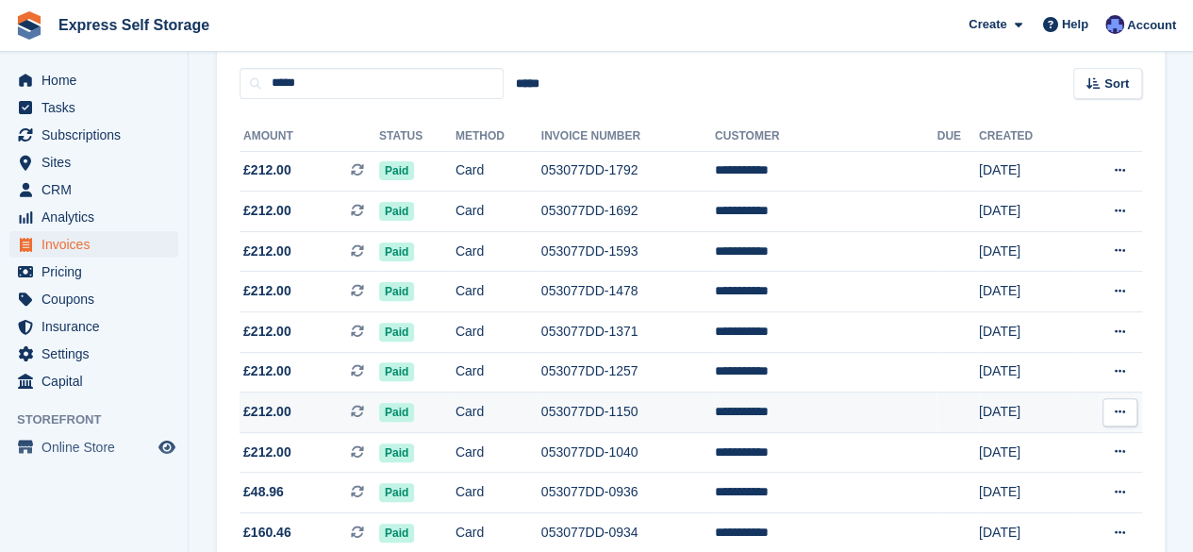
scroll to position [343, 0]
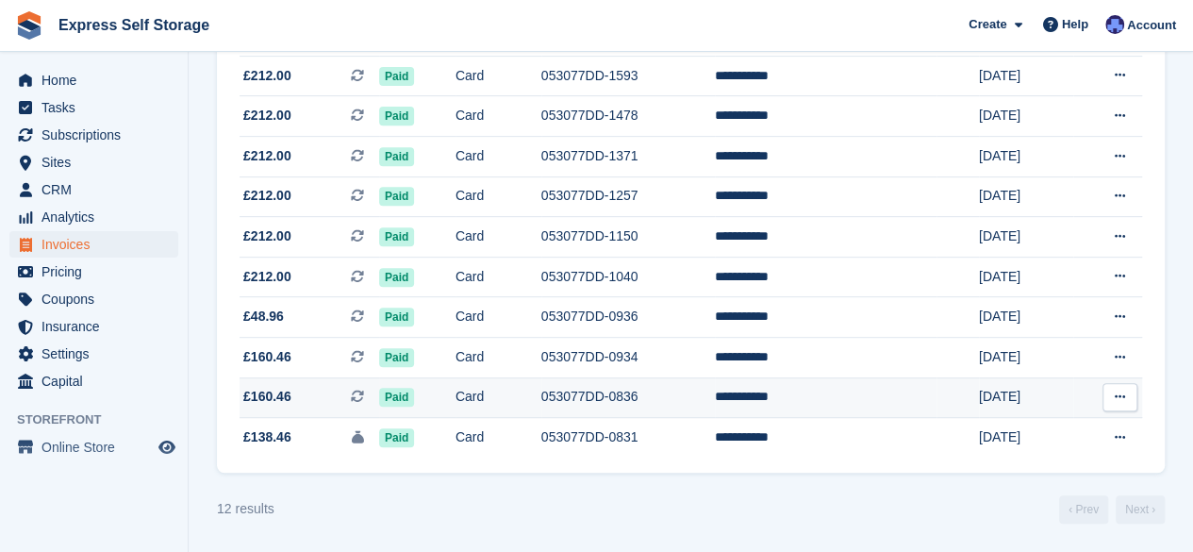
click at [509, 377] on td "Card" at bounding box center [499, 397] width 86 height 41
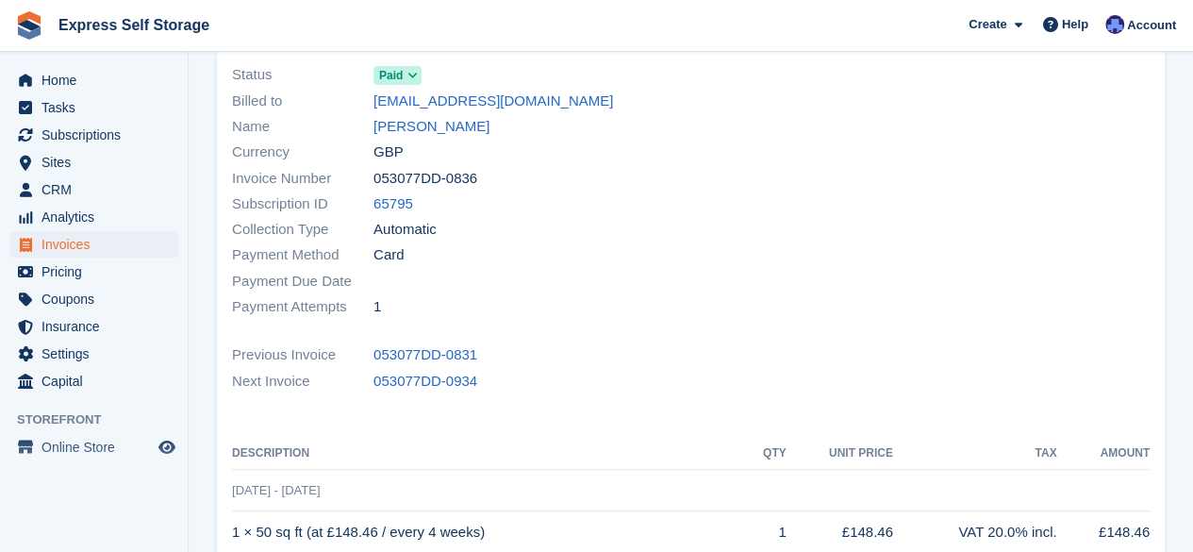
scroll to position [377, 0]
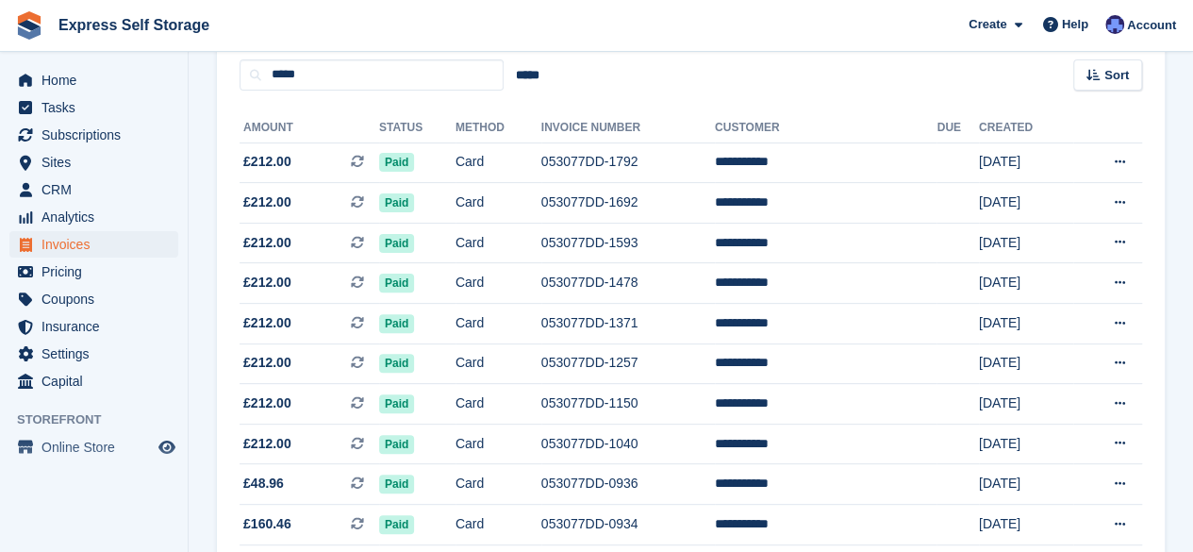
scroll to position [60, 0]
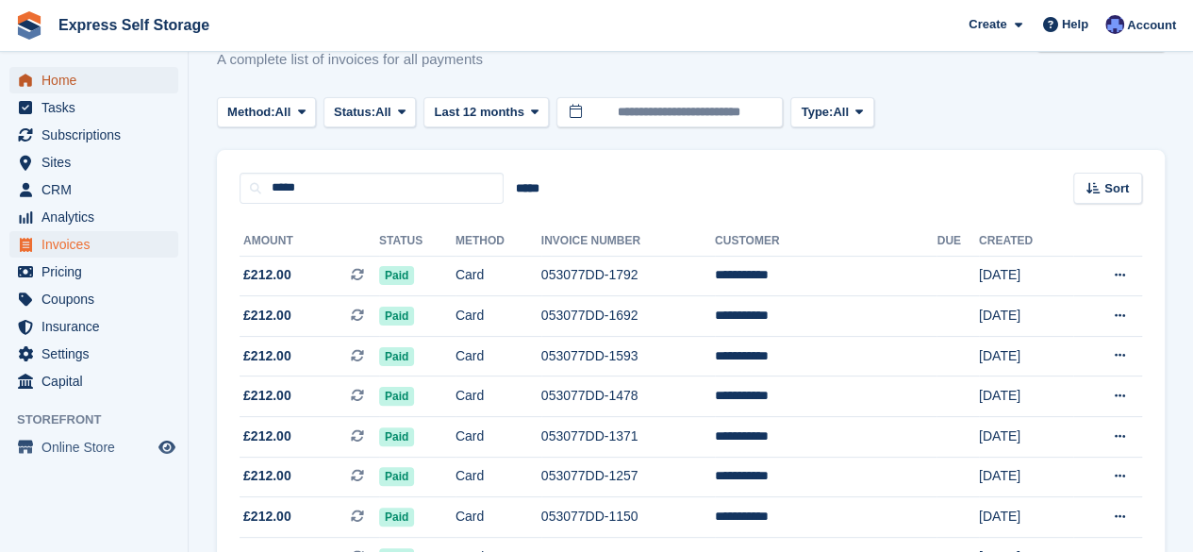
click at [125, 80] on span "Home" at bounding box center [98, 80] width 113 height 26
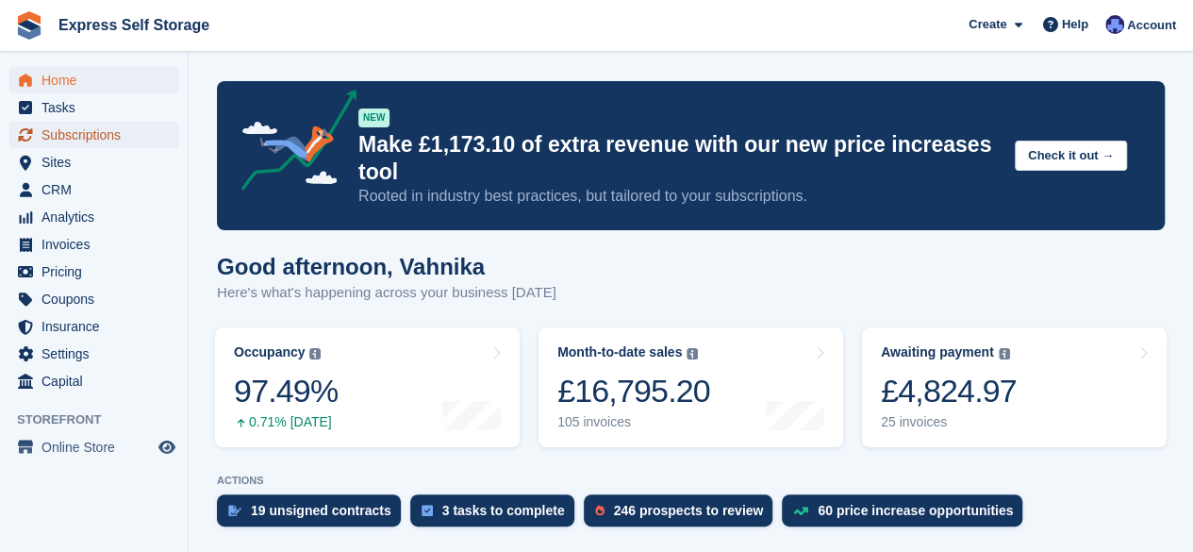
click at [102, 146] on span "Subscriptions" at bounding box center [98, 135] width 113 height 26
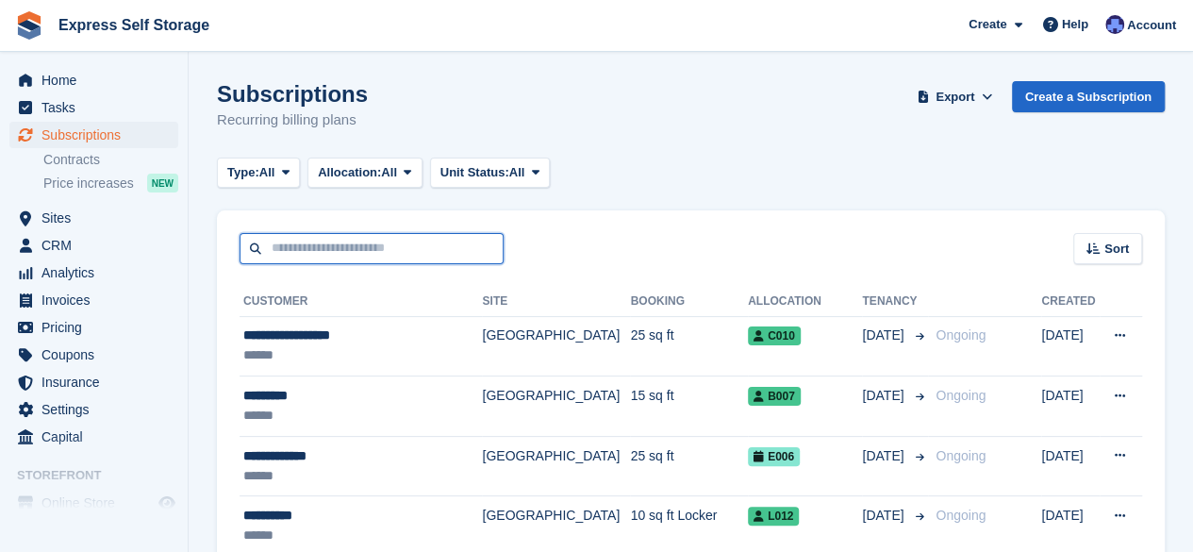
click at [476, 248] on input "text" at bounding box center [372, 248] width 264 height 31
paste input "**********"
type input "**********"
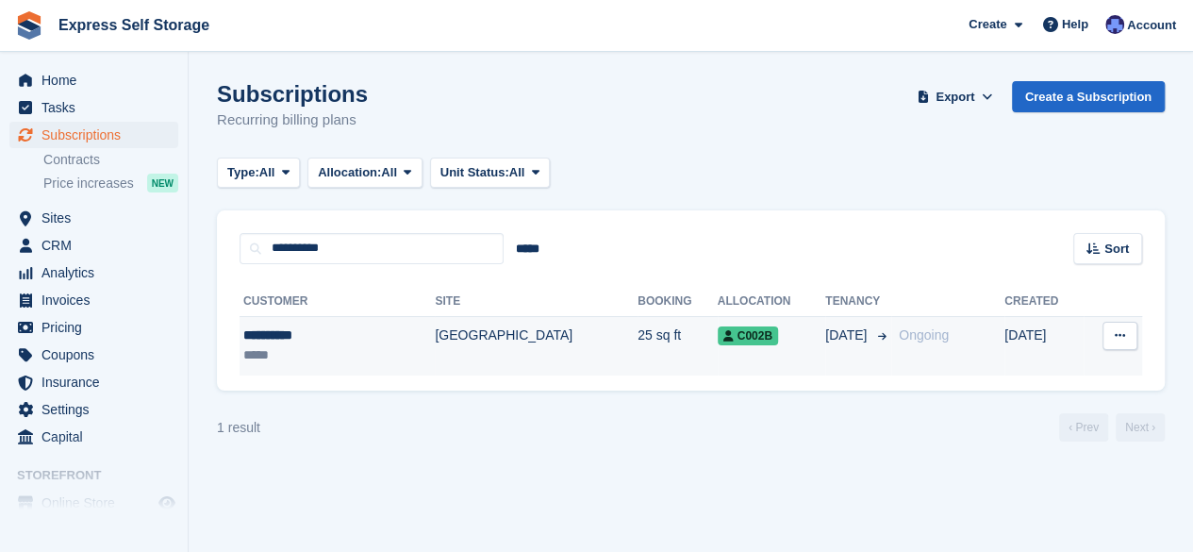
click at [526, 356] on td "[GEOGRAPHIC_DATA]" at bounding box center [536, 345] width 203 height 59
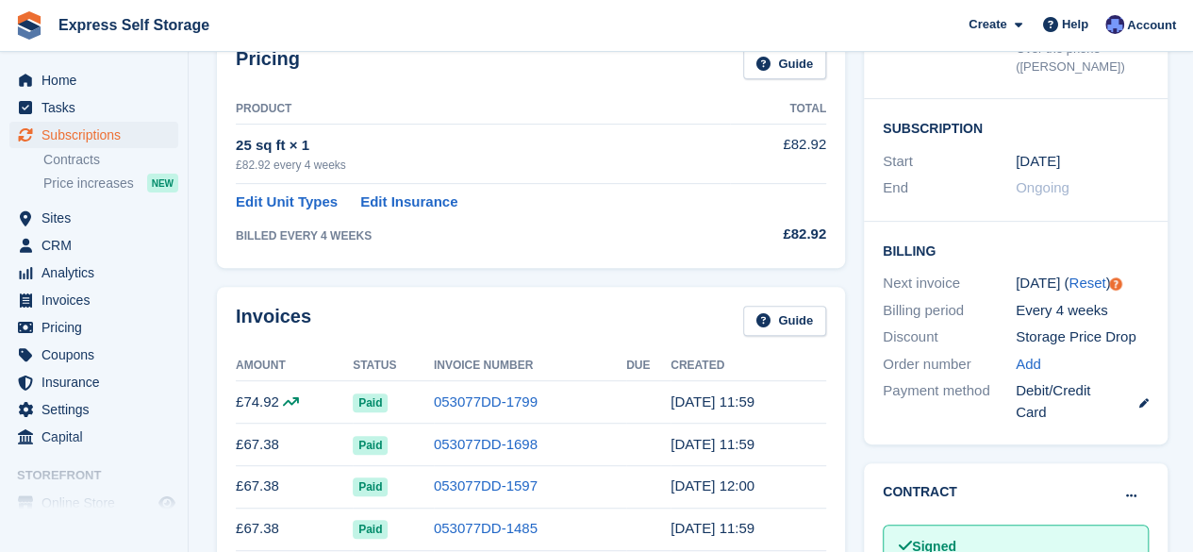
scroll to position [472, 0]
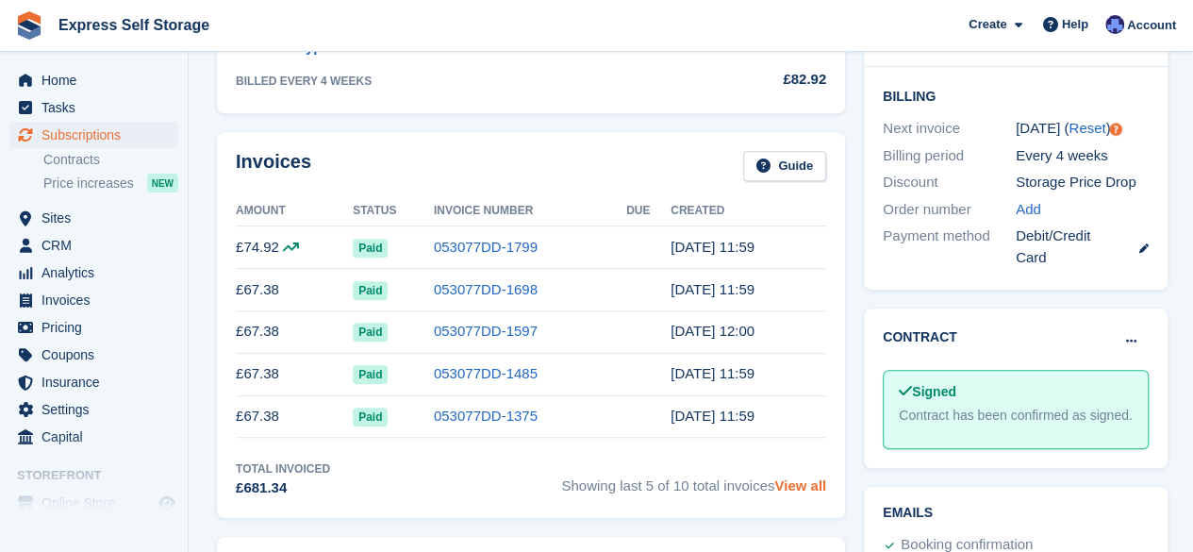
click at [800, 482] on link "View all" at bounding box center [801, 485] width 52 height 16
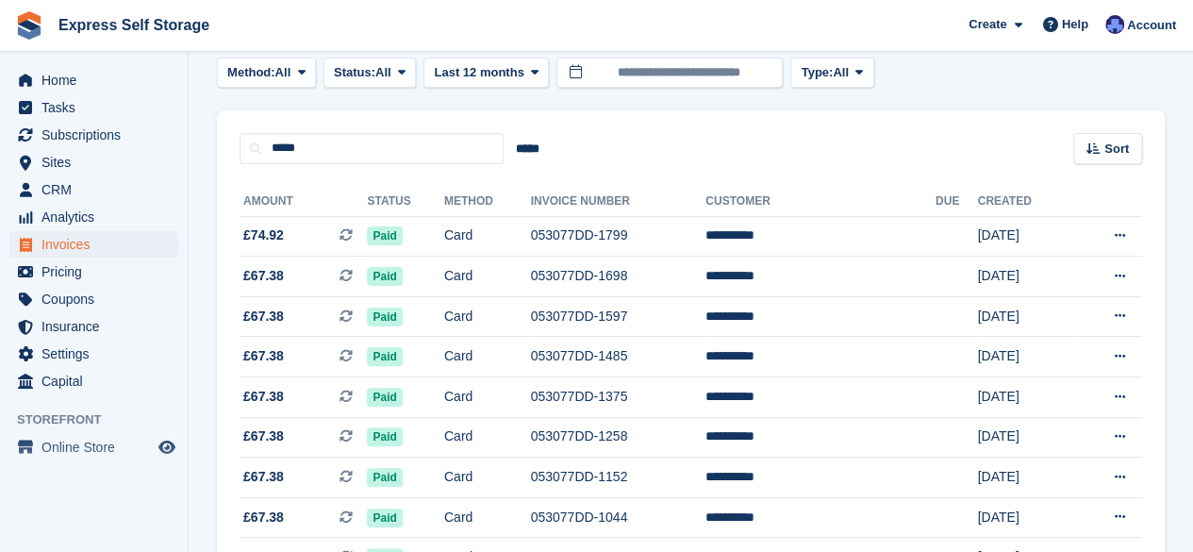
scroll to position [20, 0]
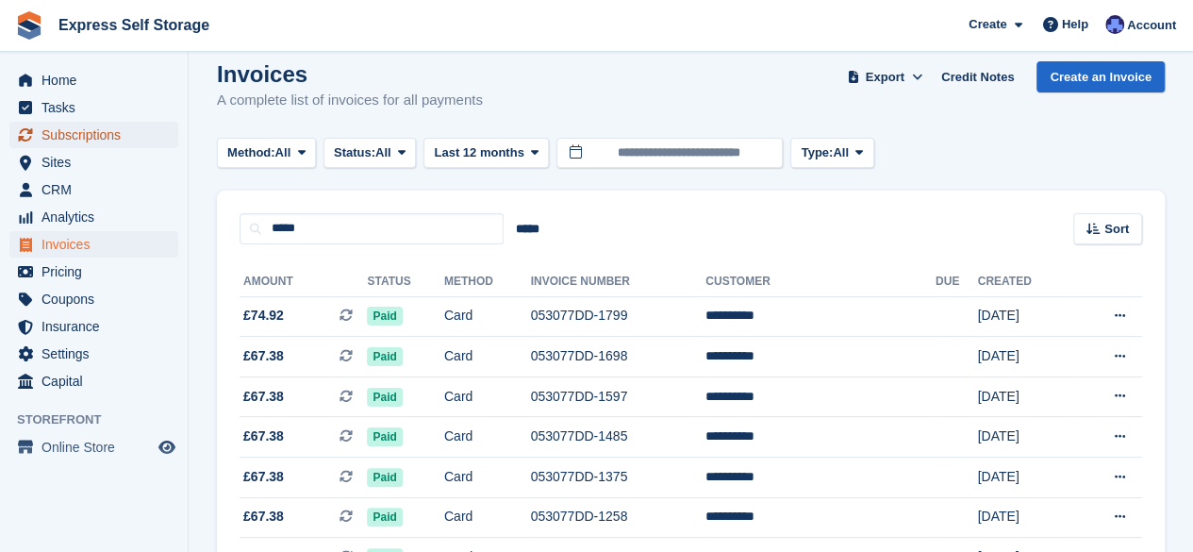
click at [118, 141] on span "Subscriptions" at bounding box center [98, 135] width 113 height 26
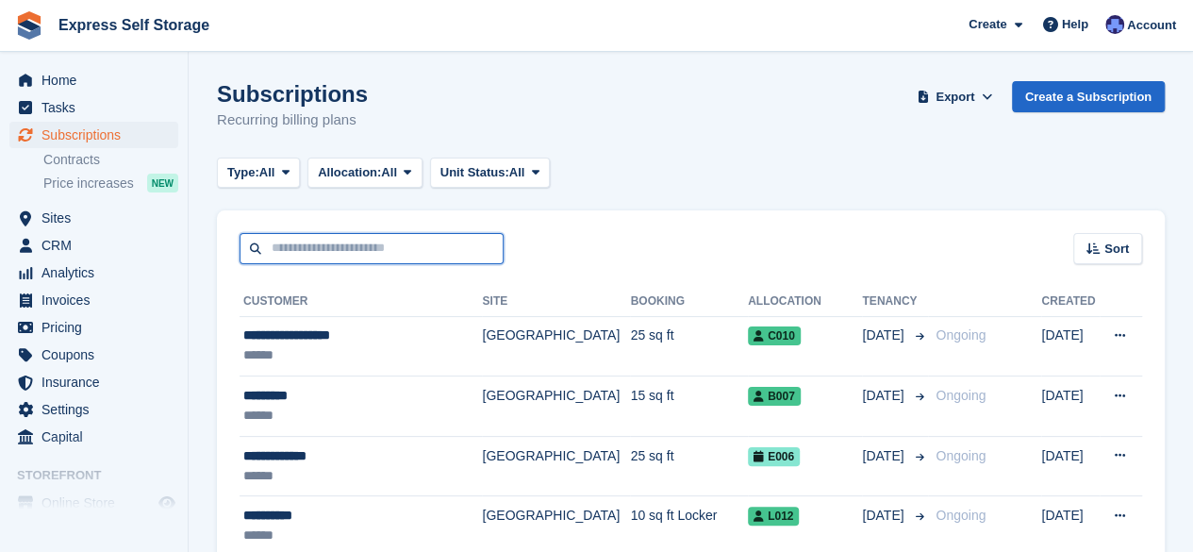
click at [389, 246] on input "text" at bounding box center [372, 248] width 264 height 31
paste input "*********"
type input "*********"
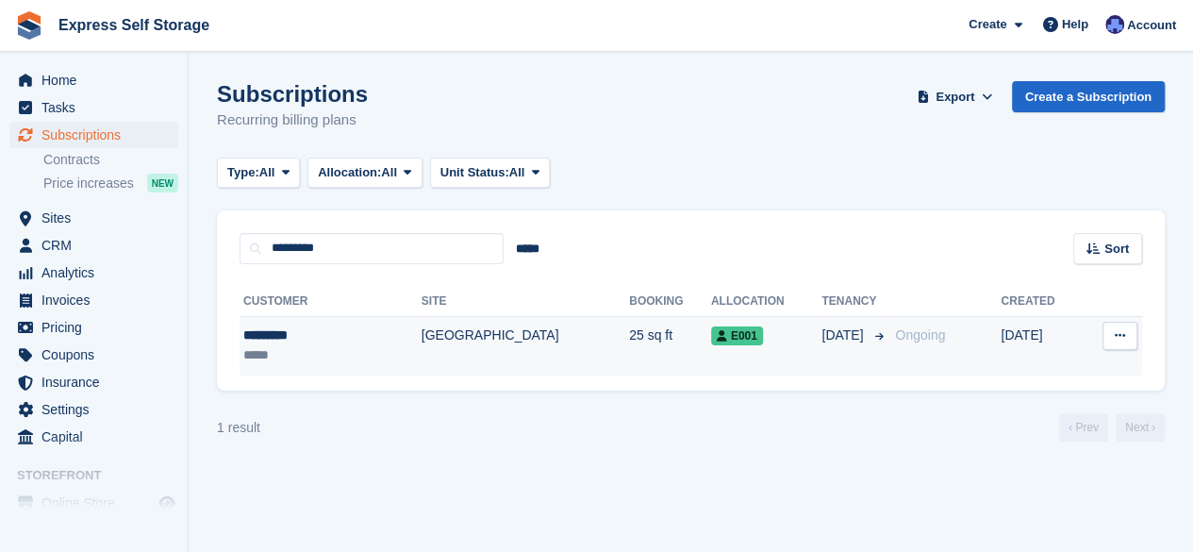
click at [422, 361] on td "[GEOGRAPHIC_DATA]" at bounding box center [526, 345] width 208 height 59
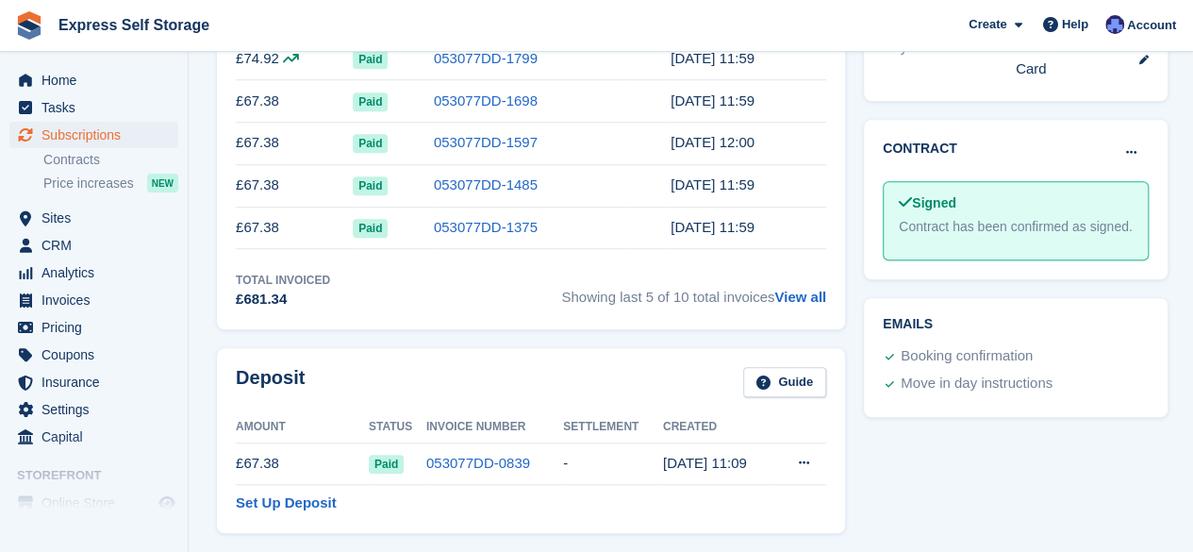
scroll to position [566, 0]
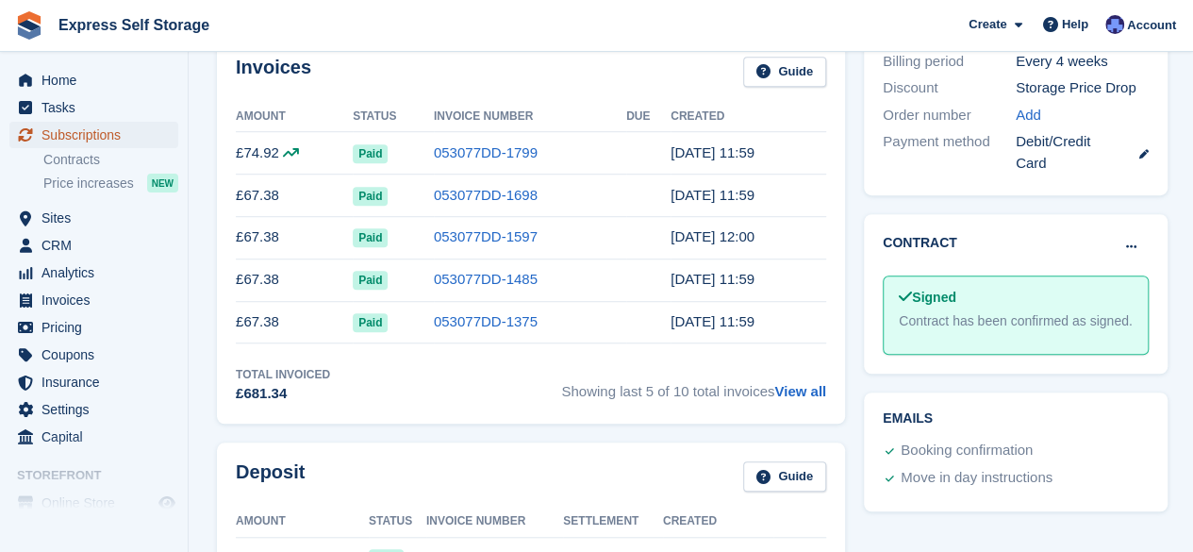
click at [45, 127] on span "Subscriptions" at bounding box center [98, 135] width 113 height 26
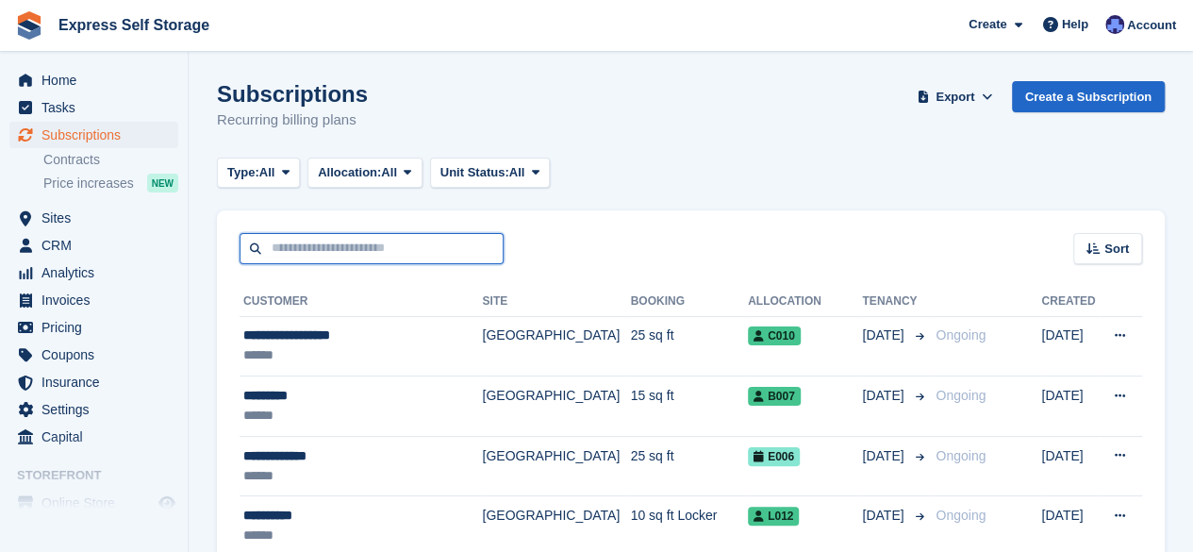
click at [324, 237] on input "text" at bounding box center [372, 248] width 264 height 31
paste input "*********"
type input "*********"
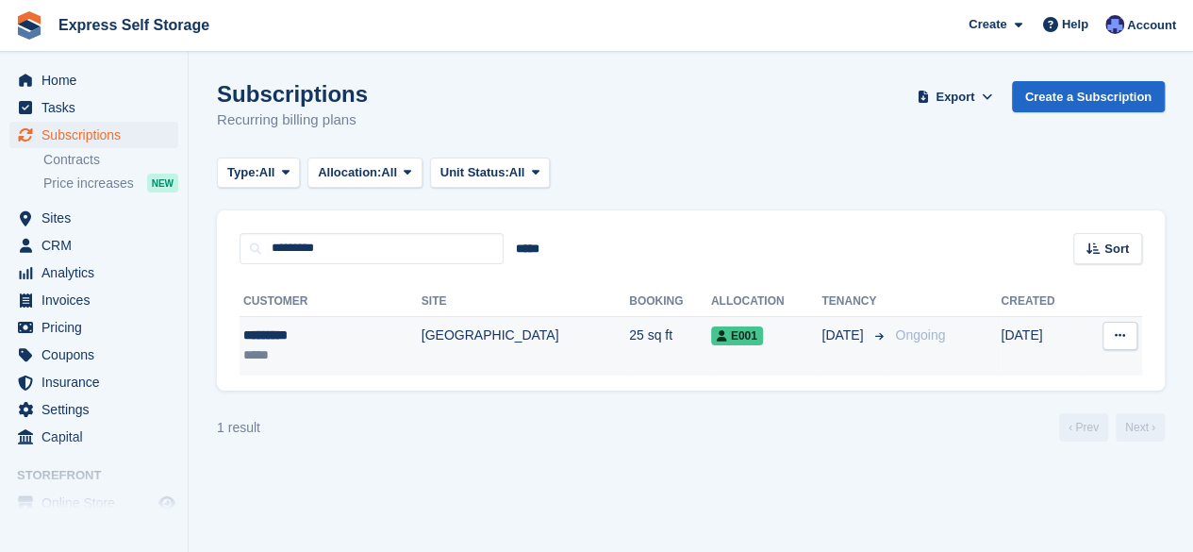
click at [422, 331] on td "[GEOGRAPHIC_DATA]" at bounding box center [526, 345] width 208 height 59
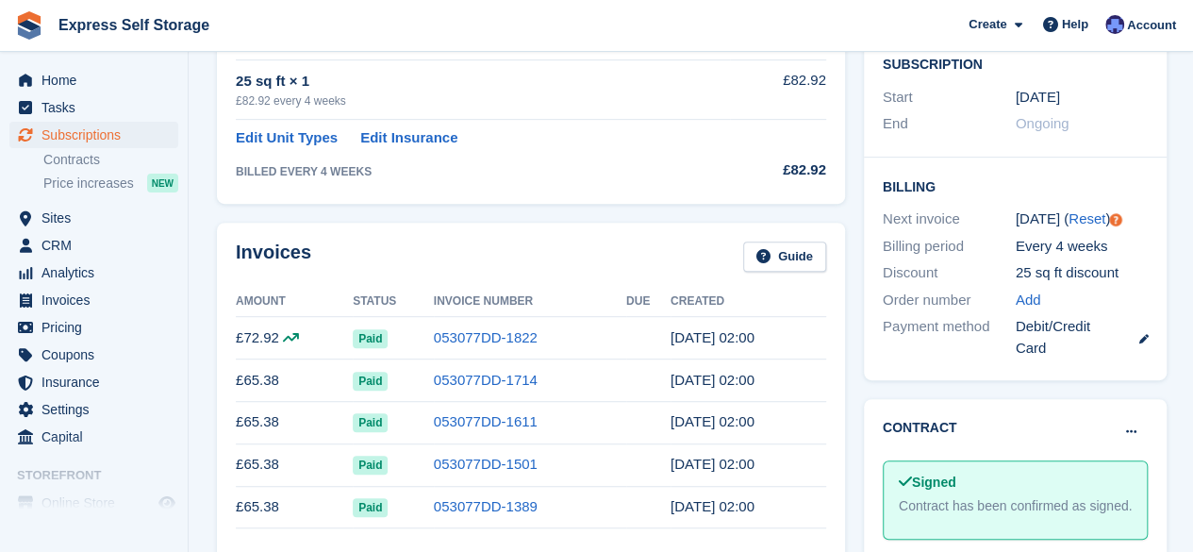
scroll to position [472, 0]
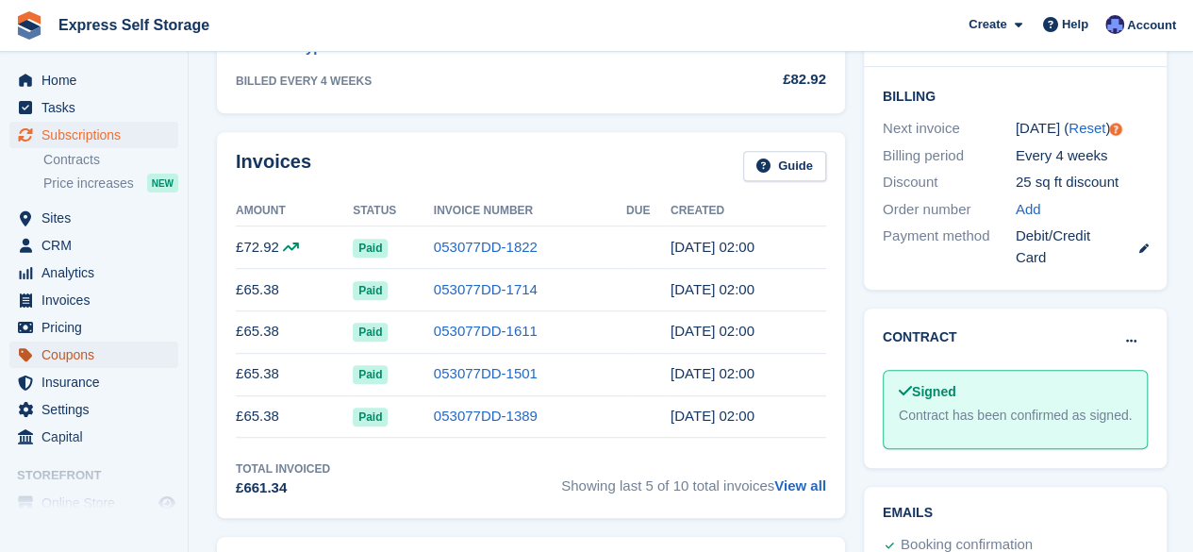
click at [107, 359] on span "Coupons" at bounding box center [98, 355] width 113 height 26
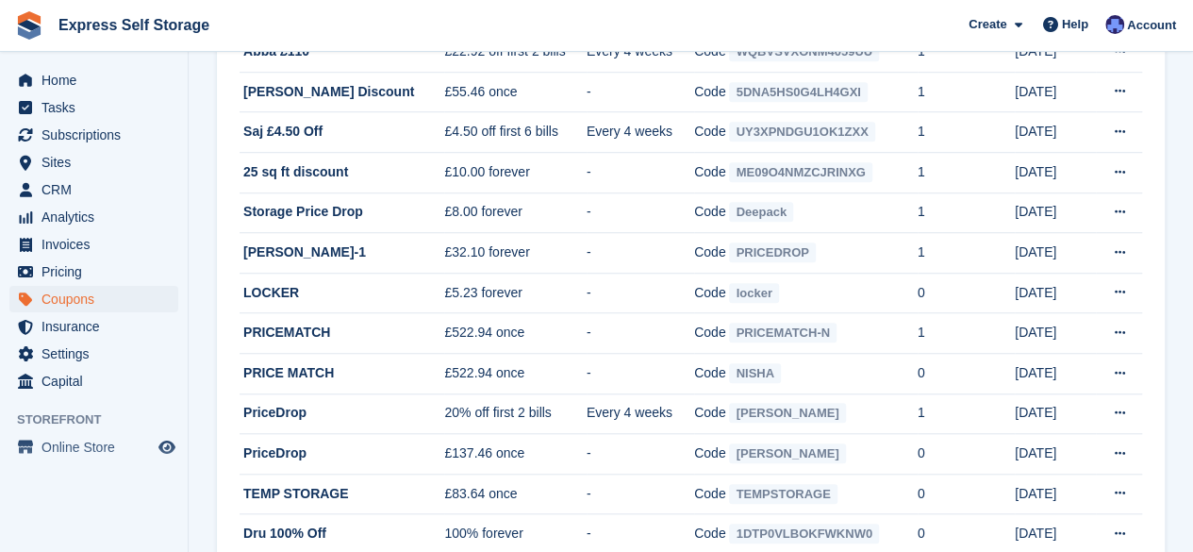
scroll to position [580, 0]
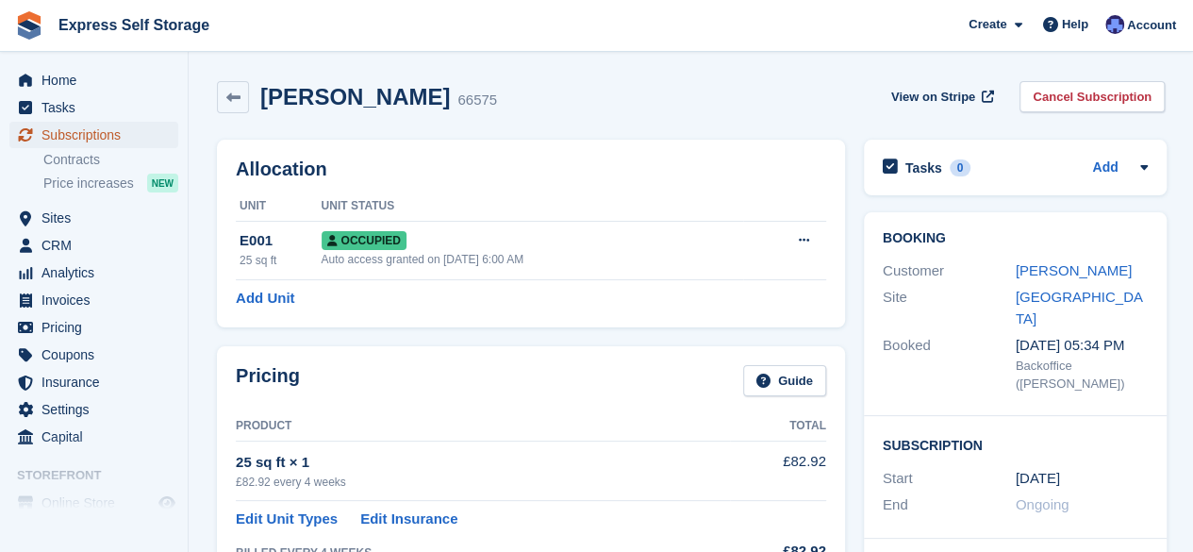
click at [119, 131] on span "Subscriptions" at bounding box center [98, 135] width 113 height 26
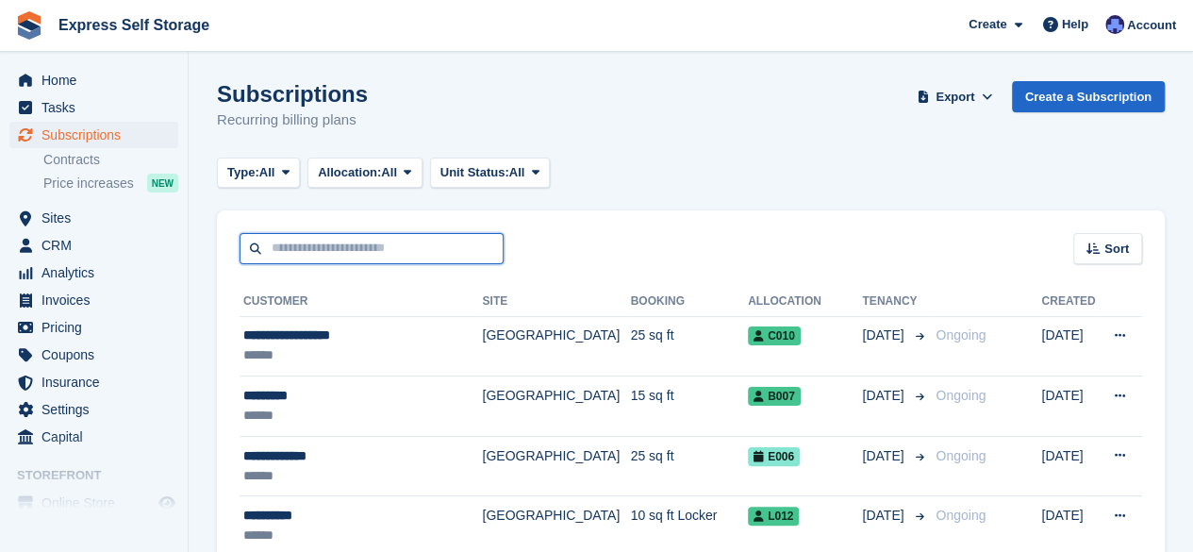
click at [409, 256] on input "text" at bounding box center [372, 248] width 264 height 31
paste input "**********"
type input "**********"
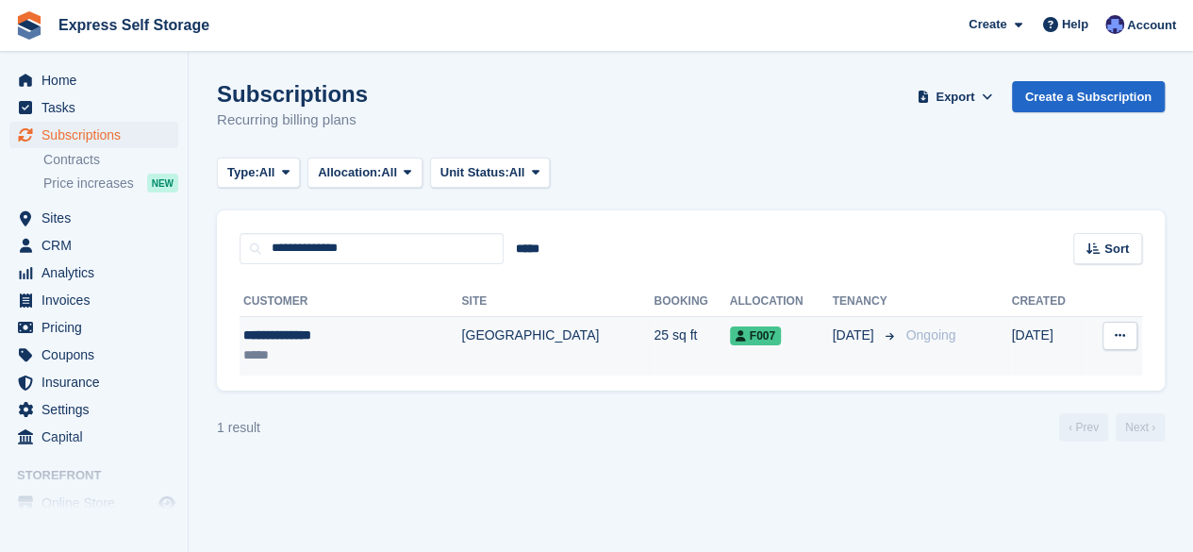
click at [762, 362] on td "F007" at bounding box center [781, 345] width 103 height 59
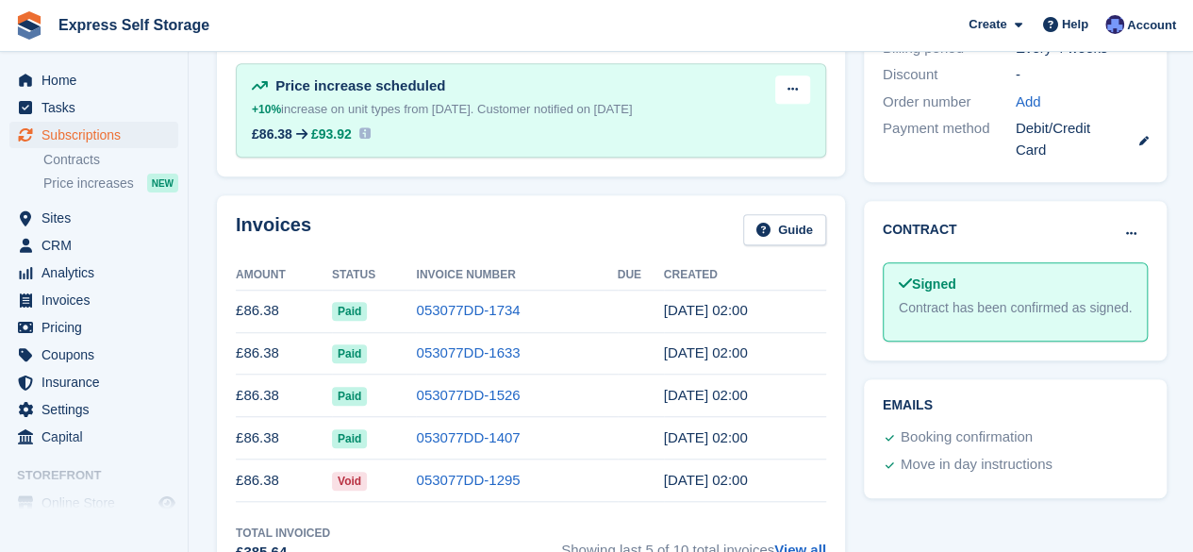
scroll to position [755, 0]
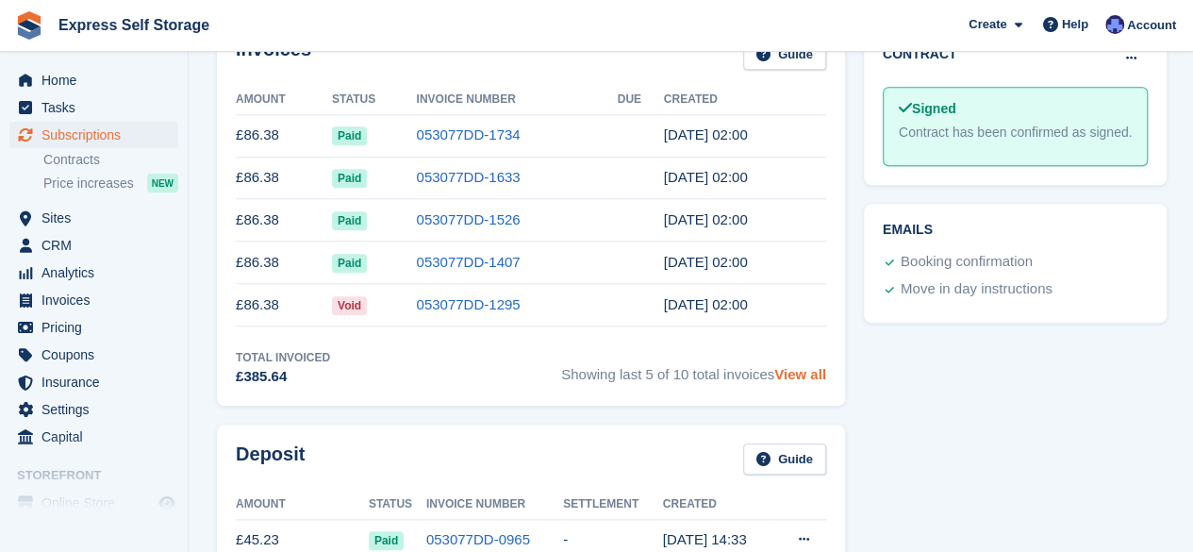
click at [807, 375] on link "View all" at bounding box center [801, 374] width 52 height 16
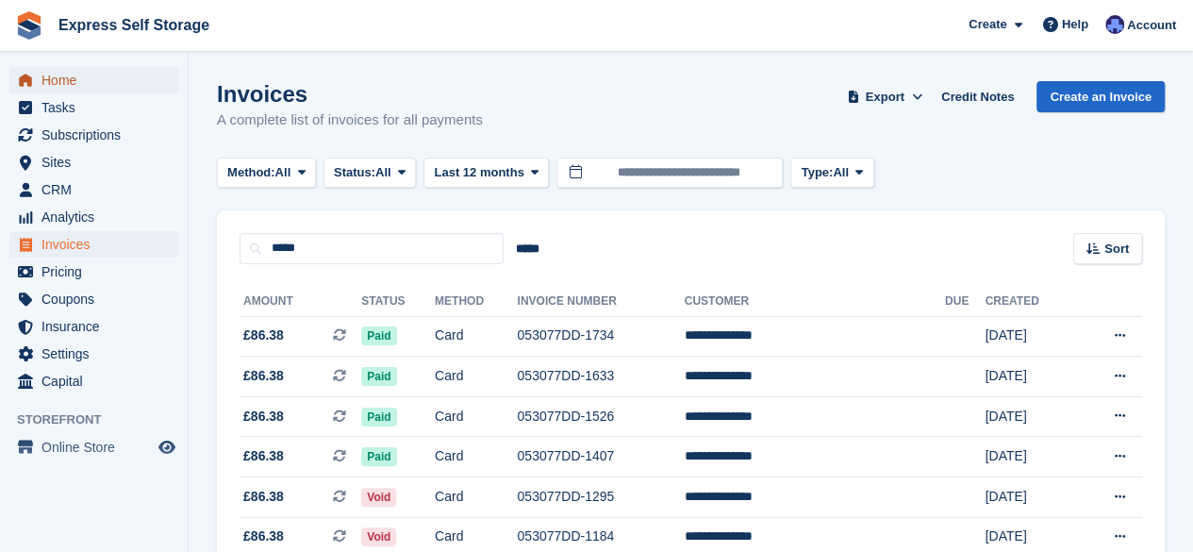
click at [126, 92] on span "Home" at bounding box center [98, 80] width 113 height 26
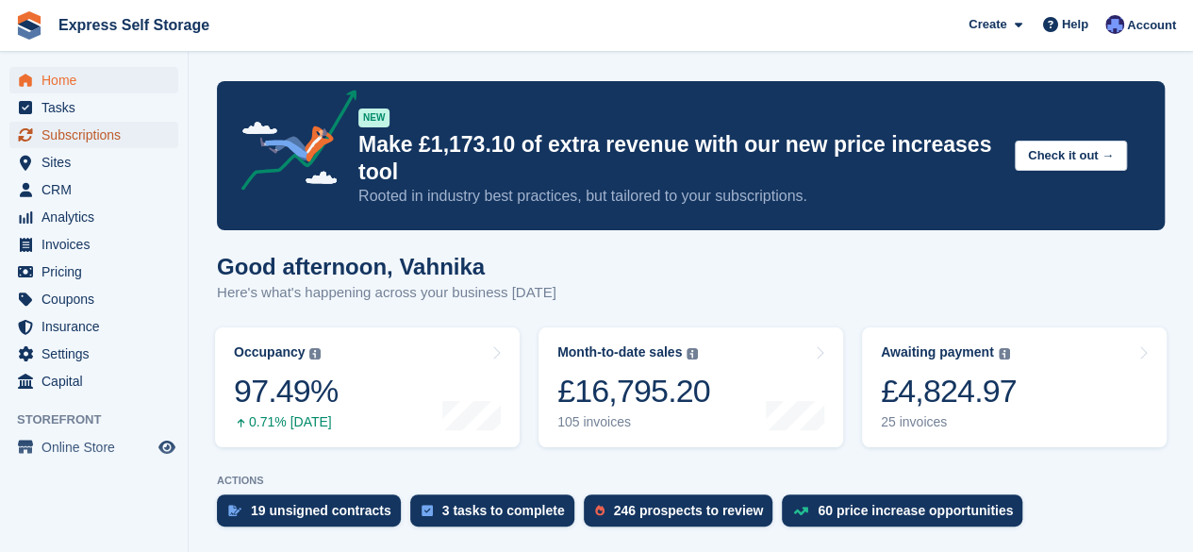
click at [74, 133] on span "Subscriptions" at bounding box center [98, 135] width 113 height 26
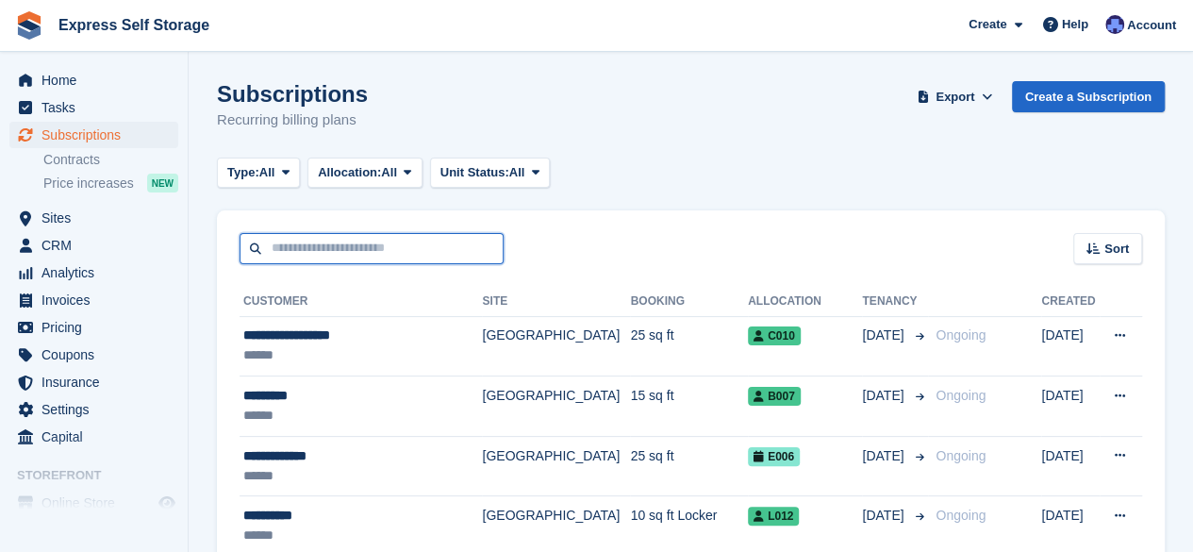
drag, startPoint x: 0, startPoint y: 0, endPoint x: 470, endPoint y: 259, distance: 536.7
click at [470, 259] on input "text" at bounding box center [372, 248] width 264 height 31
paste input "**********"
type input "**********"
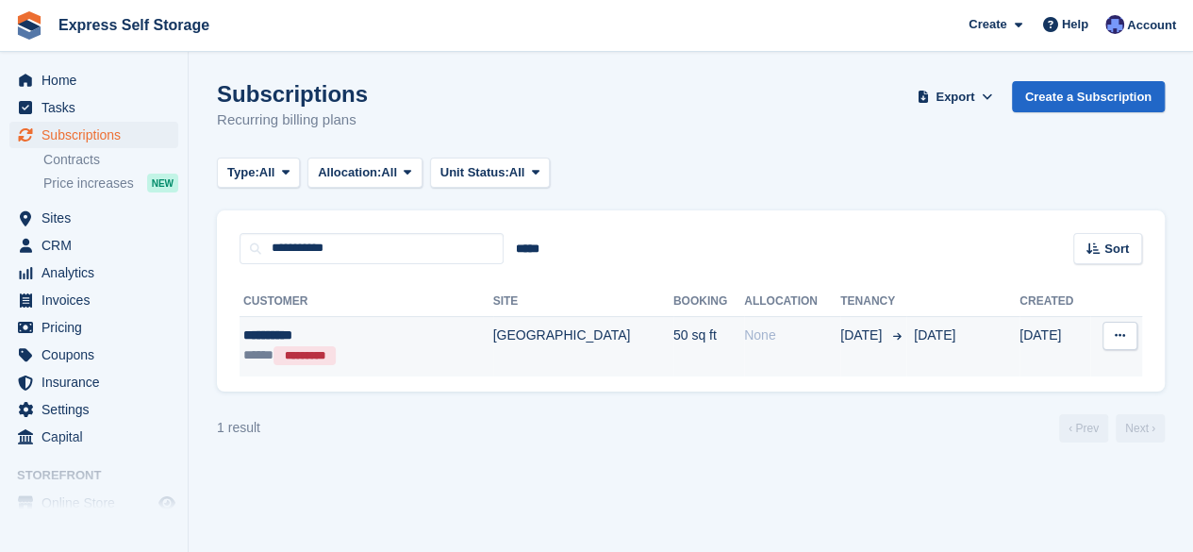
click at [498, 341] on td "[GEOGRAPHIC_DATA]" at bounding box center [583, 346] width 180 height 60
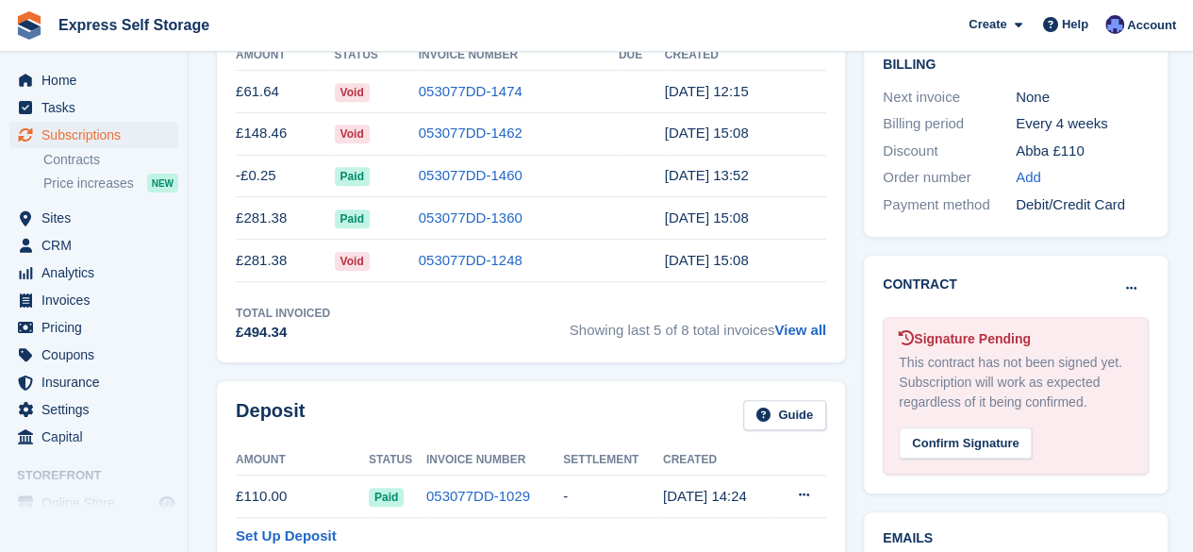
scroll to position [660, 0]
